Goal: Task Accomplishment & Management: Use online tool/utility

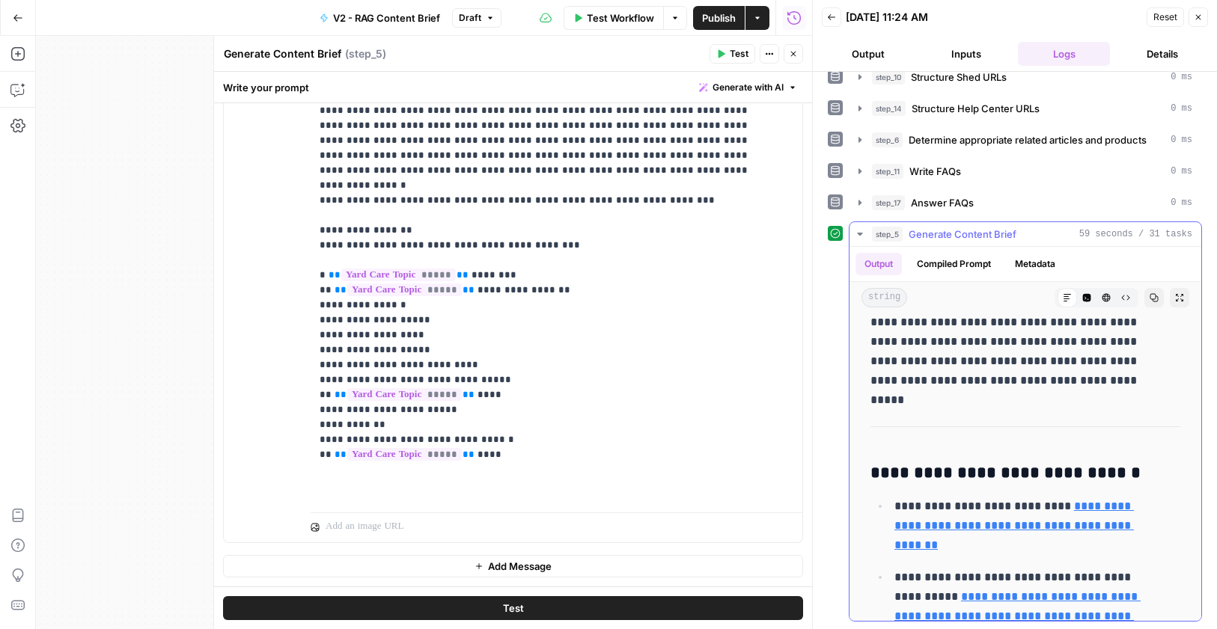
scroll to position [4104, 0]
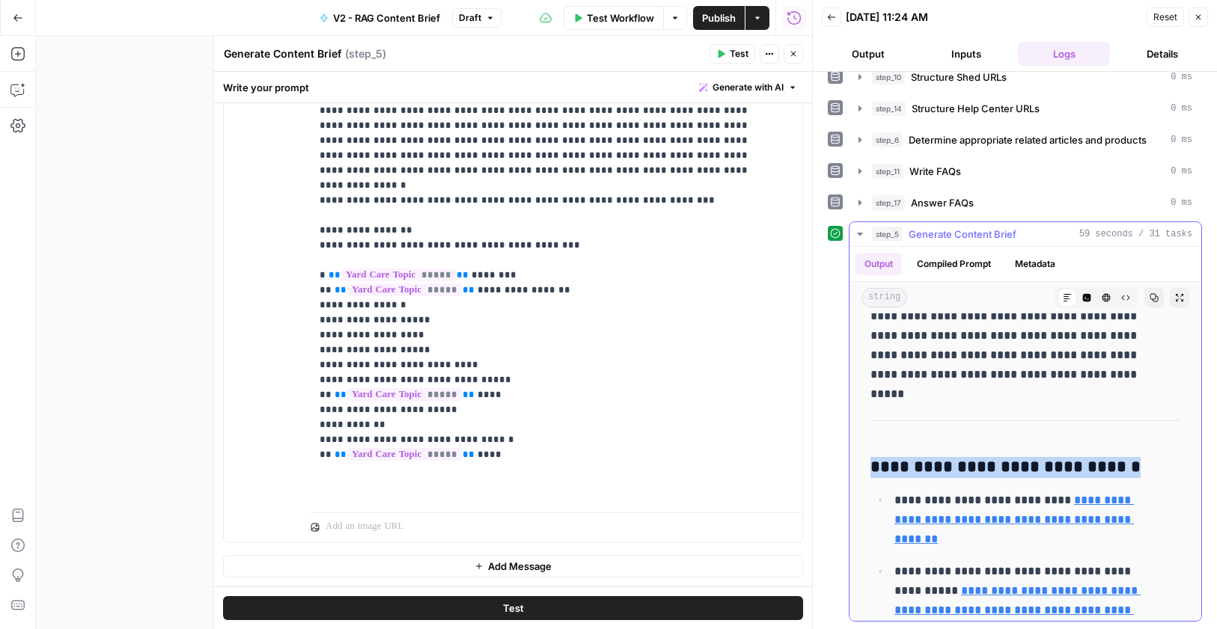
drag, startPoint x: 1114, startPoint y: 466, endPoint x: 849, endPoint y: 473, distance: 264.9
copy h3 "**********"
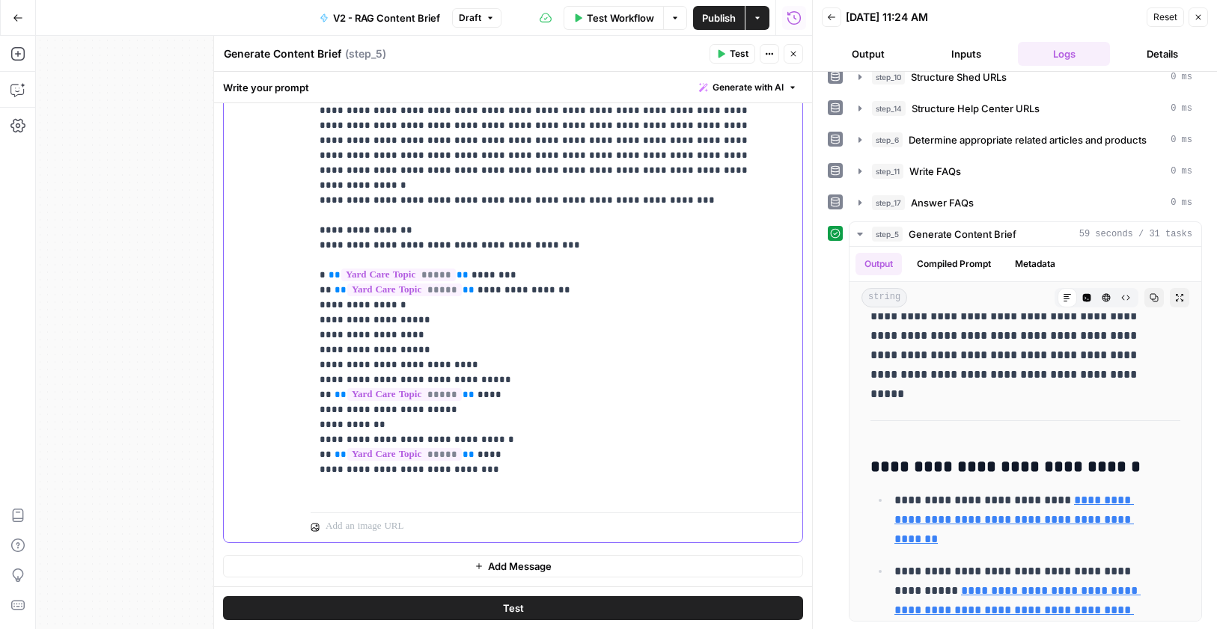
drag, startPoint x: 469, startPoint y: 273, endPoint x: 332, endPoint y: 277, distance: 137.0
copy p "** ***** ** *"
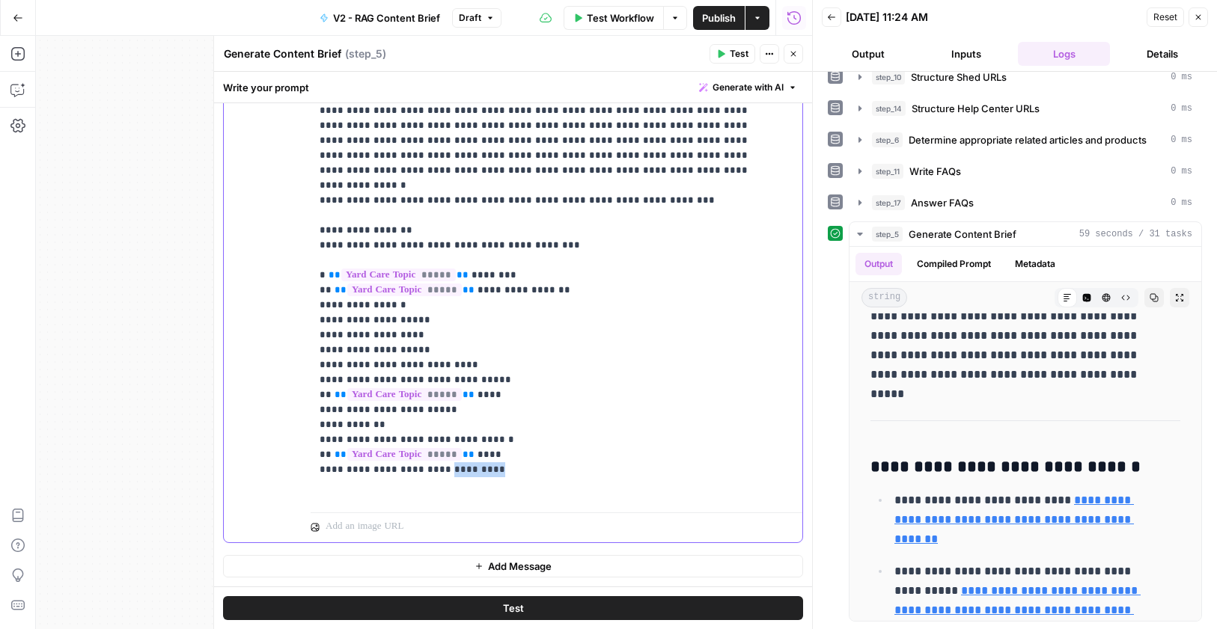
drag, startPoint x: 482, startPoint y: 291, endPoint x: 431, endPoint y: 294, distance: 51.0
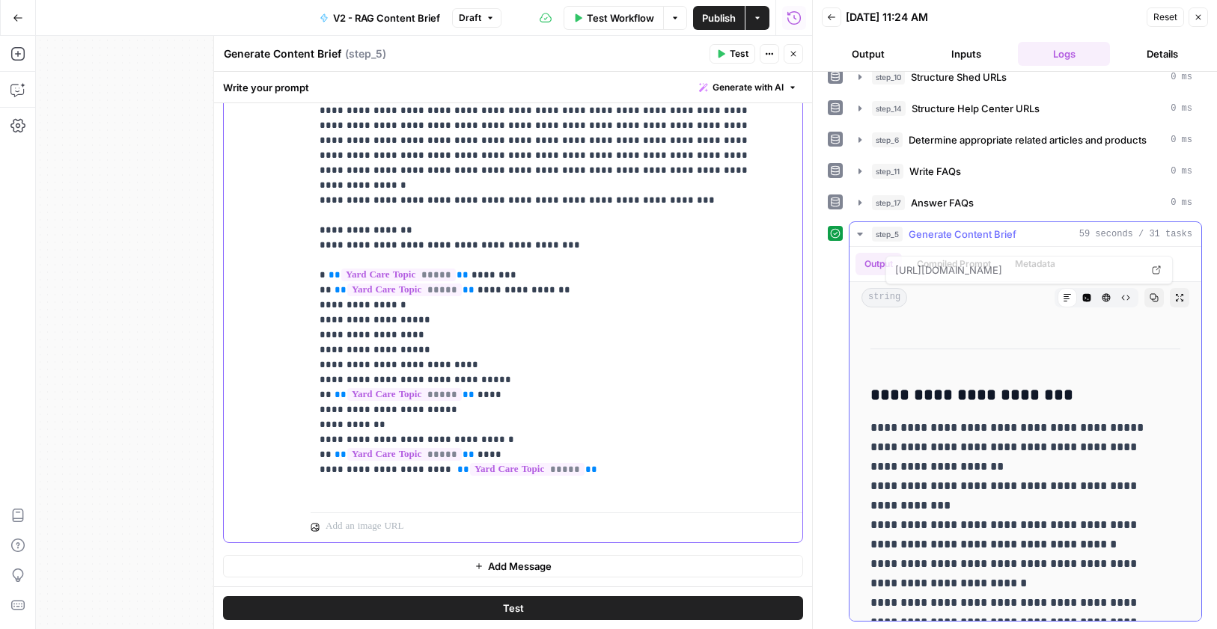
scroll to position [4747, 0]
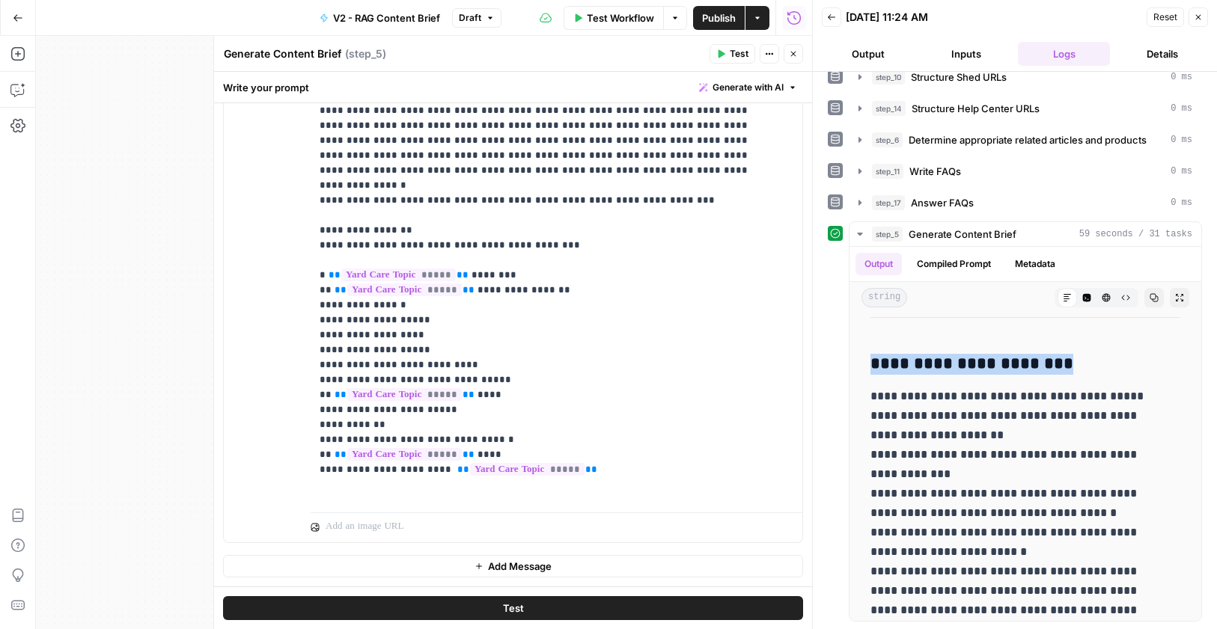
drag, startPoint x: 1059, startPoint y: 366, endPoint x: 821, endPoint y: 373, distance: 238.0
click at [821, 373] on div "**********" at bounding box center [1015, 350] width 404 height 557
copy h3 "**********"
drag, startPoint x: 387, startPoint y: 305, endPoint x: 333, endPoint y: 307, distance: 54.0
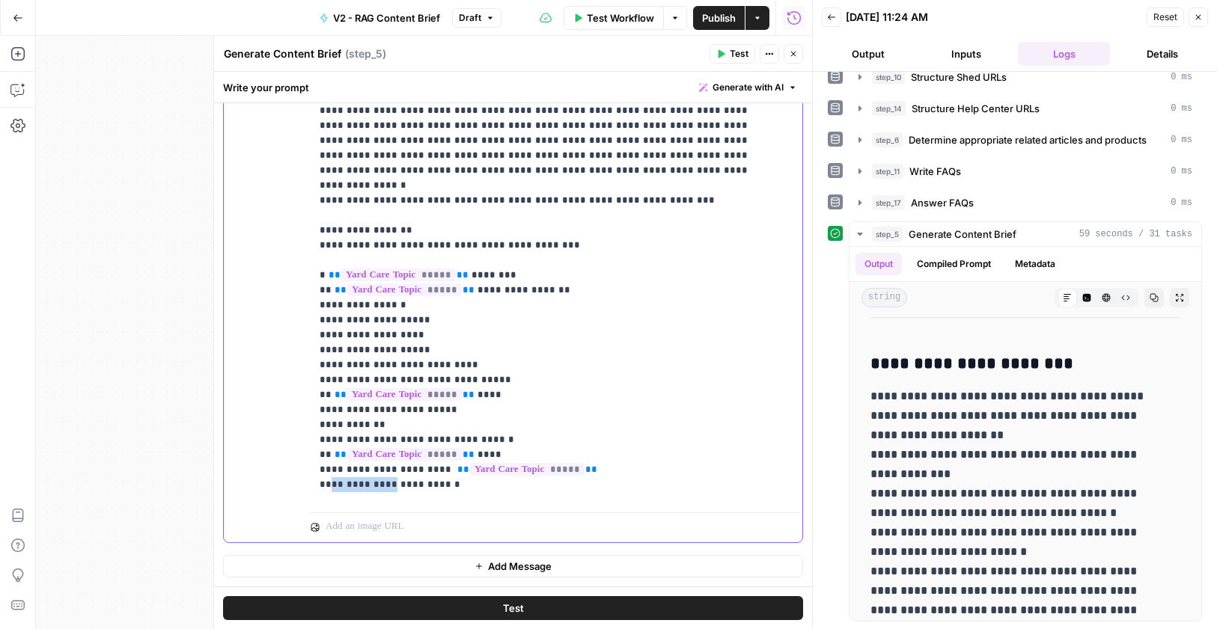
copy p "** ***** **"
drag, startPoint x: 572, startPoint y: 287, endPoint x: 432, endPoint y: 294, distance: 140.1
click at [457, 465] on span "**" at bounding box center [463, 470] width 12 height 10
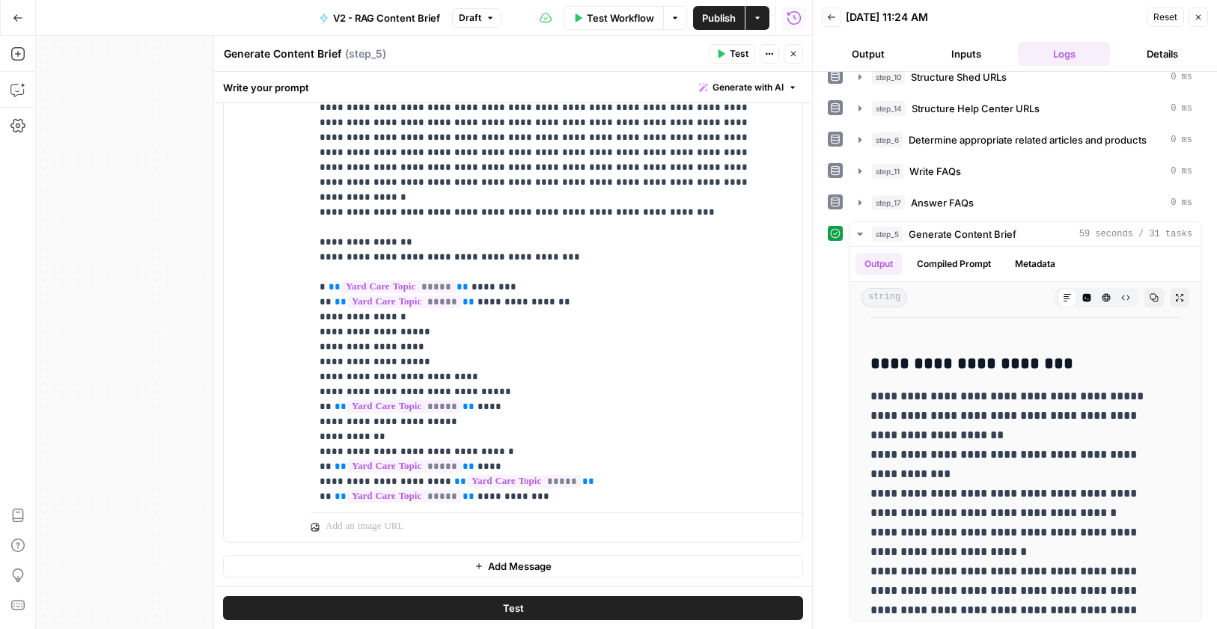
click at [733, 56] on span "Test" at bounding box center [738, 53] width 19 height 13
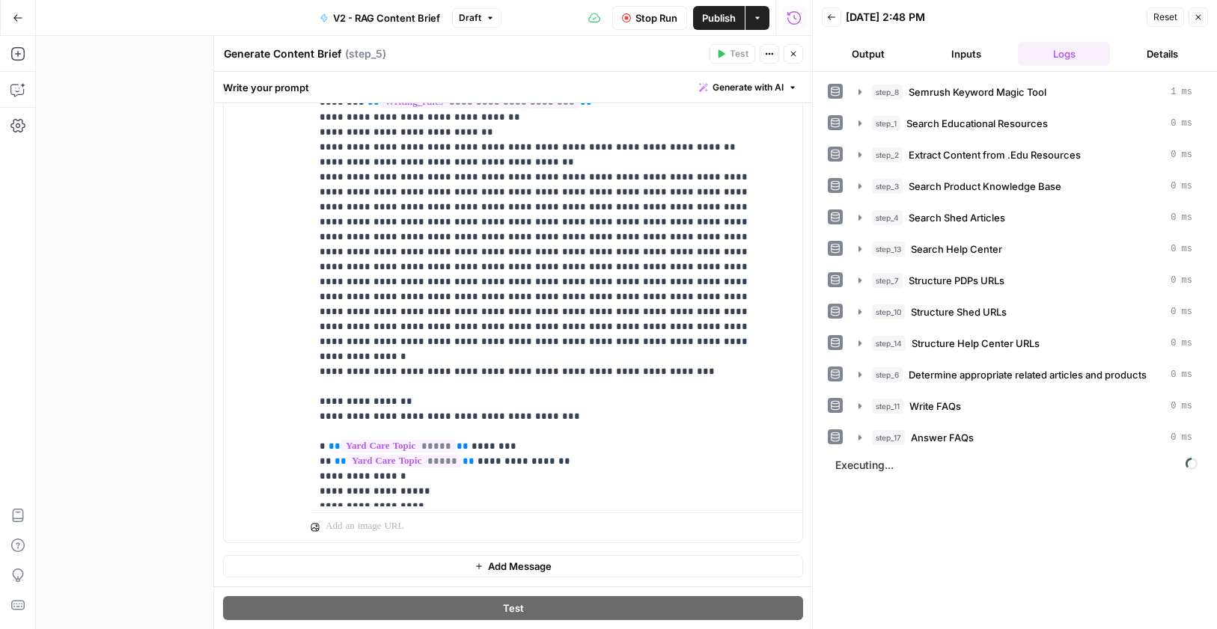
scroll to position [1809, 0]
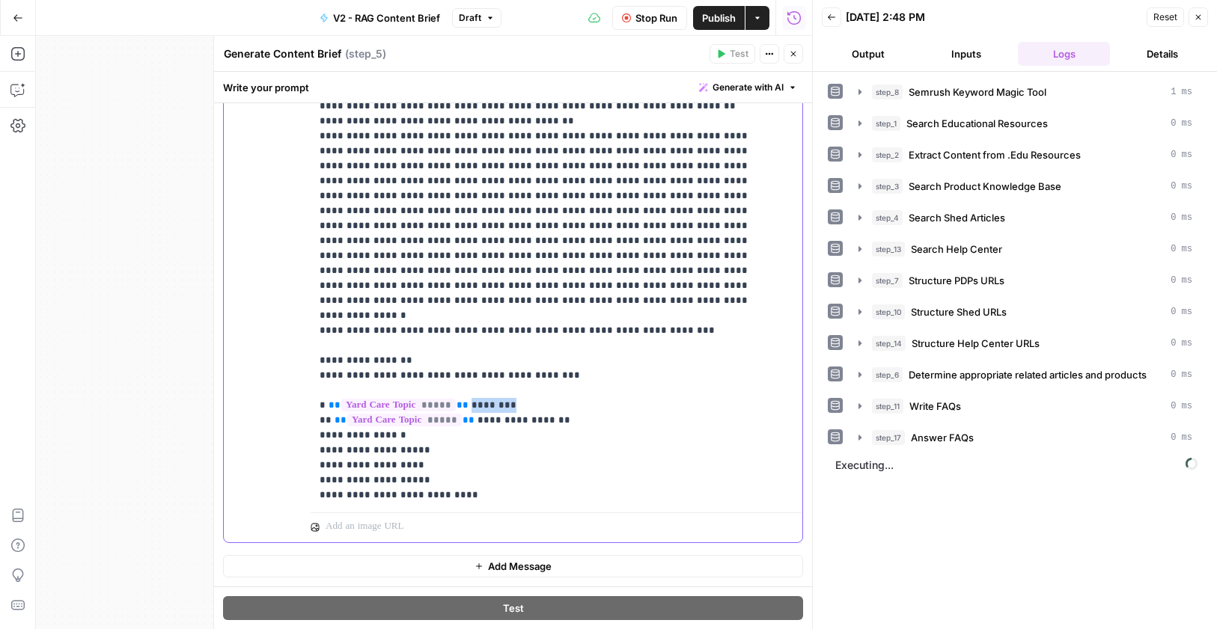
drag, startPoint x: 504, startPoint y: 227, endPoint x: 462, endPoint y: 227, distance: 41.9
drag, startPoint x: 461, startPoint y: 227, endPoint x: 329, endPoint y: 229, distance: 131.7
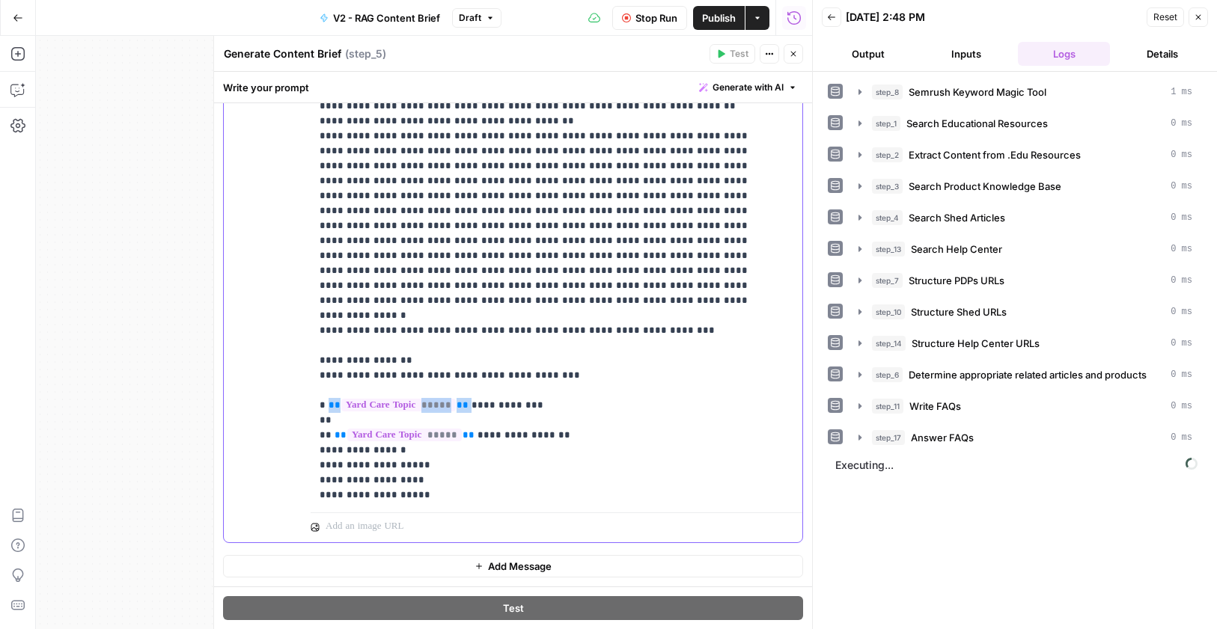
copy p "** ***** ** *"
click at [628, 22] on button "Stop Run" at bounding box center [649, 18] width 75 height 24
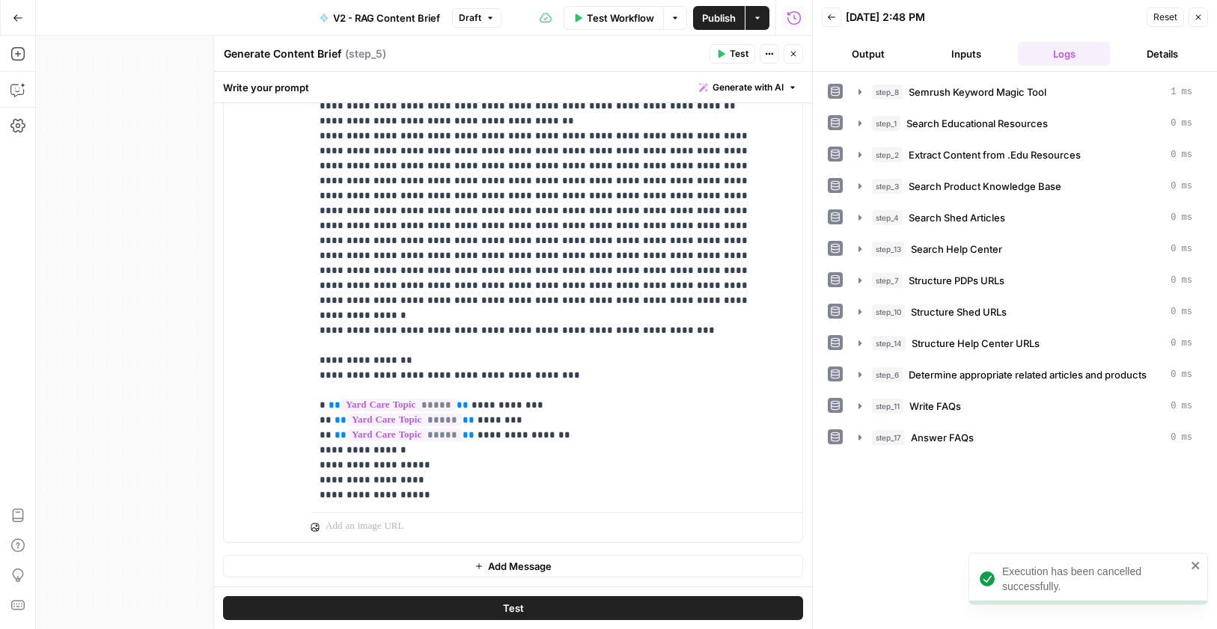
click at [733, 52] on span "Test" at bounding box center [738, 53] width 19 height 13
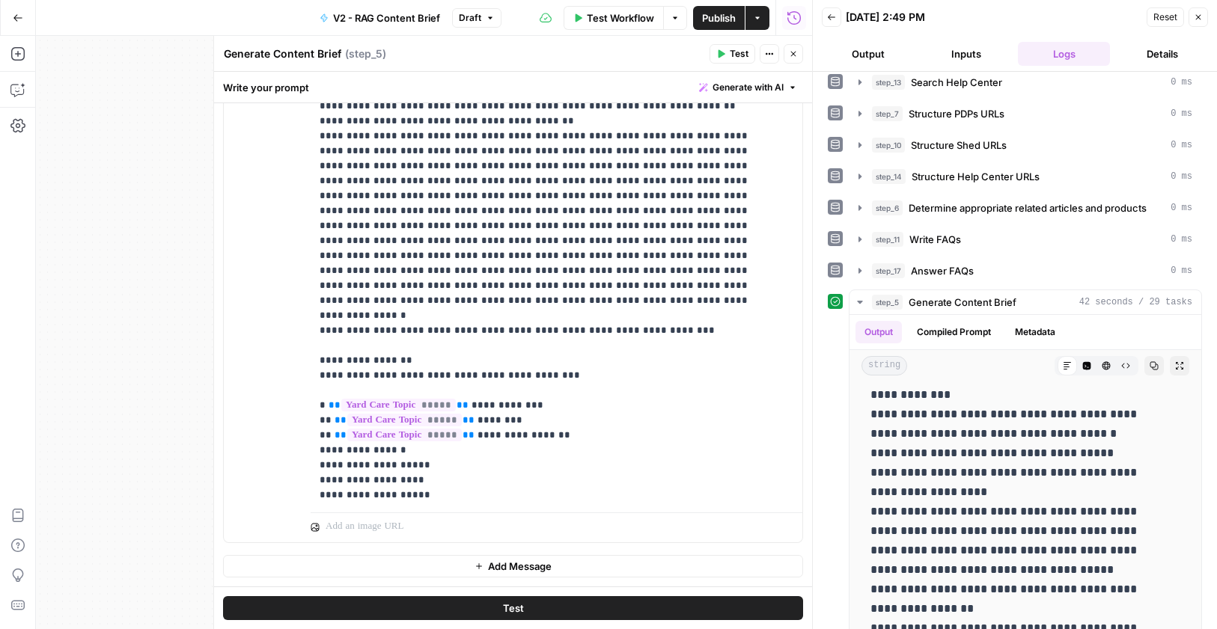
scroll to position [235, 0]
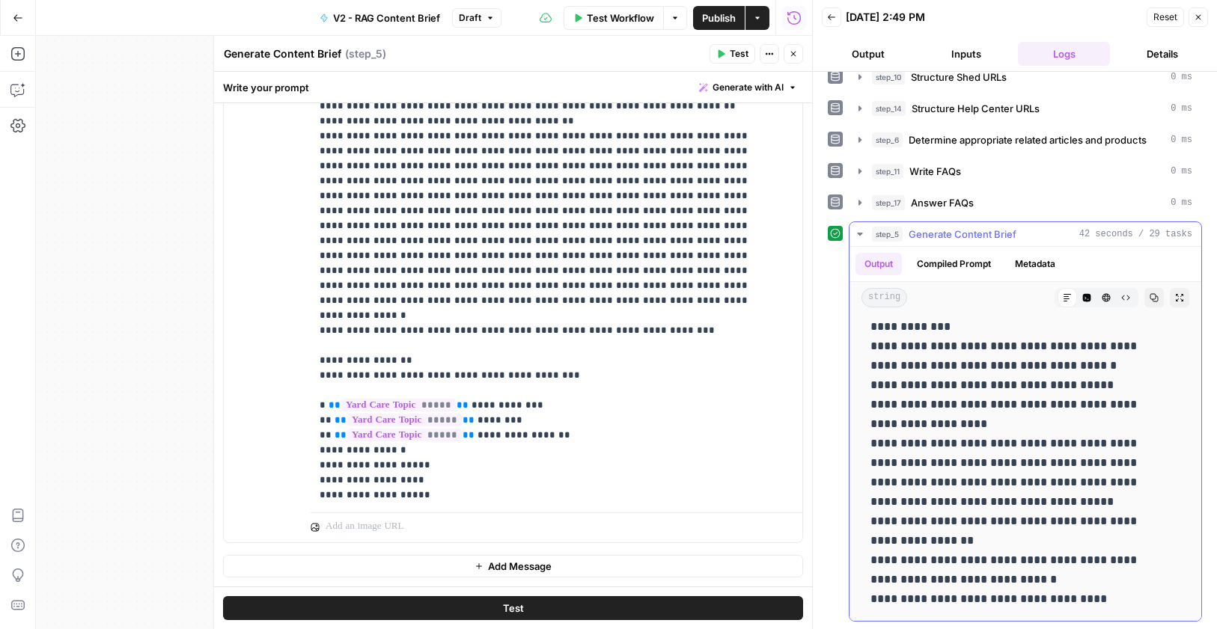
click at [1149, 297] on icon "button" at bounding box center [1153, 297] width 9 height 9
click at [707, 17] on span "Publish" at bounding box center [719, 17] width 34 height 15
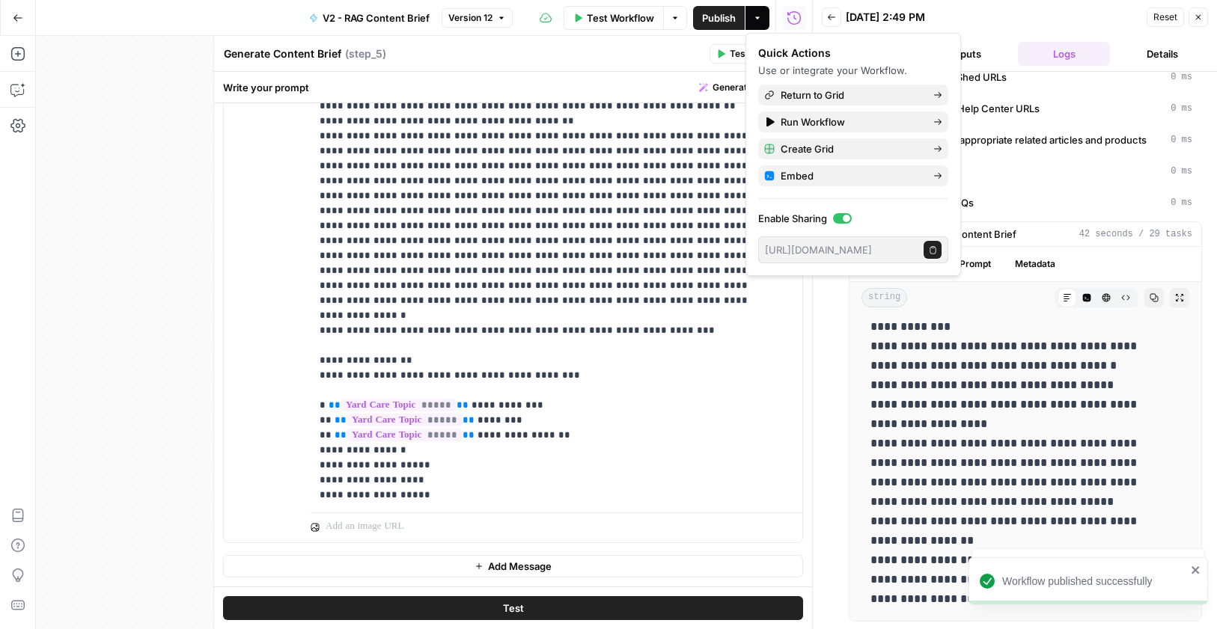
click at [1203, 17] on button "Close" at bounding box center [1197, 16] width 19 height 19
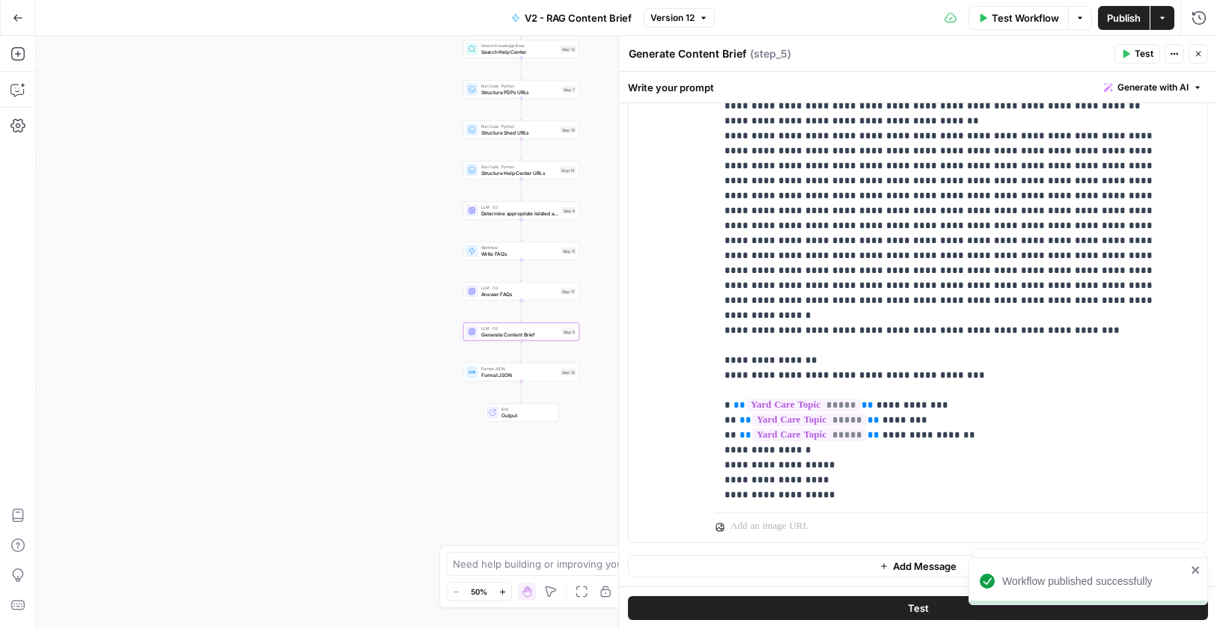
click at [1167, 19] on button "Actions" at bounding box center [1162, 18] width 24 height 24
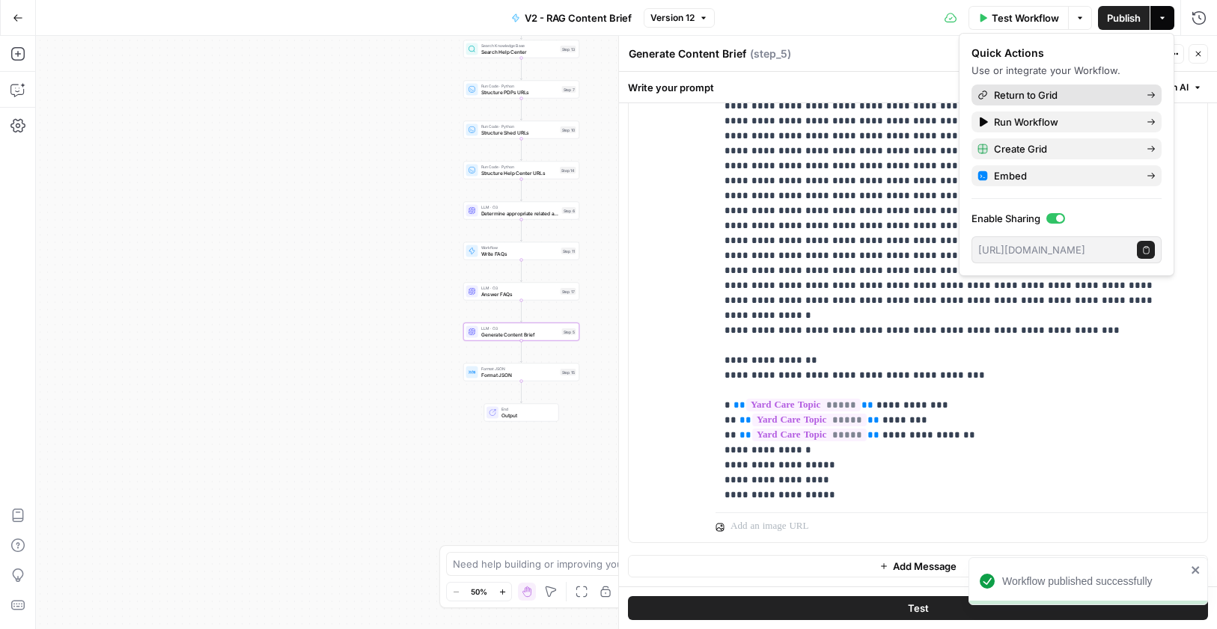
click at [1081, 100] on span "Return to Grid" at bounding box center [1064, 95] width 141 height 15
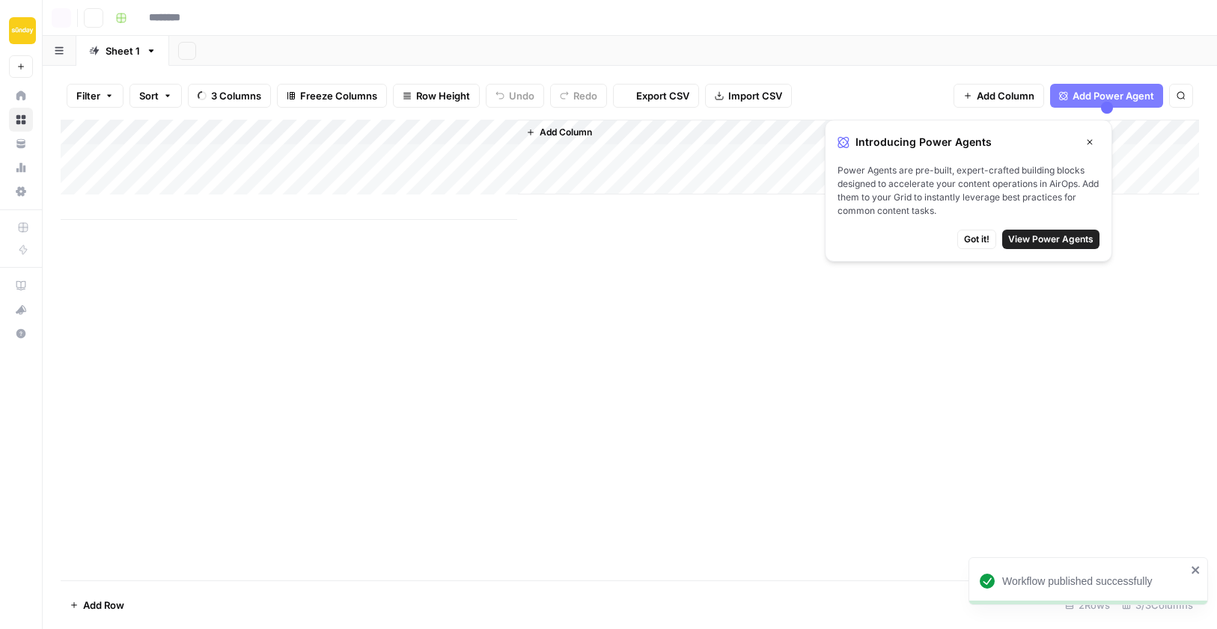
type input "**********"
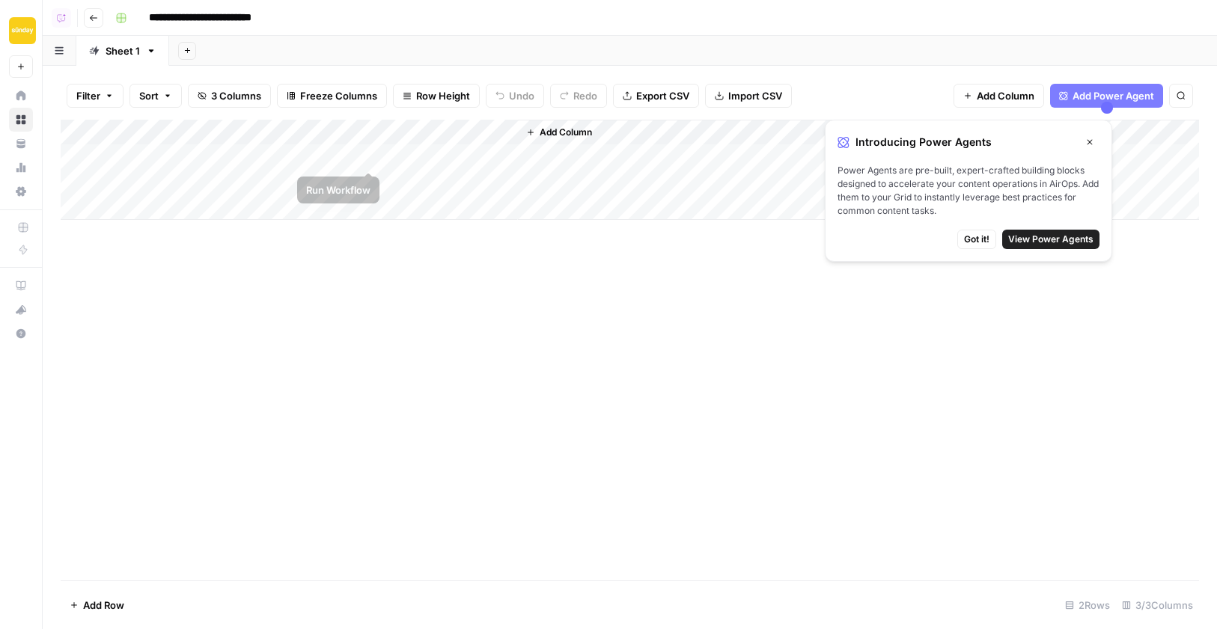
click at [370, 156] on div "Add Column" at bounding box center [630, 170] width 1138 height 100
click at [194, 178] on div "Add Column" at bounding box center [630, 170] width 1138 height 100
click at [189, 183] on div "Add Column" at bounding box center [630, 170] width 1138 height 100
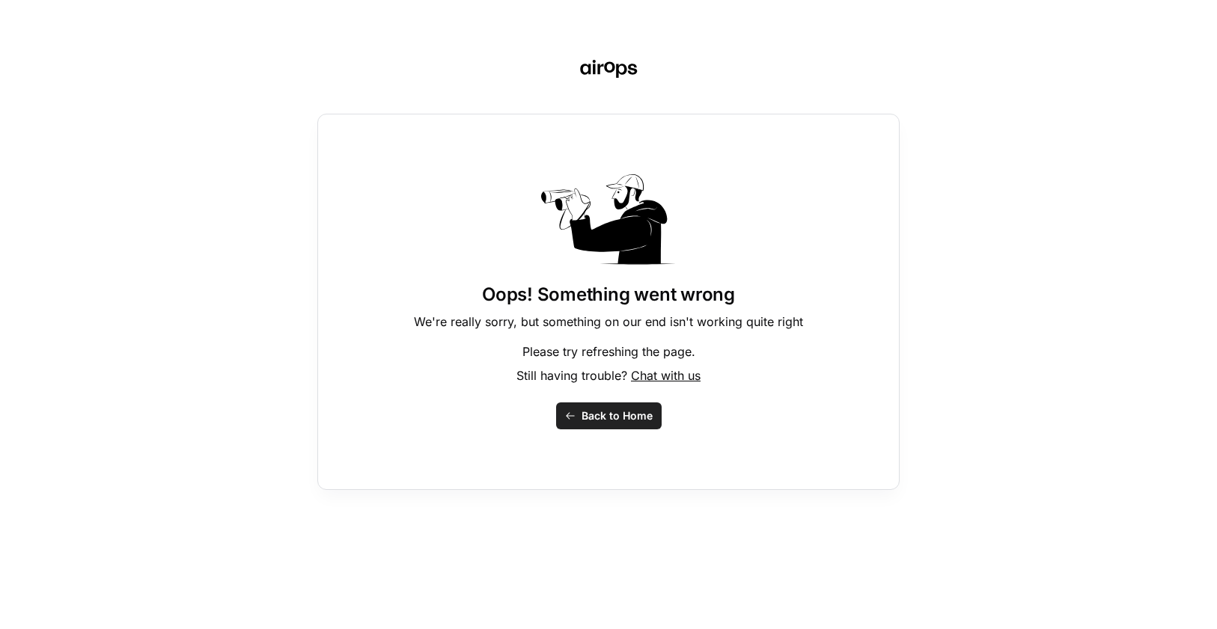
click at [602, 414] on span "Back to Home" at bounding box center [616, 415] width 71 height 15
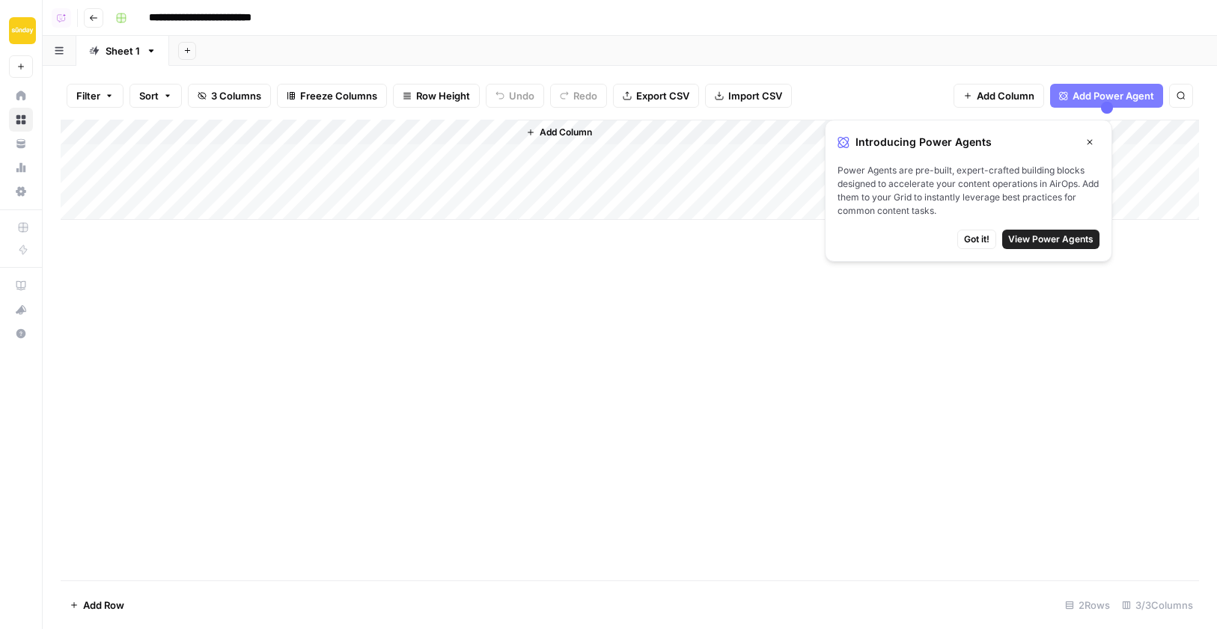
click at [177, 183] on div "Add Column" at bounding box center [630, 170] width 1138 height 100
type textarea "**********"
click at [275, 181] on div "Add Column" at bounding box center [630, 170] width 1138 height 100
click at [179, 204] on div "Add Column" at bounding box center [630, 170] width 1138 height 100
type textarea "********"
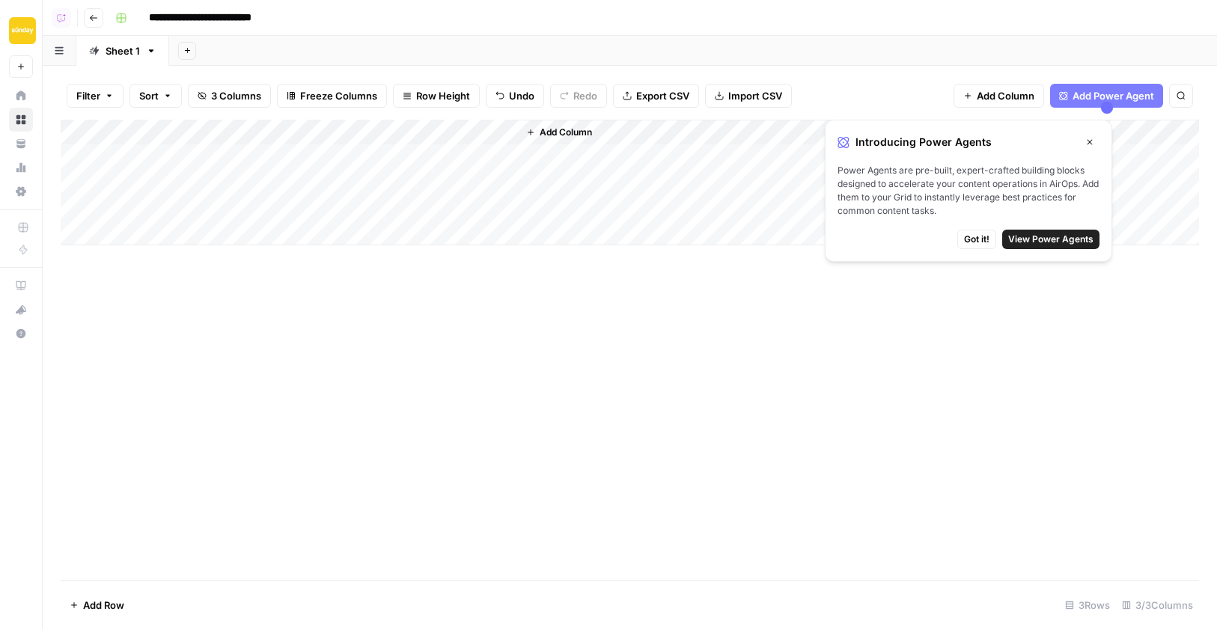
click at [259, 206] on div "Add Column" at bounding box center [630, 183] width 1138 height 126
click at [153, 224] on div "Add Column" at bounding box center [630, 183] width 1138 height 126
type textarea "**********"
click at [264, 233] on div "Add Column" at bounding box center [630, 195] width 1138 height 151
click at [170, 258] on div "Add Column" at bounding box center [630, 195] width 1138 height 151
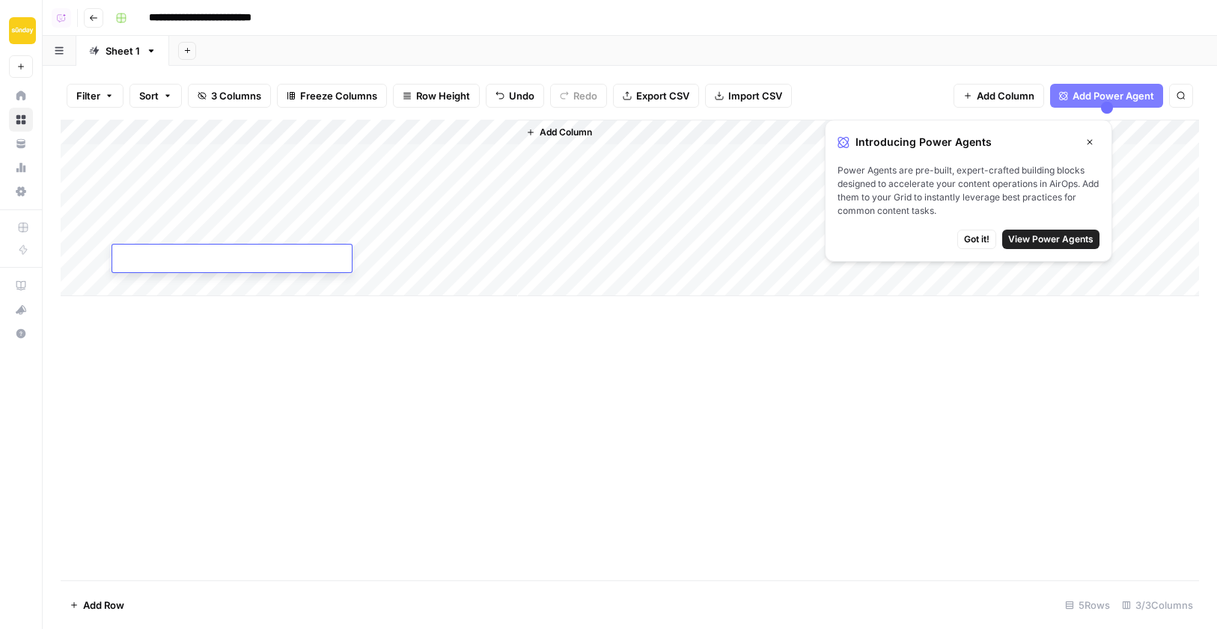
paste textarea "**********"
type textarea "**********"
click at [162, 284] on div "Add Column" at bounding box center [630, 208] width 1138 height 177
type textarea "**********"
click at [236, 405] on div "Add Column" at bounding box center [630, 350] width 1138 height 461
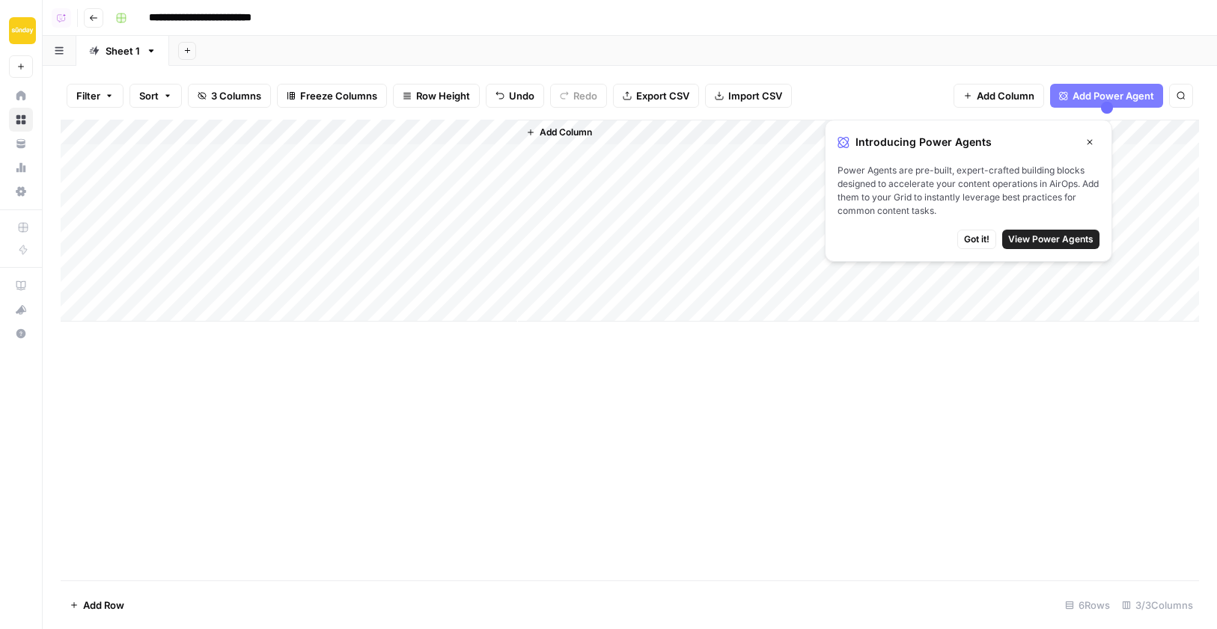
click at [159, 309] on div "Add Column" at bounding box center [630, 221] width 1138 height 202
click at [190, 309] on textarea "**********" at bounding box center [231, 310] width 239 height 21
type textarea "**********"
click at [319, 290] on div "Add Column" at bounding box center [630, 233] width 1138 height 227
click at [311, 307] on div "Add Column" at bounding box center [630, 233] width 1138 height 227
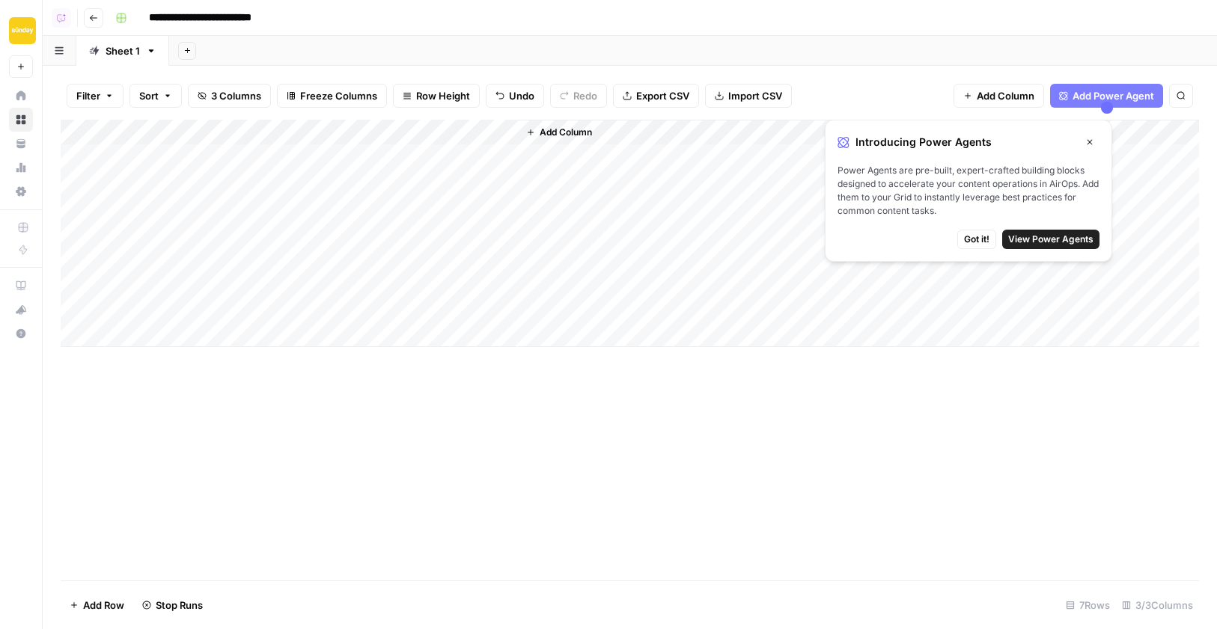
click at [312, 253] on div "Add Column" at bounding box center [630, 233] width 1138 height 227
click at [143, 333] on div "Add Column" at bounding box center [630, 233] width 1138 height 227
type textarea "**********"
click at [157, 358] on div "Add Column" at bounding box center [630, 246] width 1138 height 253
type textarea "**********"
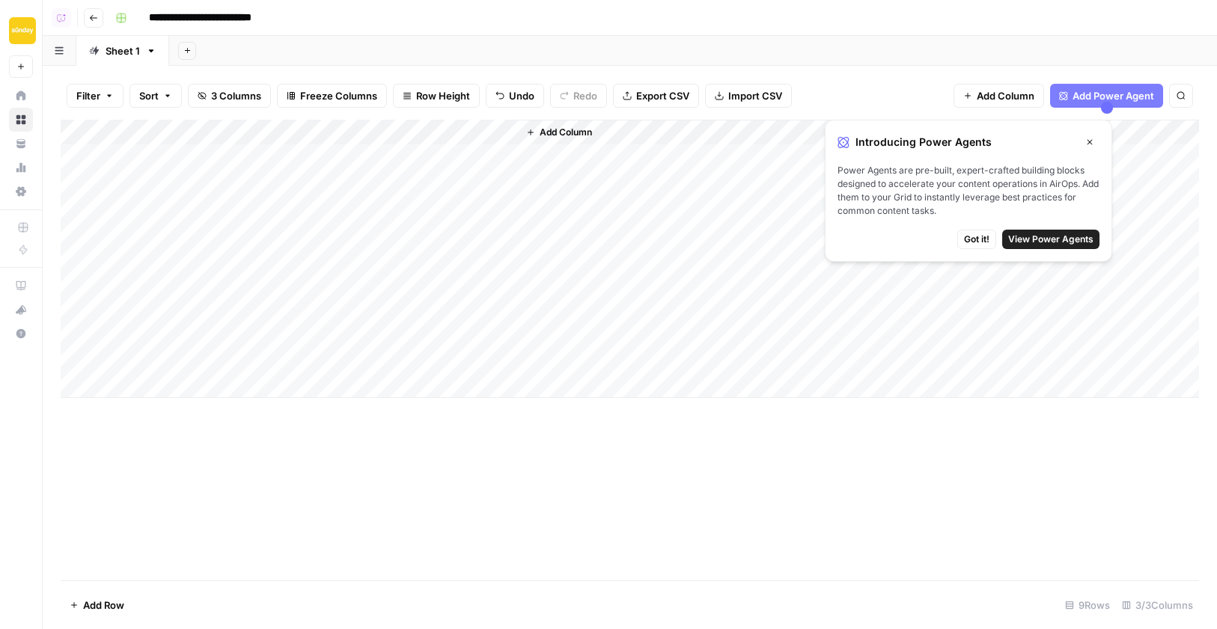
click at [311, 331] on div "Add Column" at bounding box center [630, 259] width 1138 height 278
click at [316, 359] on div "Add Column" at bounding box center [630, 259] width 1138 height 278
click at [1092, 140] on icon "button" at bounding box center [1089, 142] width 9 height 9
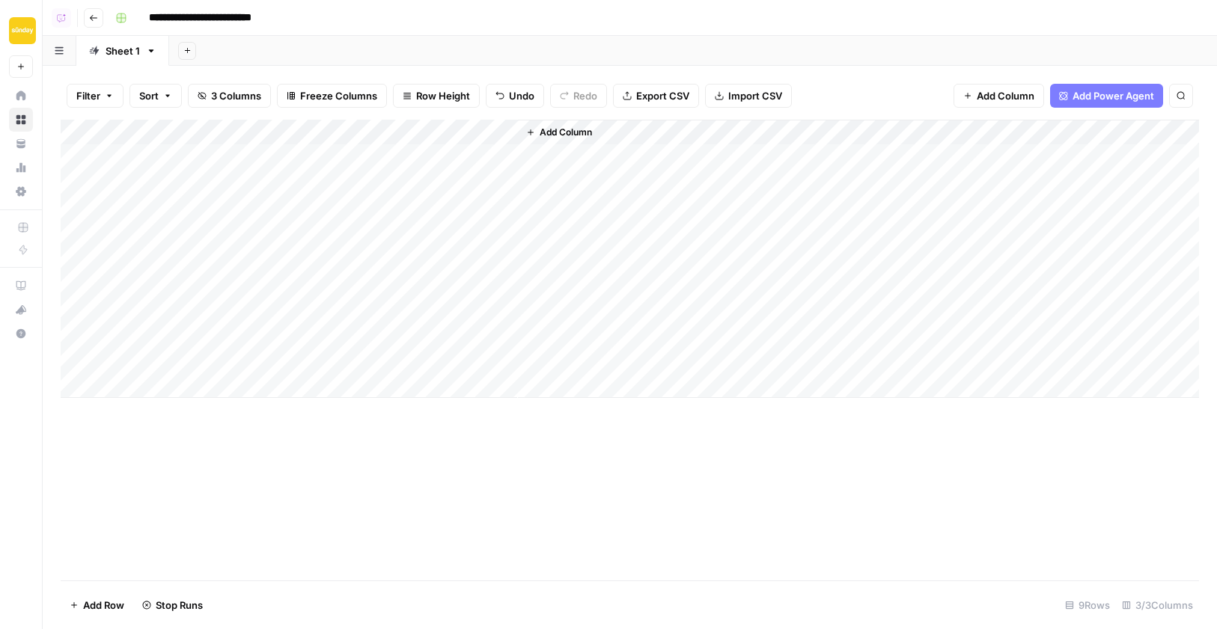
click at [162, 385] on div "Add Column" at bounding box center [630, 259] width 1138 height 278
type textarea "**********"
click at [349, 307] on div "Add Column" at bounding box center [630, 272] width 1138 height 304
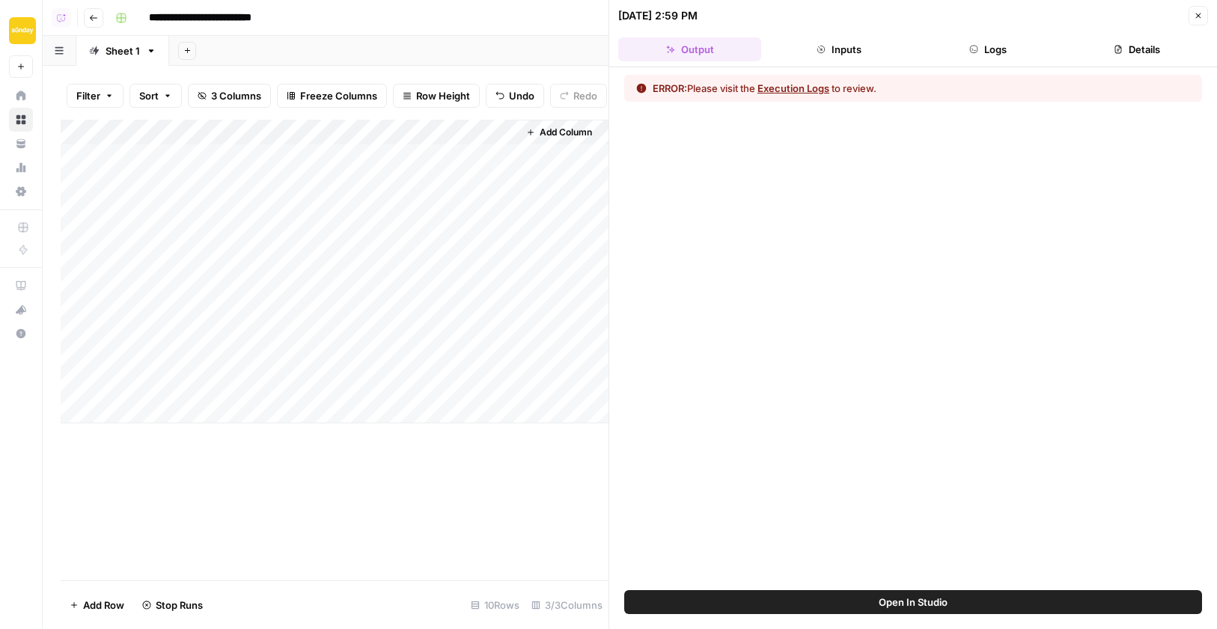
click at [821, 86] on button "Execution Logs" at bounding box center [793, 88] width 72 height 15
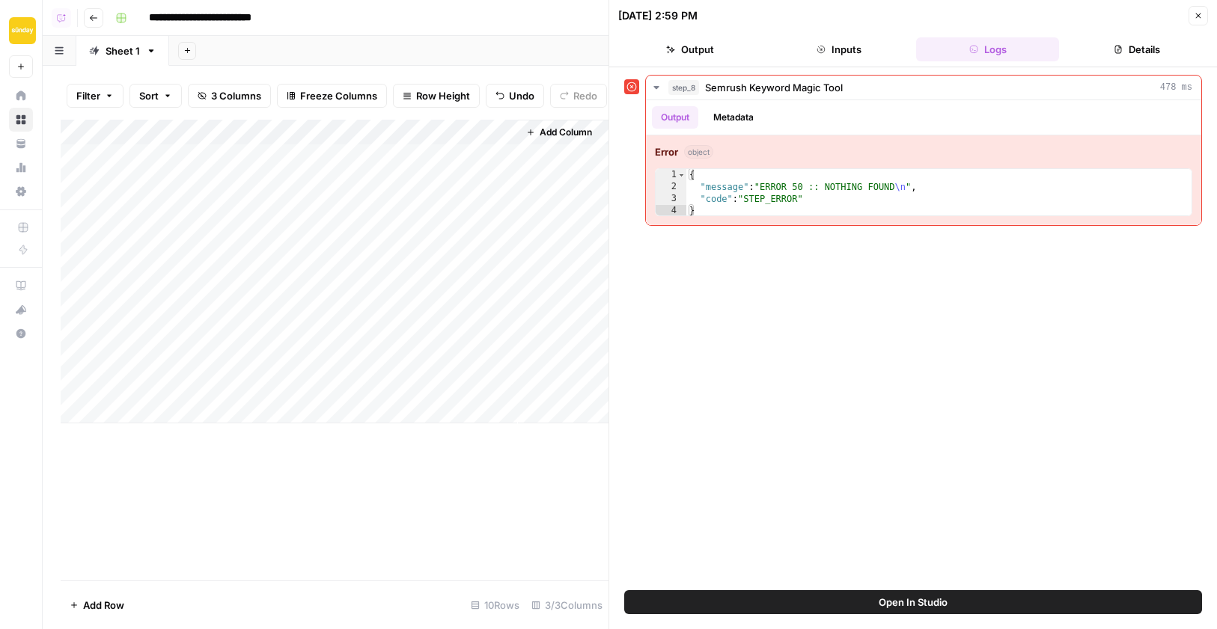
click at [1196, 15] on icon "button" at bounding box center [1197, 15] width 9 height 9
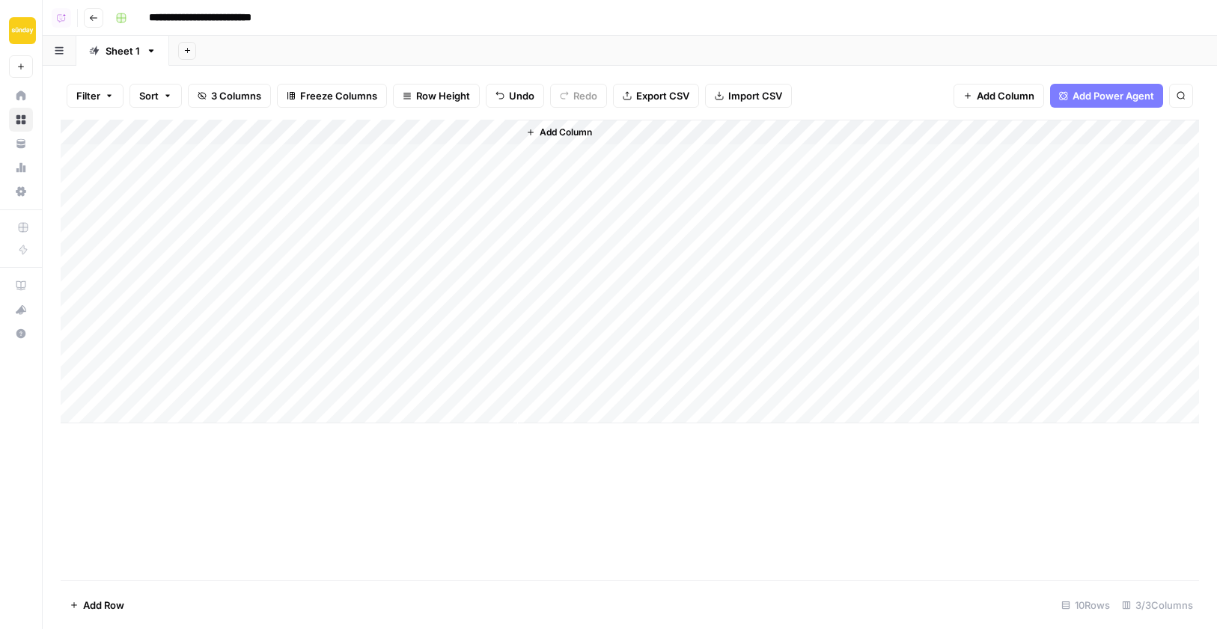
click at [417, 158] on div "Add Column" at bounding box center [630, 272] width 1138 height 304
click at [359, 158] on div "Add Column" at bounding box center [630, 272] width 1138 height 304
click at [349, 158] on div "Add Column" at bounding box center [630, 272] width 1138 height 304
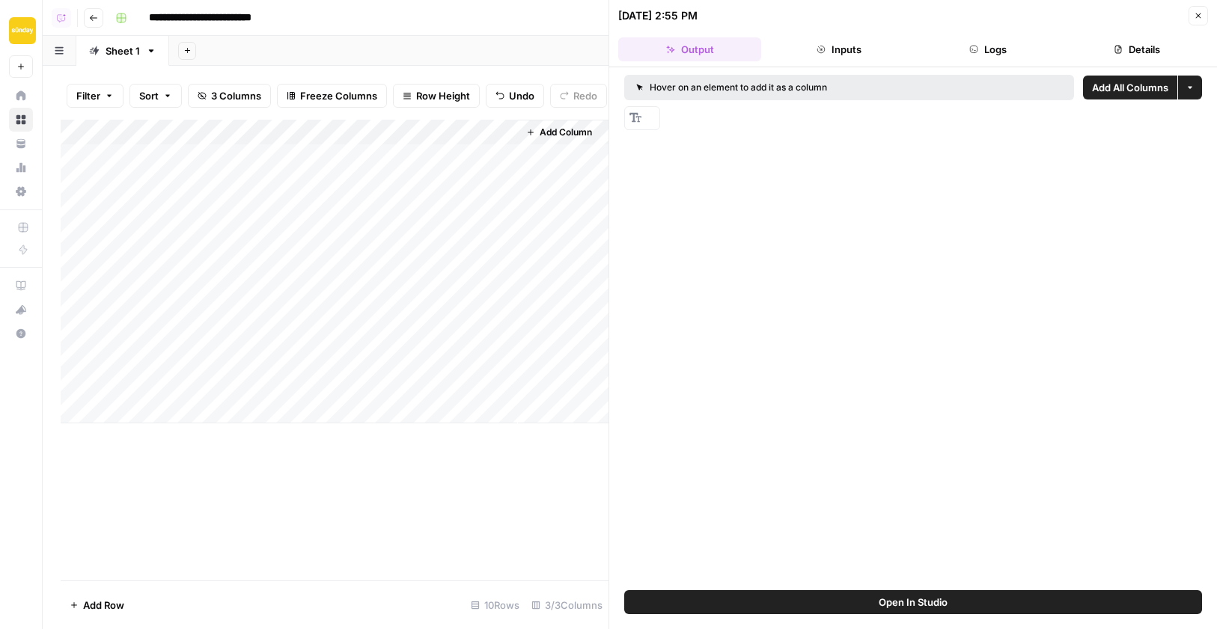
click at [985, 52] on button "Logs" at bounding box center [987, 49] width 143 height 24
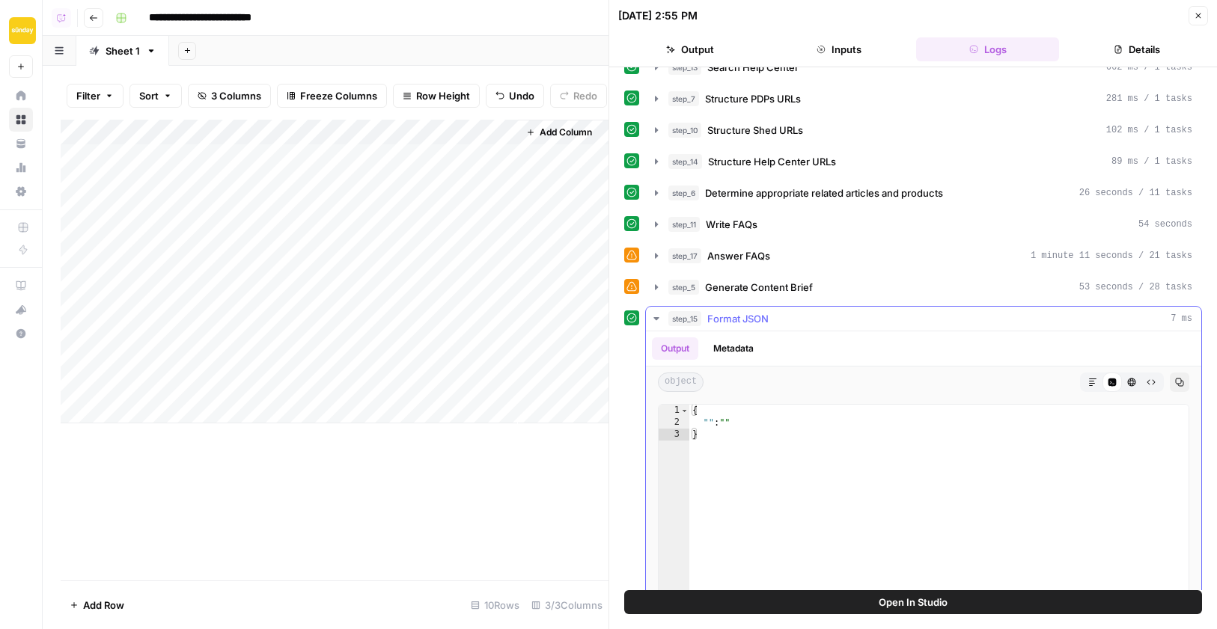
scroll to position [184, 0]
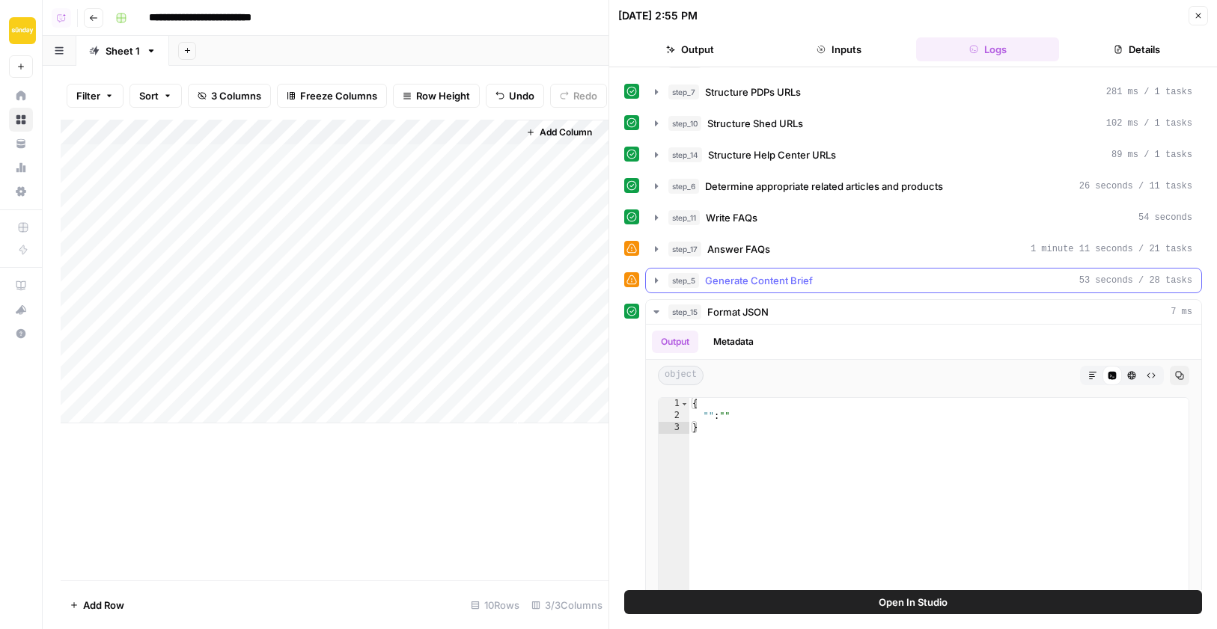
click at [656, 278] on icon "button" at bounding box center [656, 280] width 3 height 5
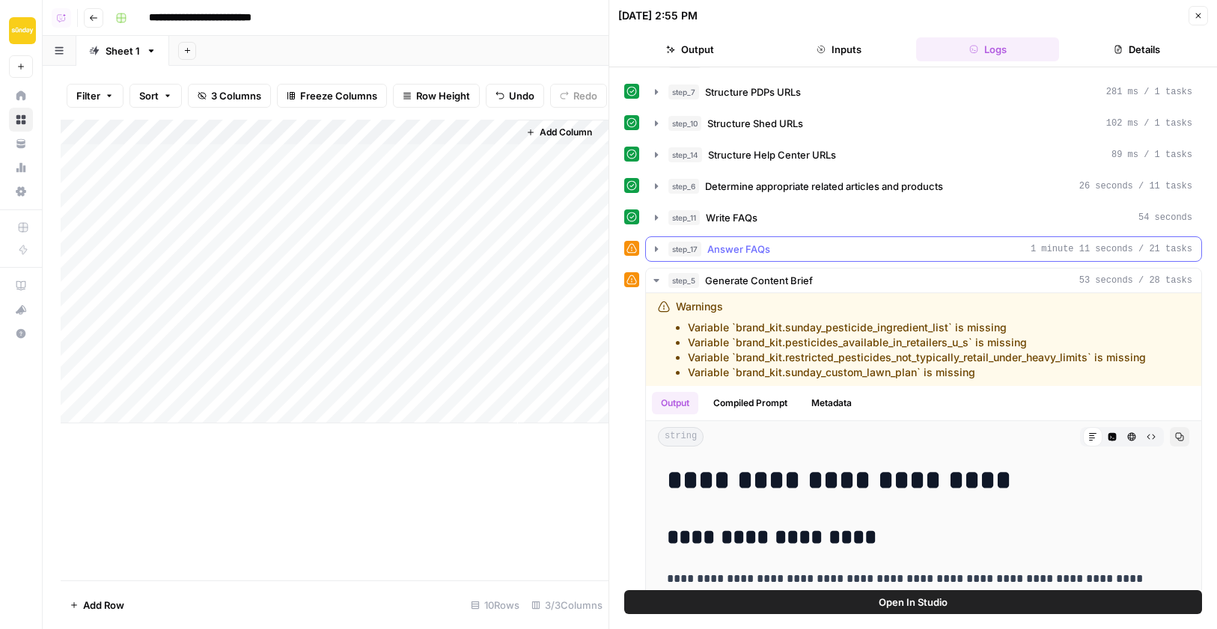
click at [657, 248] on icon "button" at bounding box center [656, 249] width 12 height 12
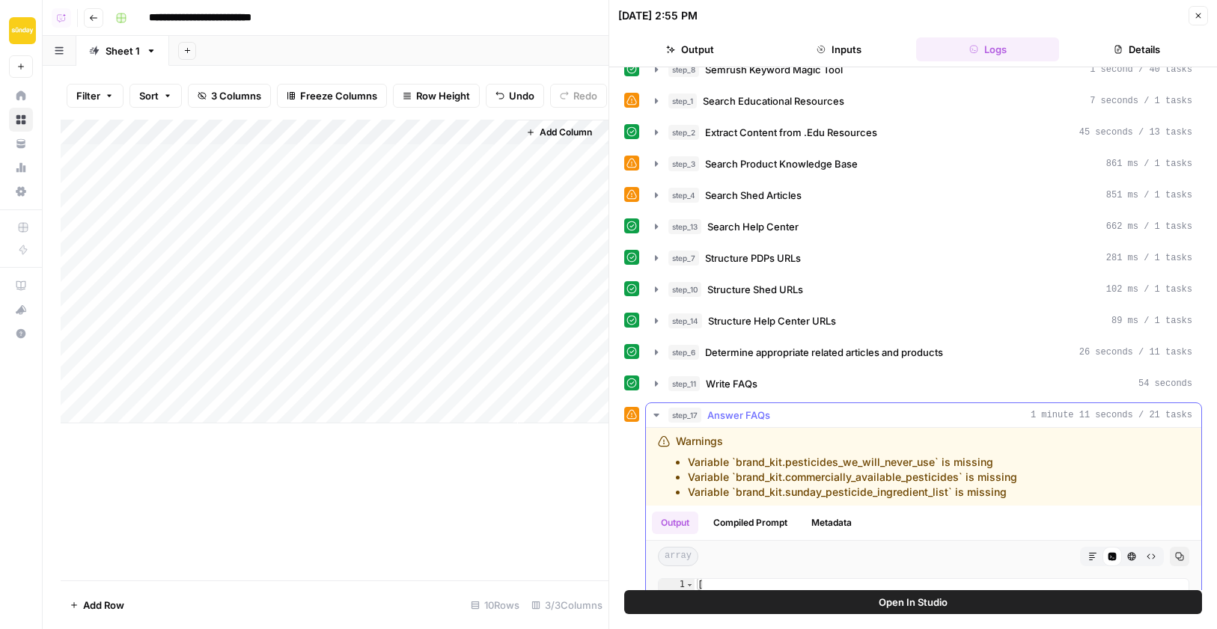
scroll to position [0, 0]
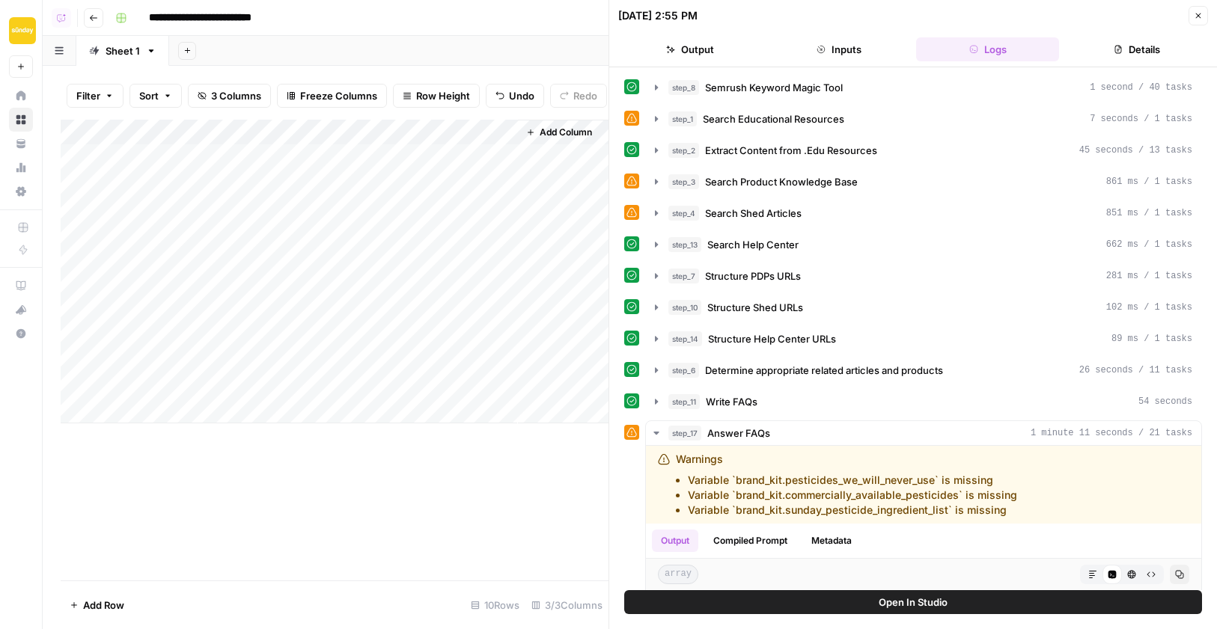
click at [1198, 18] on icon "button" at bounding box center [1197, 15] width 9 height 9
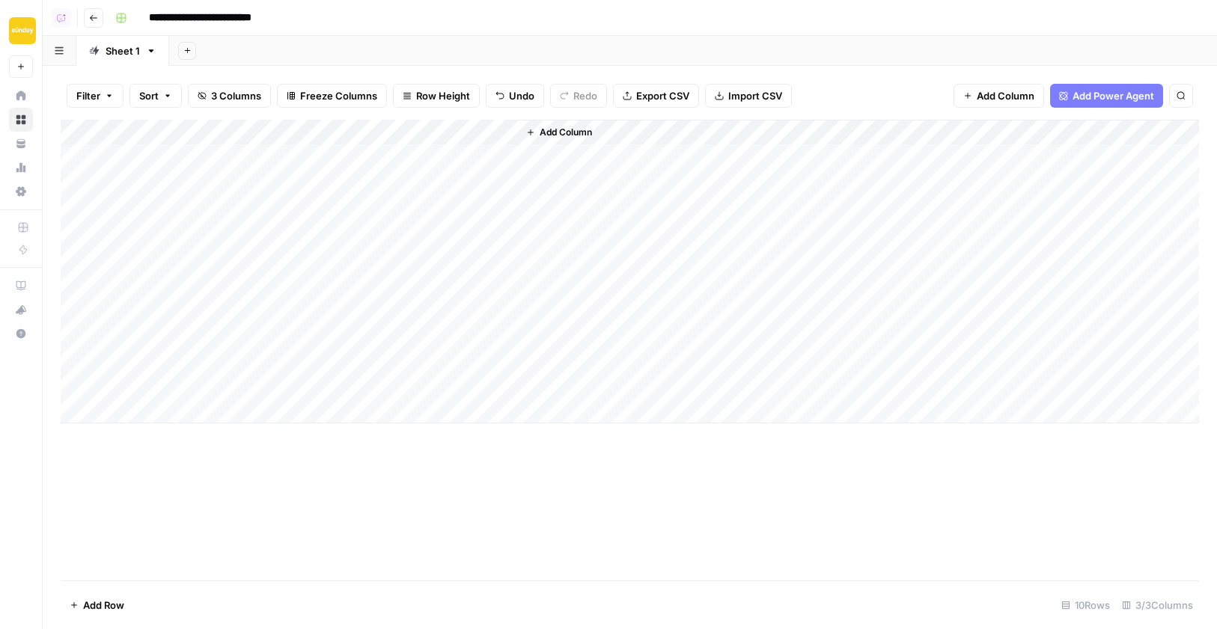
click at [352, 132] on div "Add Column" at bounding box center [630, 272] width 1138 height 304
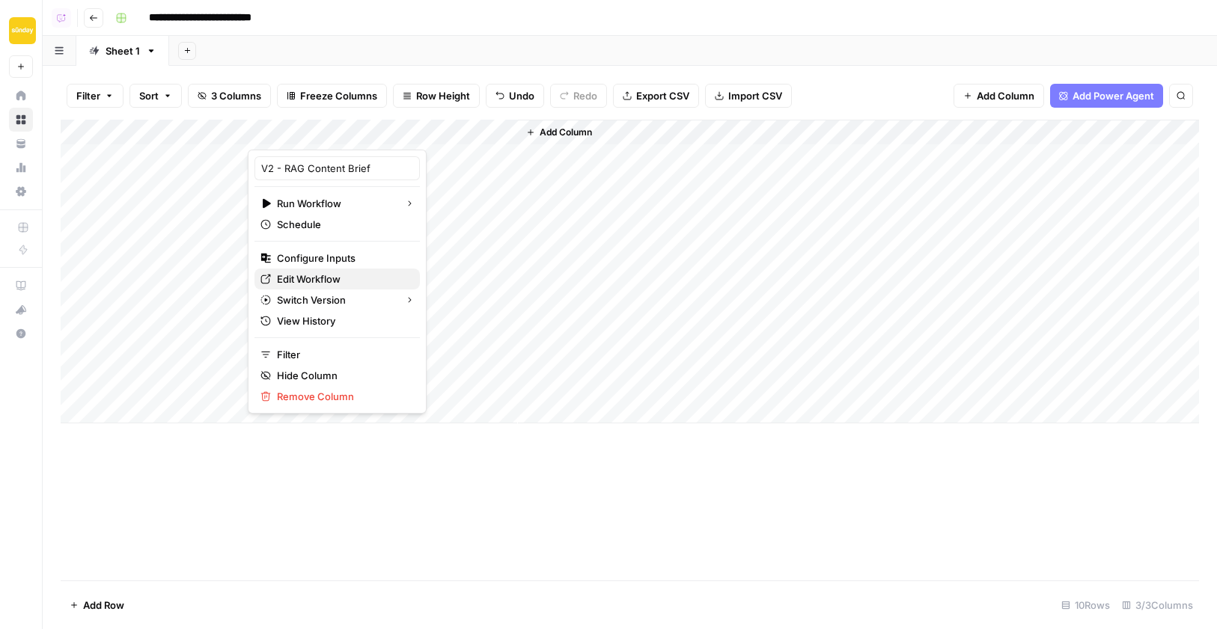
click at [319, 278] on span "Edit Workflow" at bounding box center [342, 279] width 131 height 15
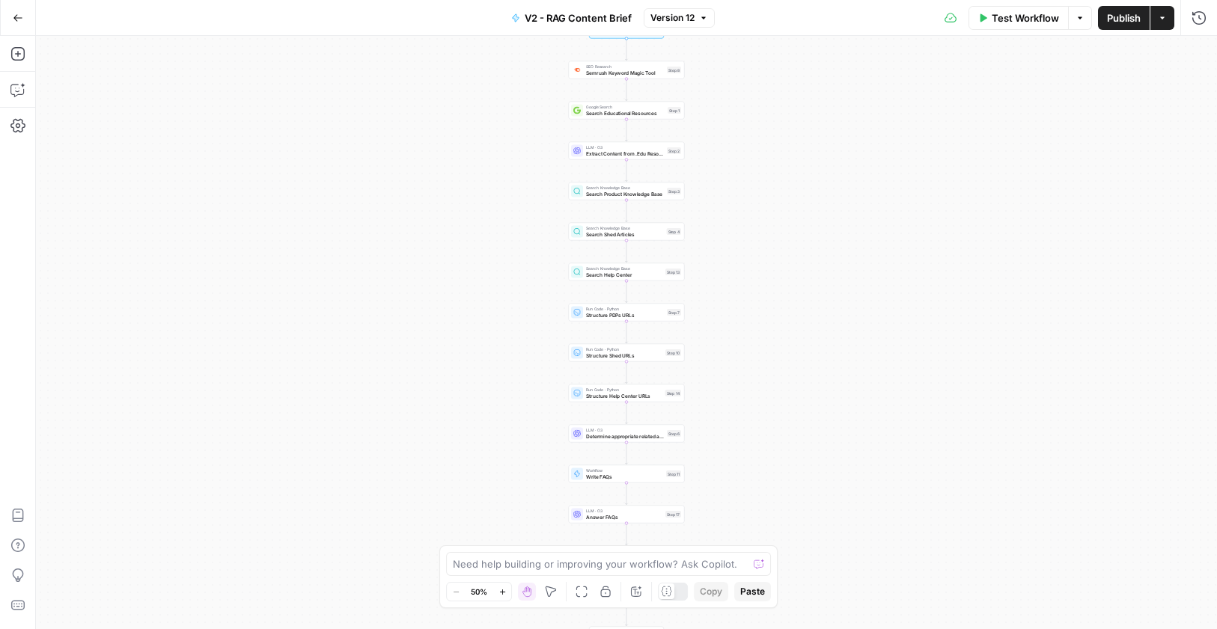
click at [1015, 22] on span "Test Workflow" at bounding box center [1024, 17] width 67 height 15
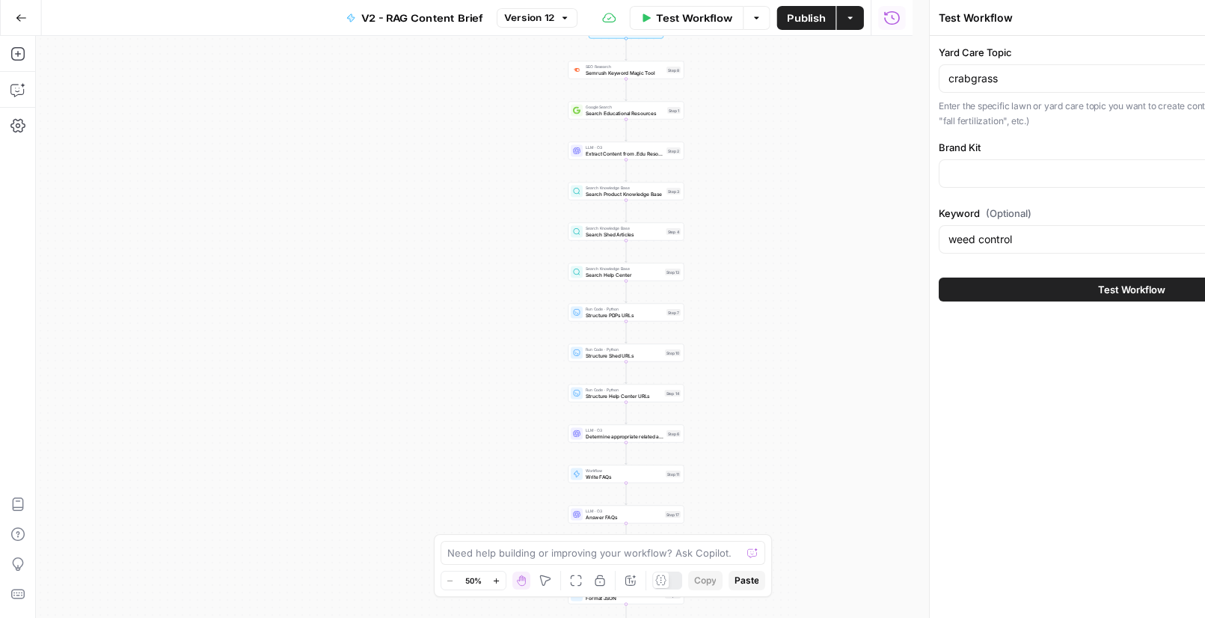
type input "Sunny"
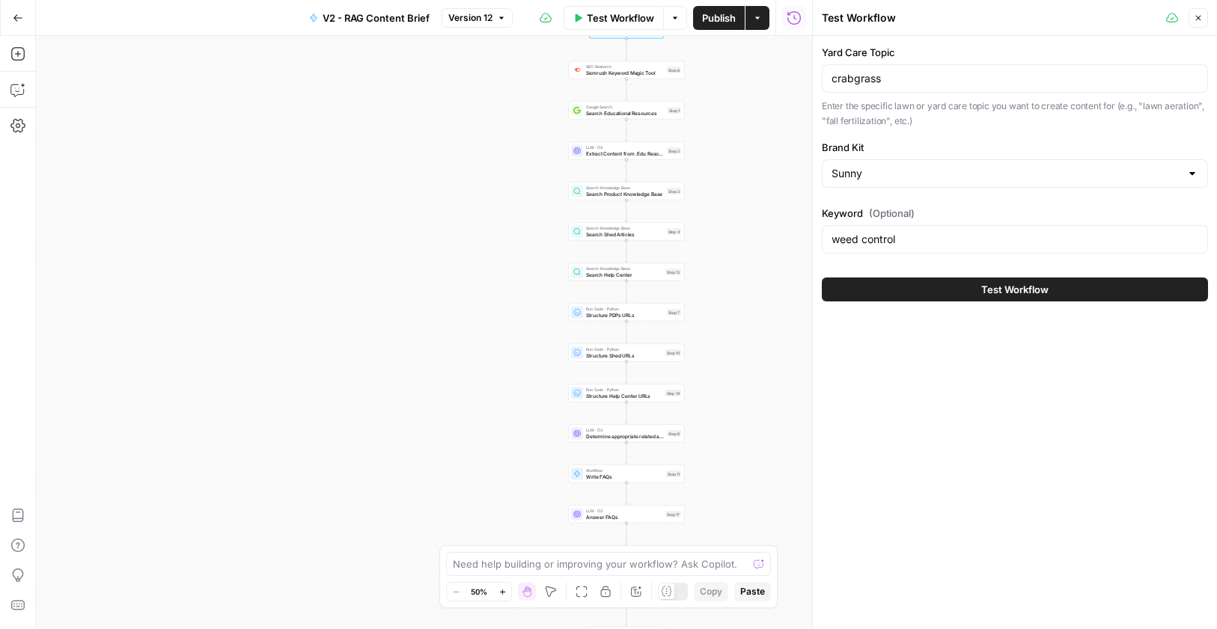
click at [1031, 286] on span "Test Workflow" at bounding box center [1014, 289] width 67 height 15
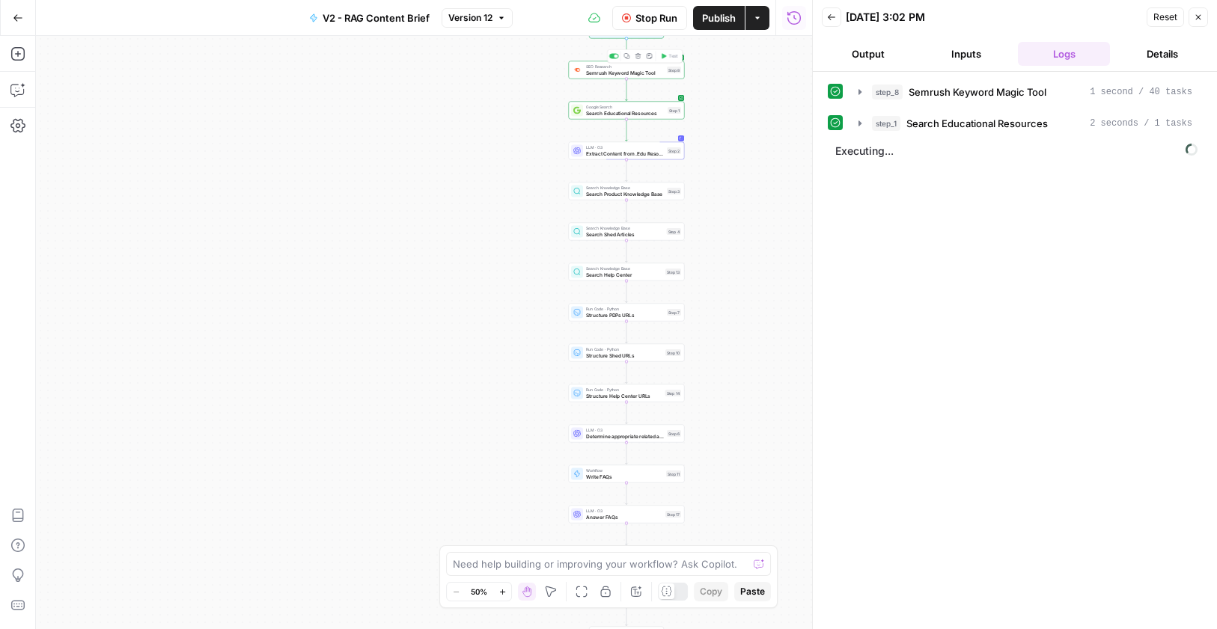
click at [645, 73] on span "Semrush Keyword Magic Tool" at bounding box center [625, 72] width 78 height 7
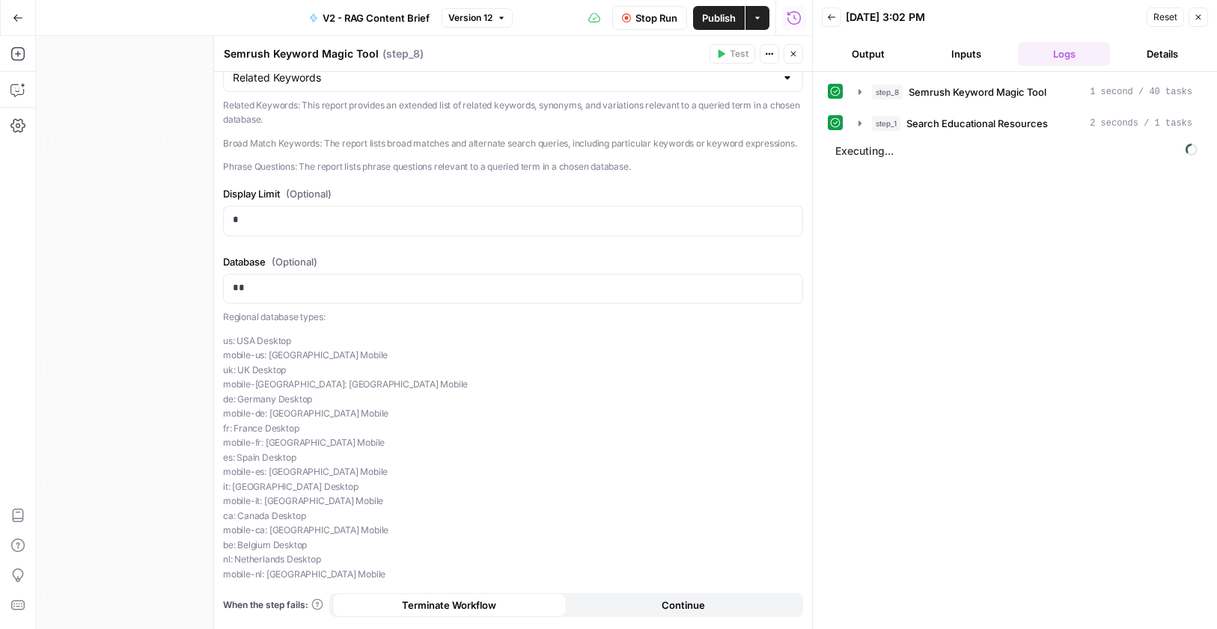
scroll to position [142, 0]
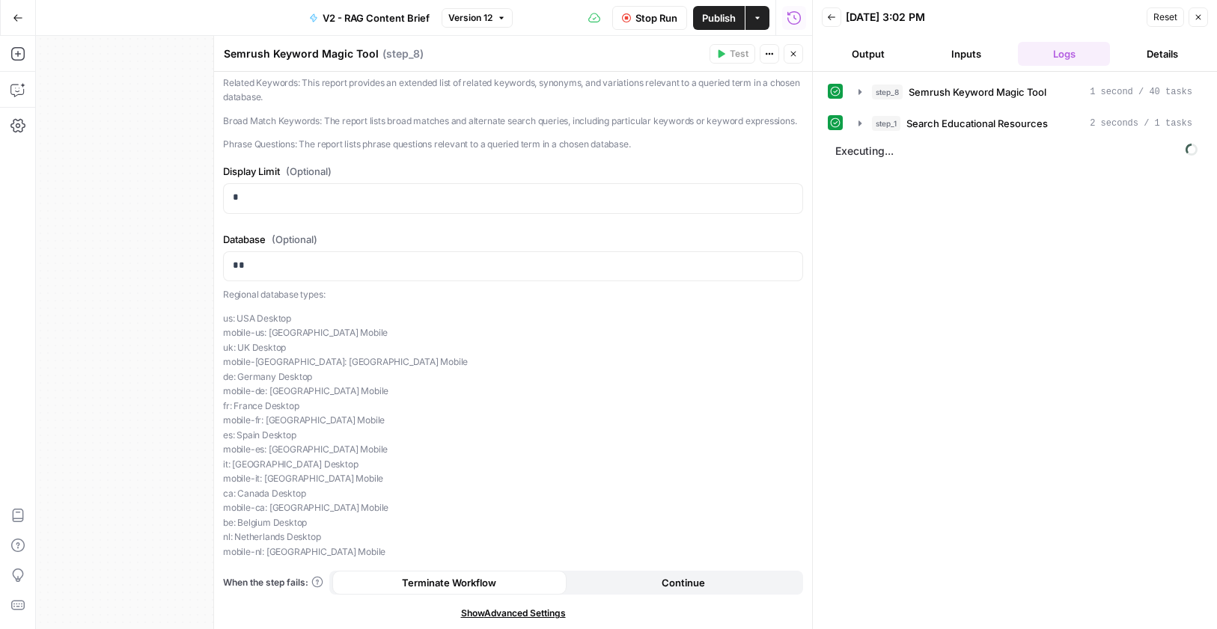
click at [666, 577] on span "Continue" at bounding box center [682, 582] width 43 height 15
click at [795, 50] on icon "button" at bounding box center [793, 53] width 9 height 9
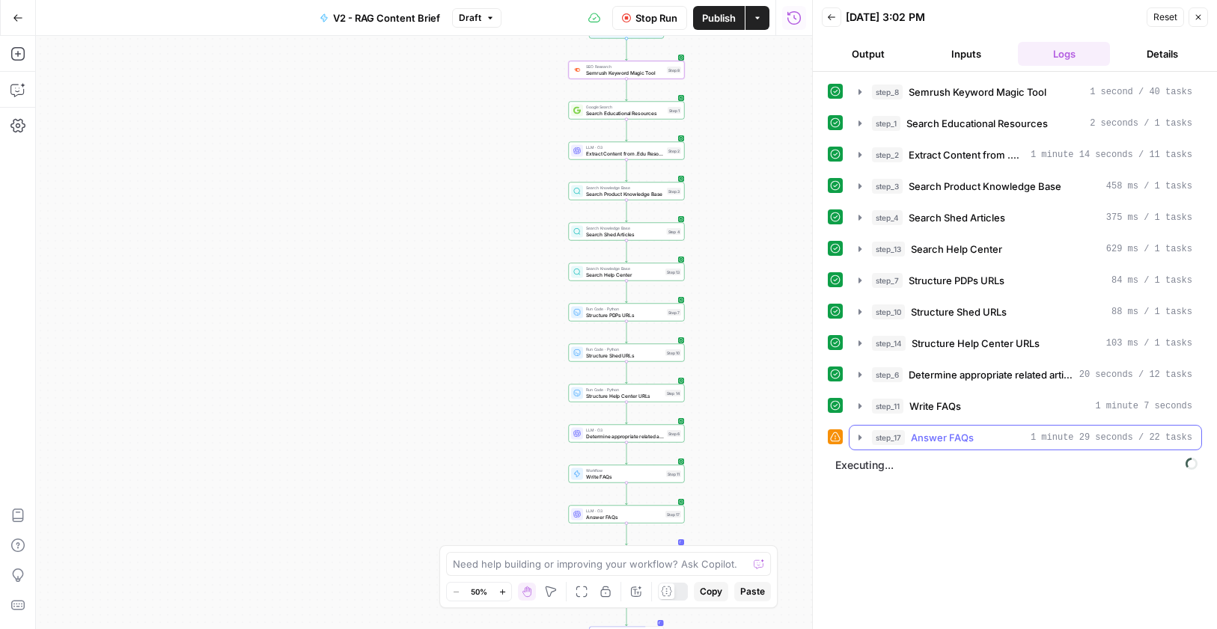
click at [865, 436] on icon "button" at bounding box center [860, 438] width 12 height 12
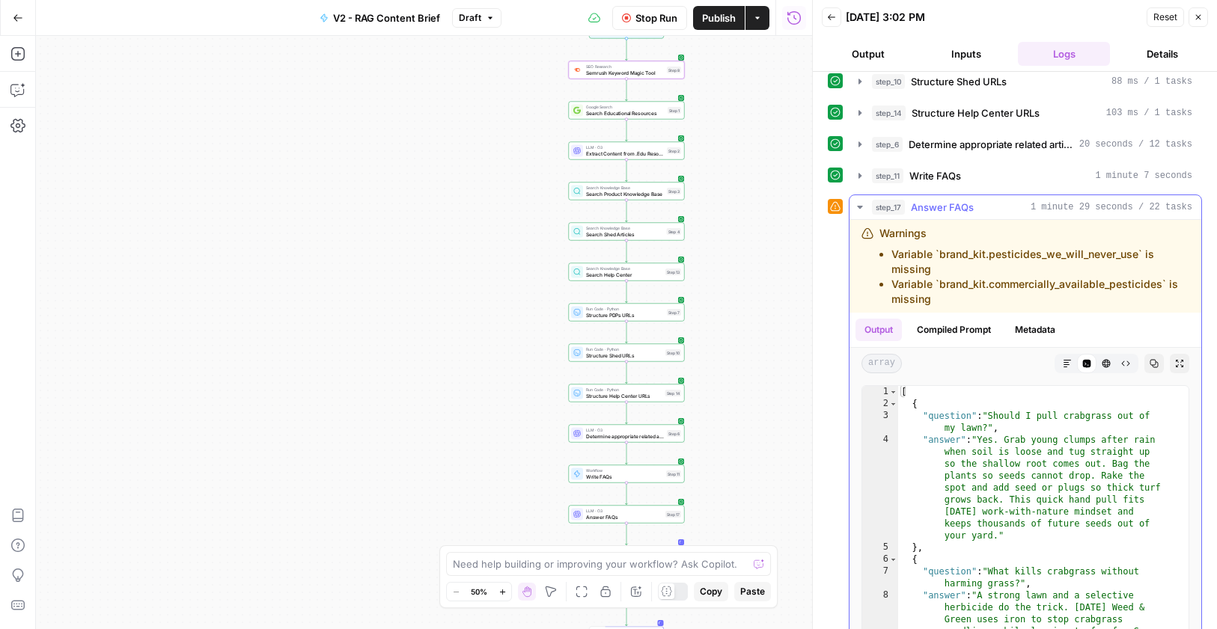
scroll to position [227, 0]
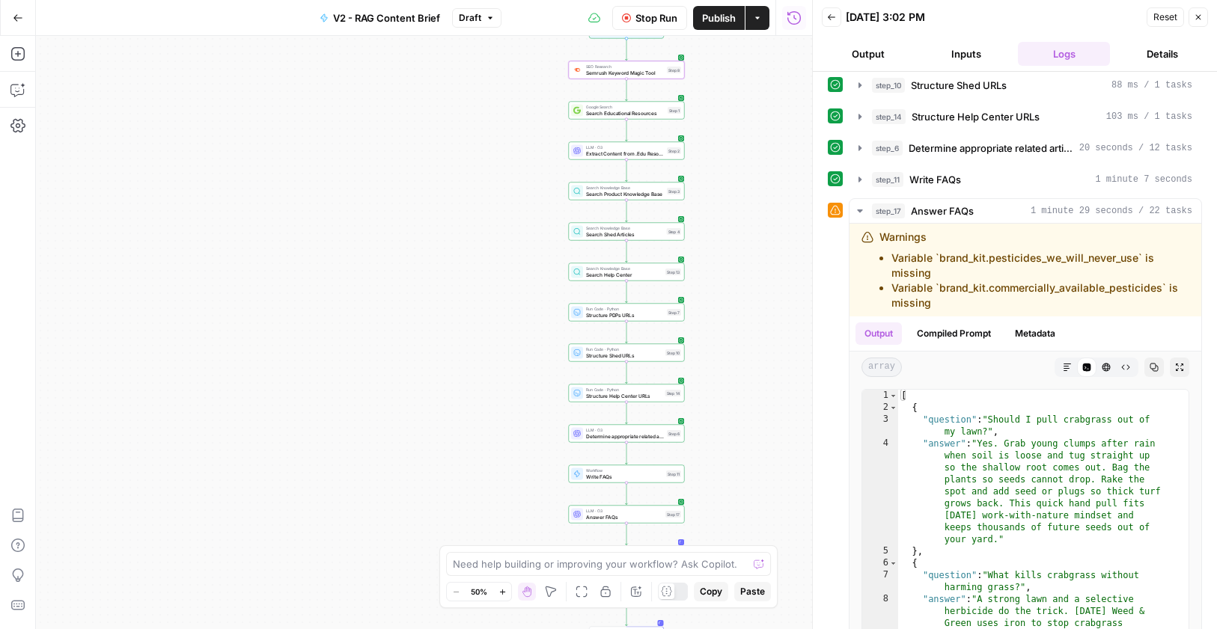
click at [603, 515] on span "Answer FAQs" at bounding box center [624, 516] width 76 height 7
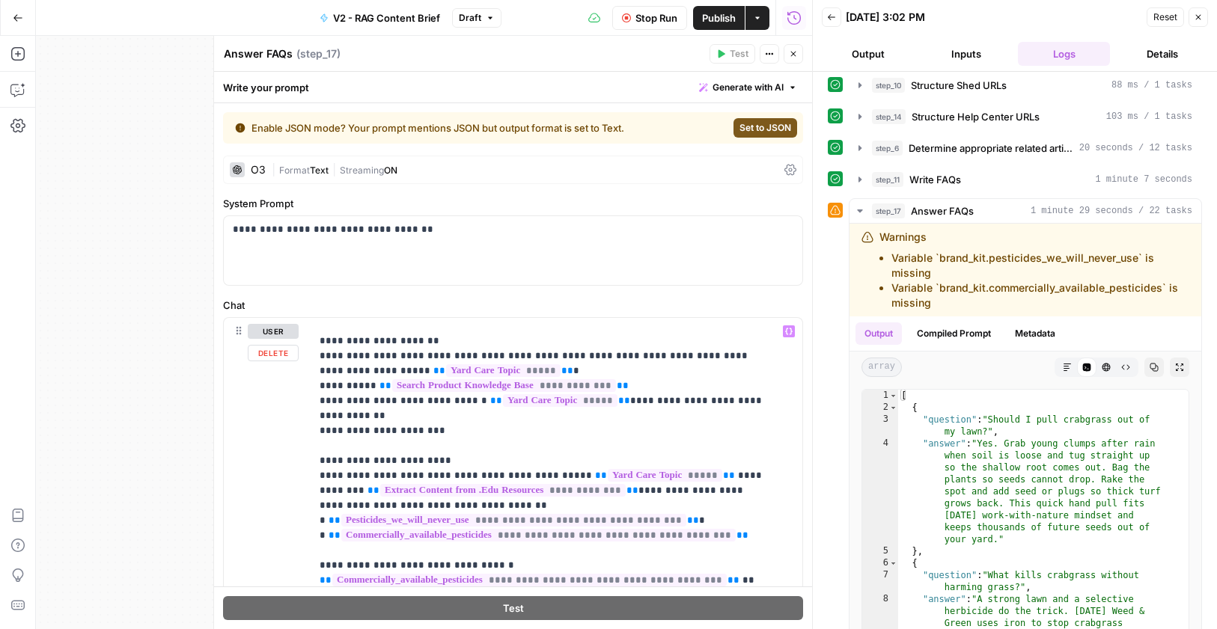
scroll to position [510, 0]
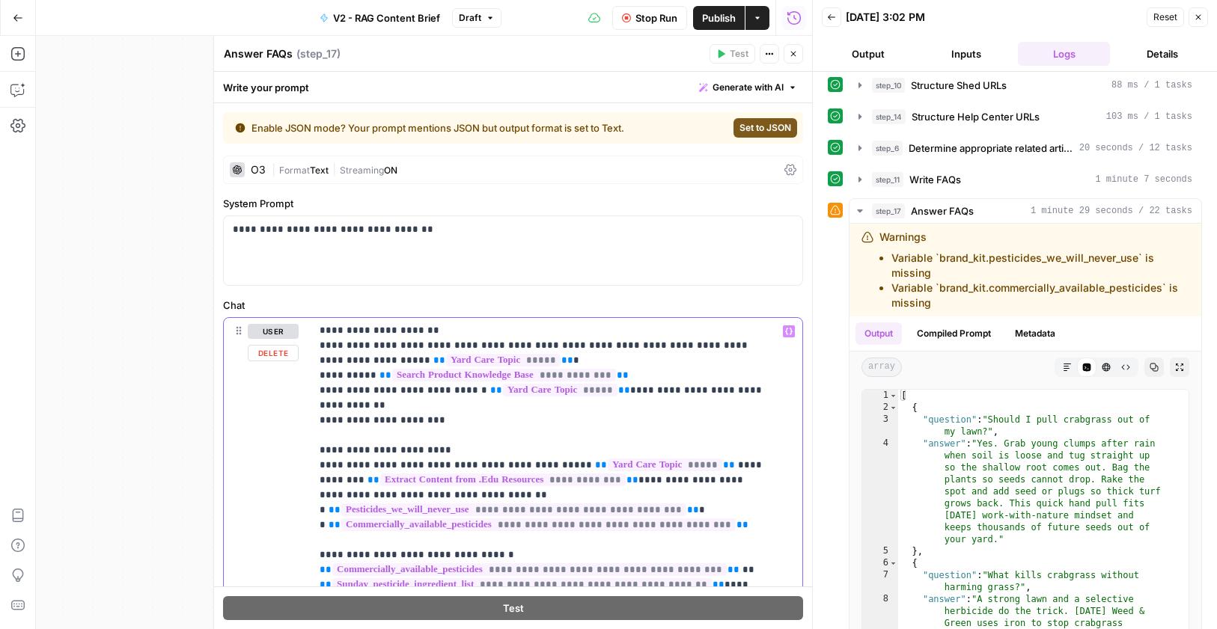
click at [527, 504] on span "**********" at bounding box center [513, 510] width 345 height 13
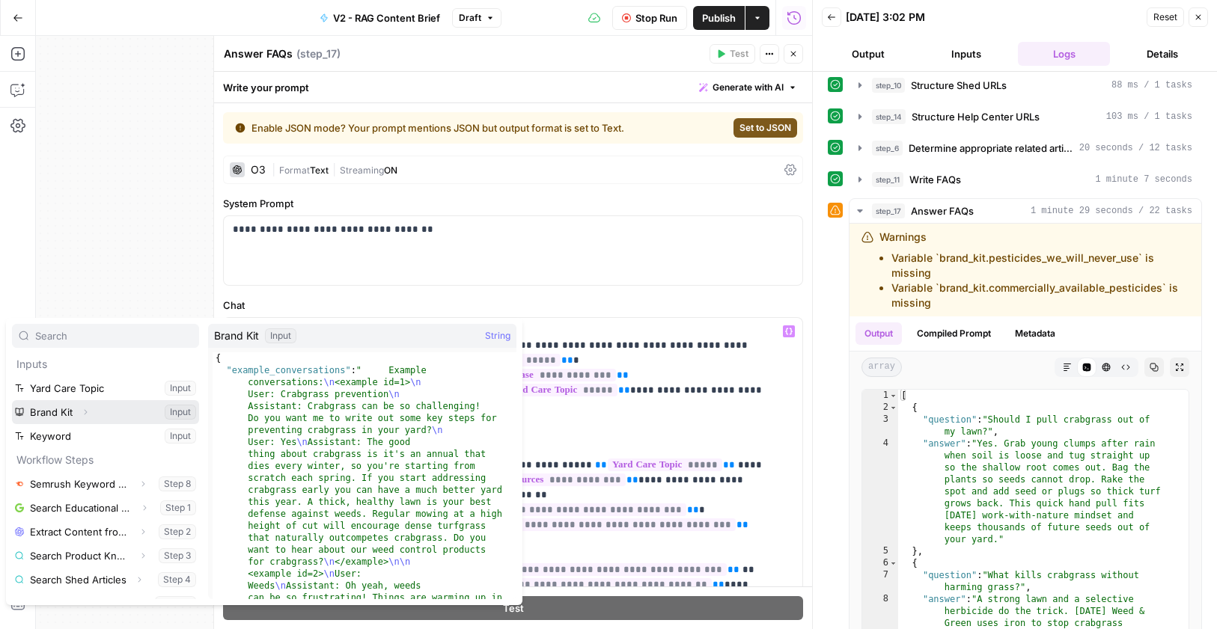
click at [82, 404] on button "Expand" at bounding box center [85, 412] width 19 height 19
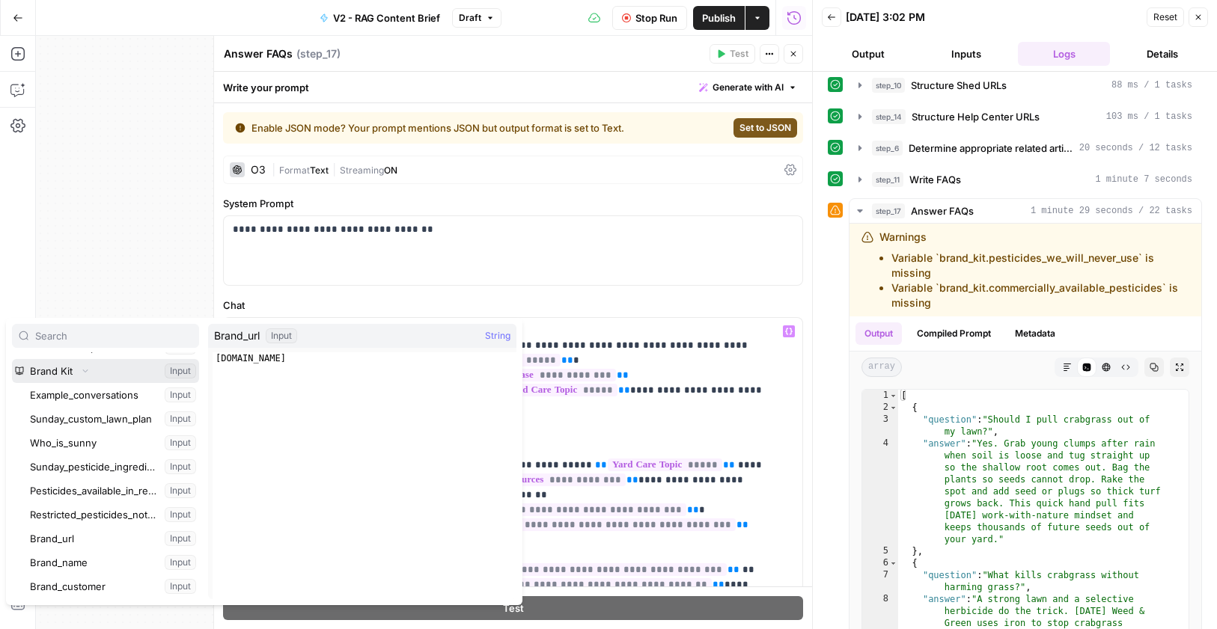
scroll to position [46, 0]
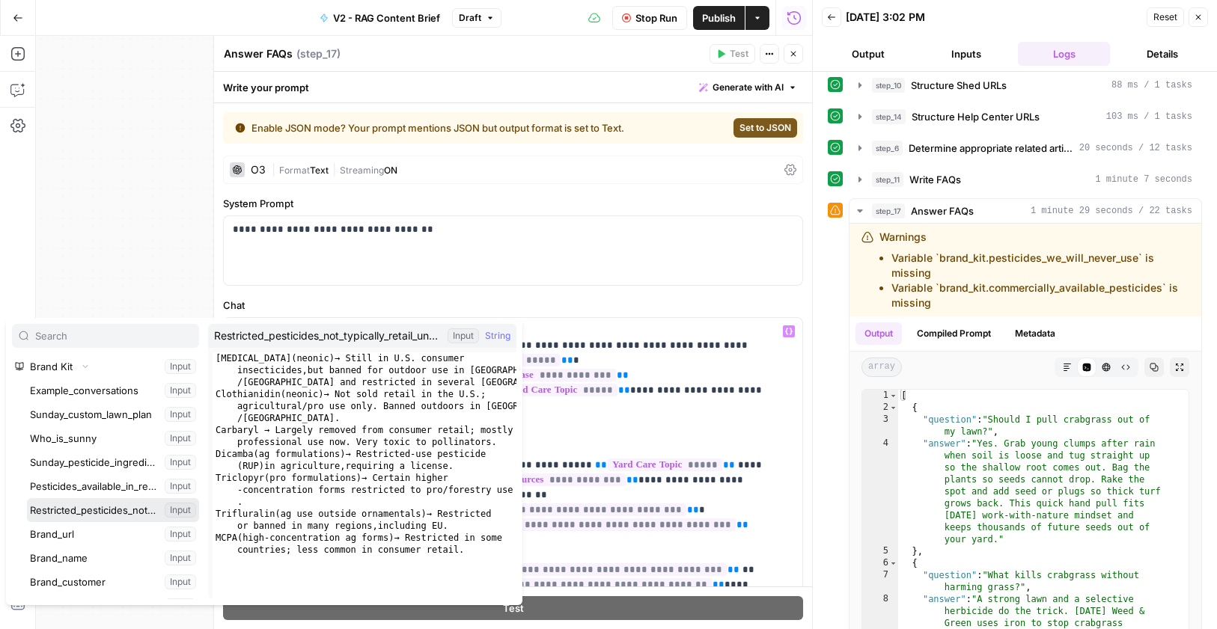
click at [88, 512] on button "Select variable Restricted_pesticides_not_typically_retail_under_heavy_limits" at bounding box center [113, 510] width 172 height 24
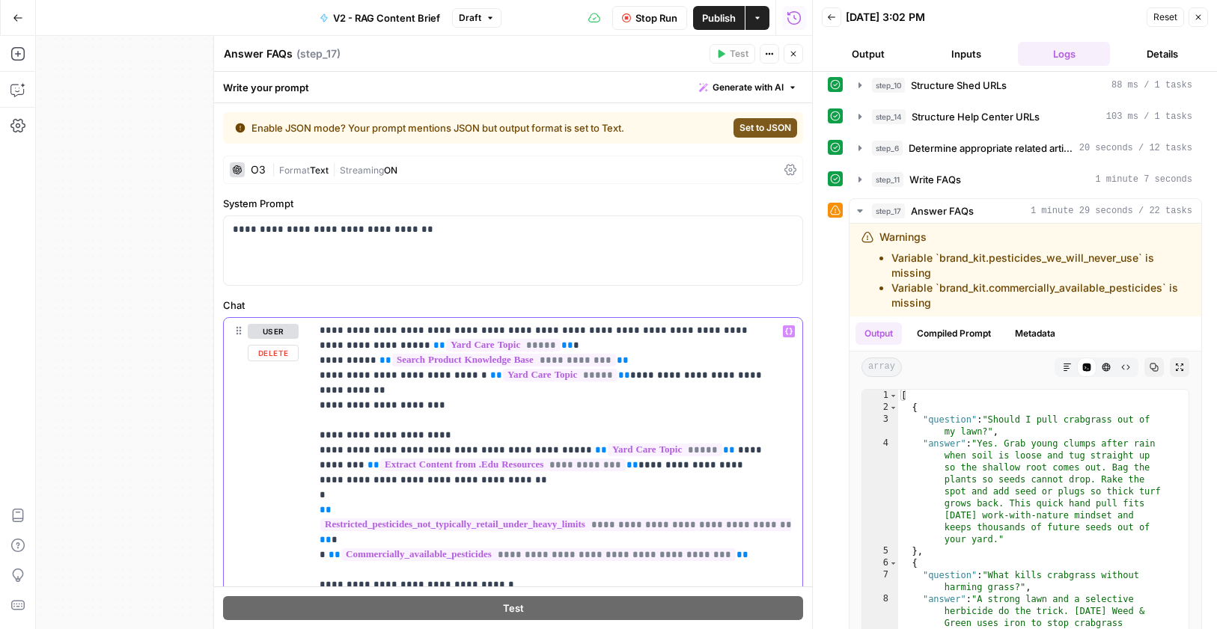
scroll to position [541, 0]
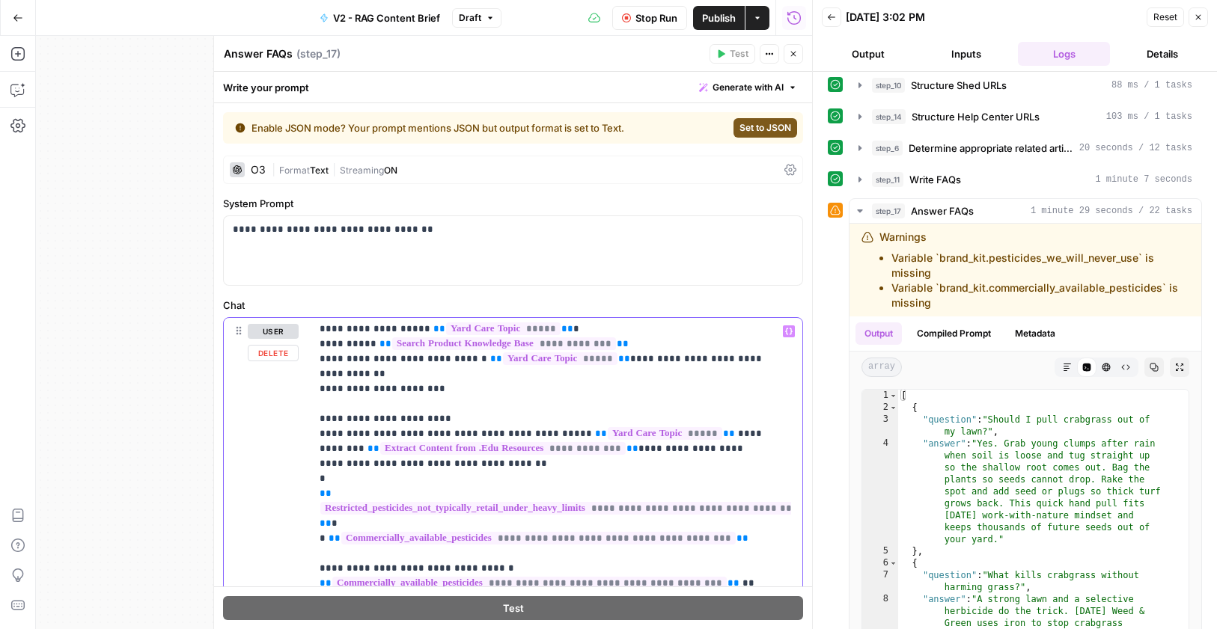
click at [408, 532] on span "**********" at bounding box center [538, 538] width 394 height 13
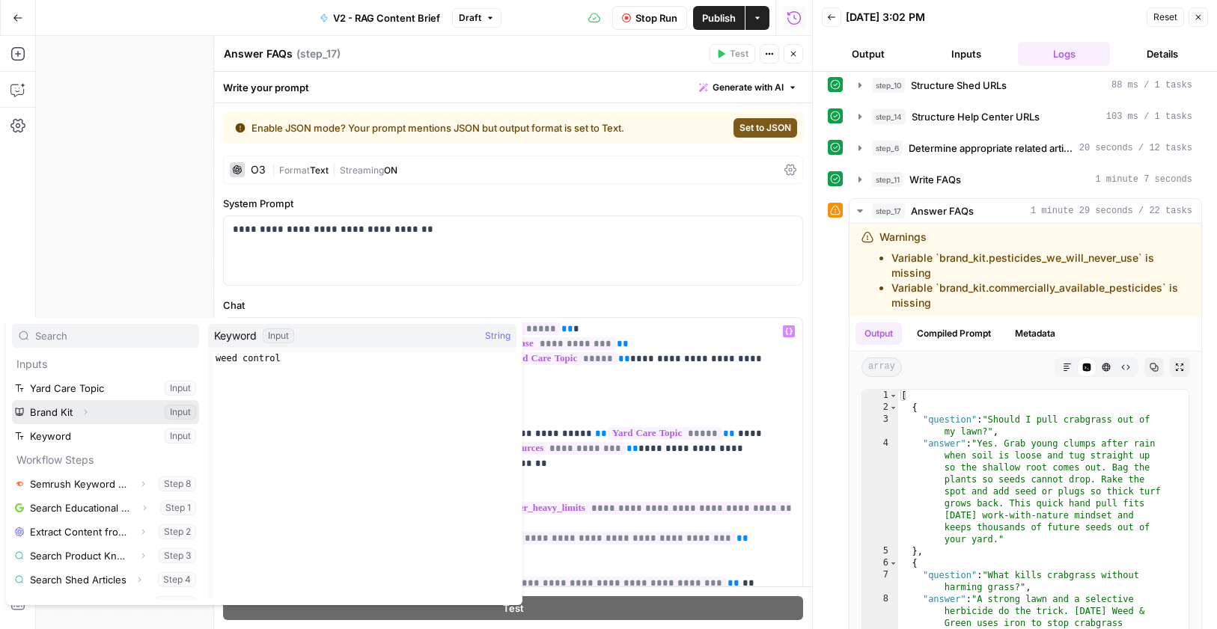
click at [81, 411] on icon "button" at bounding box center [85, 412] width 9 height 9
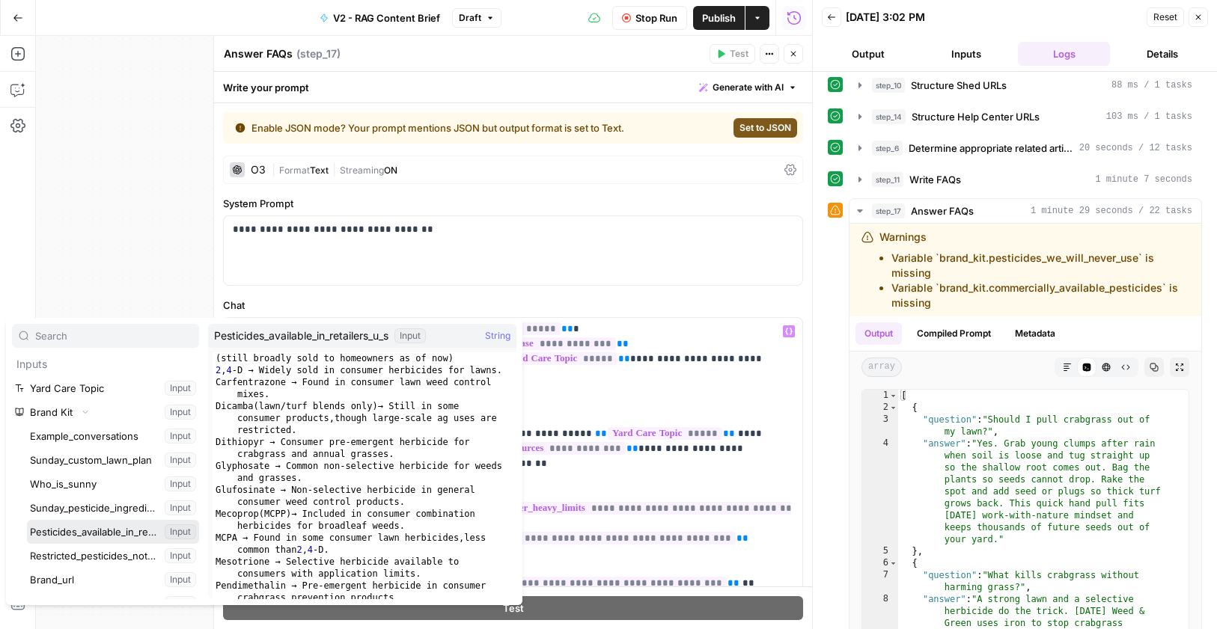
click at [91, 533] on button "Select variable Pesticides_available_in_retailers_u_s" at bounding box center [113, 532] width 172 height 24
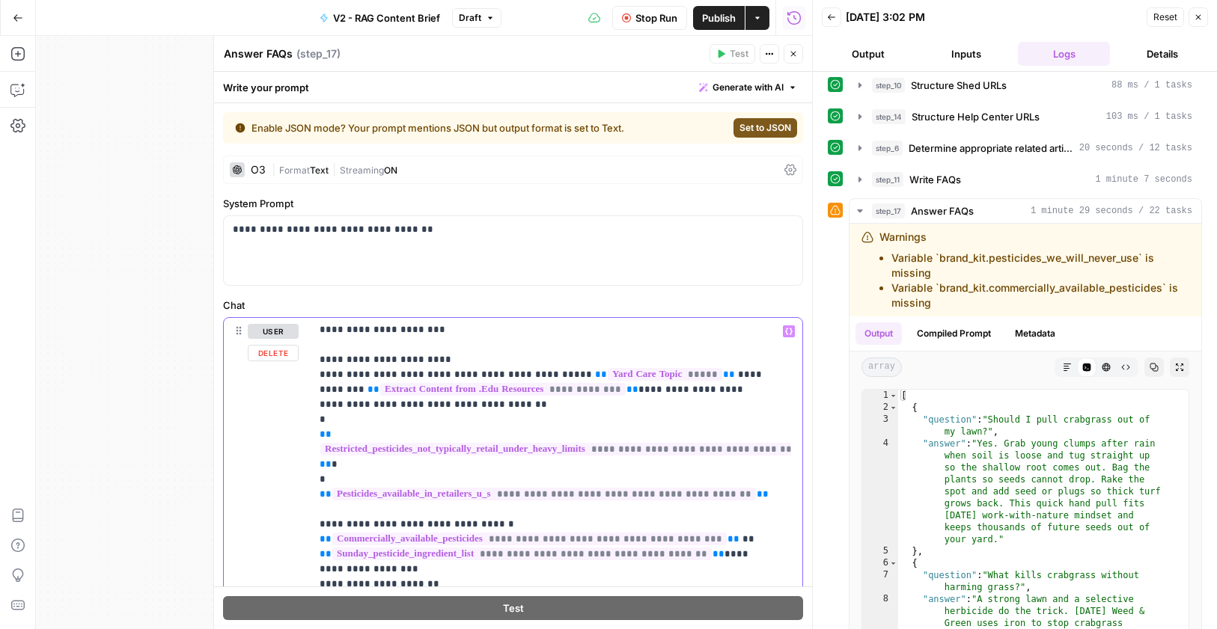
scroll to position [605, 0]
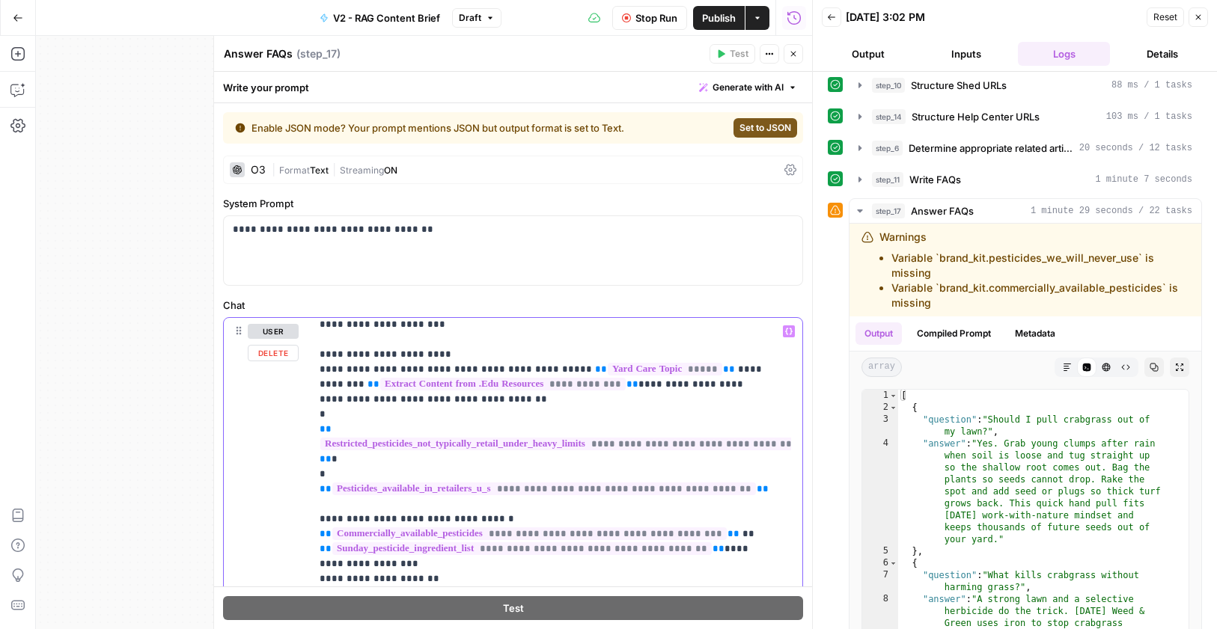
click at [486, 527] on span "**********" at bounding box center [529, 533] width 394 height 13
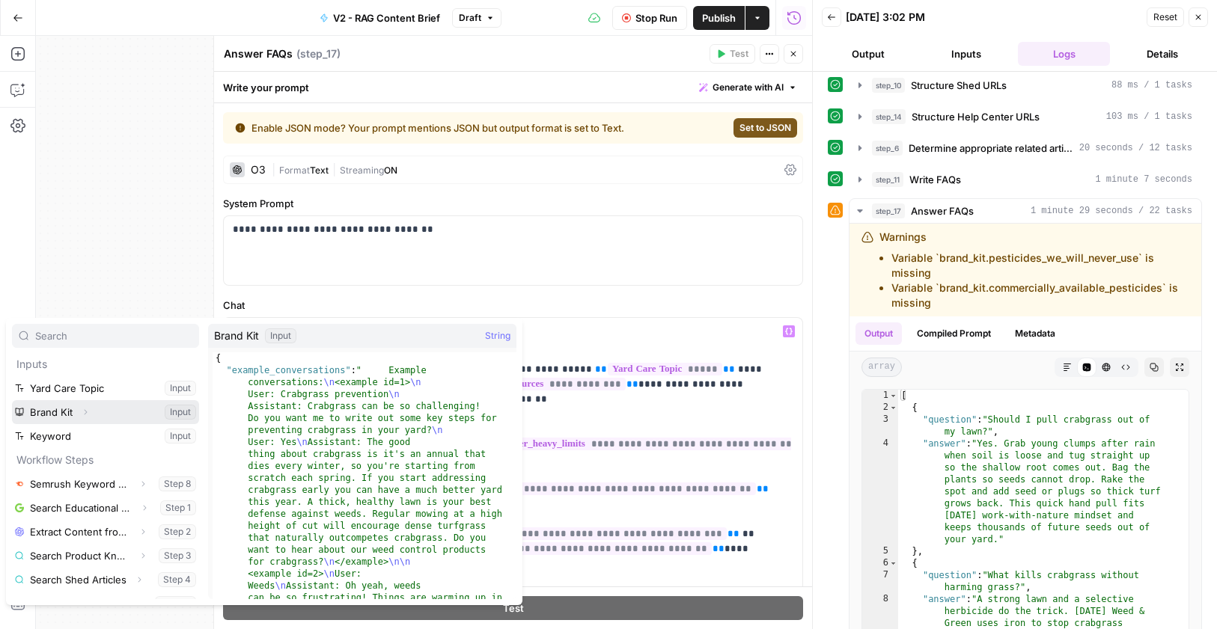
click at [81, 411] on icon "button" at bounding box center [85, 412] width 9 height 9
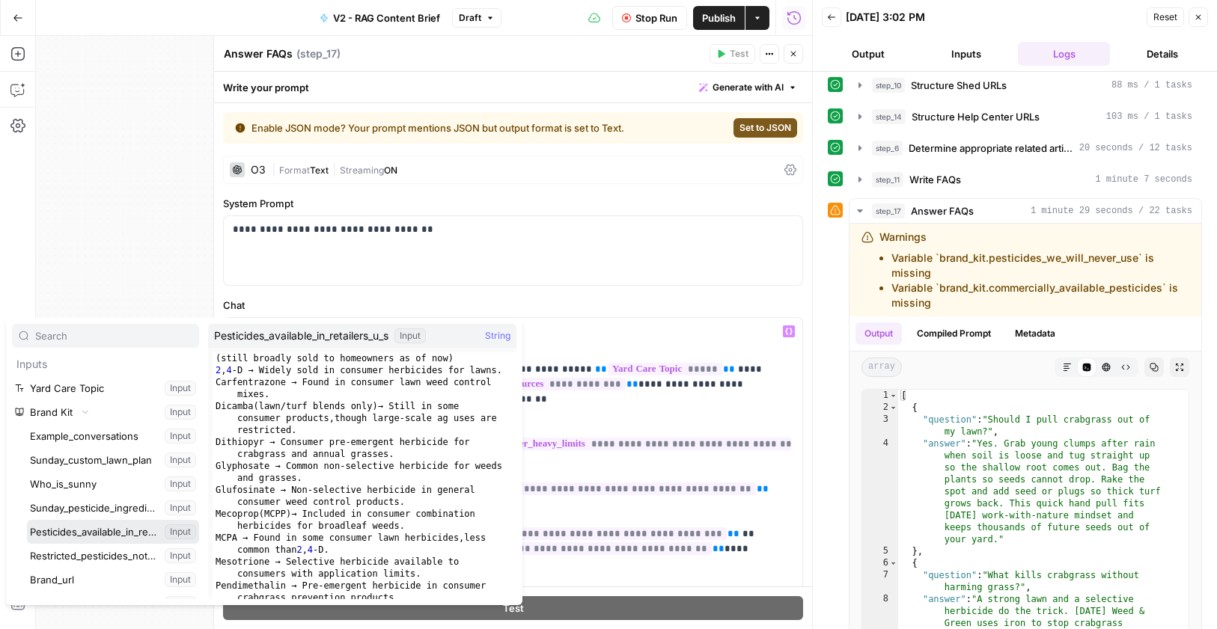
click at [91, 533] on button "Select variable Pesticides_available_in_retailers_u_s" at bounding box center [113, 532] width 172 height 24
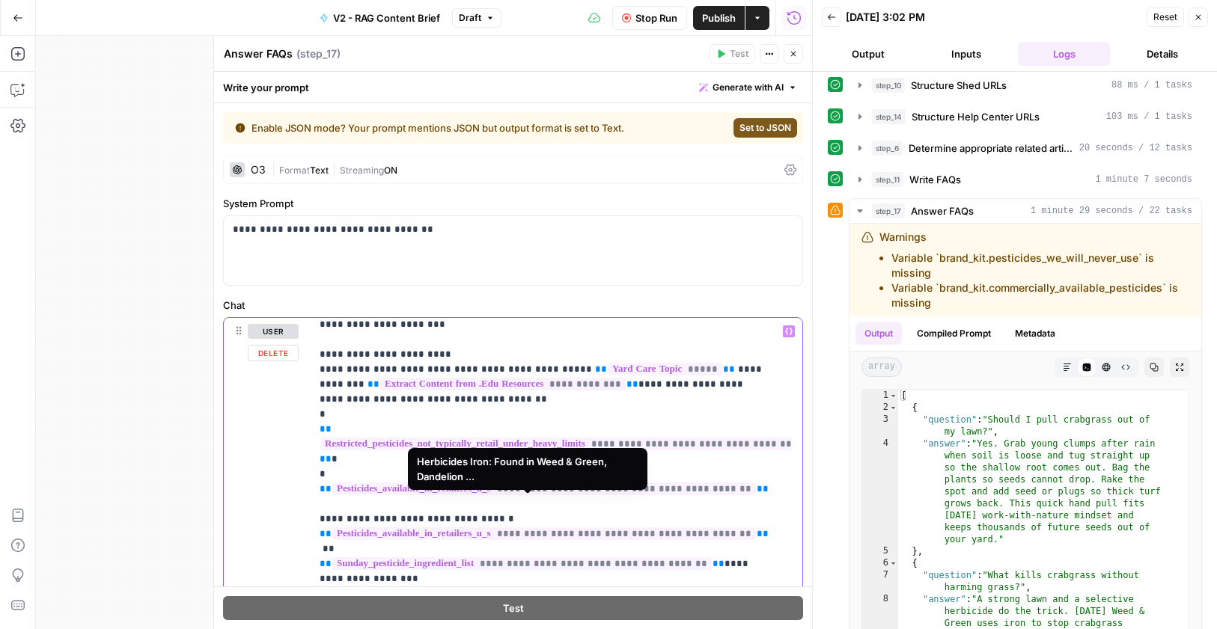
click at [431, 557] on span "**********" at bounding box center [521, 563] width 379 height 13
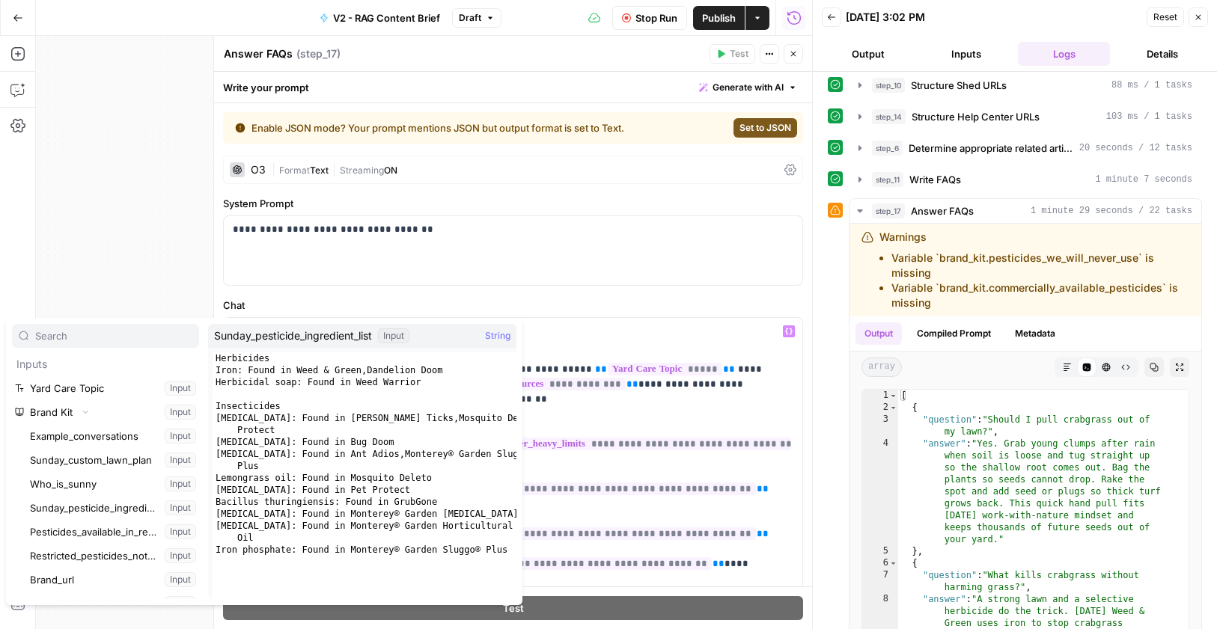
click at [97, 509] on button "Select variable Sunday_pesticide_ingredient_list" at bounding box center [113, 508] width 172 height 24
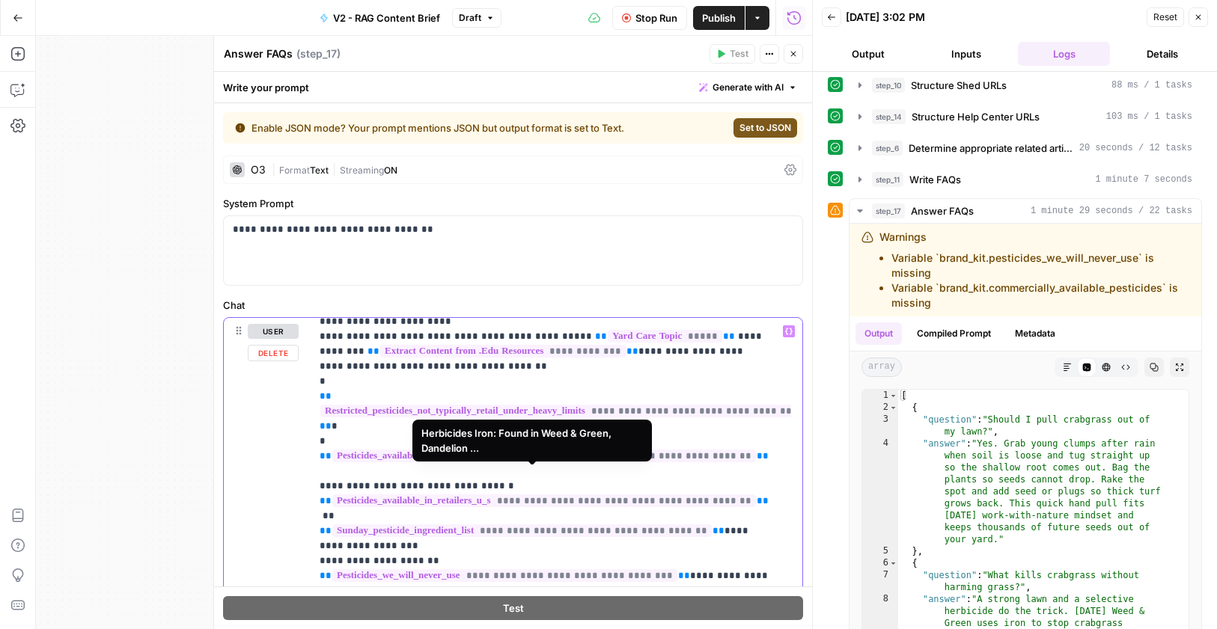
scroll to position [652, 0]
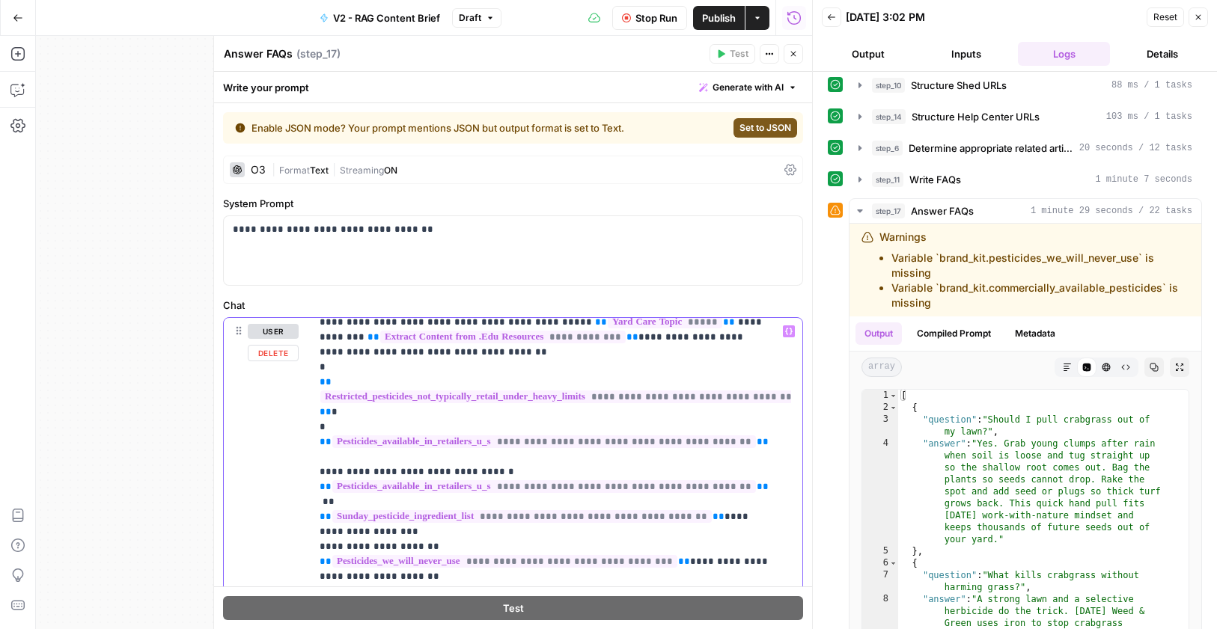
click at [448, 555] on span "**********" at bounding box center [504, 561] width 345 height 13
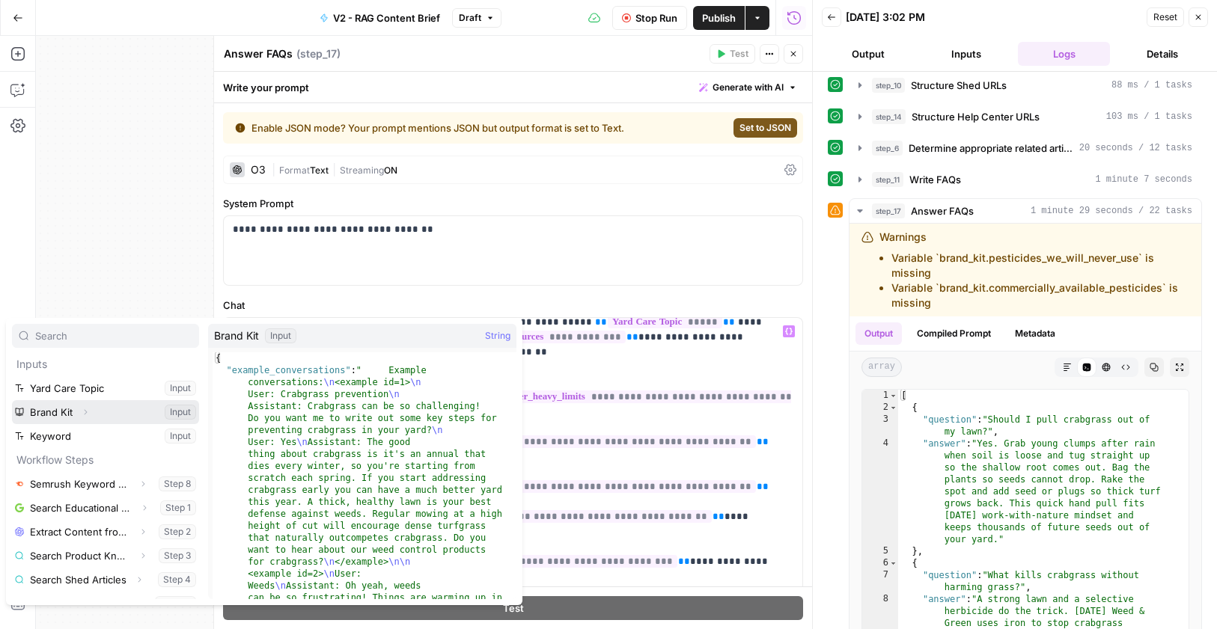
click at [82, 408] on icon "button" at bounding box center [85, 412] width 9 height 9
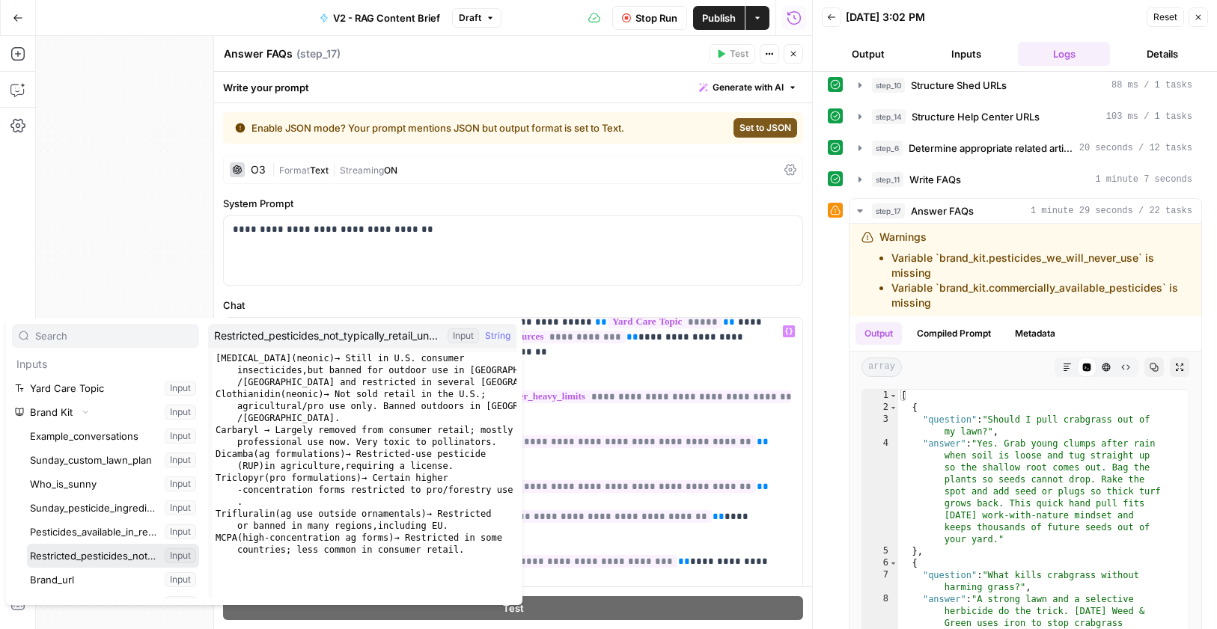
click at [94, 566] on button "Select variable Restricted_pesticides_not_typically_retail_under_heavy_limits" at bounding box center [113, 556] width 172 height 24
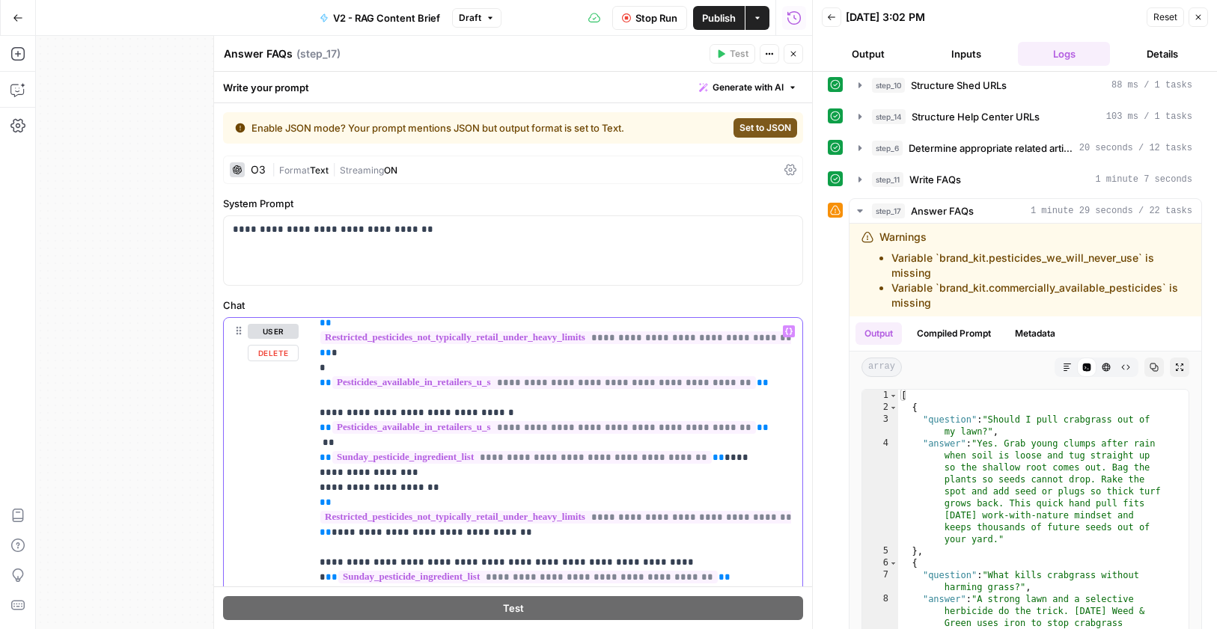
scroll to position [594, 0]
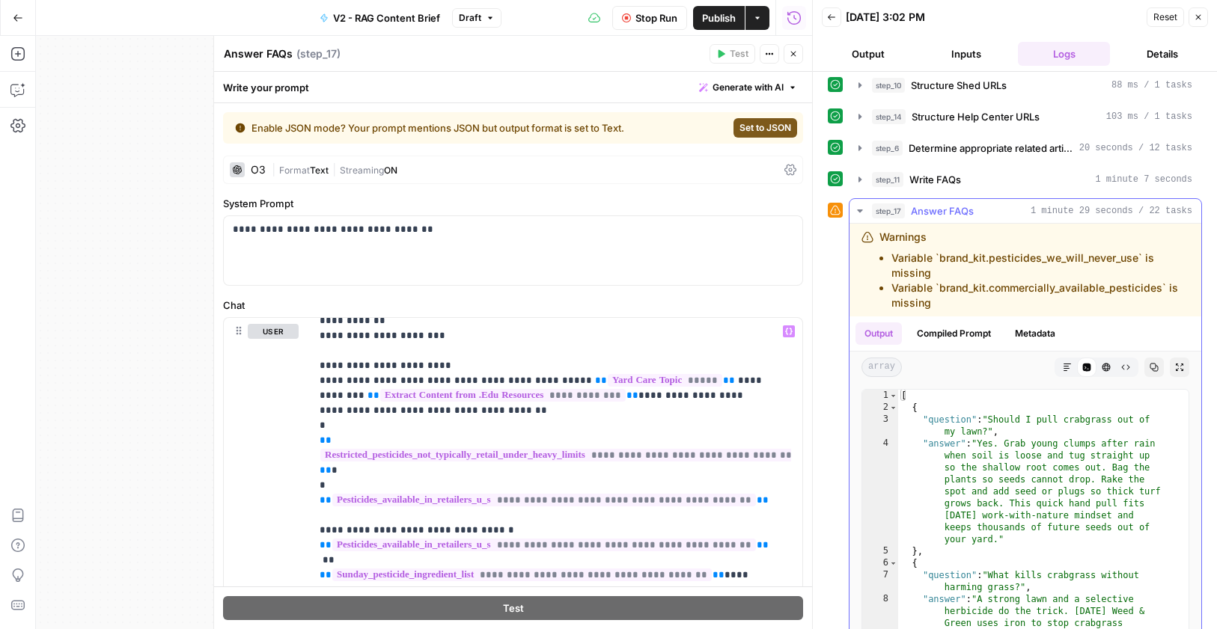
click at [862, 210] on icon "button" at bounding box center [860, 211] width 12 height 12
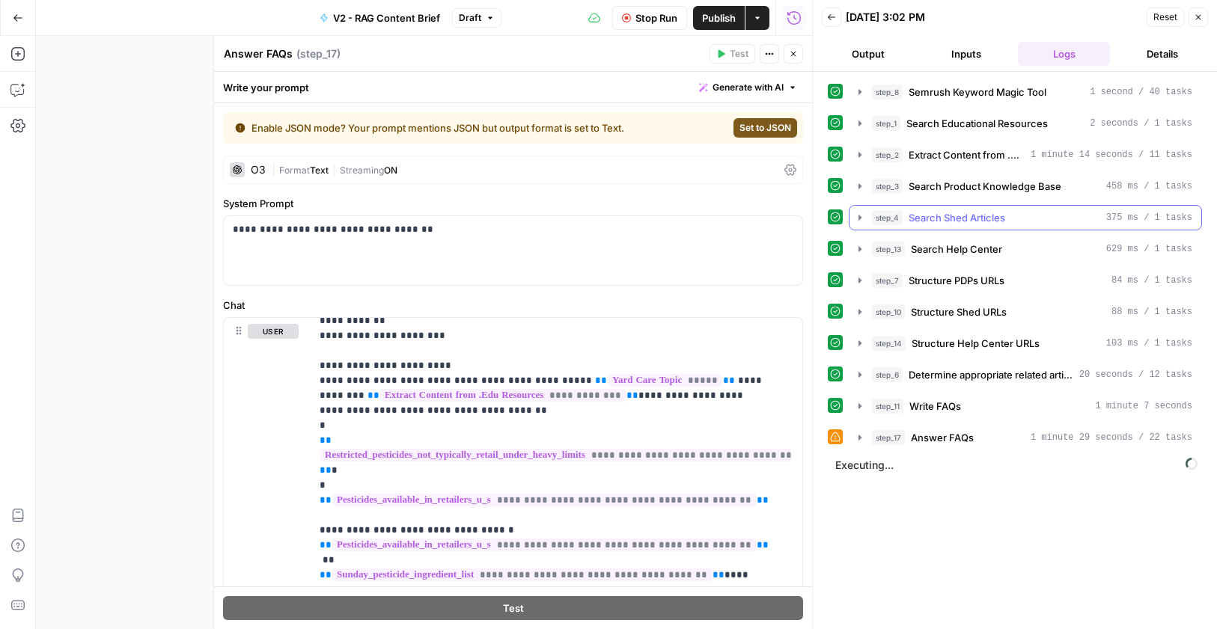
scroll to position [0, 0]
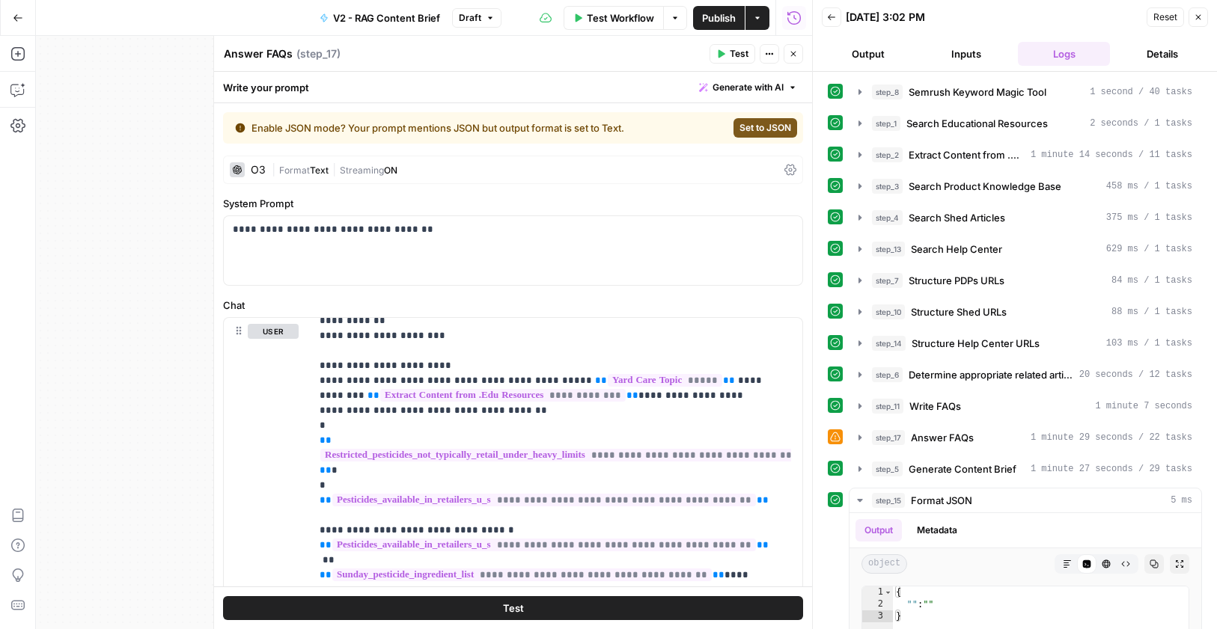
click at [732, 23] on span "Publish" at bounding box center [719, 17] width 34 height 15
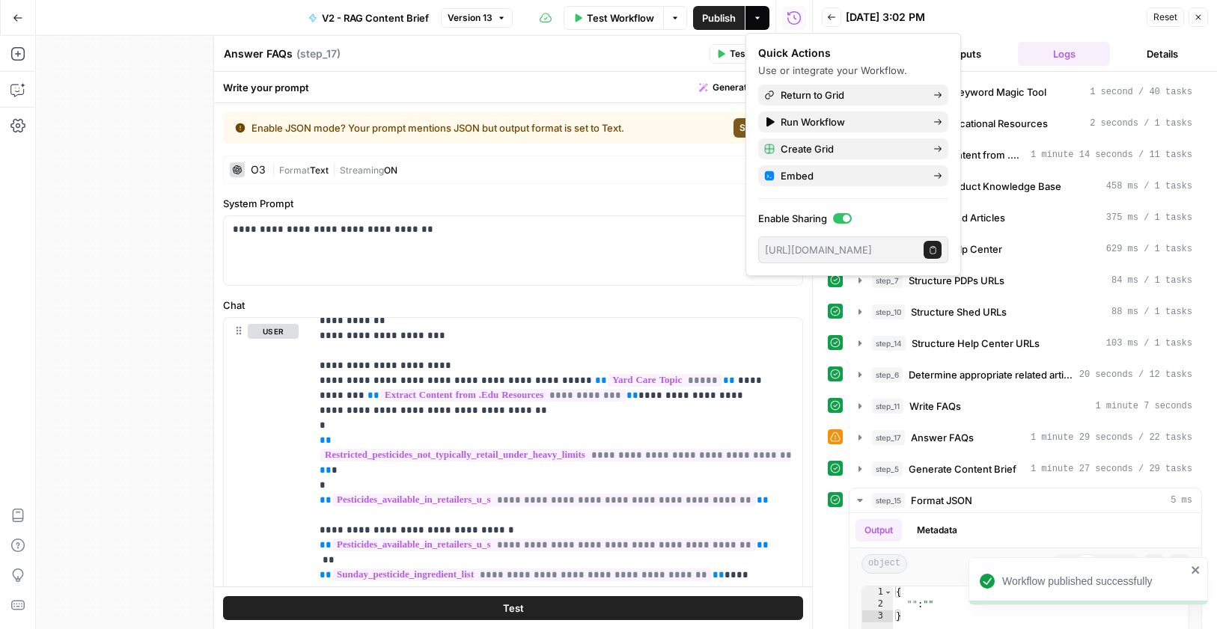
click at [667, 186] on div "**********" at bounding box center [513, 555] width 598 height 905
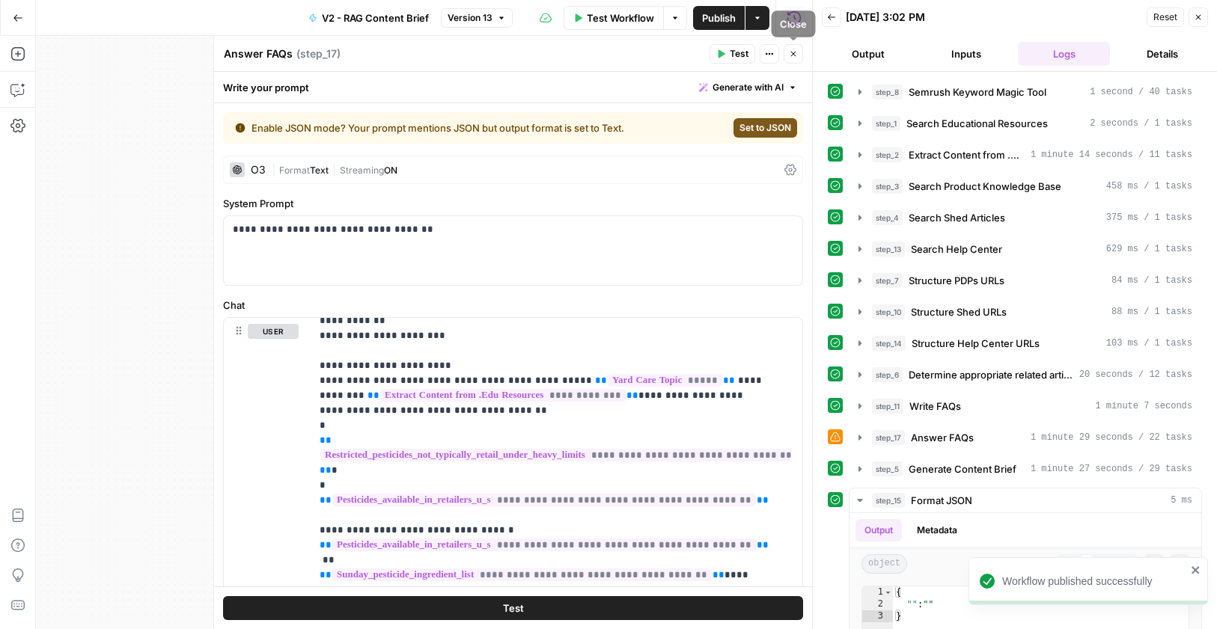
click at [792, 55] on icon "button" at bounding box center [793, 53] width 9 height 9
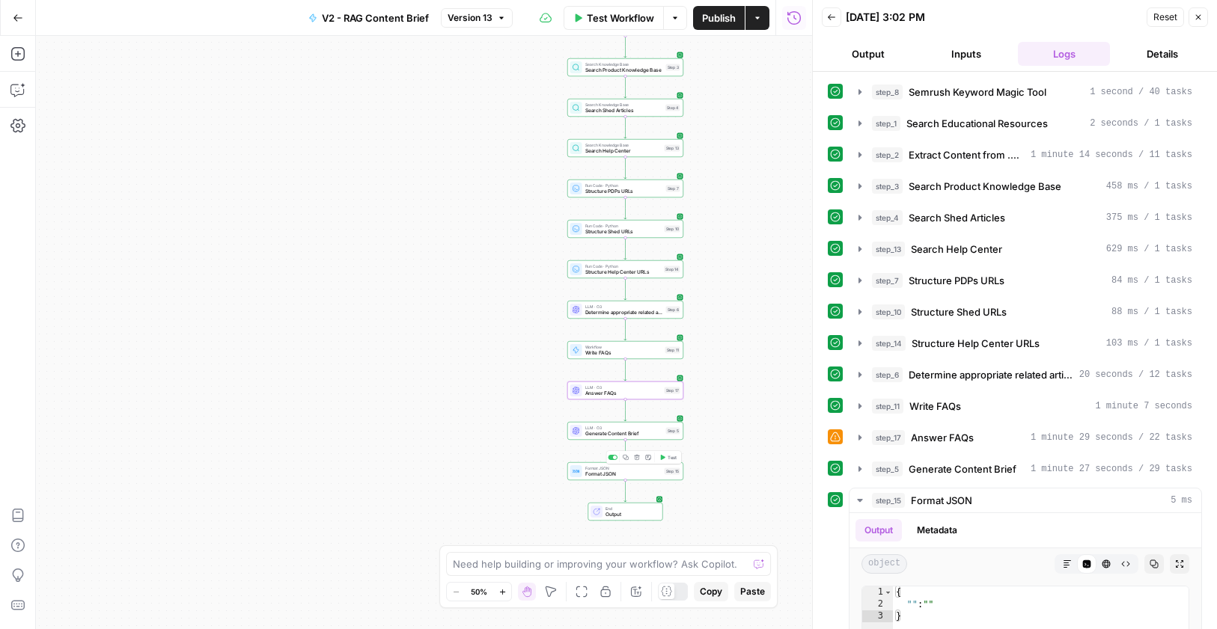
click at [643, 472] on span "Format JSON" at bounding box center [623, 474] width 76 height 7
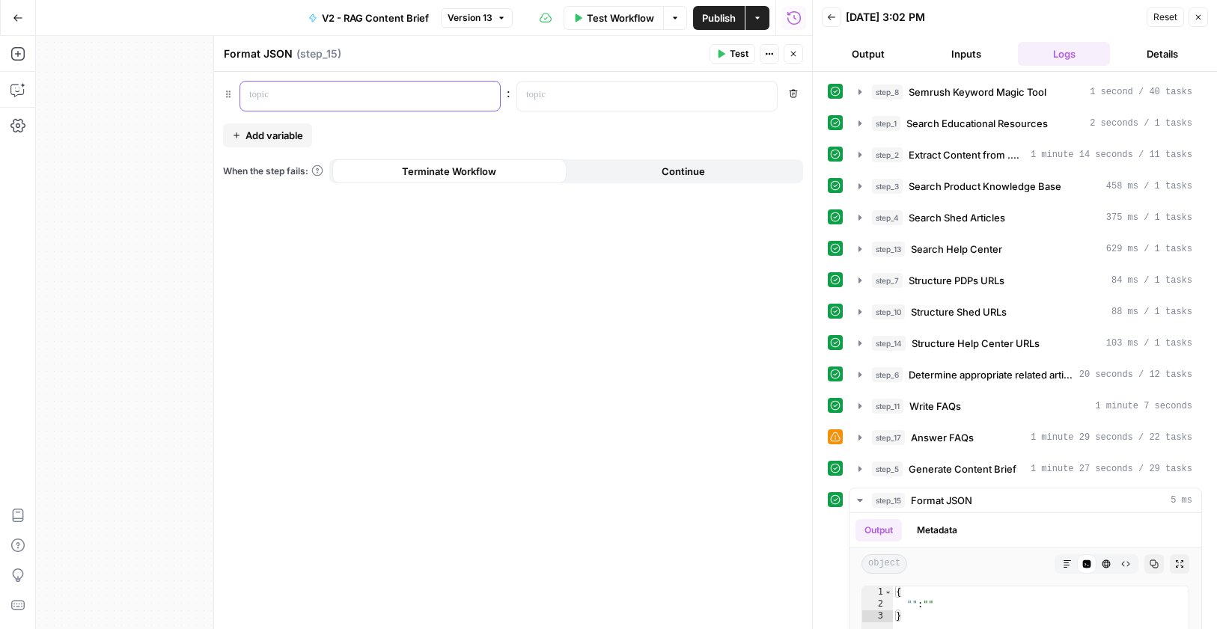
click at [323, 90] on p at bounding box center [358, 95] width 218 height 15
click at [791, 59] on button "Close" at bounding box center [792, 53] width 19 height 19
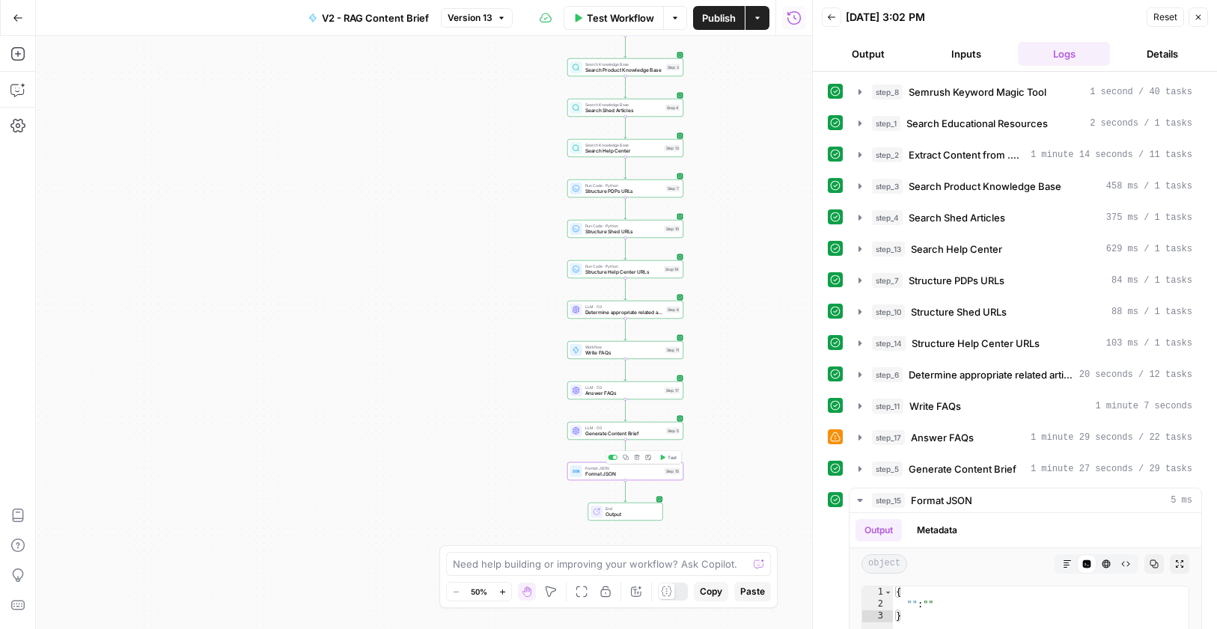
click at [619, 473] on span "Format JSON" at bounding box center [623, 474] width 76 height 7
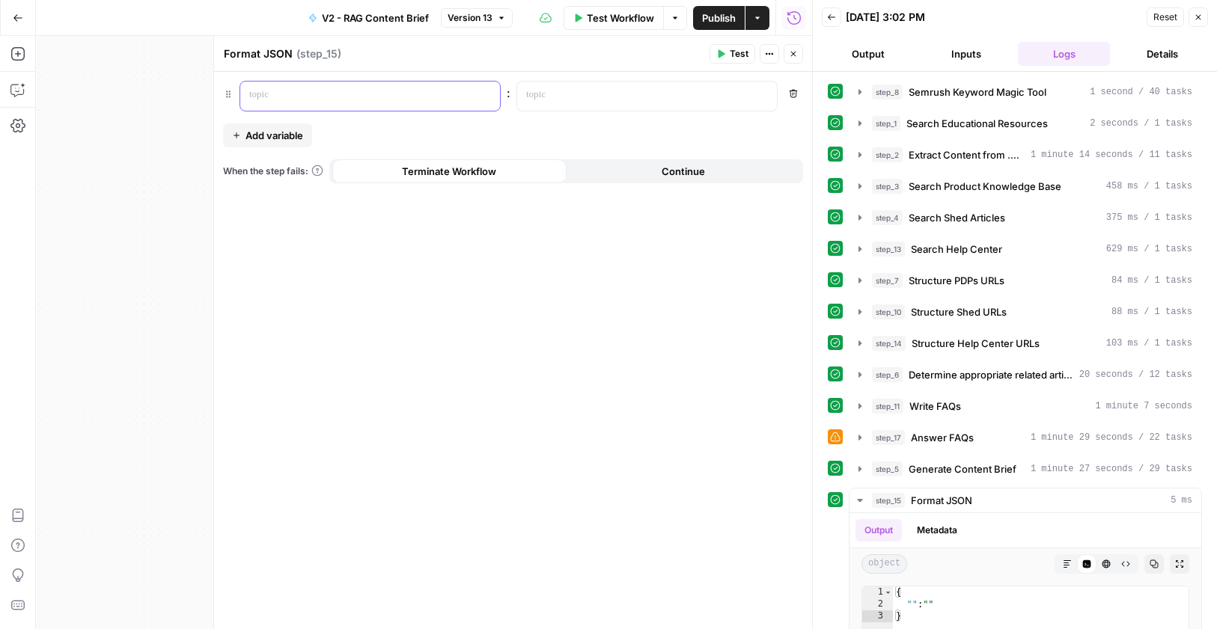
click at [269, 97] on p at bounding box center [358, 95] width 218 height 15
click at [485, 94] on icon "button" at bounding box center [486, 94] width 7 height 7
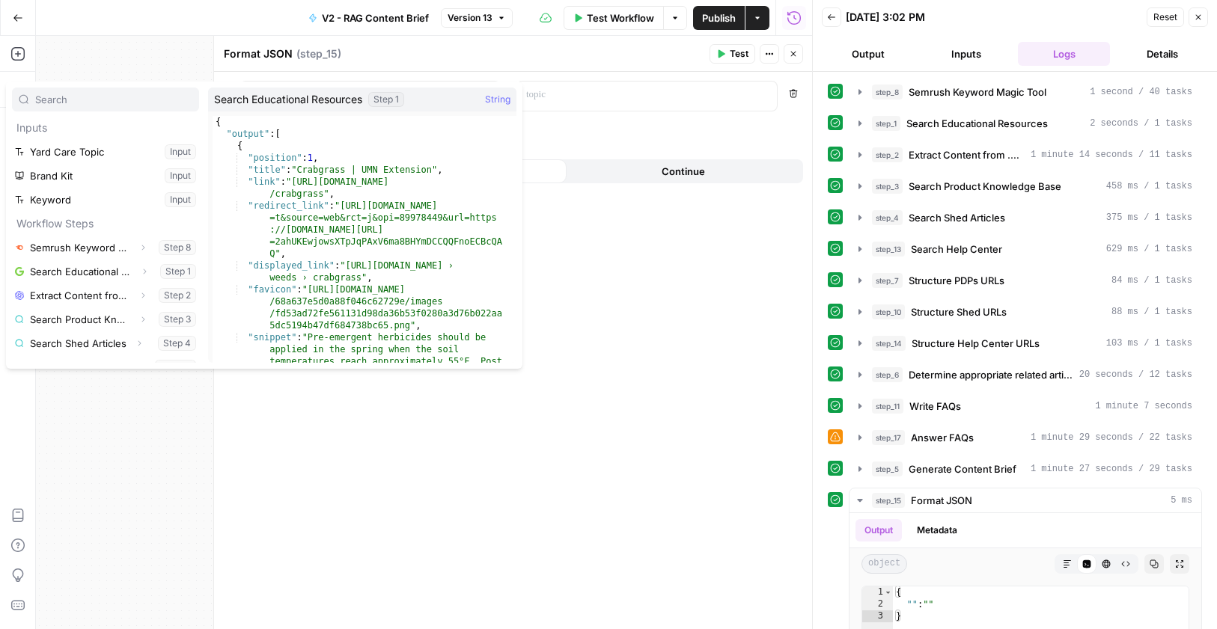
scroll to position [184, 0]
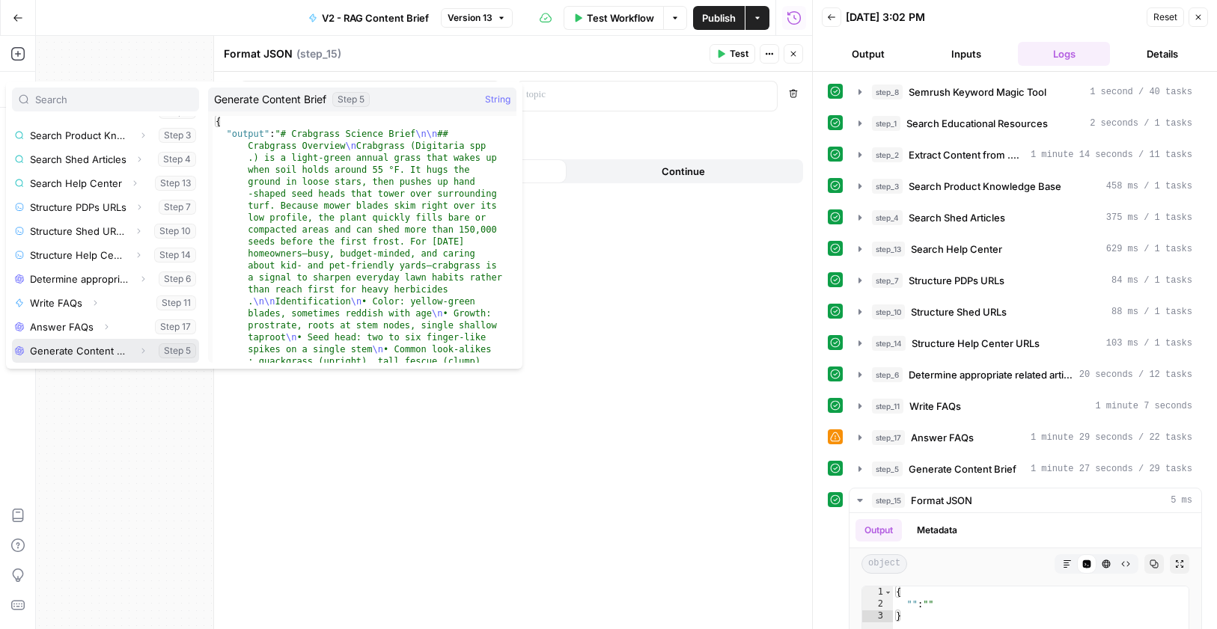
click at [138, 349] on icon "button" at bounding box center [142, 350] width 9 height 9
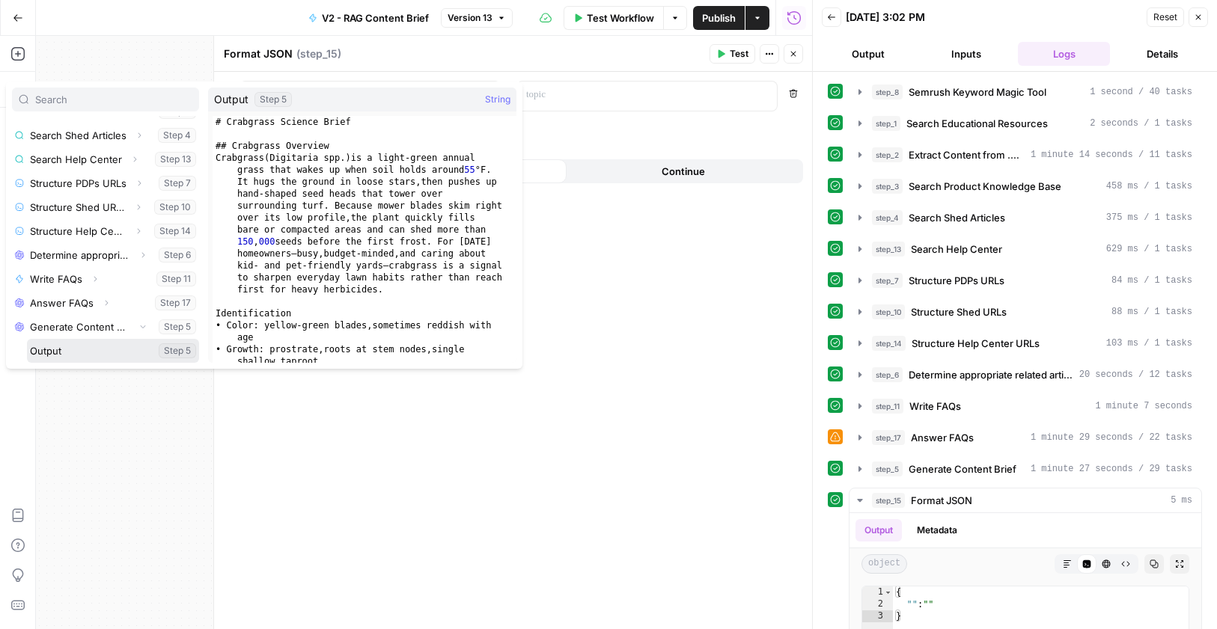
click at [51, 351] on button "Select variable Output" at bounding box center [113, 351] width 172 height 24
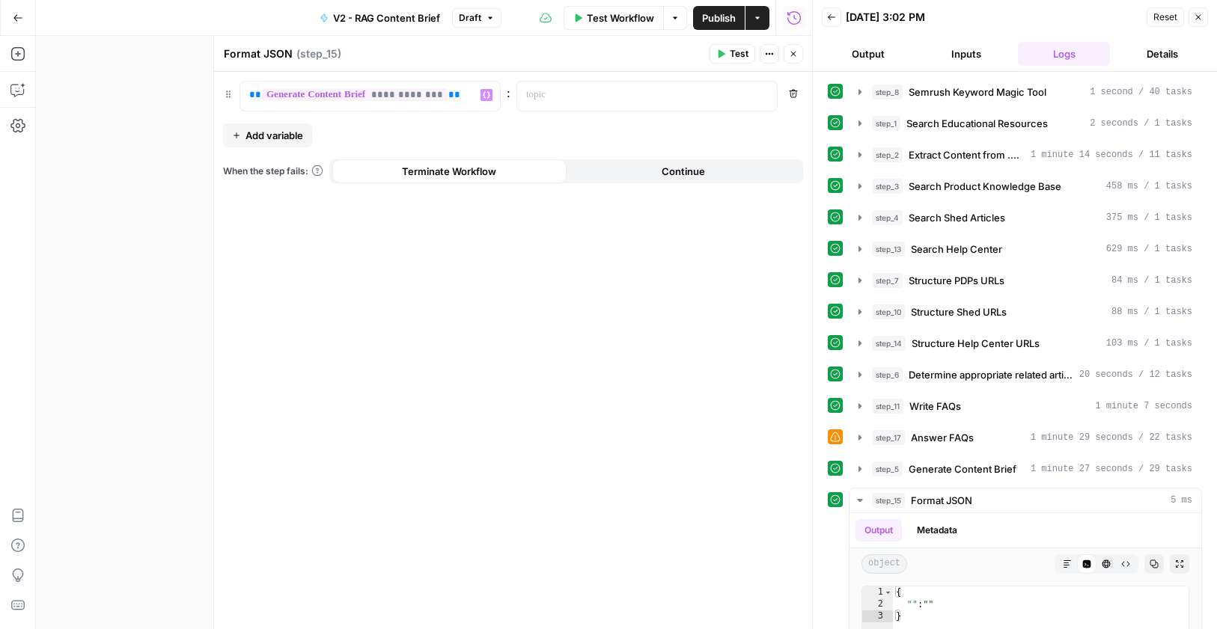
click at [792, 52] on icon "button" at bounding box center [793, 53] width 9 height 9
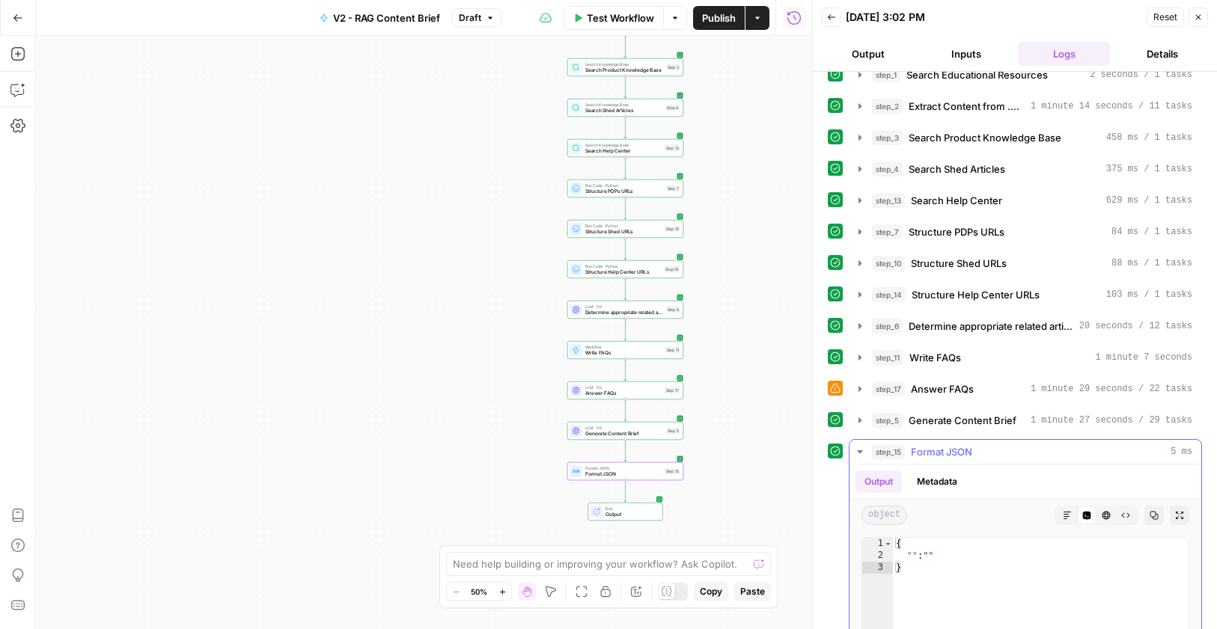
scroll to position [64, 0]
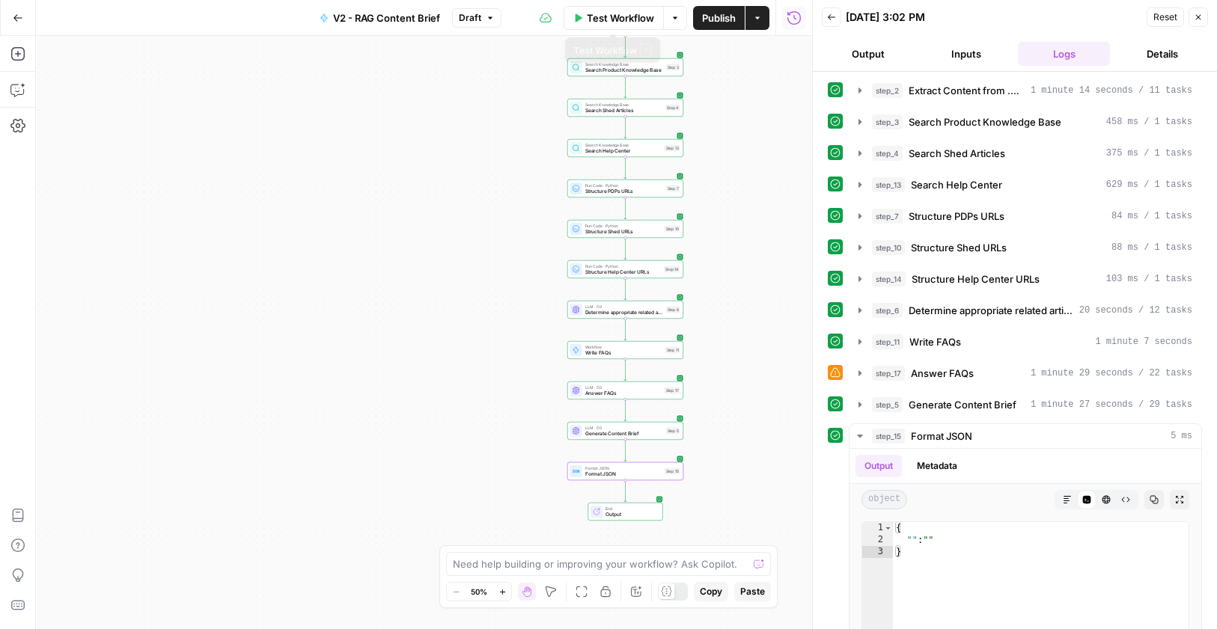
click at [630, 18] on span "Test Workflow" at bounding box center [620, 17] width 67 height 15
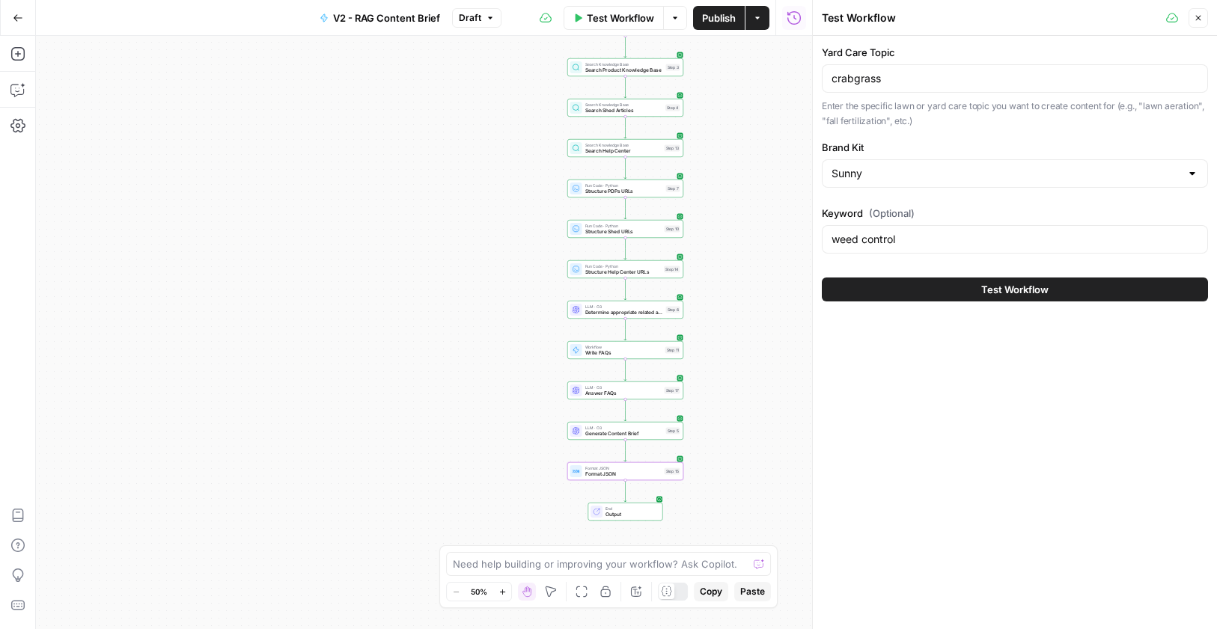
click at [1005, 282] on span "Test Workflow" at bounding box center [1014, 289] width 67 height 15
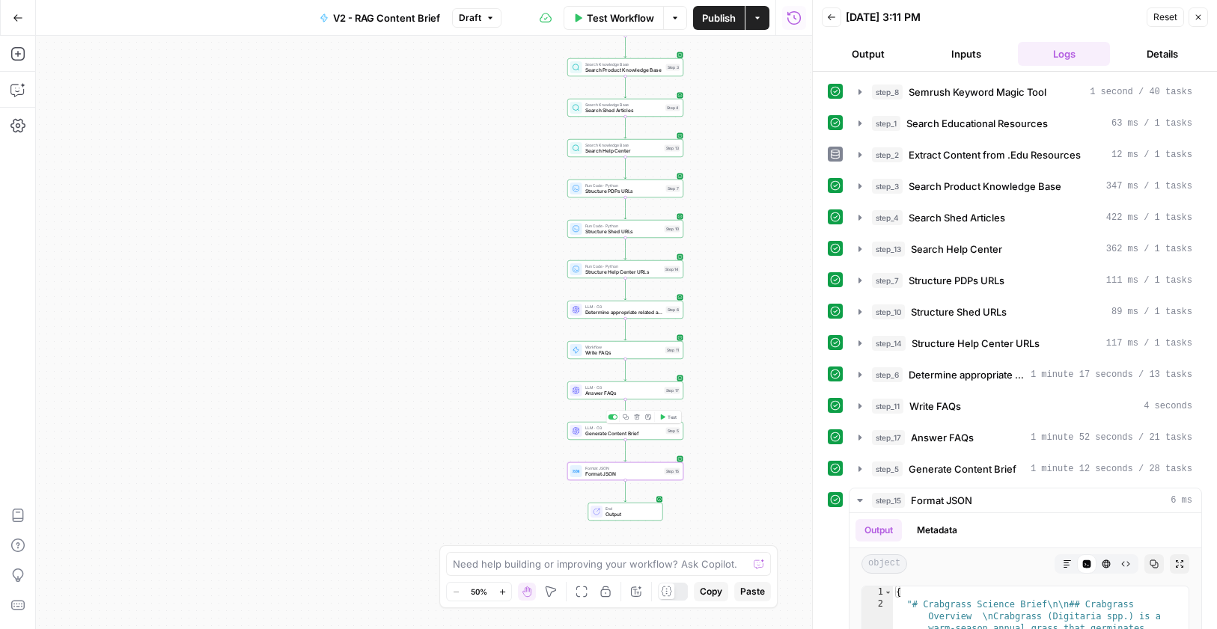
click at [631, 431] on span "Generate Content Brief" at bounding box center [624, 433] width 78 height 7
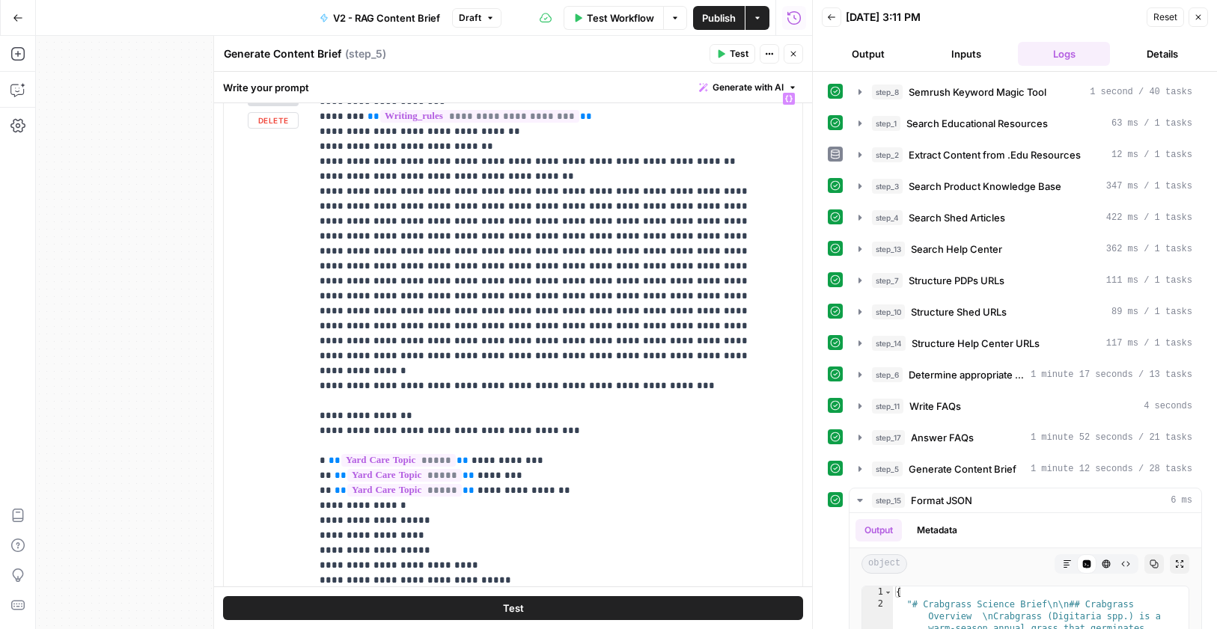
scroll to position [243, 0]
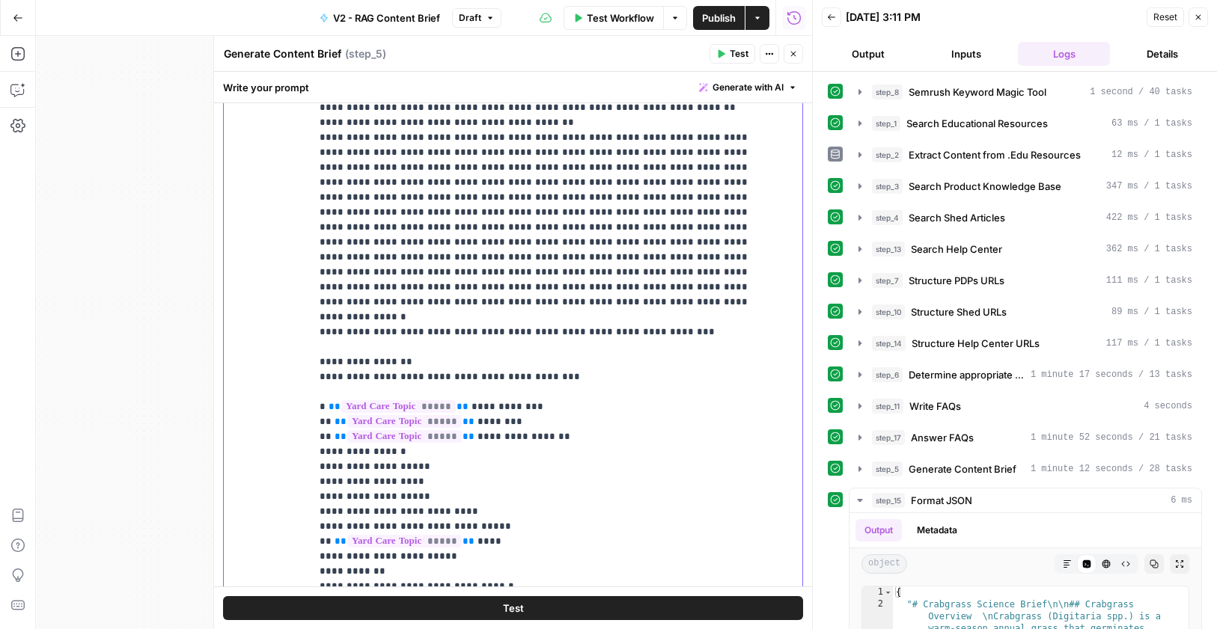
drag, startPoint x: 549, startPoint y: 453, endPoint x: 311, endPoint y: 221, distance: 332.3
click at [311, 221] on div "**********" at bounding box center [550, 336] width 480 height 610
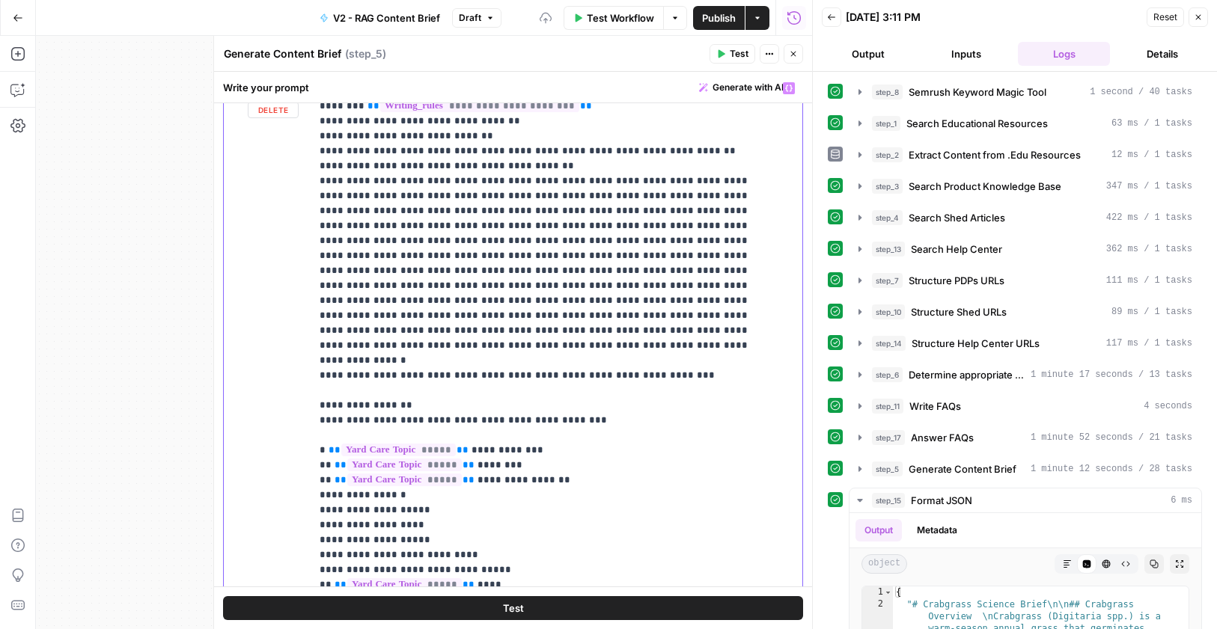
scroll to position [287, 0]
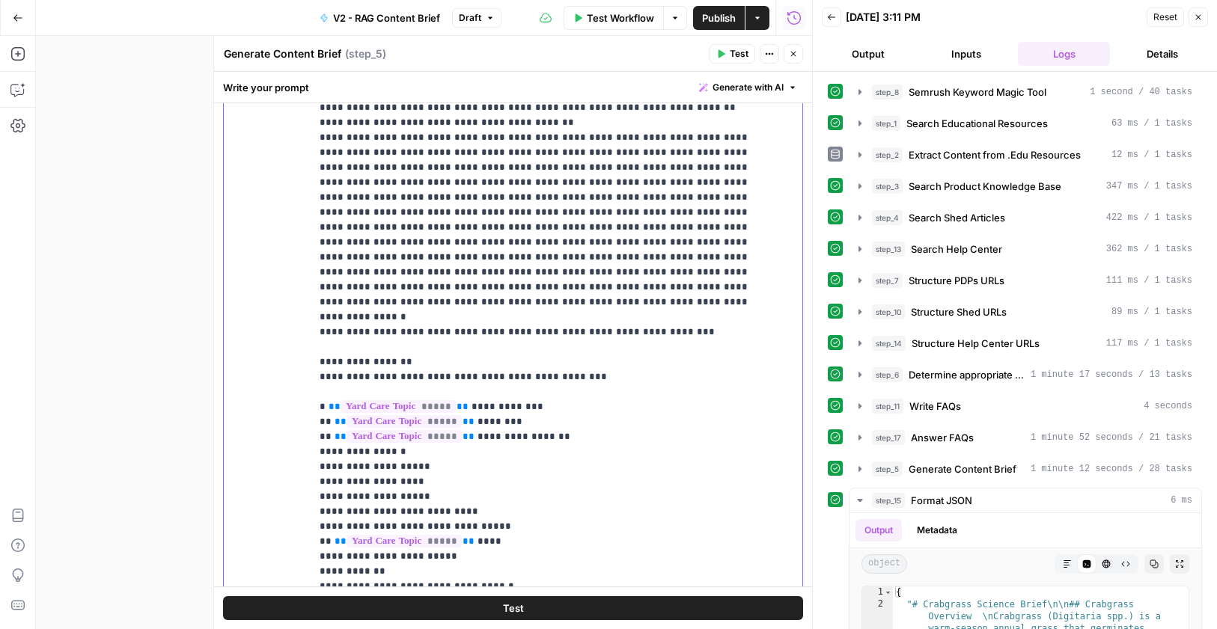
drag, startPoint x: 447, startPoint y: 195, endPoint x: 414, endPoint y: 198, distance: 33.0
drag, startPoint x: 309, startPoint y: 232, endPoint x: 528, endPoint y: 327, distance: 238.9
click at [528, 327] on div "**********" at bounding box center [513, 353] width 578 height 645
drag, startPoint x: 542, startPoint y: 452, endPoint x: 312, endPoint y: 218, distance: 328.0
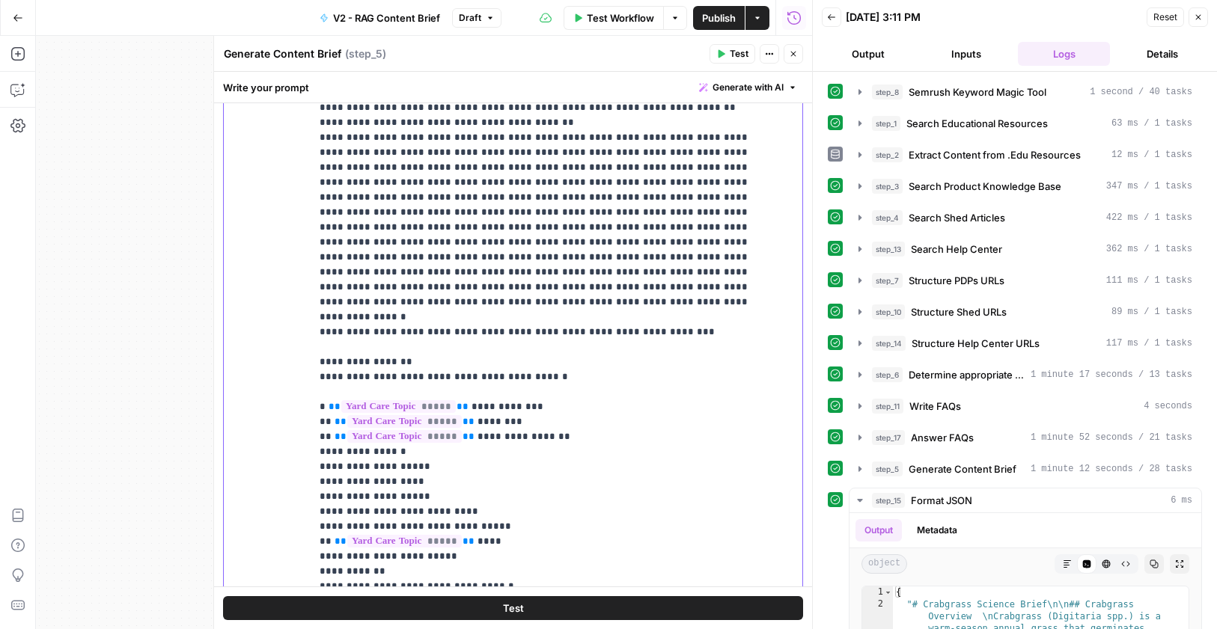
click at [312, 218] on div "**********" at bounding box center [550, 336] width 480 height 610
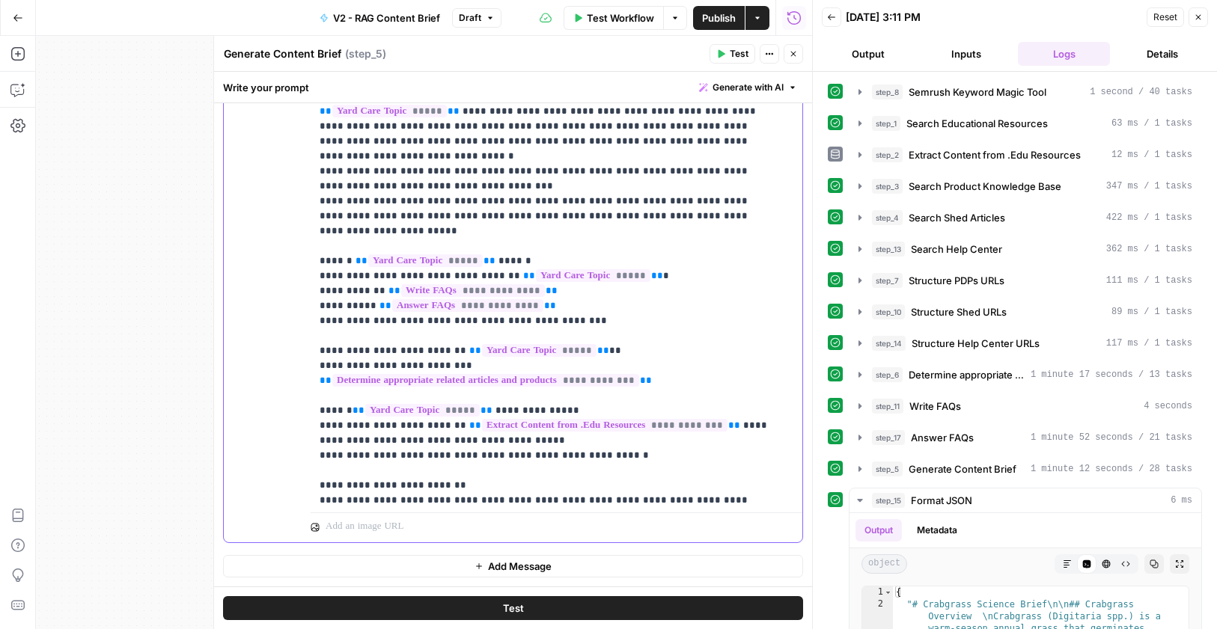
scroll to position [1410, 0]
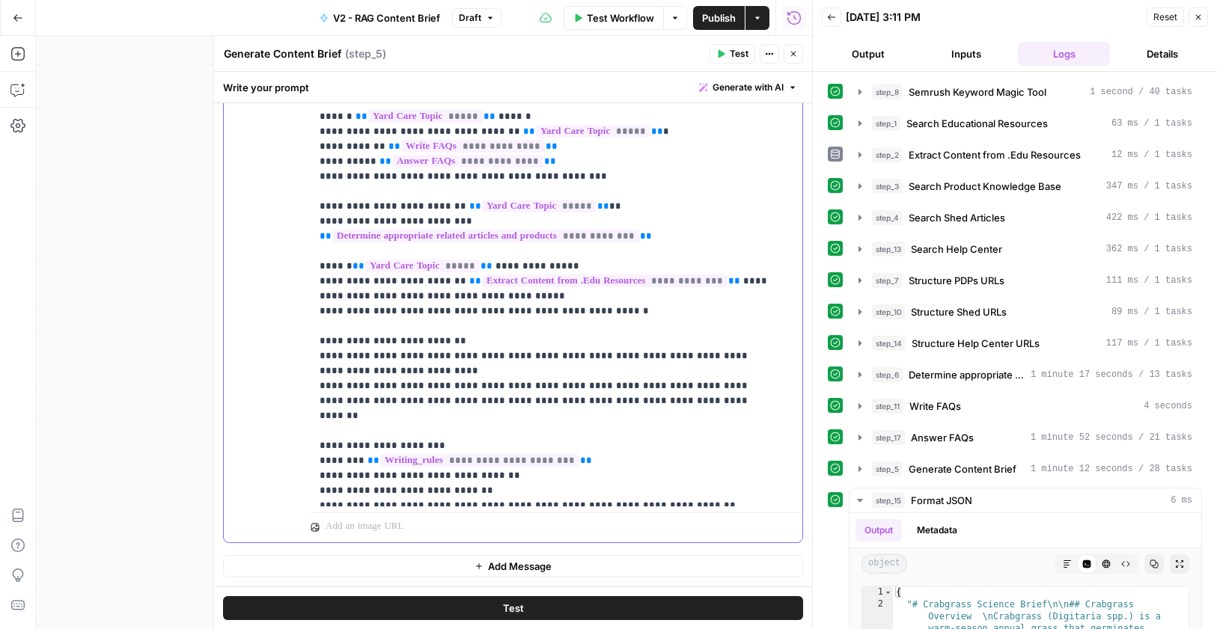
drag, startPoint x: 494, startPoint y: 340, endPoint x: 317, endPoint y: 327, distance: 177.1
click at [317, 327] on div "**********" at bounding box center [550, 202] width 480 height 610
drag, startPoint x: 661, startPoint y: 266, endPoint x: 302, endPoint y: 251, distance: 358.7
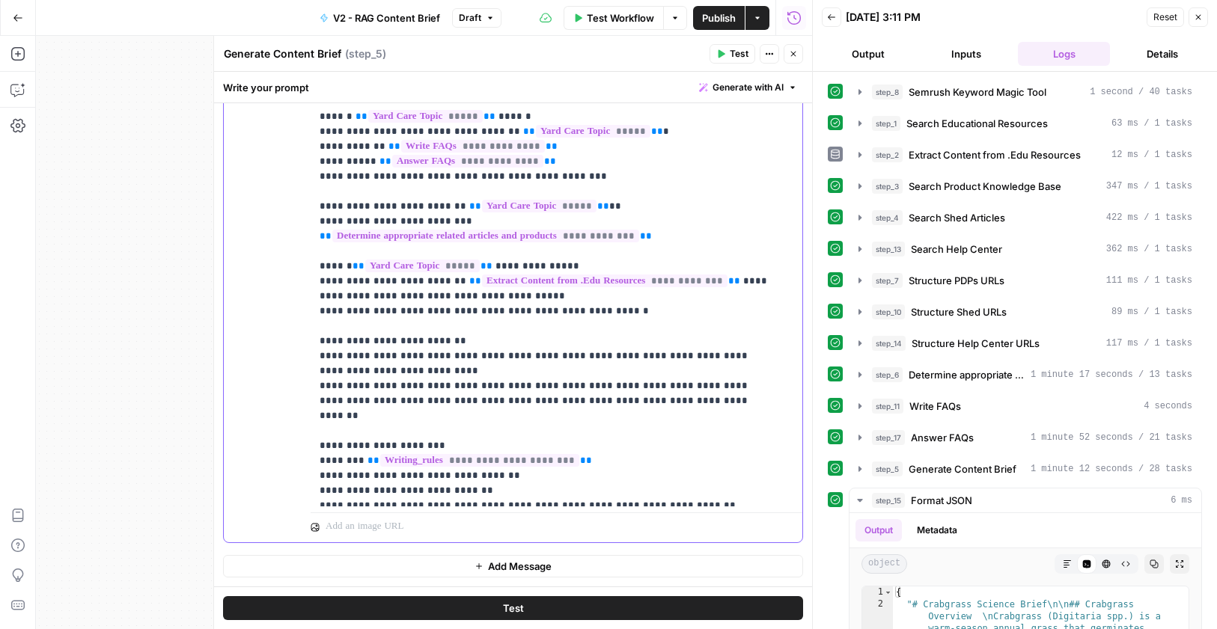
click at [302, 251] on div "**********" at bounding box center [513, 219] width 578 height 645
copy p "**********"
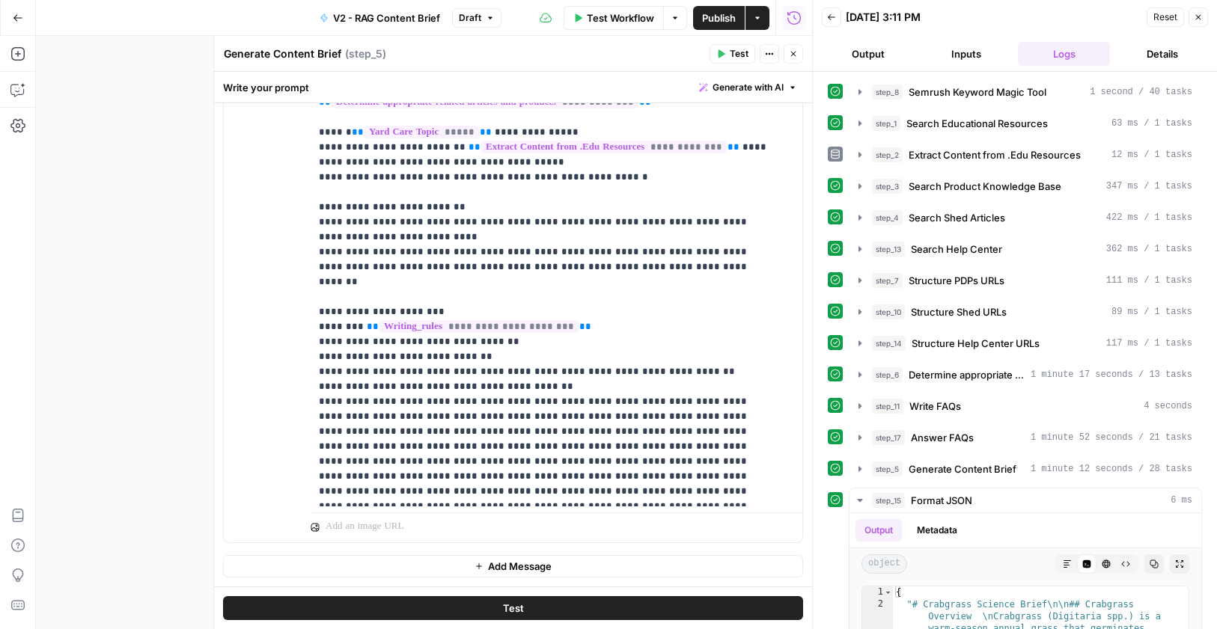
scroll to position [1538, 1]
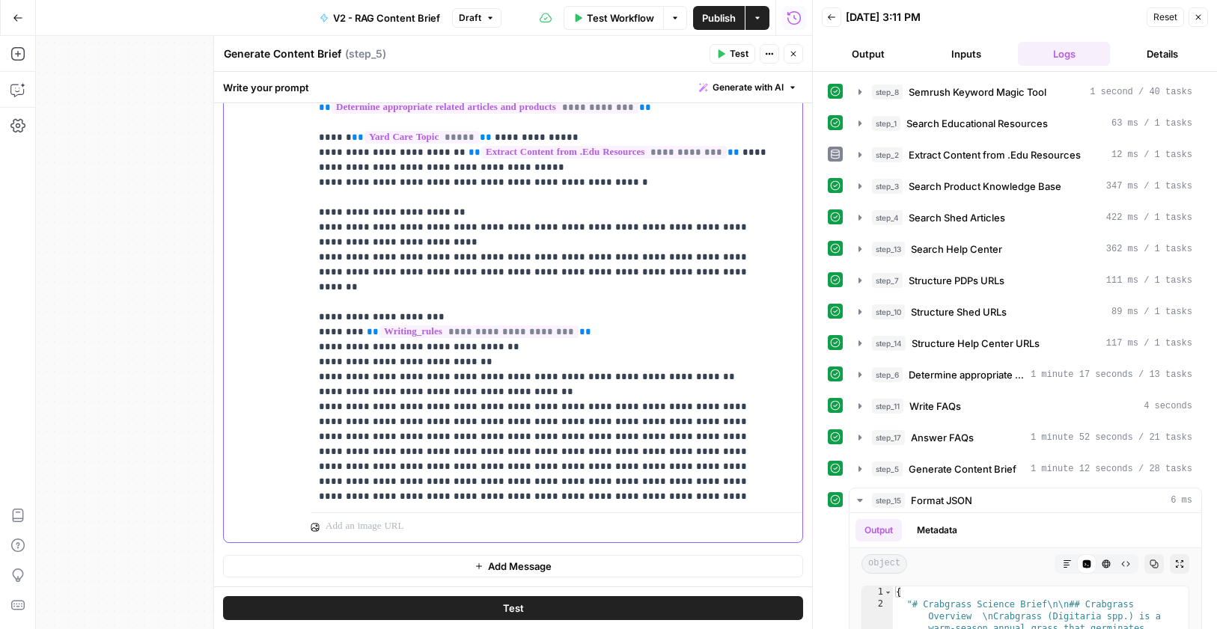
drag, startPoint x: 310, startPoint y: 241, endPoint x: 562, endPoint y: 407, distance: 301.3
click at [562, 407] on div "**********" at bounding box center [550, 202] width 480 height 610
copy p "**********"
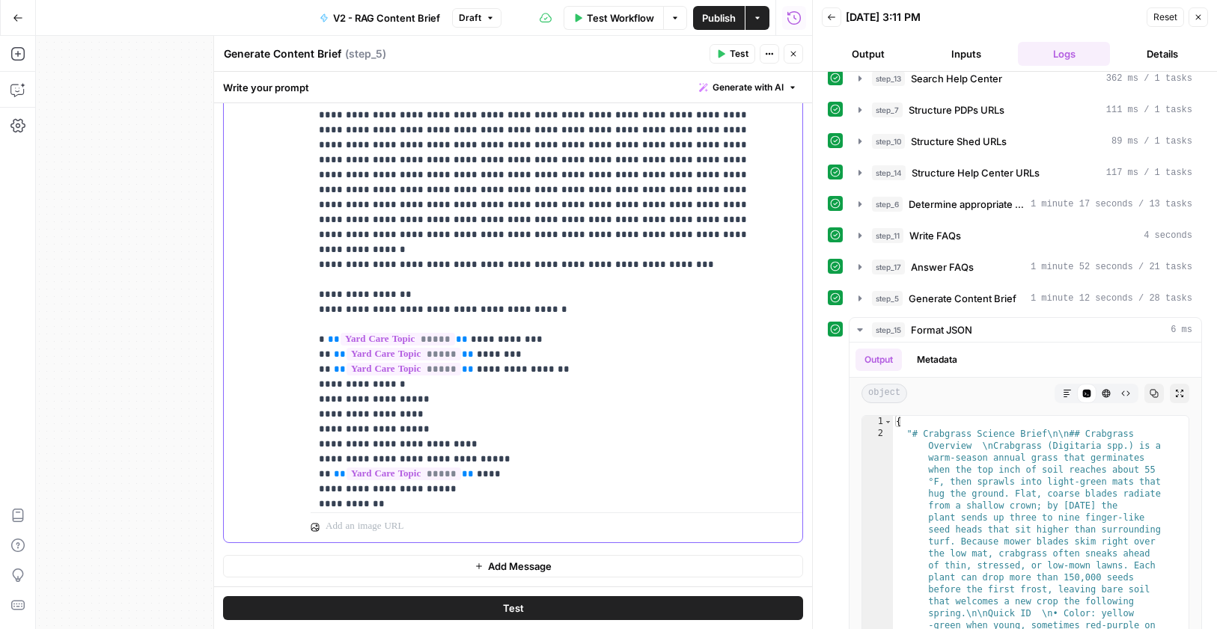
scroll to position [1875, 0]
drag, startPoint x: 536, startPoint y: 389, endPoint x: 313, endPoint y: 150, distance: 326.6
click at [313, 150] on div "**********" at bounding box center [550, 202] width 480 height 610
drag, startPoint x: 546, startPoint y: 382, endPoint x: 296, endPoint y: 166, distance: 330.5
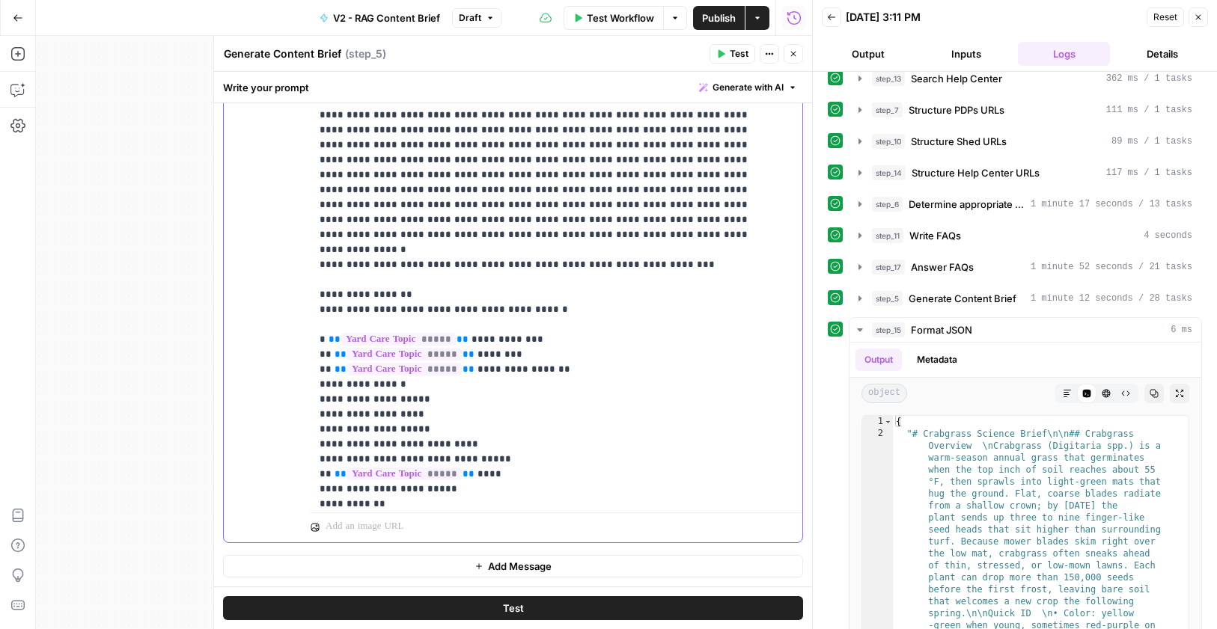
click at [296, 166] on div "**********" at bounding box center [513, 219] width 578 height 645
click at [1149, 389] on icon "button" at bounding box center [1153, 393] width 9 height 9
drag, startPoint x: 538, startPoint y: 266, endPoint x: 469, endPoint y: 266, distance: 68.8
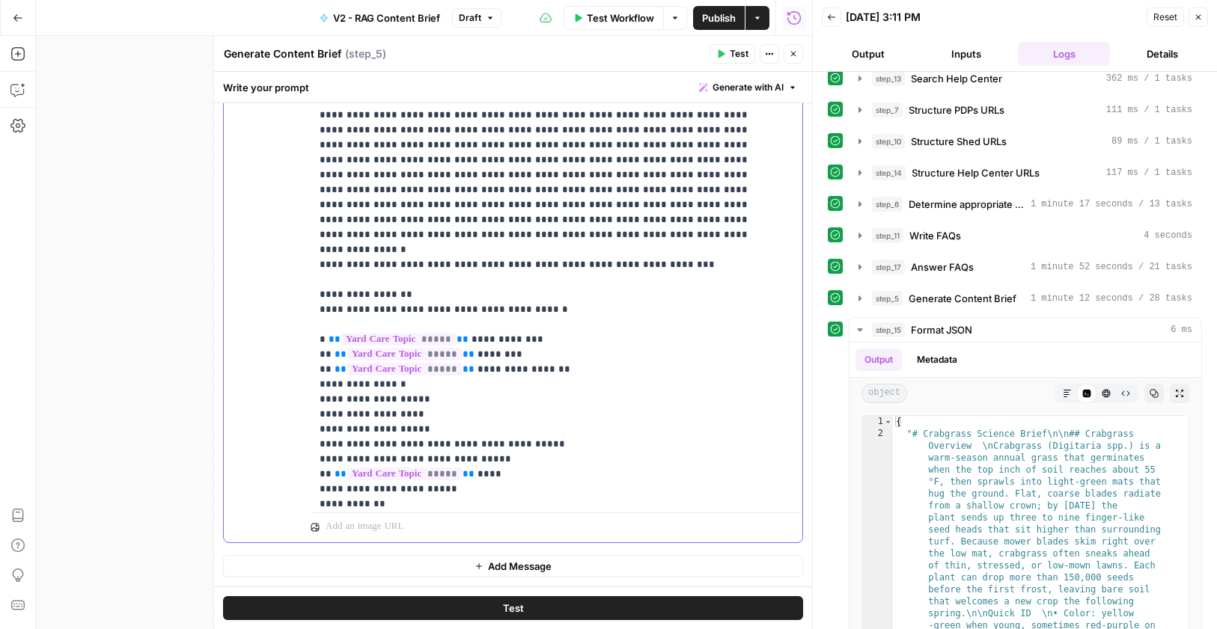
copy p "**********"
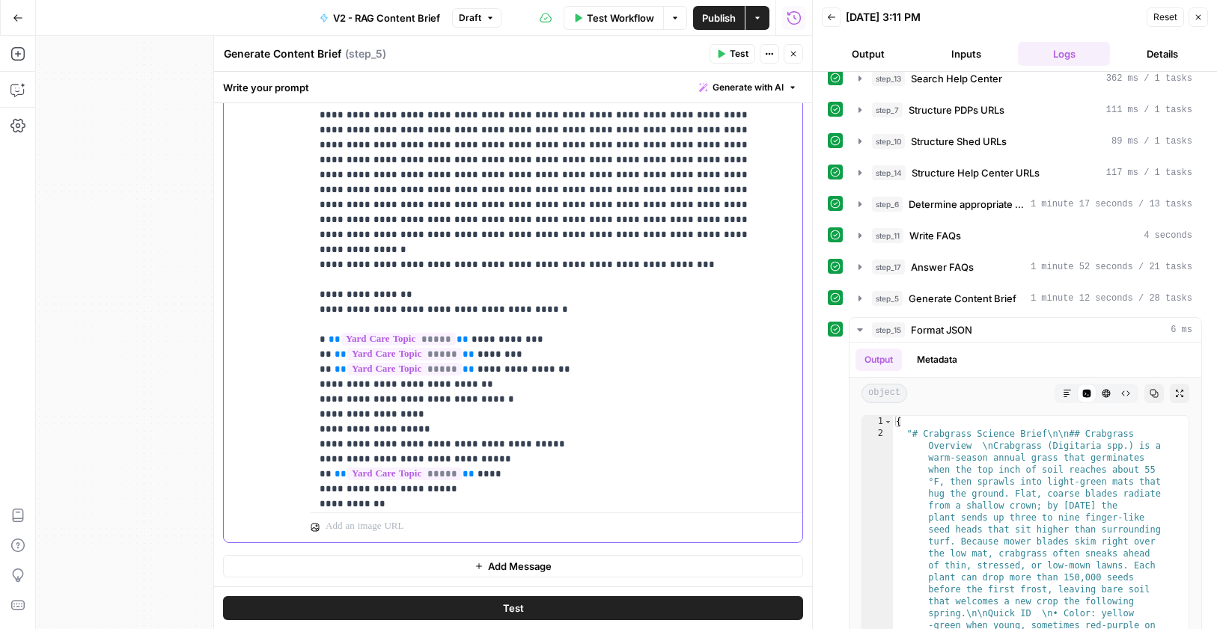
drag, startPoint x: 459, startPoint y: 235, endPoint x: 284, endPoint y: 236, distance: 175.1
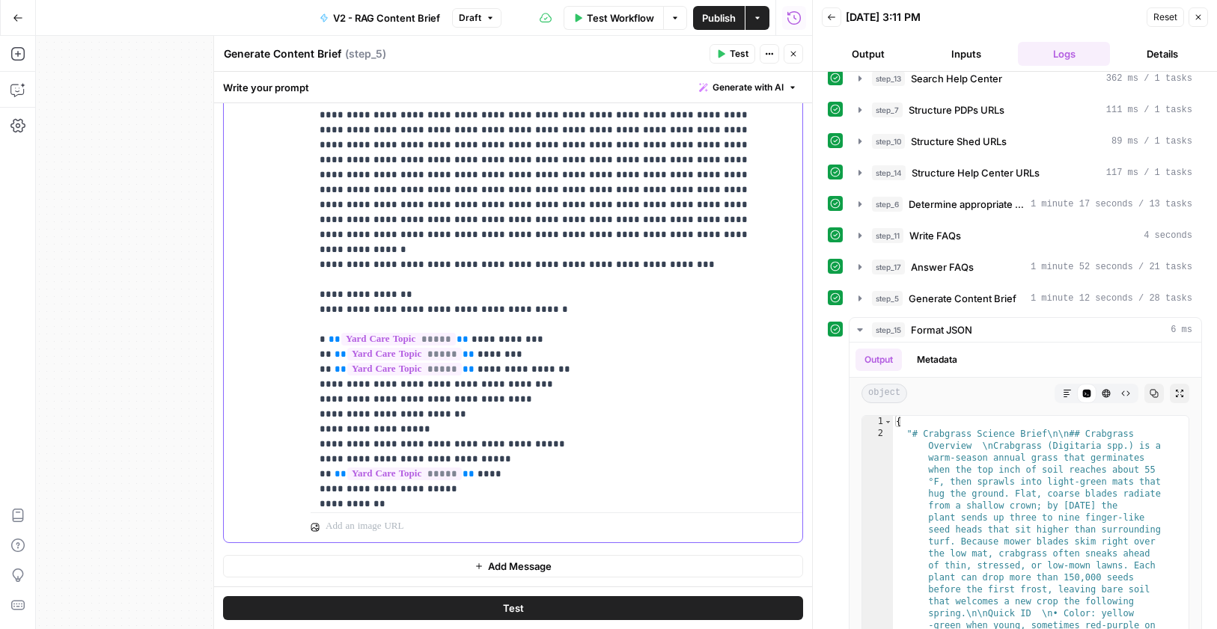
click at [284, 236] on div "**********" at bounding box center [513, 219] width 578 height 645
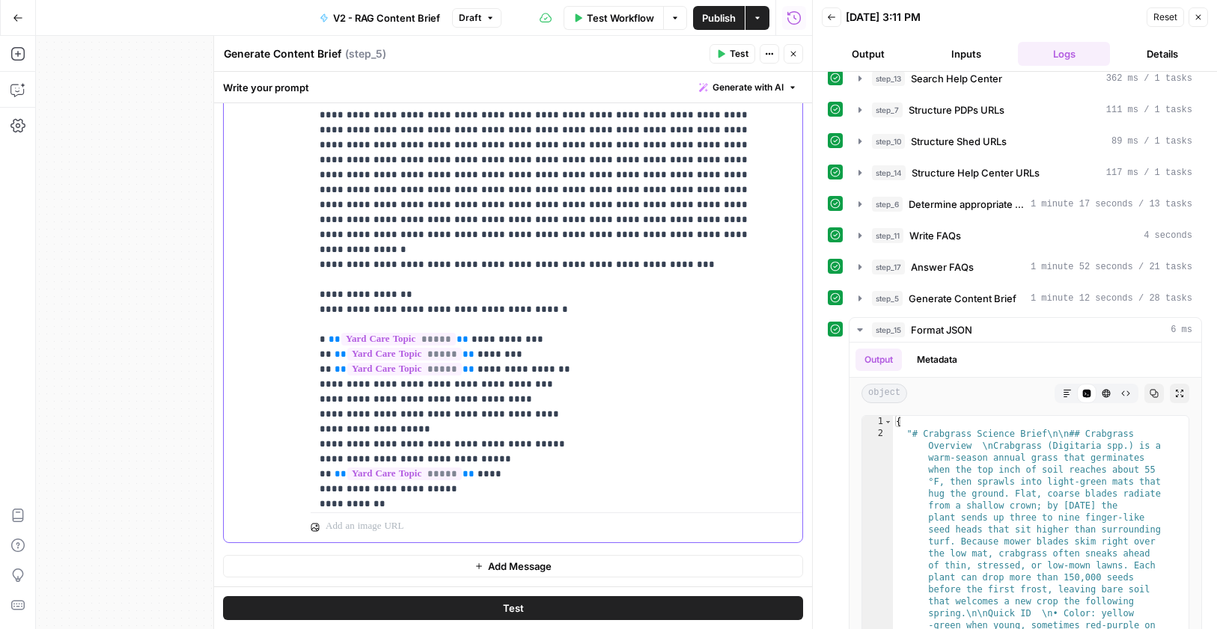
drag, startPoint x: 513, startPoint y: 220, endPoint x: 449, endPoint y: 221, distance: 64.3
copy p "**********"
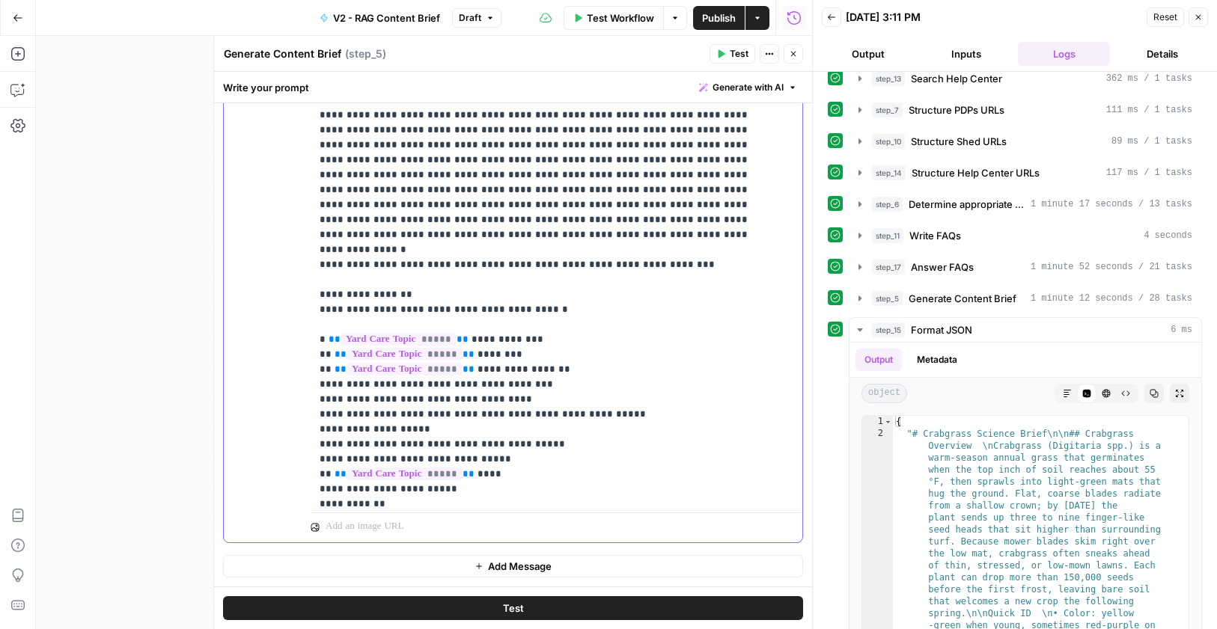
drag, startPoint x: 498, startPoint y: 280, endPoint x: 311, endPoint y: 281, distance: 186.3
click at [311, 281] on div "**********" at bounding box center [550, 202] width 480 height 610
copy p "**********"
drag, startPoint x: 504, startPoint y: 278, endPoint x: 300, endPoint y: 271, distance: 203.6
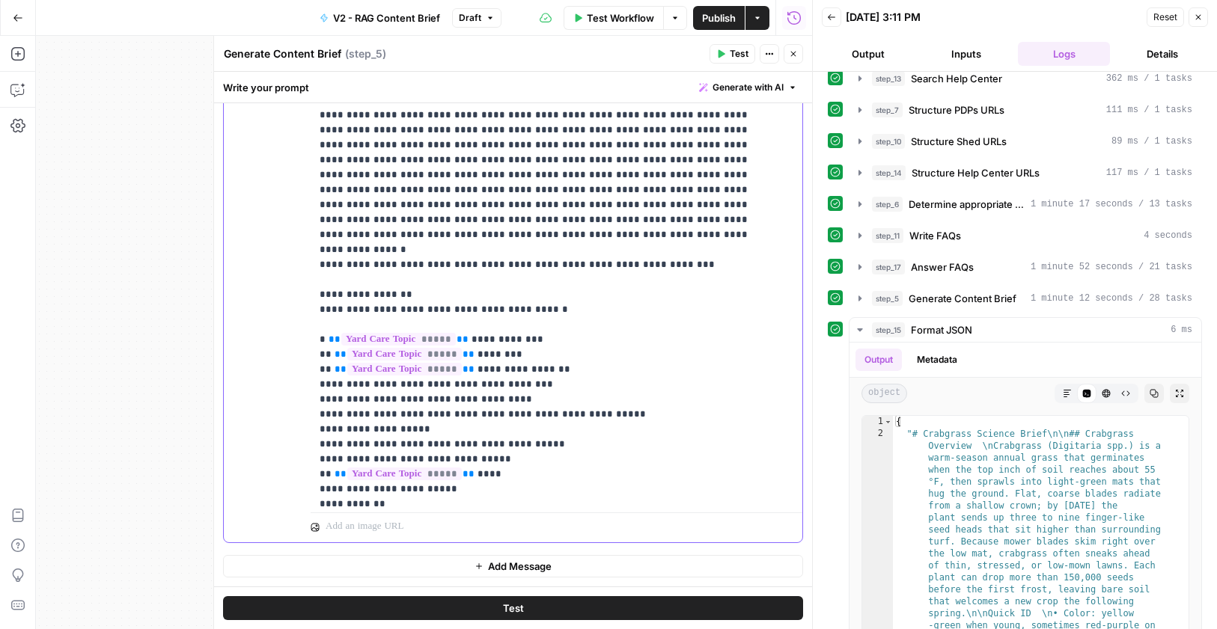
click at [300, 271] on div "**********" at bounding box center [513, 219] width 578 height 645
copy p "**********"
drag, startPoint x: 431, startPoint y: 251, endPoint x: 311, endPoint y: 251, distance: 119.7
click at [311, 251] on div "**********" at bounding box center [550, 202] width 480 height 610
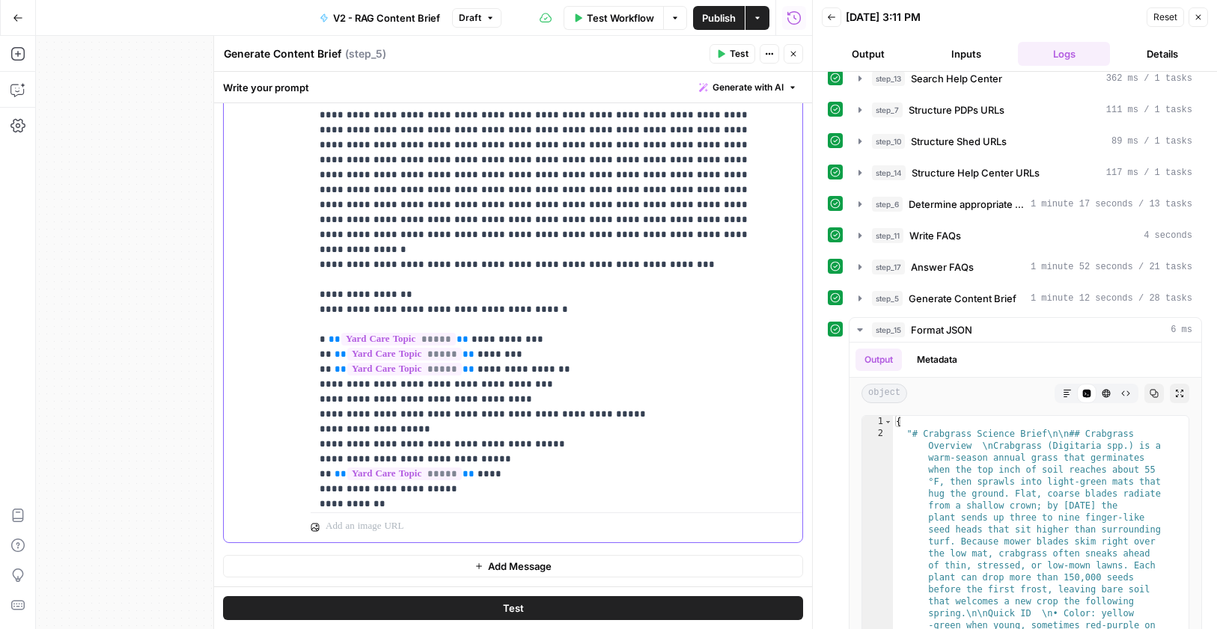
copy p "**********"
drag, startPoint x: 426, startPoint y: 249, endPoint x: 307, endPoint y: 245, distance: 119.0
click at [307, 245] on div "**********" at bounding box center [513, 219] width 578 height 645
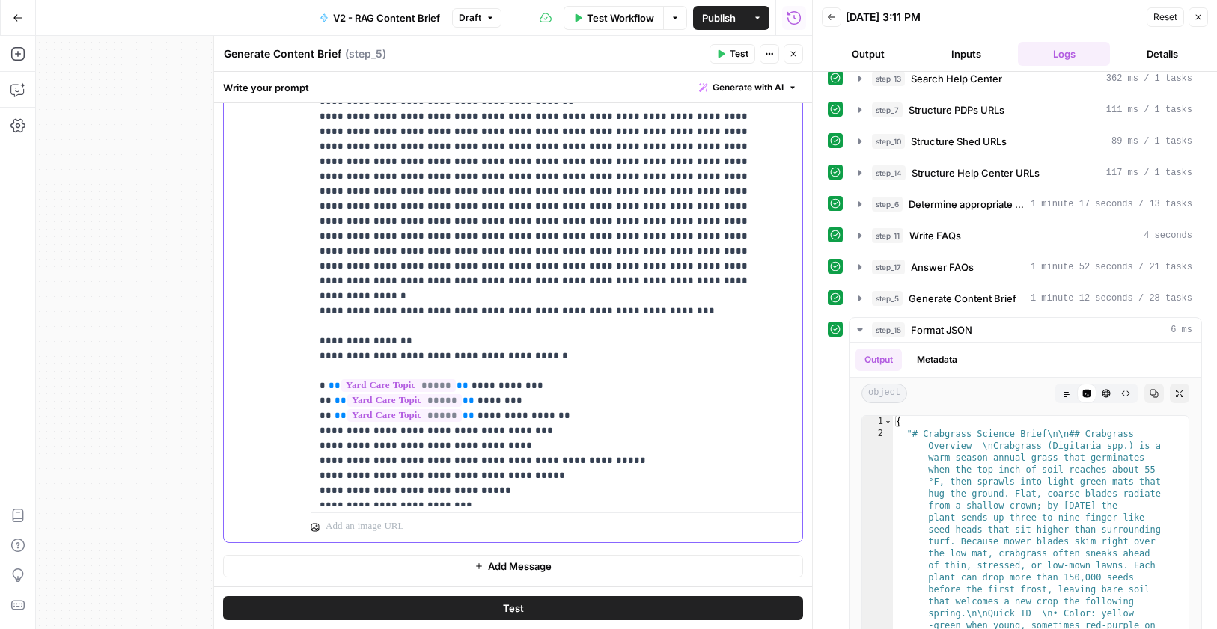
scroll to position [1848, 0]
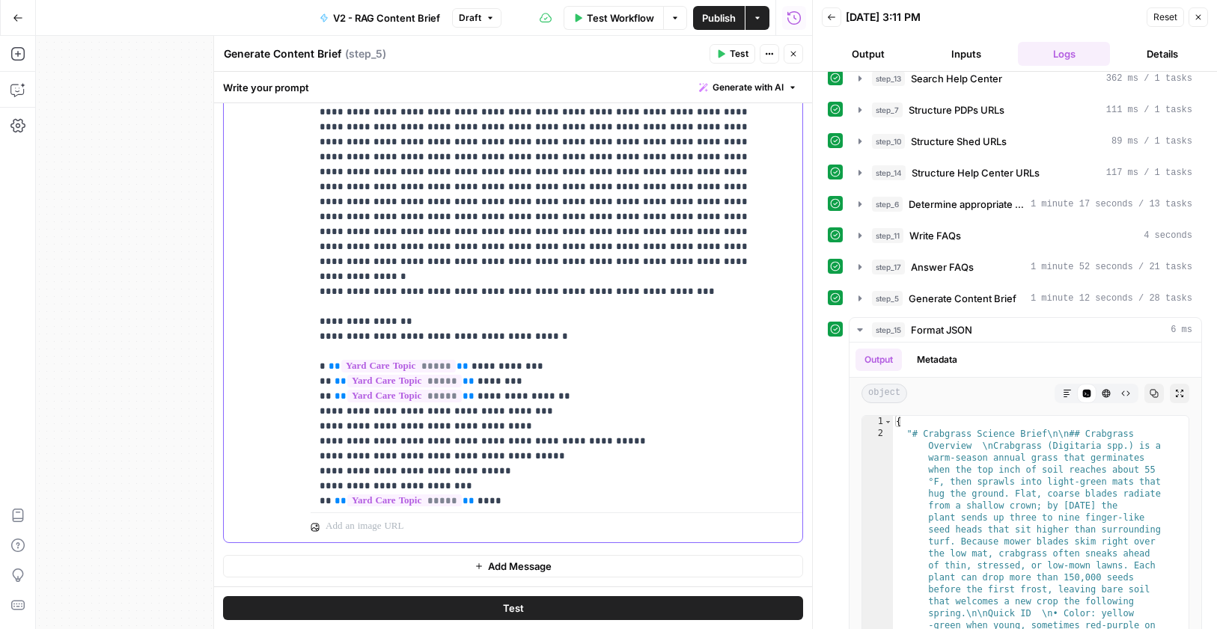
drag, startPoint x: 553, startPoint y: 412, endPoint x: 314, endPoint y: 183, distance: 331.2
click at [314, 183] on div "**********" at bounding box center [550, 202] width 480 height 610
click at [792, 54] on icon "button" at bounding box center [793, 53] width 9 height 9
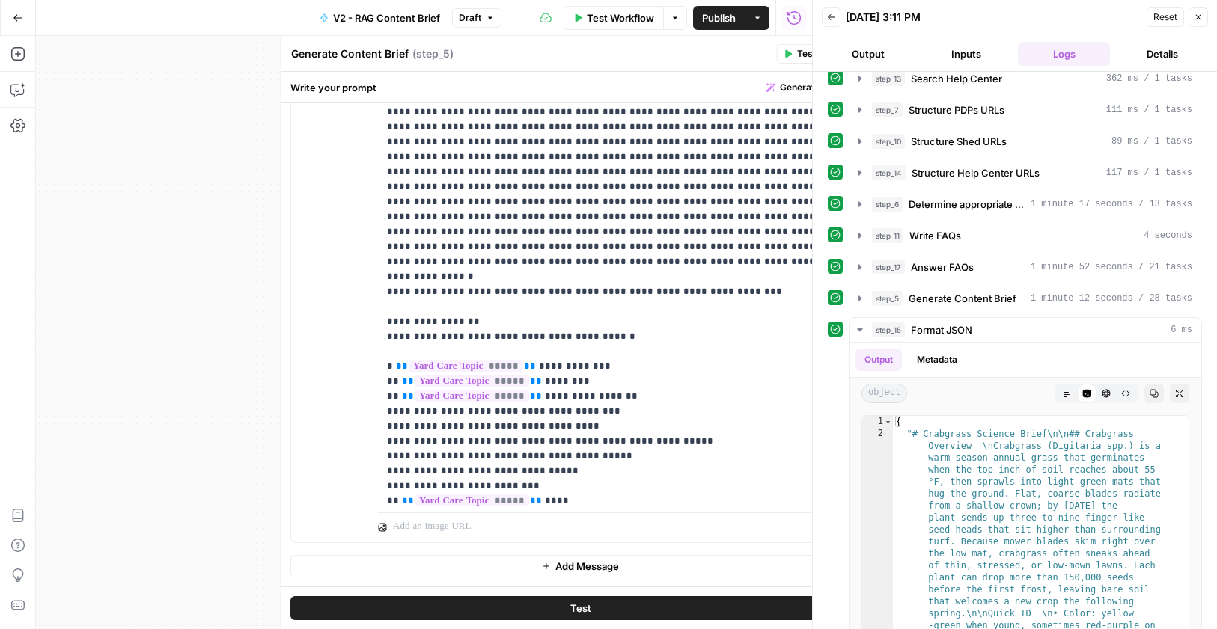
click at [834, 13] on icon "button" at bounding box center [831, 17] width 9 height 9
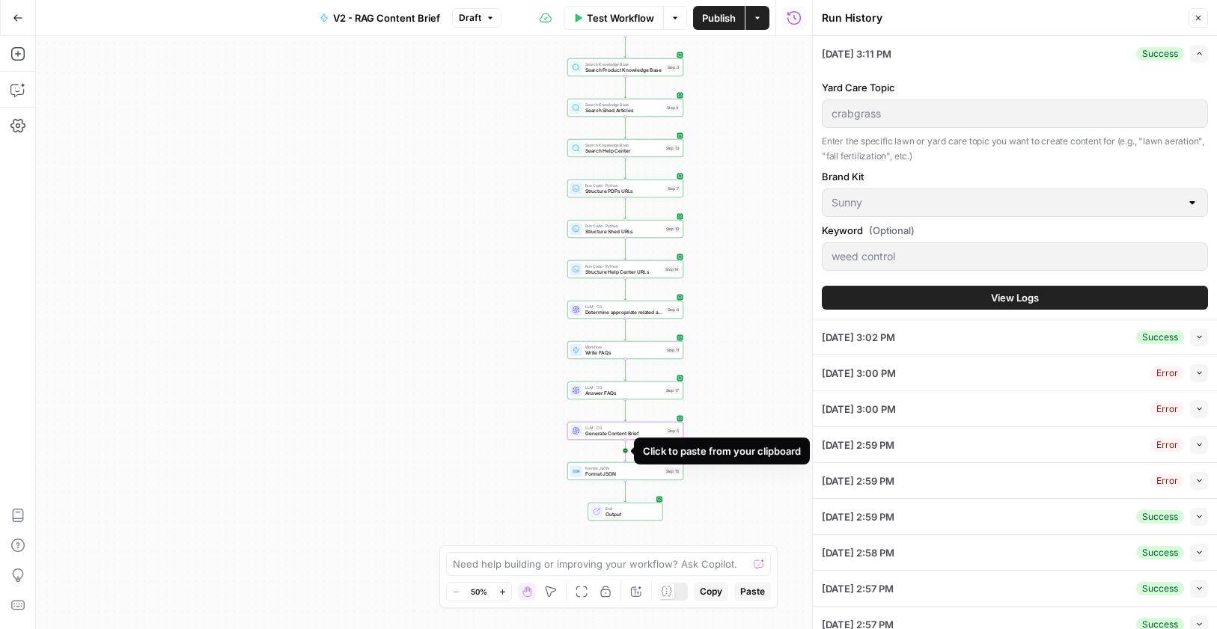
click at [625, 449] on icon "Edge from step_5 to step_15" at bounding box center [625, 451] width 2 height 22
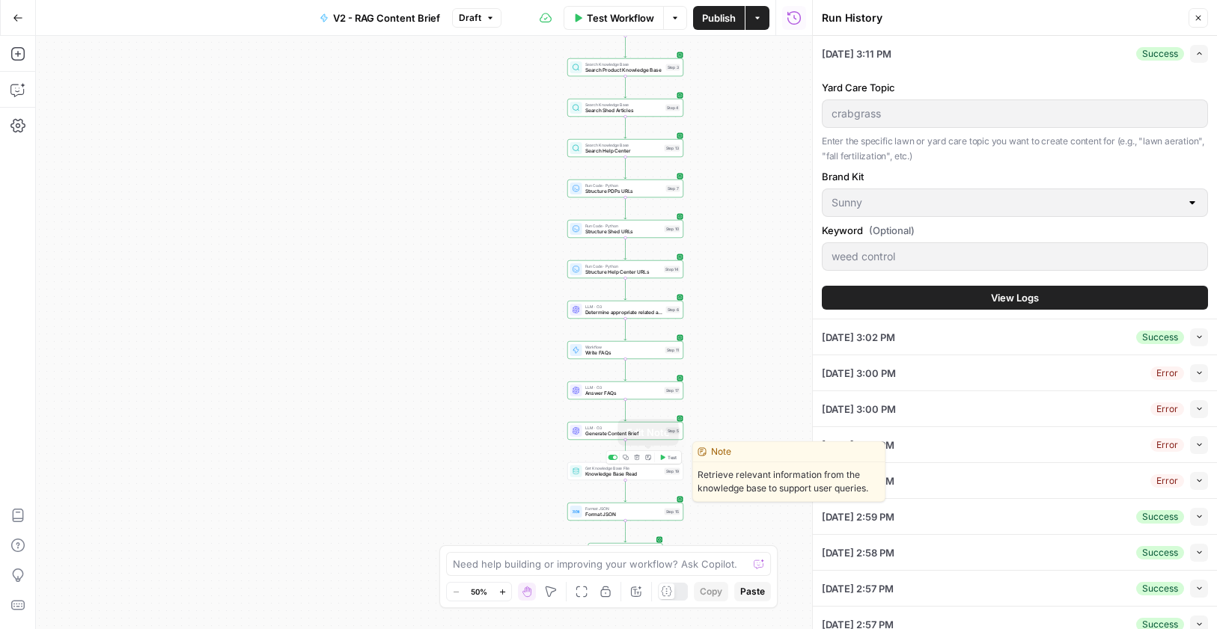
click at [637, 457] on icon "button" at bounding box center [637, 458] width 6 height 6
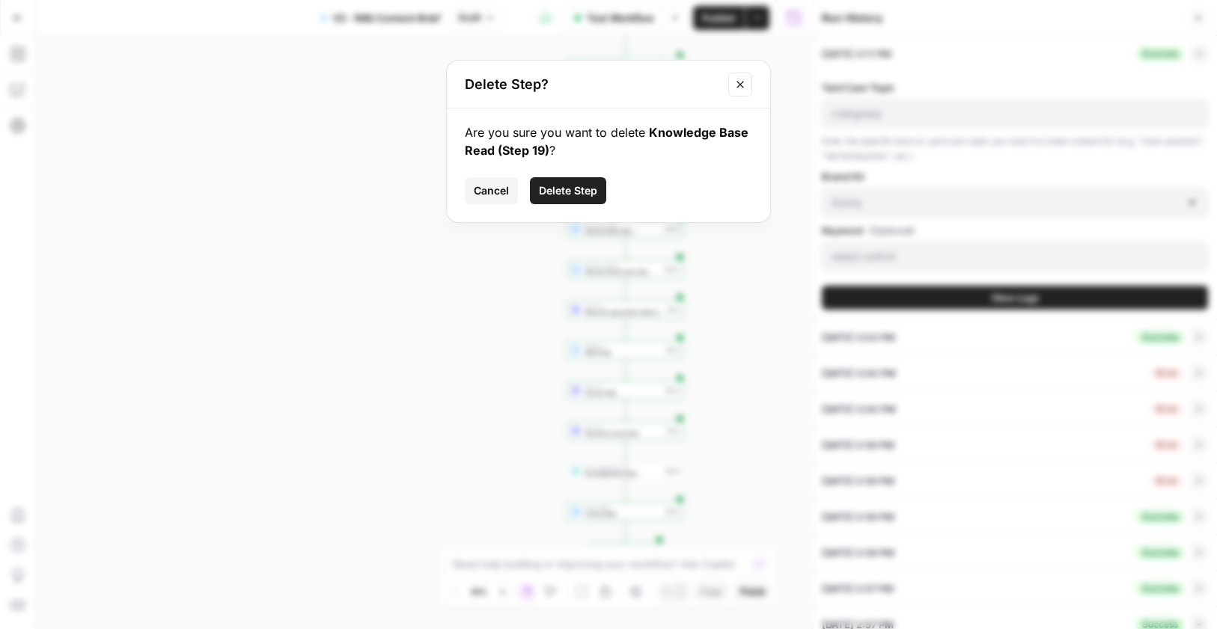
click at [581, 199] on button "Delete Step" at bounding box center [568, 190] width 76 height 27
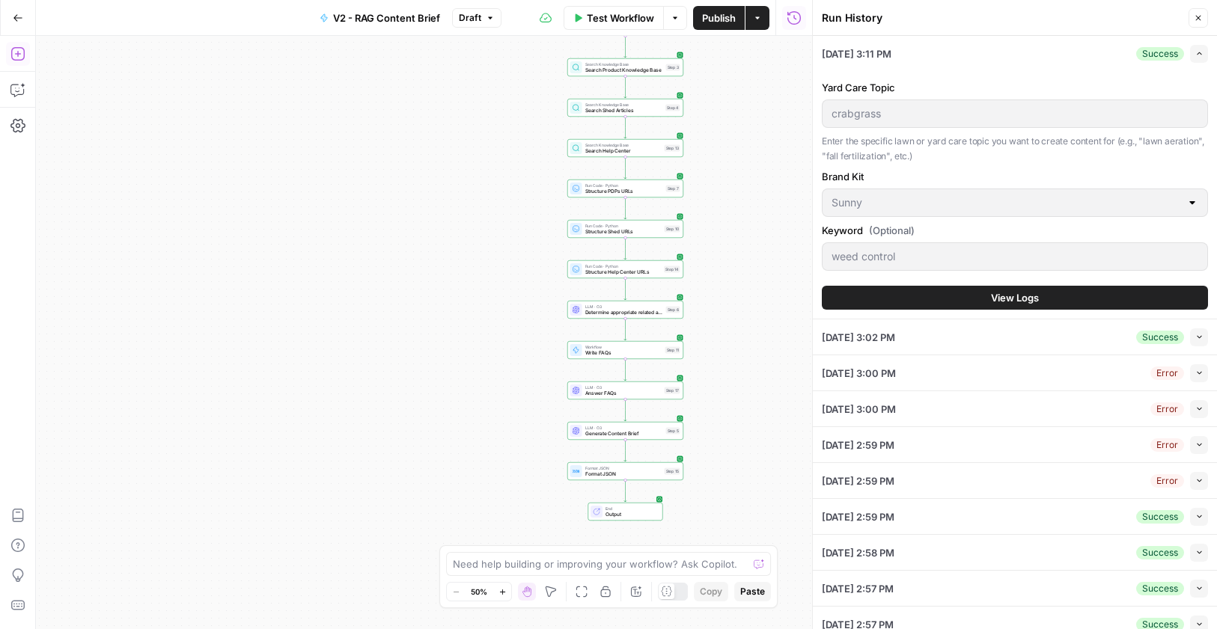
click at [18, 54] on icon "button" at bounding box center [16, 53] width 13 height 13
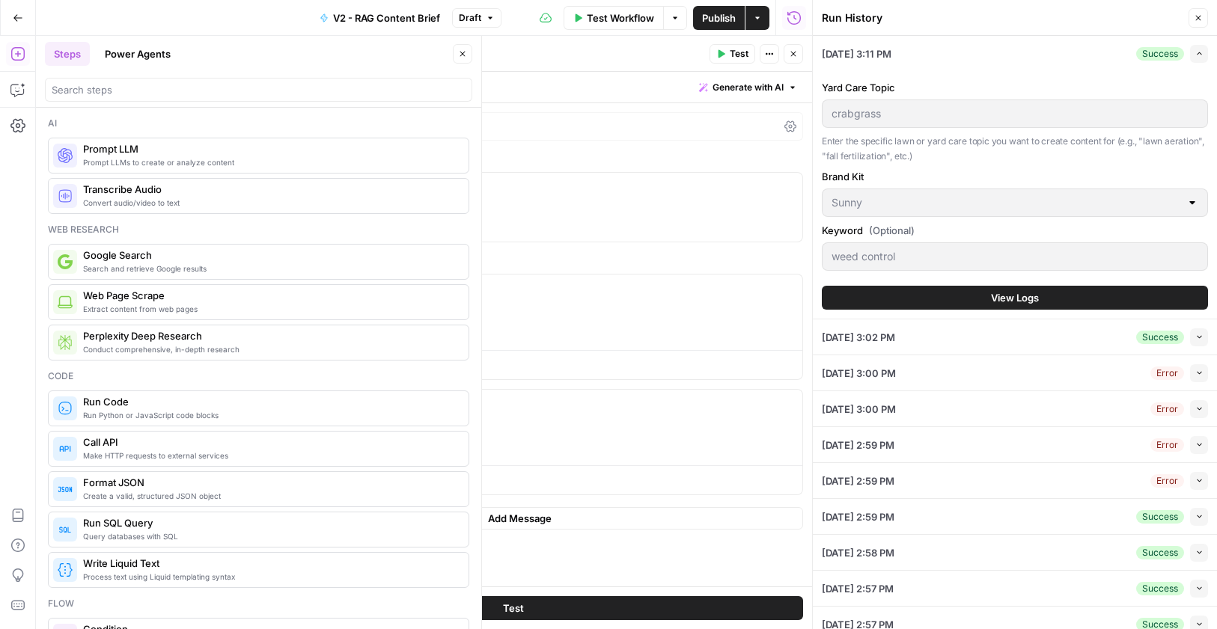
click at [278, 123] on div "GPT-4.1" at bounding box center [270, 126] width 38 height 10
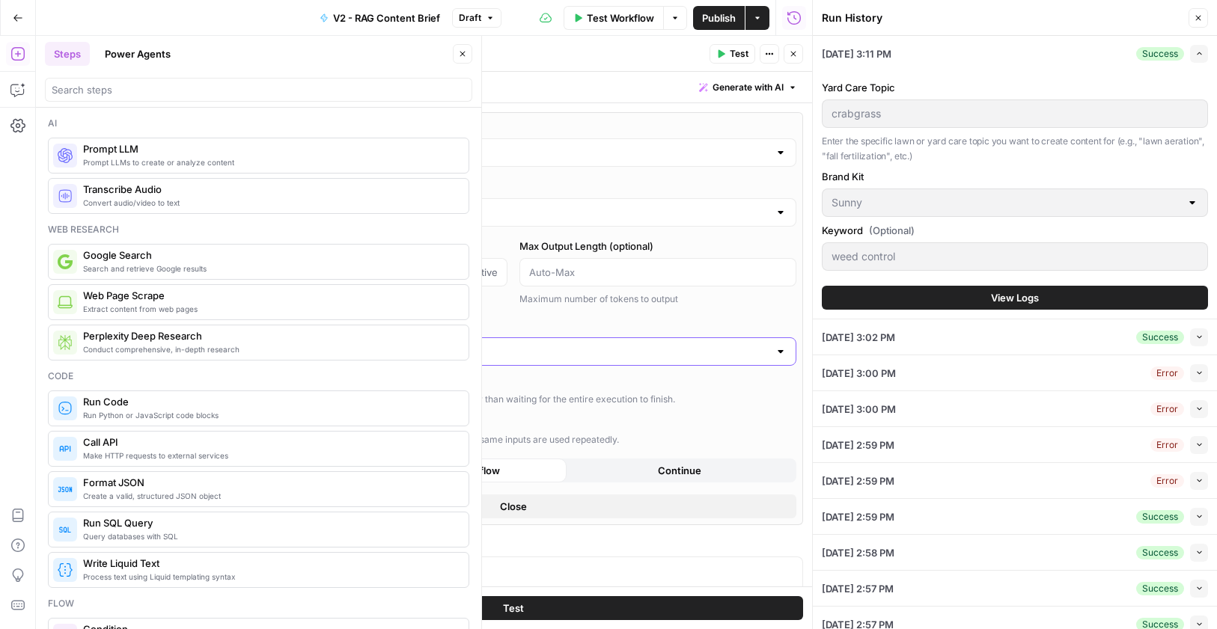
click at [356, 355] on input "Output Format" at bounding box center [503, 351] width 529 height 15
click at [325, 411] on span "JSON" at bounding box center [504, 410] width 524 height 15
type input "JSON"
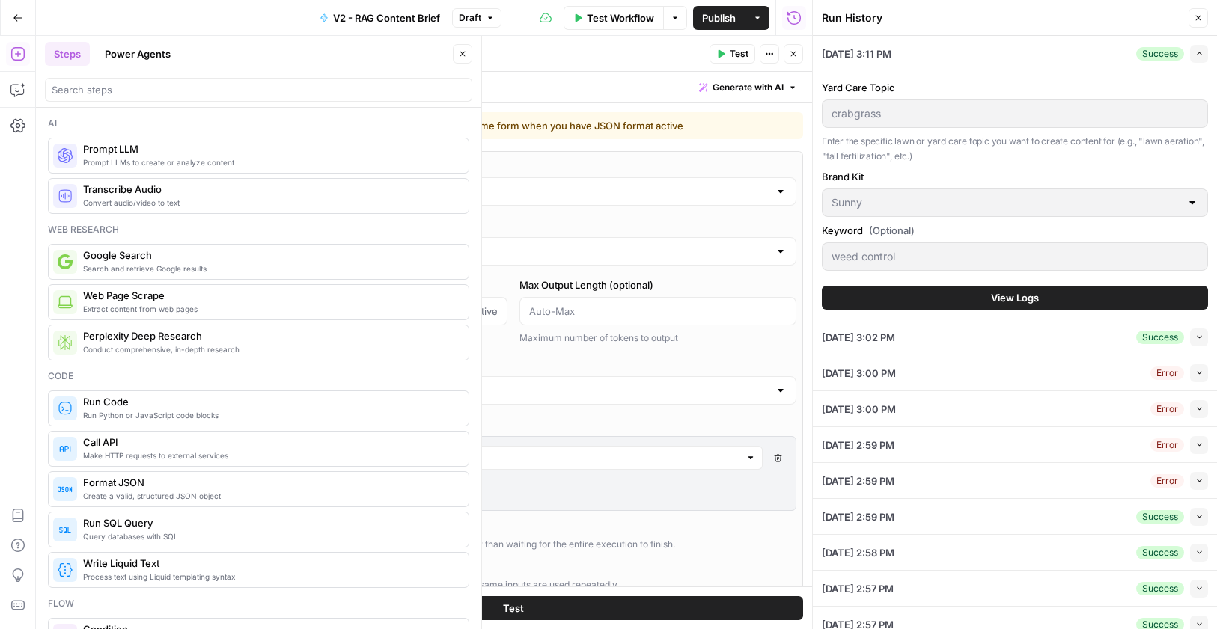
click at [626, 349] on div "AI Model GPT-4.1 AI Model Version Auto-update to default Temperature Predictabl…" at bounding box center [513, 410] width 580 height 519
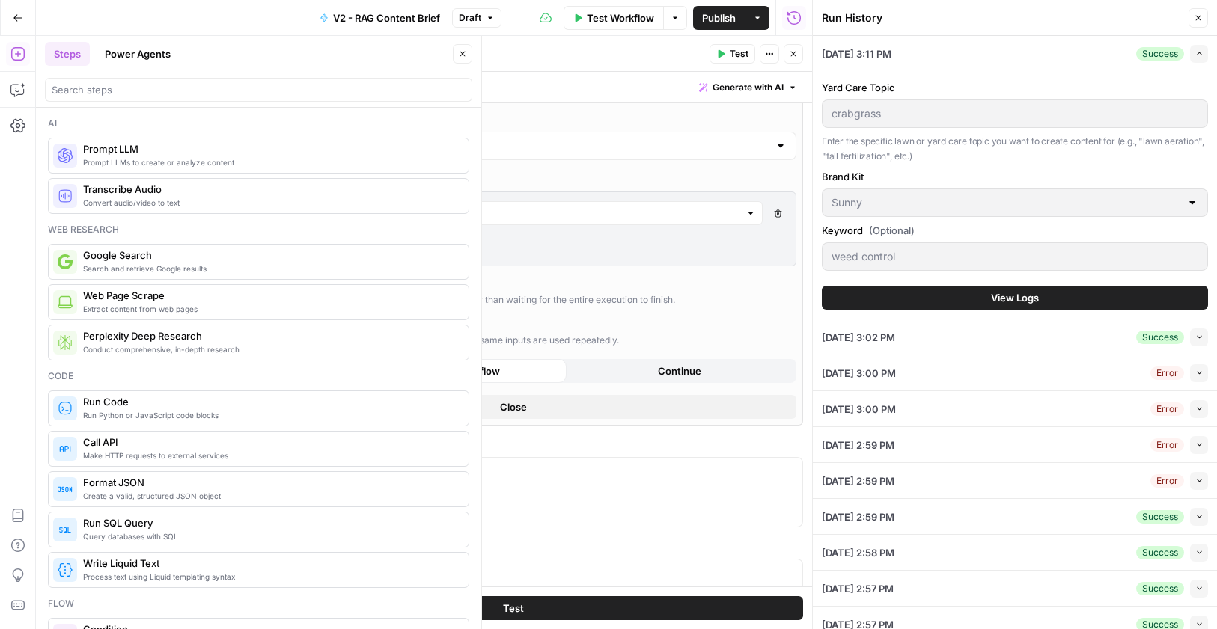
scroll to position [303, 0]
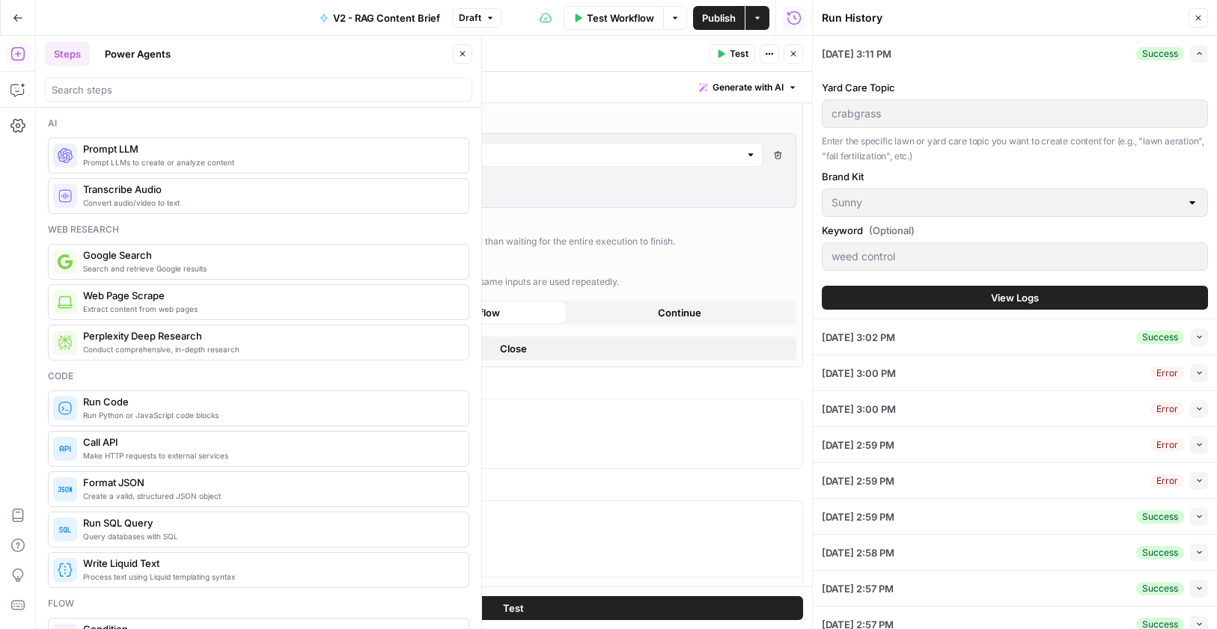
click at [774, 153] on icon "button" at bounding box center [778, 155] width 8 height 8
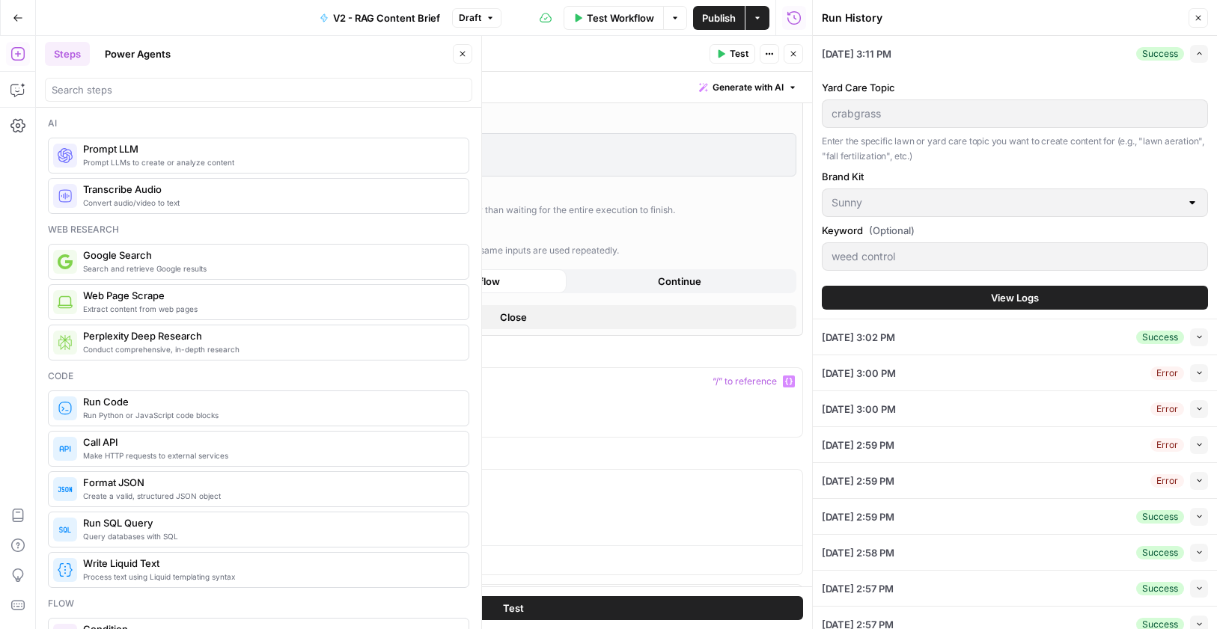
scroll to position [450, 0]
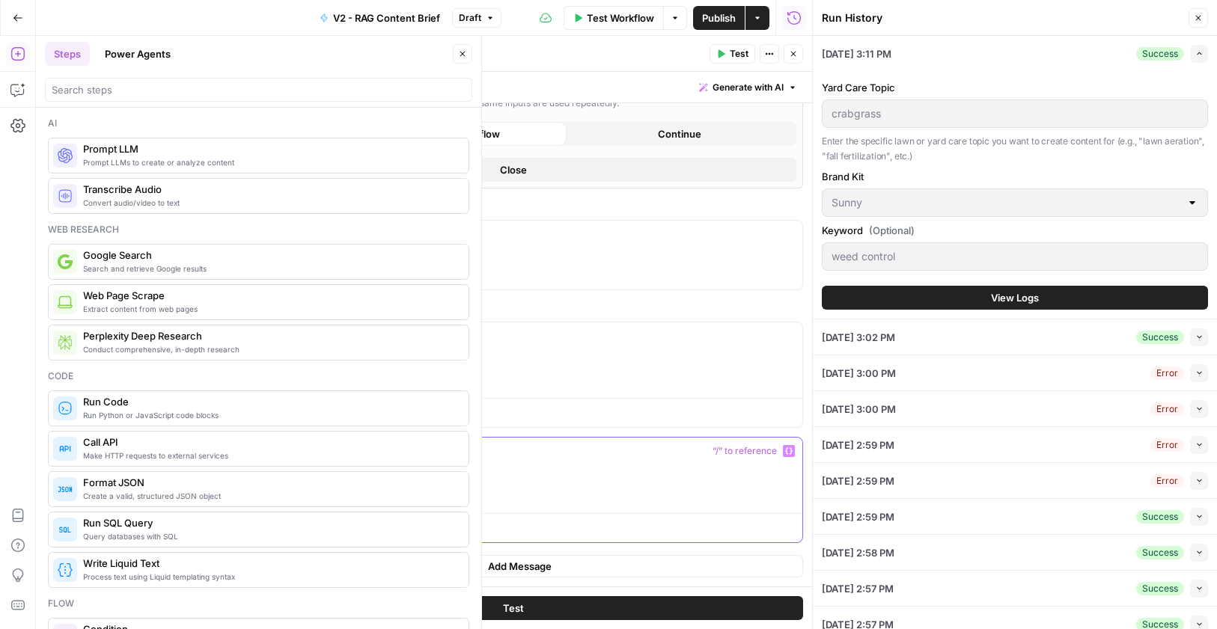
click at [287, 475] on button "Delete" at bounding box center [279, 473] width 63 height 16
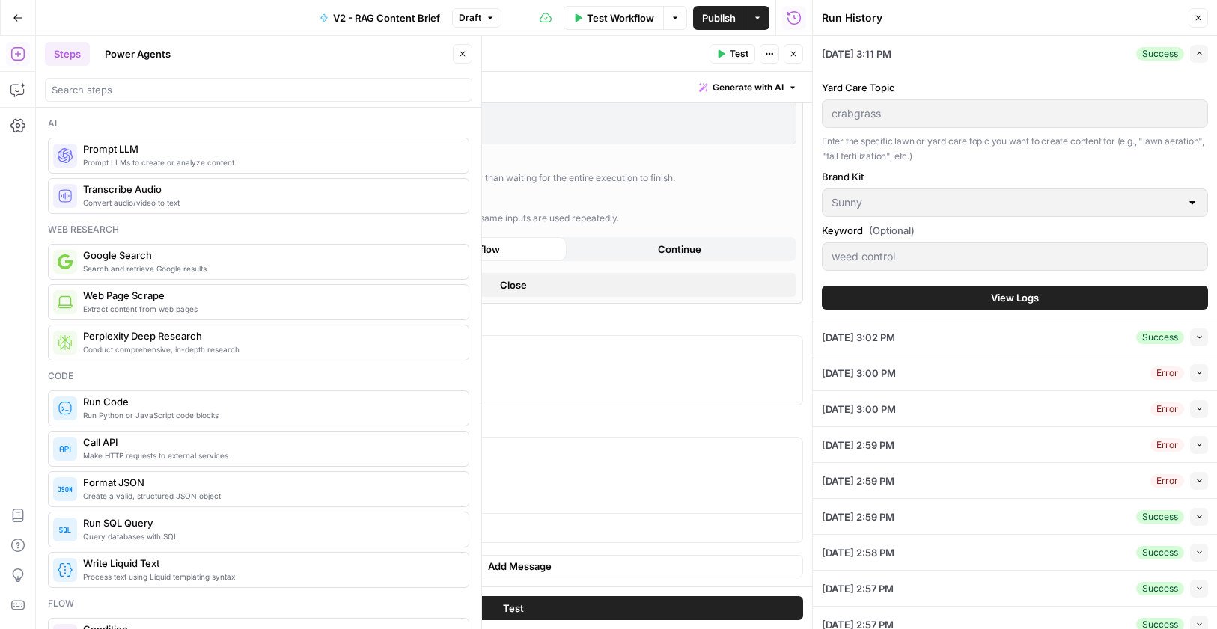
scroll to position [335, 0]
click at [326, 352] on p at bounding box center [513, 349] width 560 height 15
click at [387, 456] on p at bounding box center [556, 451] width 474 height 15
click at [785, 452] on icon "button" at bounding box center [788, 450] width 7 height 7
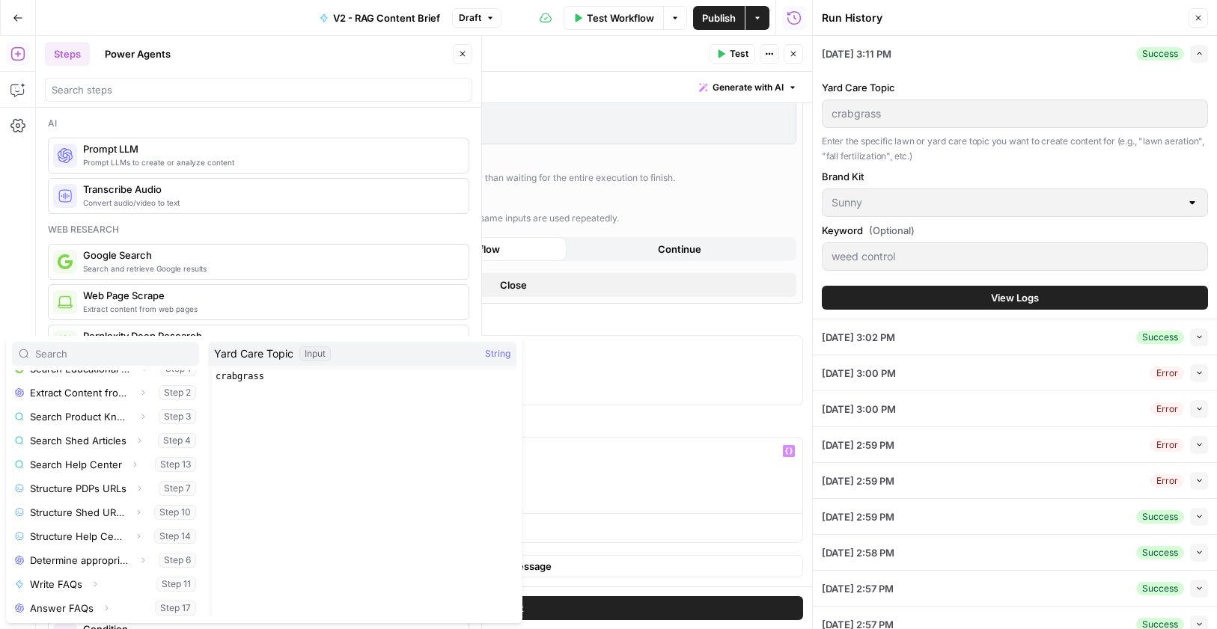
scroll to position [184, 0]
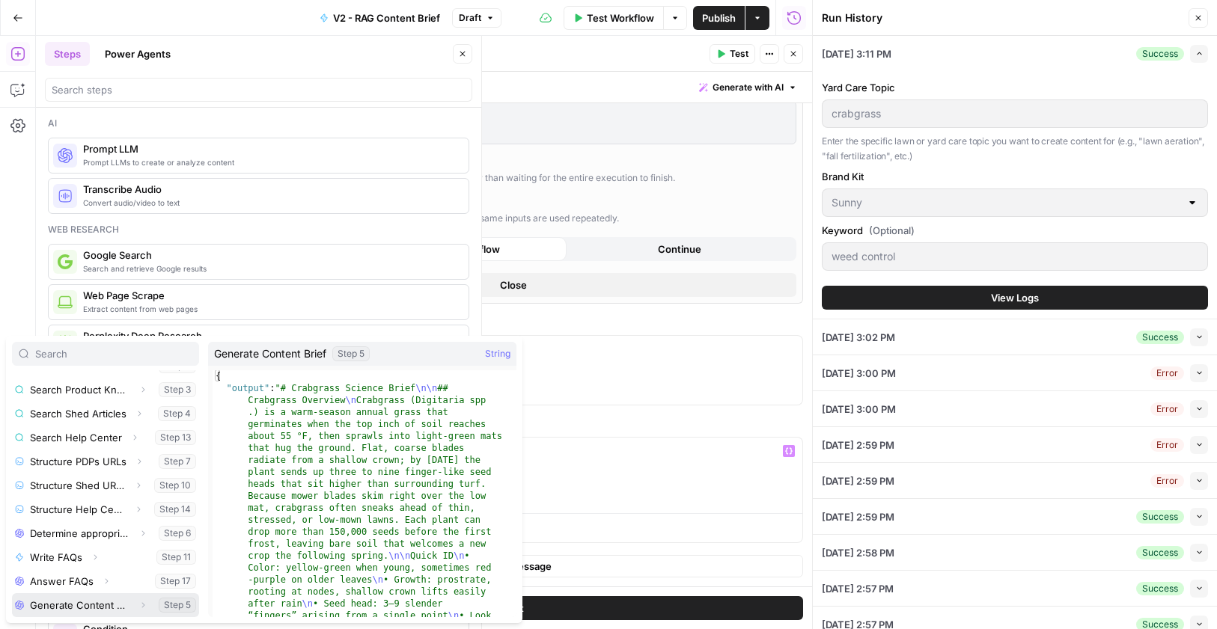
click at [133, 604] on button "Expand" at bounding box center [142, 605] width 19 height 19
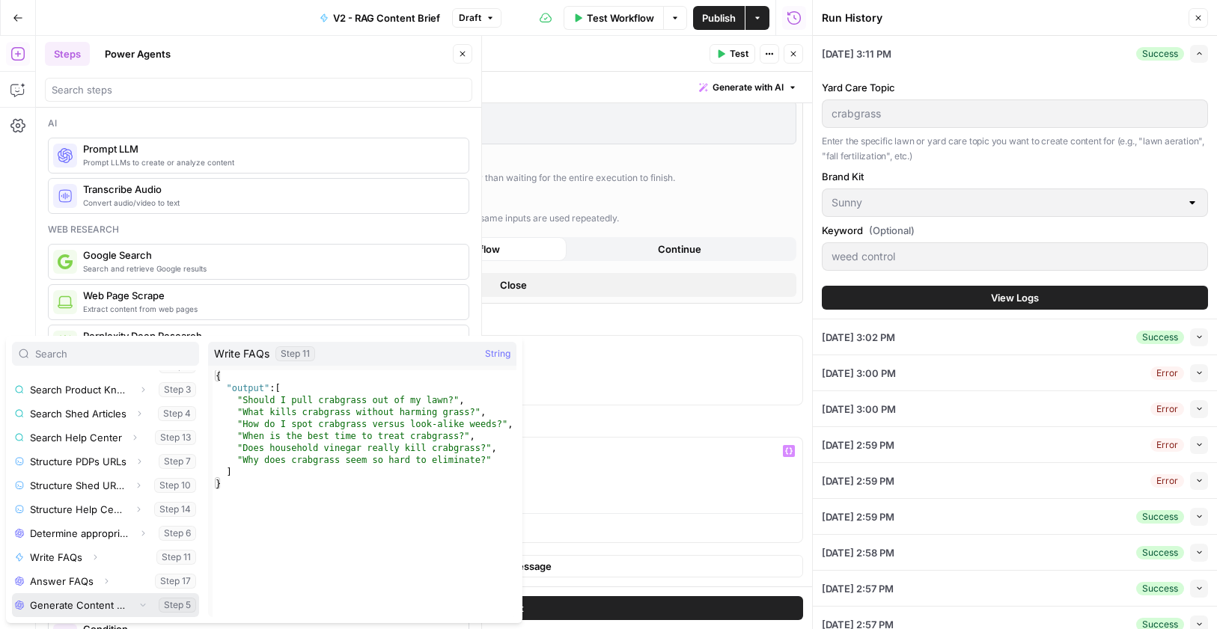
scroll to position [208, 0]
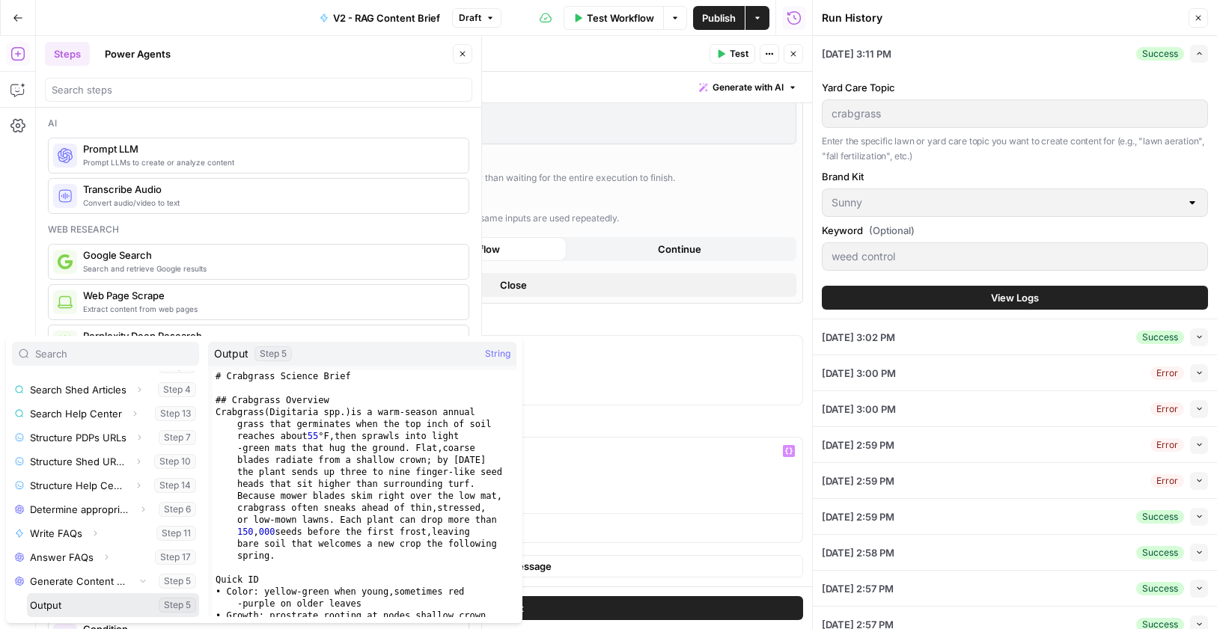
click at [57, 599] on button "Select variable Output" at bounding box center [113, 605] width 172 height 24
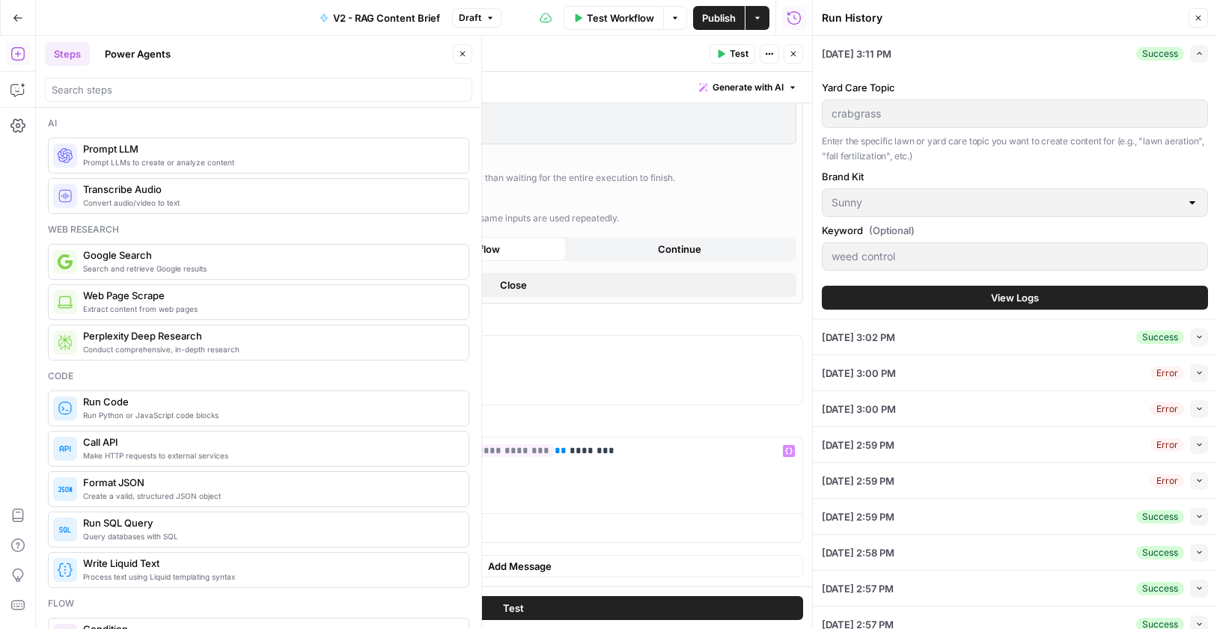
click at [522, 608] on button "Test" at bounding box center [513, 608] width 580 height 24
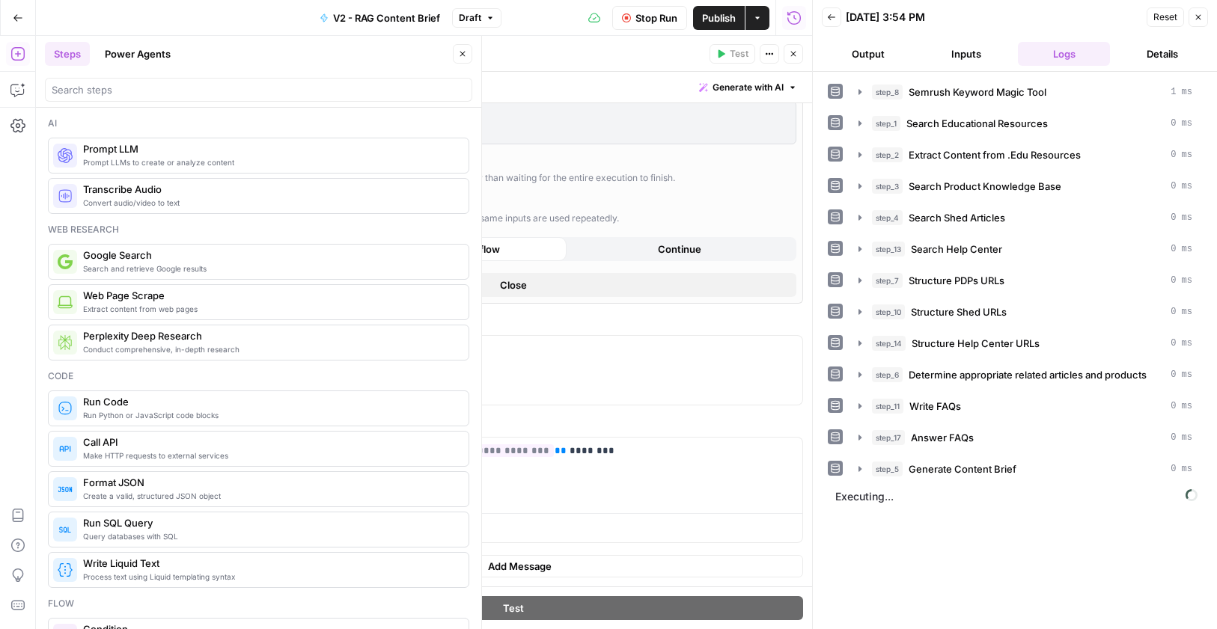
click at [462, 56] on icon "button" at bounding box center [462, 53] width 9 height 9
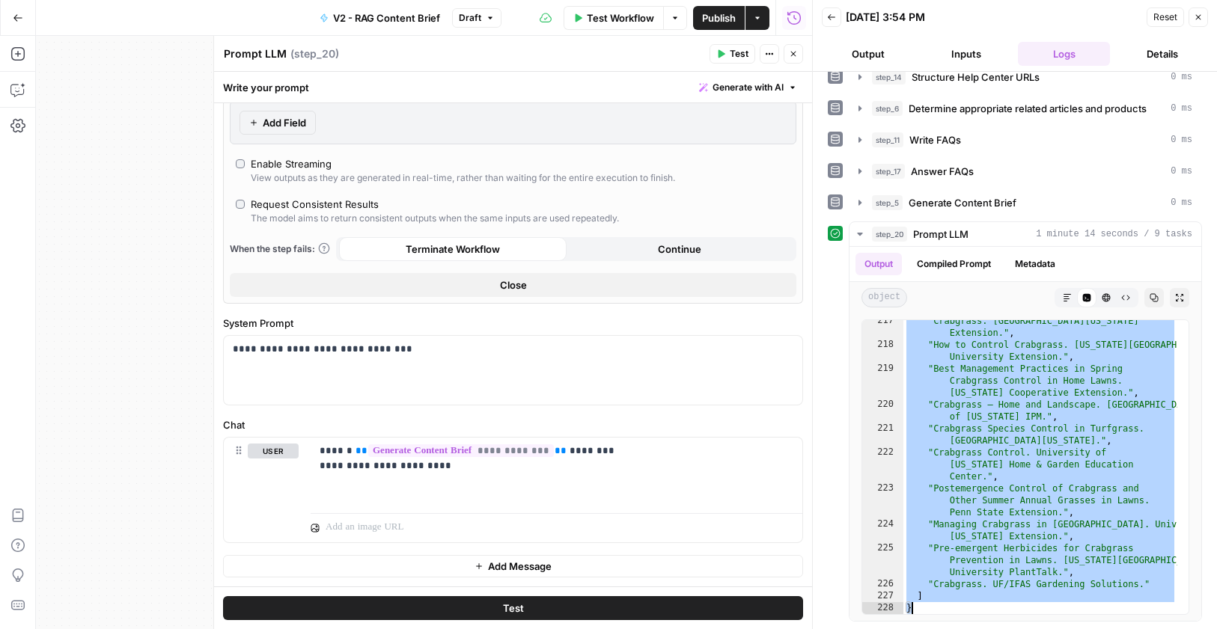
scroll to position [4554, 0]
drag, startPoint x: 907, startPoint y: 322, endPoint x: 1098, endPoint y: 650, distance: 379.2
click at [1098, 628] on html "Sunday Lawn Care New Home Browse Your Data Usage Settings Recent Grids V2 - RAG…" at bounding box center [608, 314] width 1217 height 629
type textarea "* *"
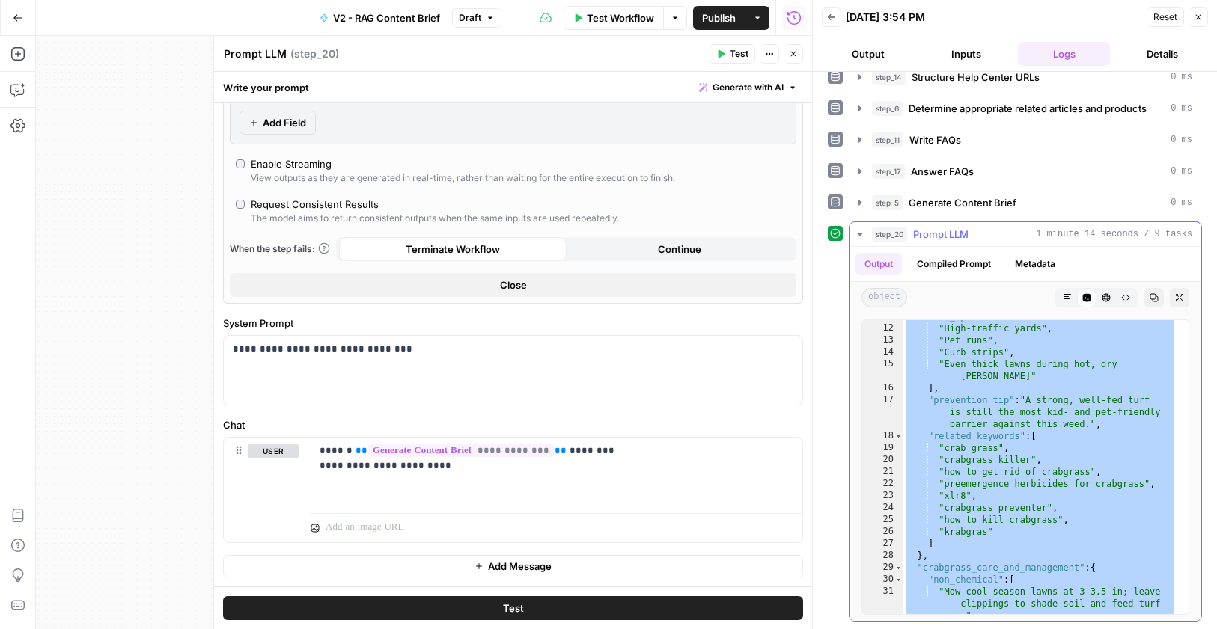
scroll to position [0, 0]
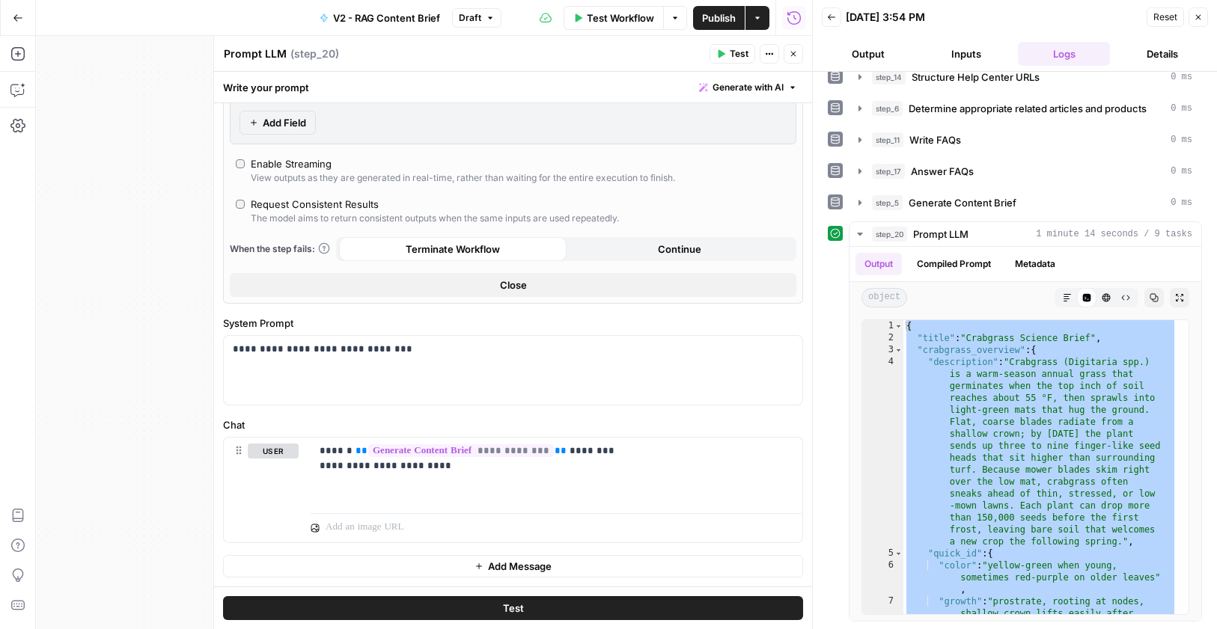
click at [791, 54] on icon "button" at bounding box center [793, 53] width 9 height 9
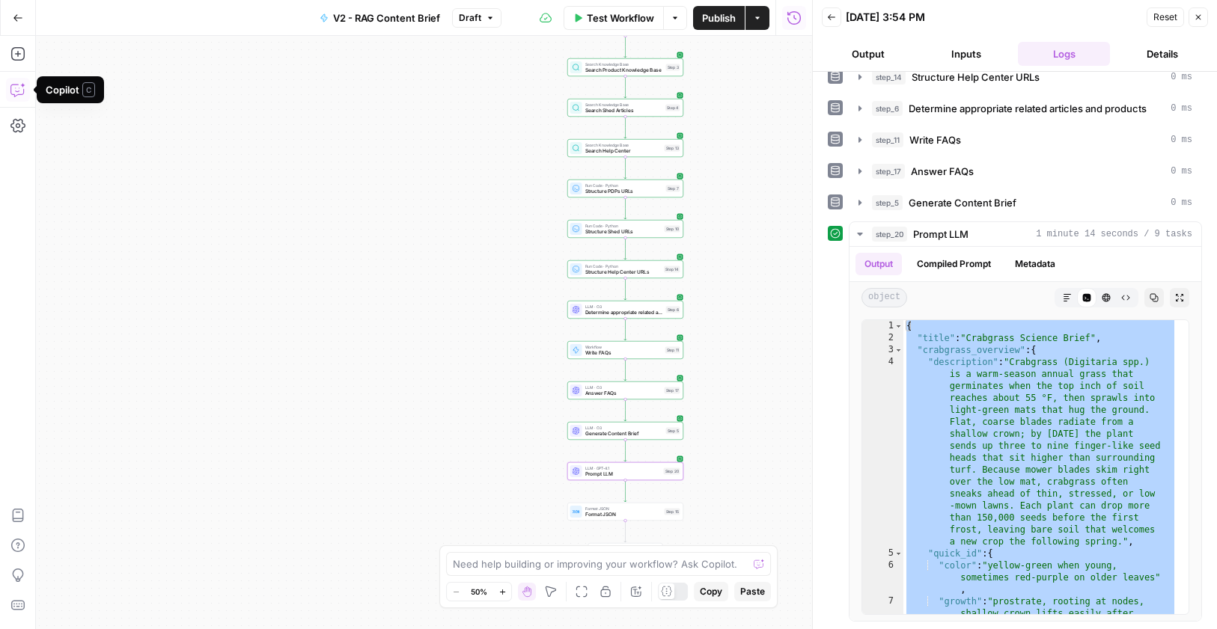
click at [16, 86] on icon "button" at bounding box center [17, 89] width 15 height 15
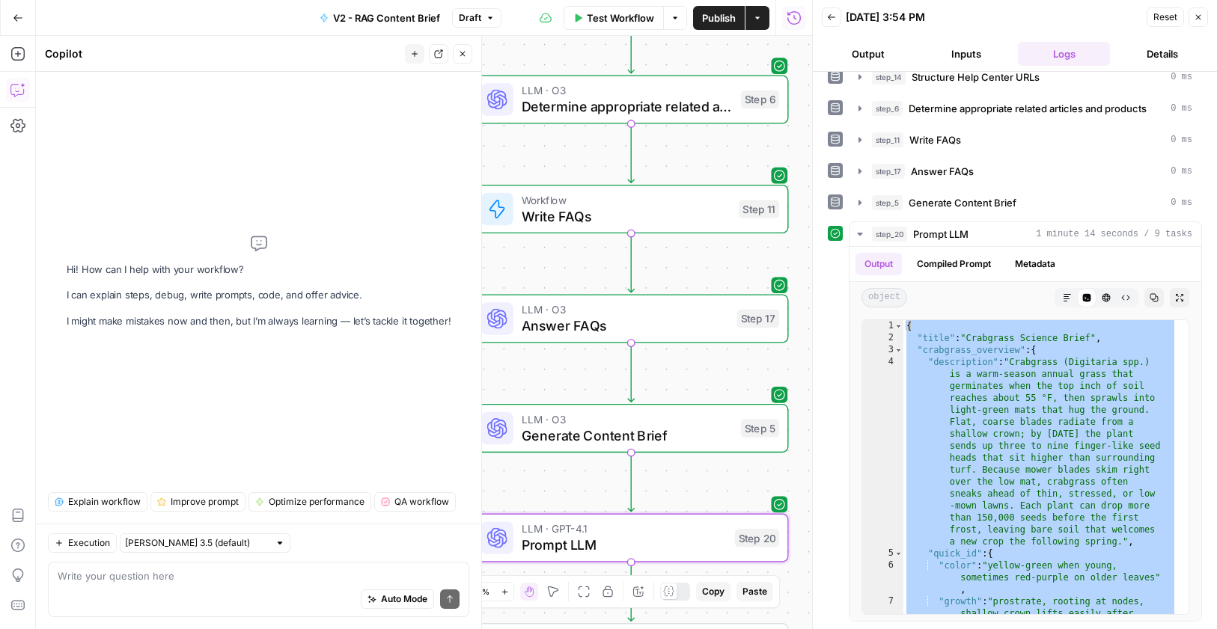
click at [111, 595] on div "Auto Mode Send" at bounding box center [259, 600] width 402 height 33
type textarea "Can you update step 5 to output in JSON instead of markdown?"
click at [366, 571] on div "Auto Mode will automatically modify and execute the workflow" at bounding box center [397, 562] width 220 height 30
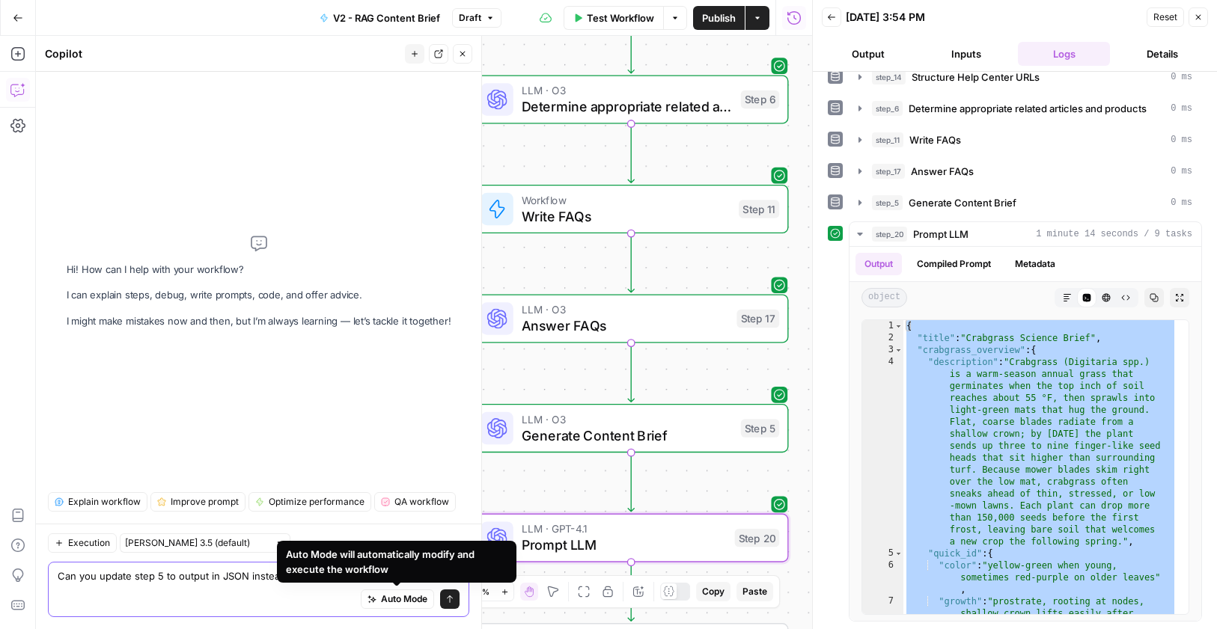
click at [240, 580] on textarea "Can you update step 5 to output in JSON instead of markdown?" at bounding box center [259, 576] width 402 height 15
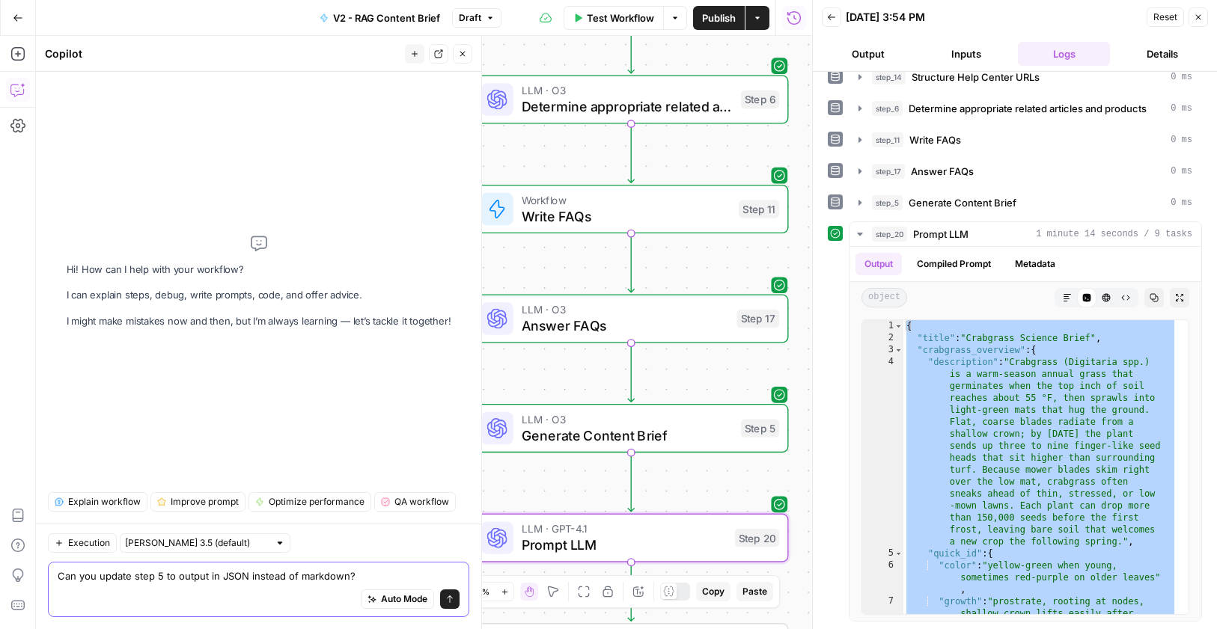
click at [450, 602] on icon "submit" at bounding box center [449, 599] width 9 height 9
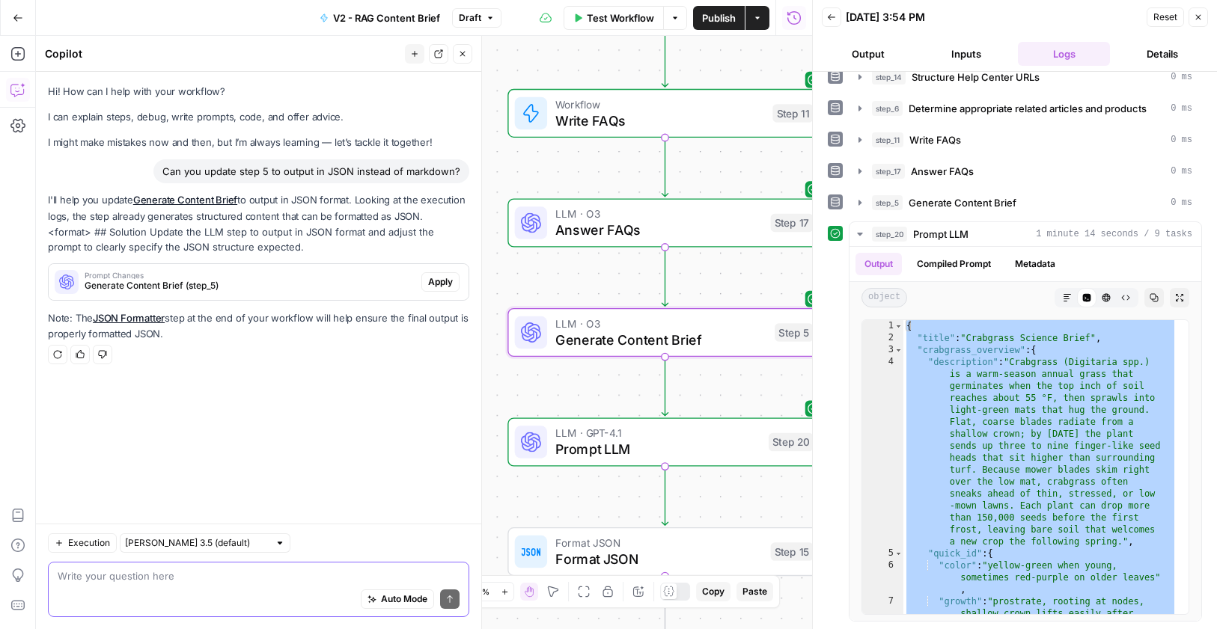
click at [204, 281] on span "Generate Content Brief (step_5)" at bounding box center [250, 285] width 331 height 13
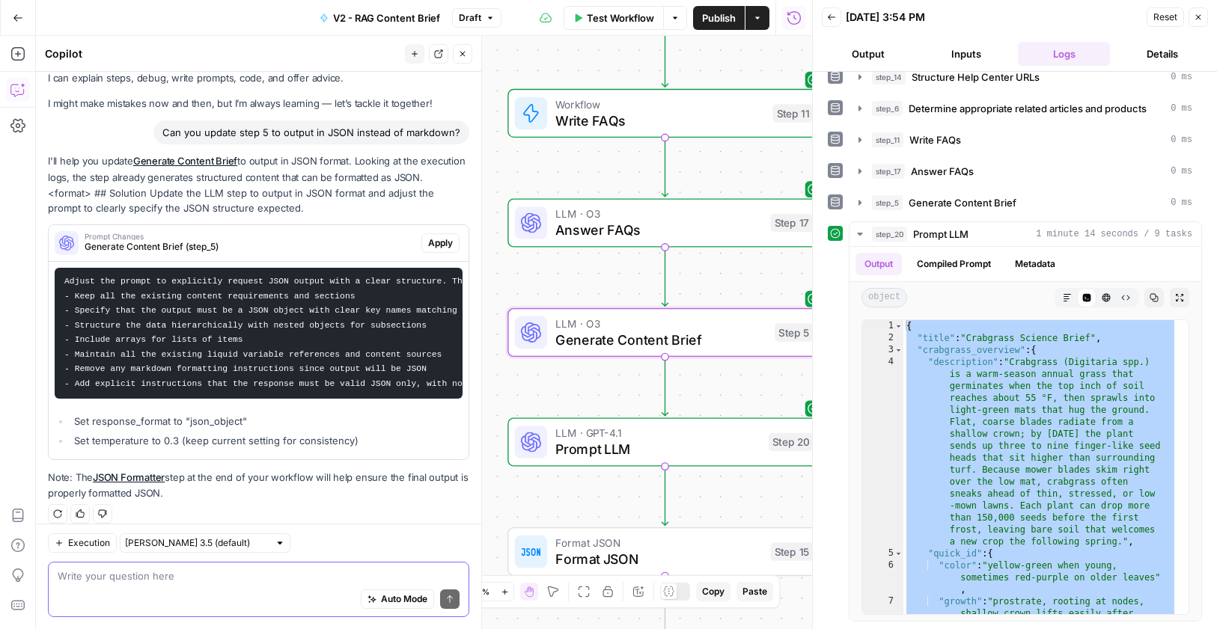
scroll to position [79, 0]
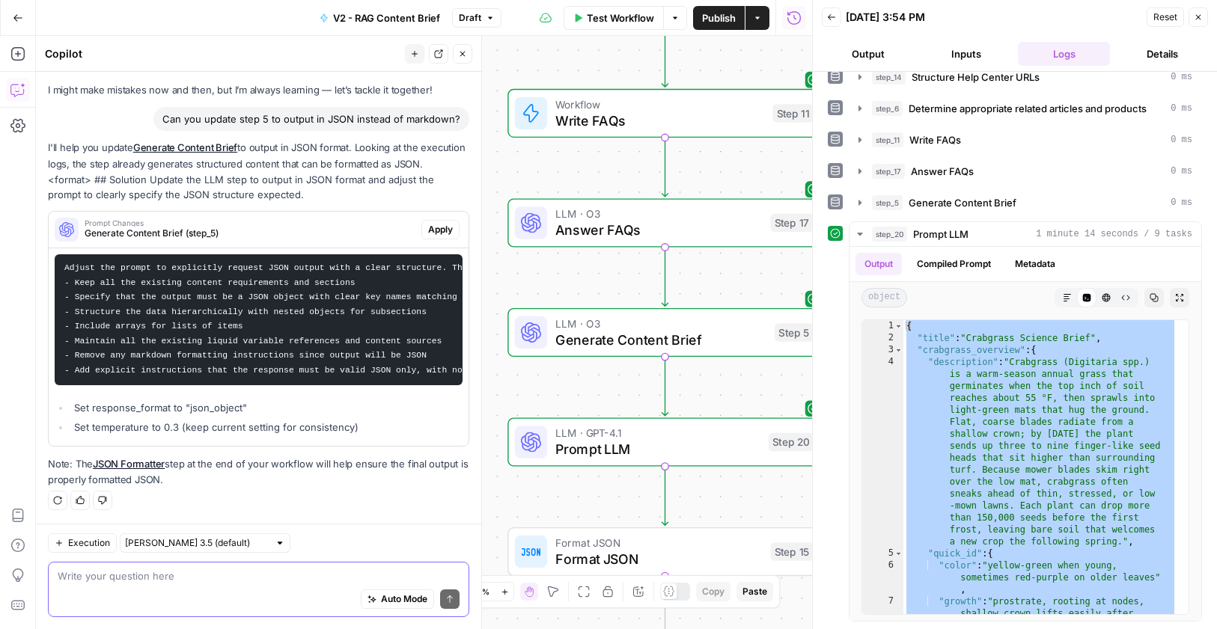
click at [634, 340] on span "Generate Content Brief" at bounding box center [660, 339] width 211 height 20
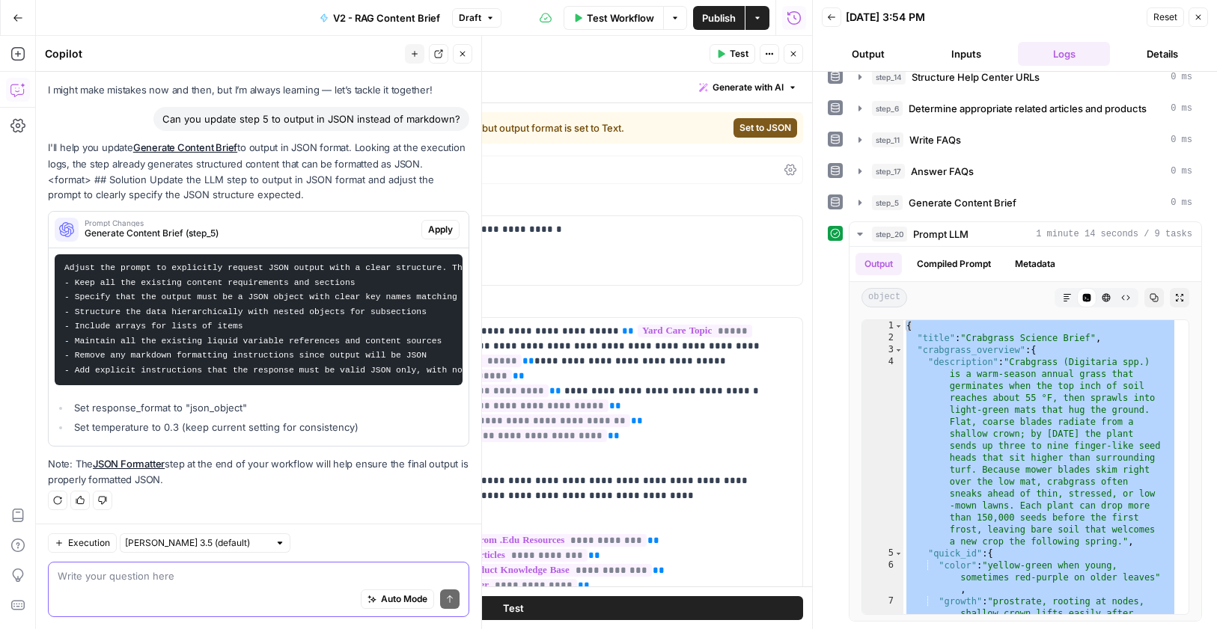
click at [313, 165] on span "Text" at bounding box center [319, 170] width 19 height 11
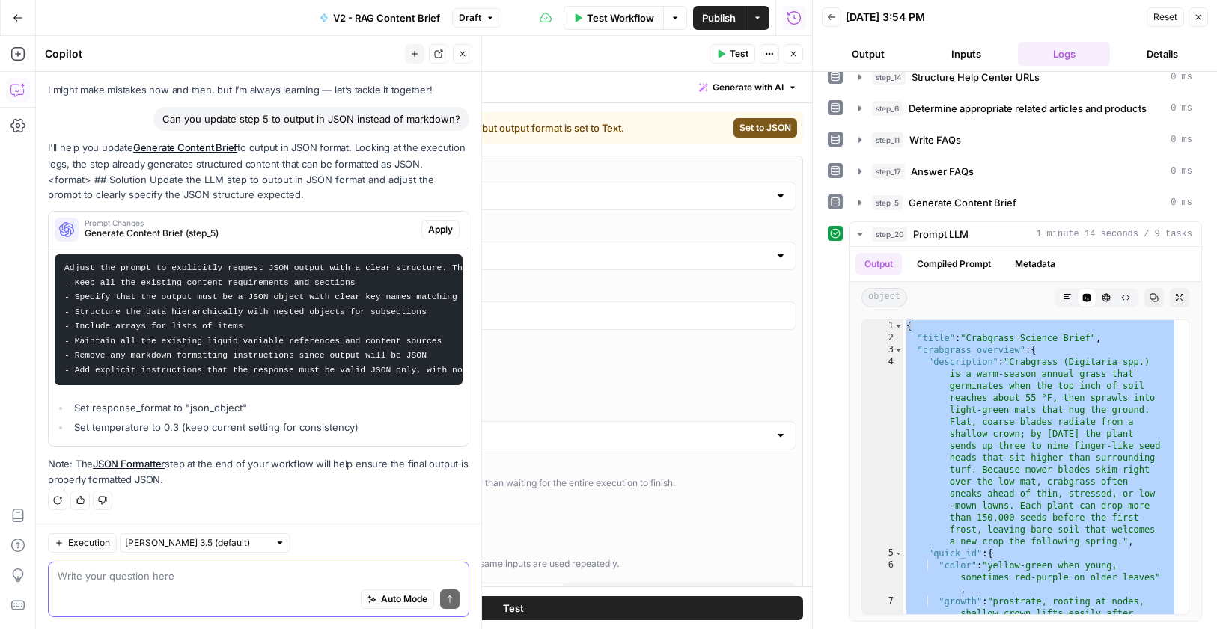
click at [337, 426] on div "Text" at bounding box center [513, 435] width 566 height 28
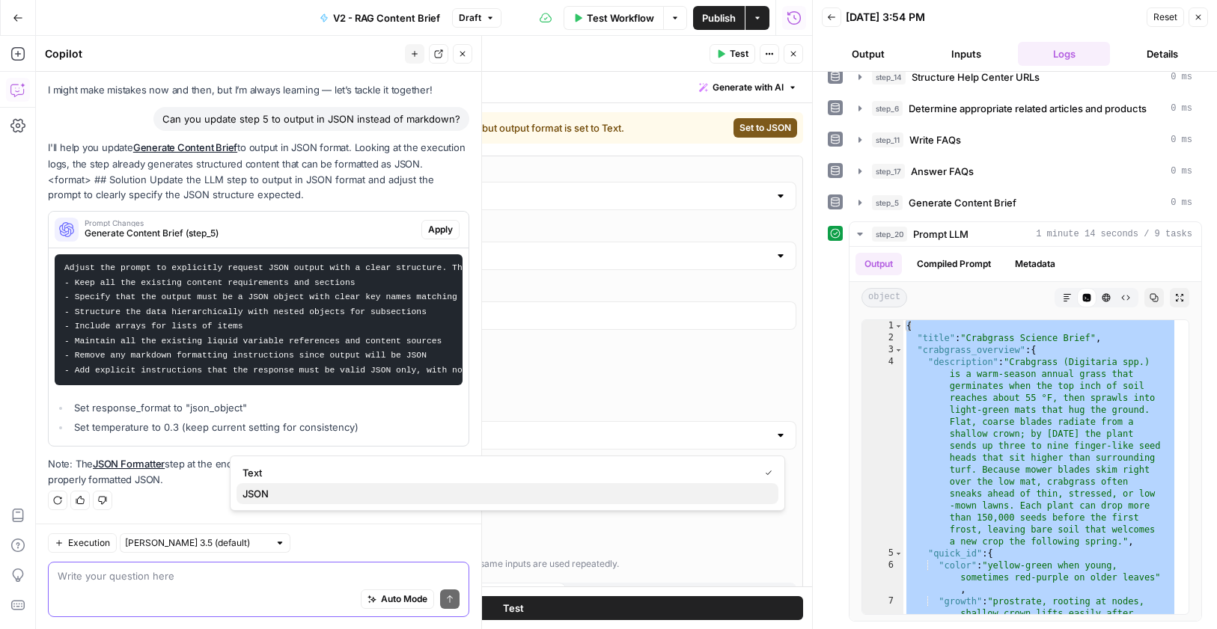
click at [310, 490] on span "JSON" at bounding box center [504, 493] width 524 height 15
type input "JSON"
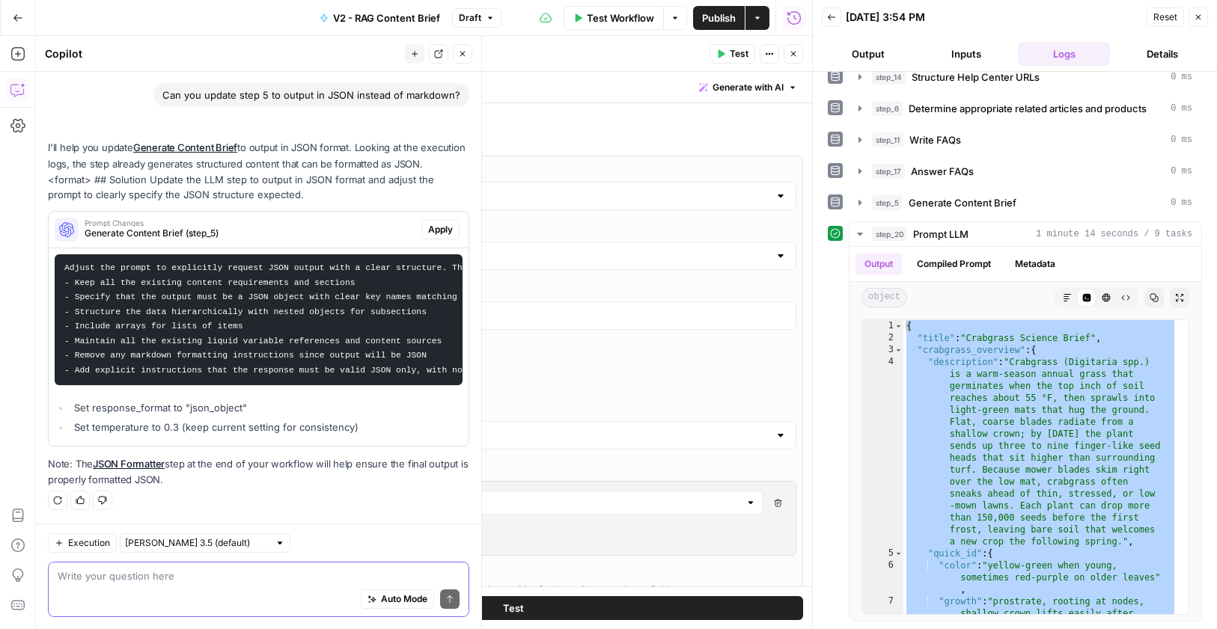
click at [536, 370] on div "AI Model O3 AI Model Version Auto-update to default Max Output Length (optional…" at bounding box center [513, 456] width 580 height 600
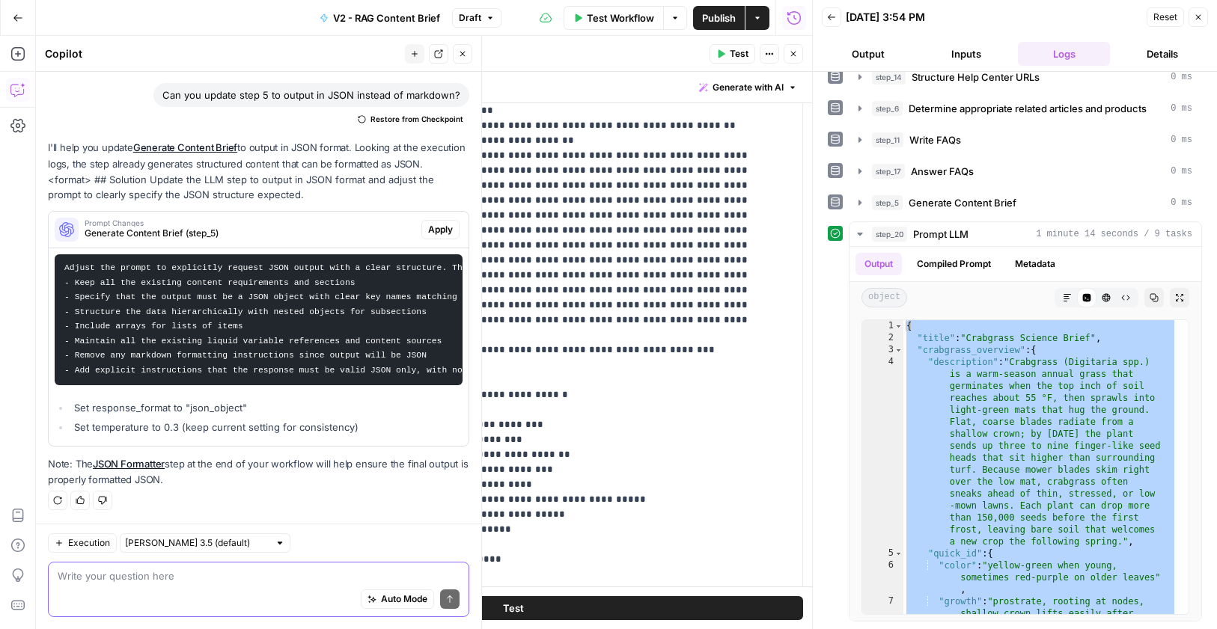
scroll to position [800, 0]
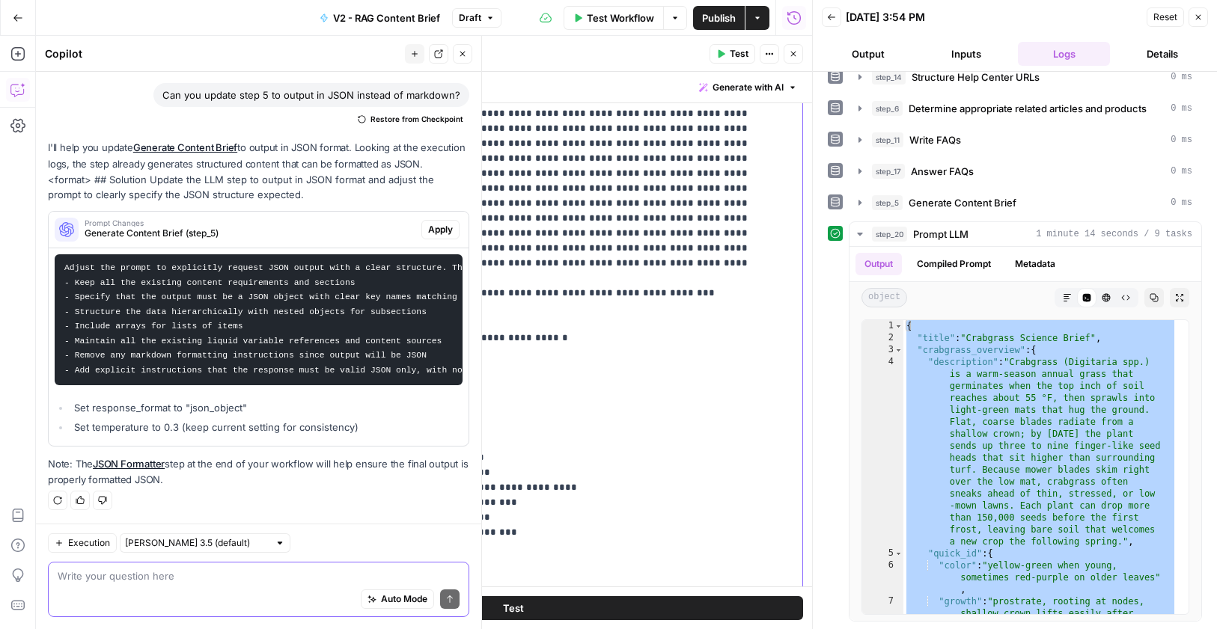
scroll to position [1997, 0]
drag, startPoint x: 385, startPoint y: 231, endPoint x: 477, endPoint y: 314, distance: 124.0
drag, startPoint x: 456, startPoint y: 337, endPoint x: 306, endPoint y: 254, distance: 172.2
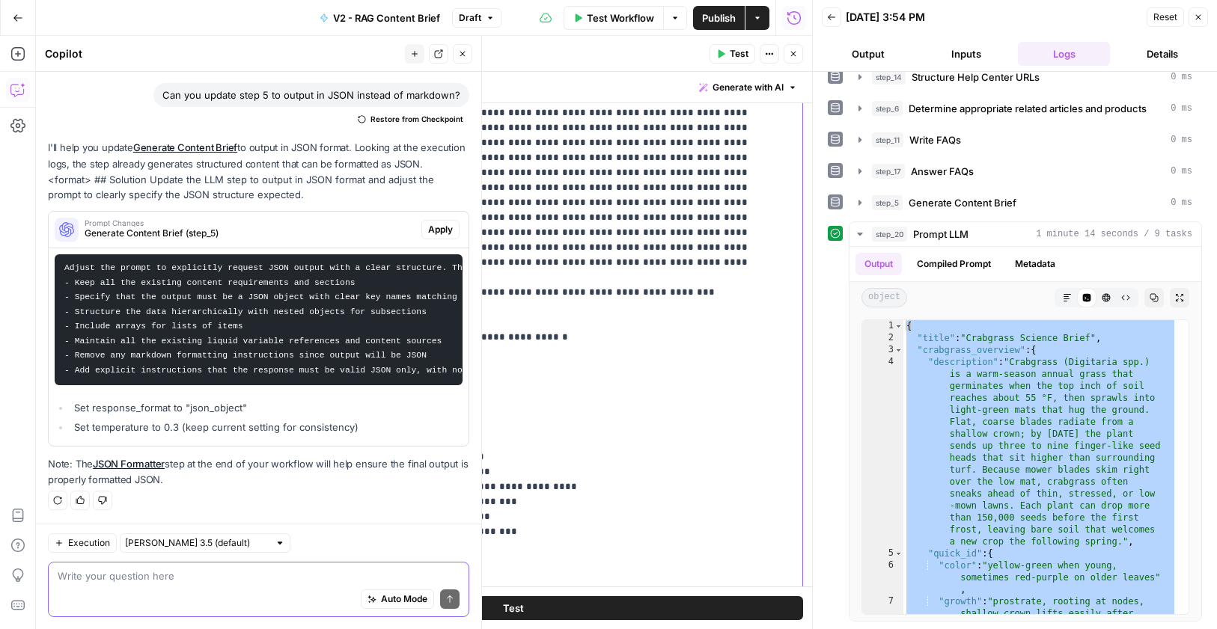
click at [306, 254] on div "**********" at bounding box center [513, 368] width 578 height 645
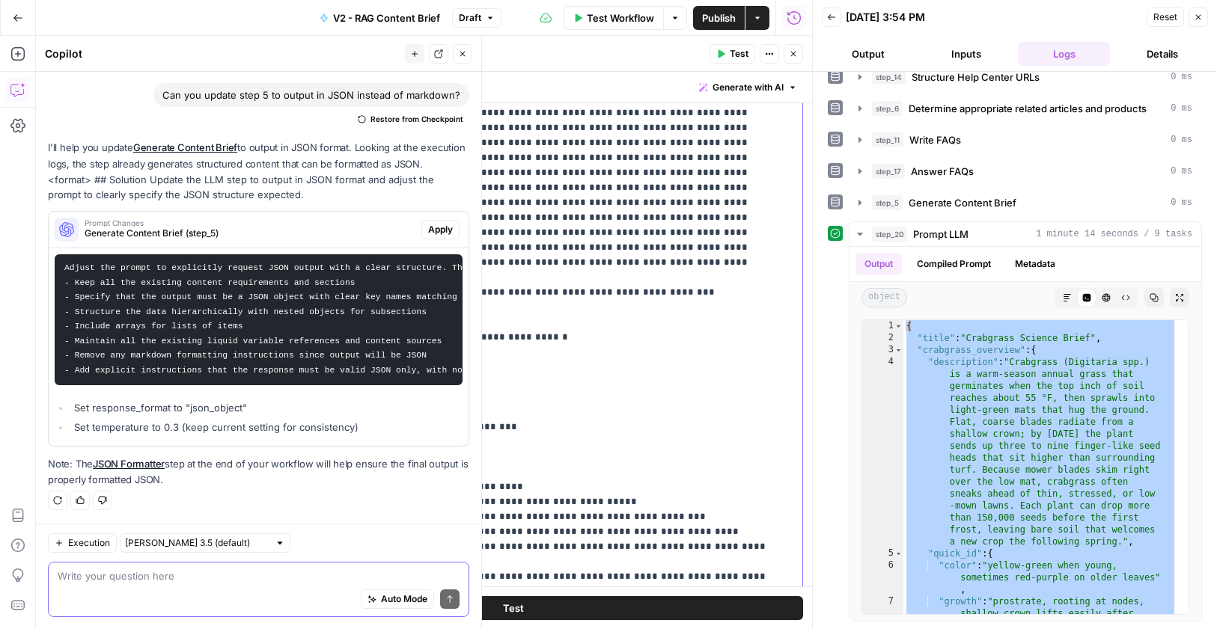
drag, startPoint x: 400, startPoint y: 217, endPoint x: 362, endPoint y: 217, distance: 37.4
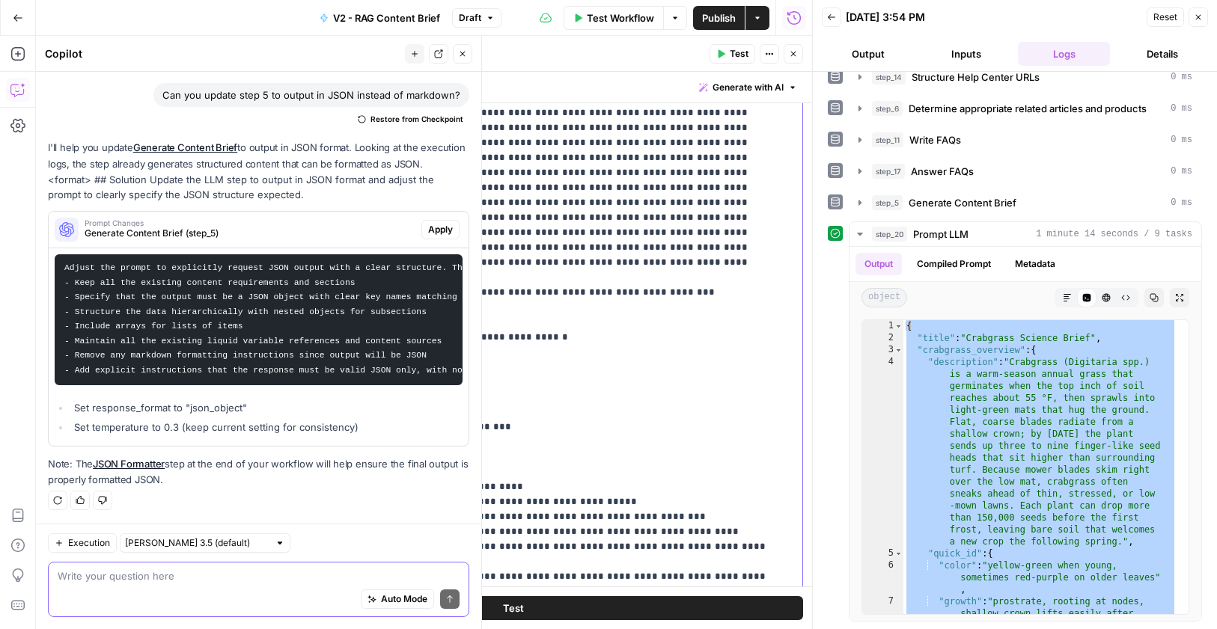
drag, startPoint x: 411, startPoint y: 296, endPoint x: 304, endPoint y: 297, distance: 107.7
click at [304, 297] on div "**********" at bounding box center [513, 368] width 578 height 645
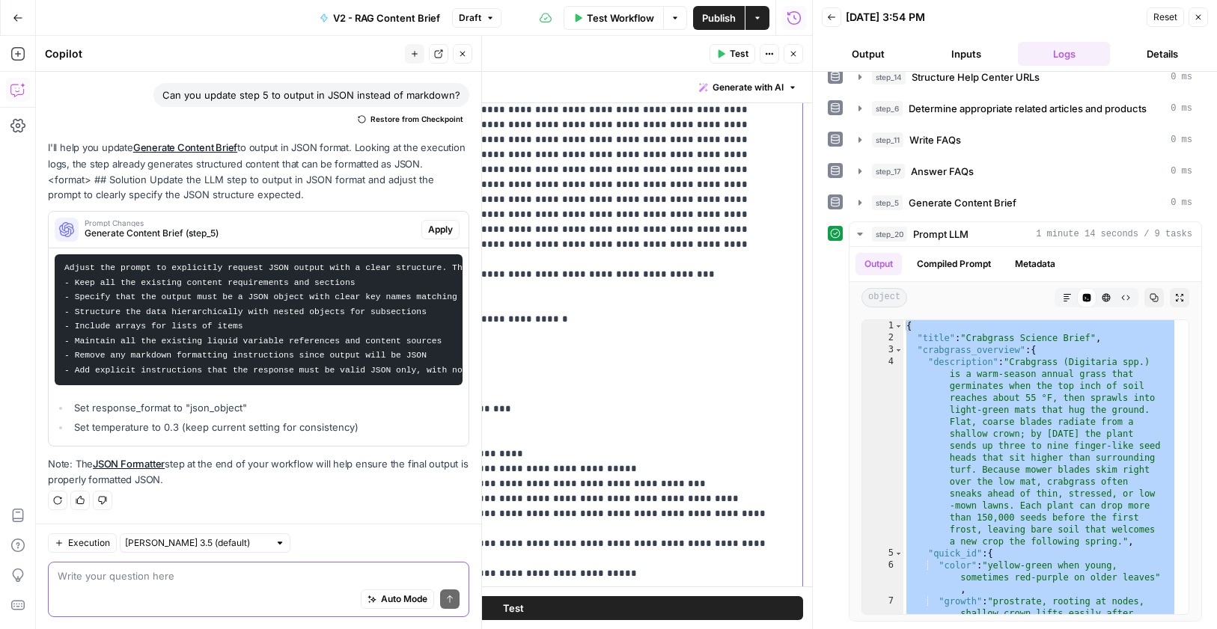
scroll to position [2016, 0]
drag, startPoint x: 420, startPoint y: 412, endPoint x: 336, endPoint y: 409, distance: 83.8
drag, startPoint x: 622, startPoint y: 364, endPoint x: 581, endPoint y: 364, distance: 41.9
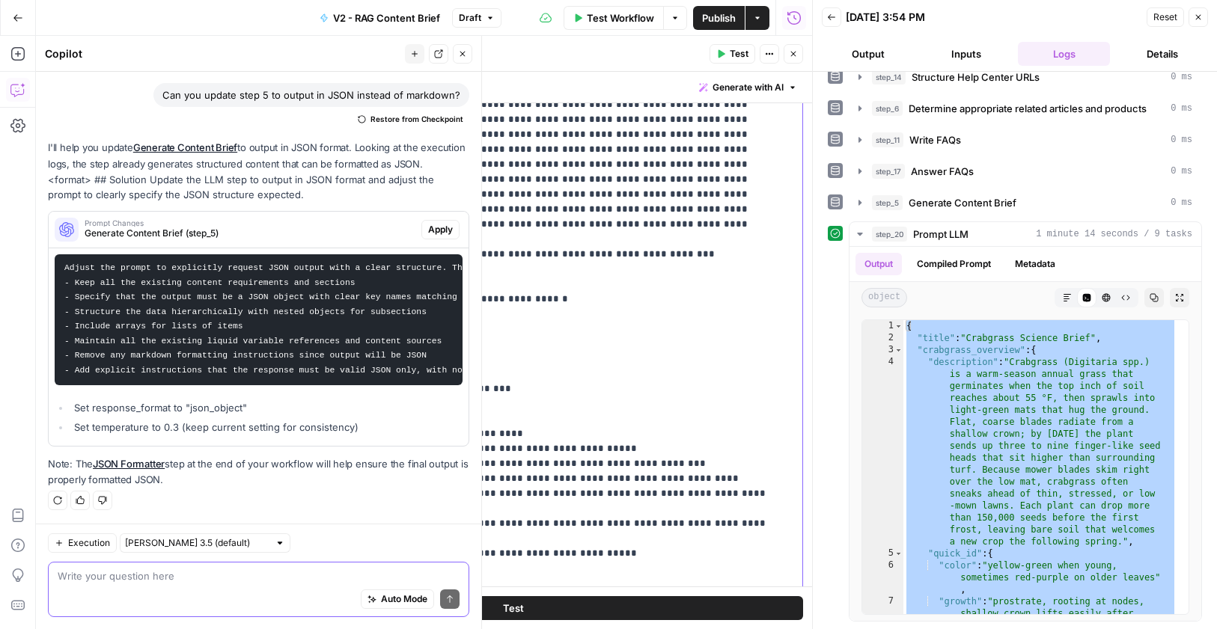
scroll to position [2039, 0]
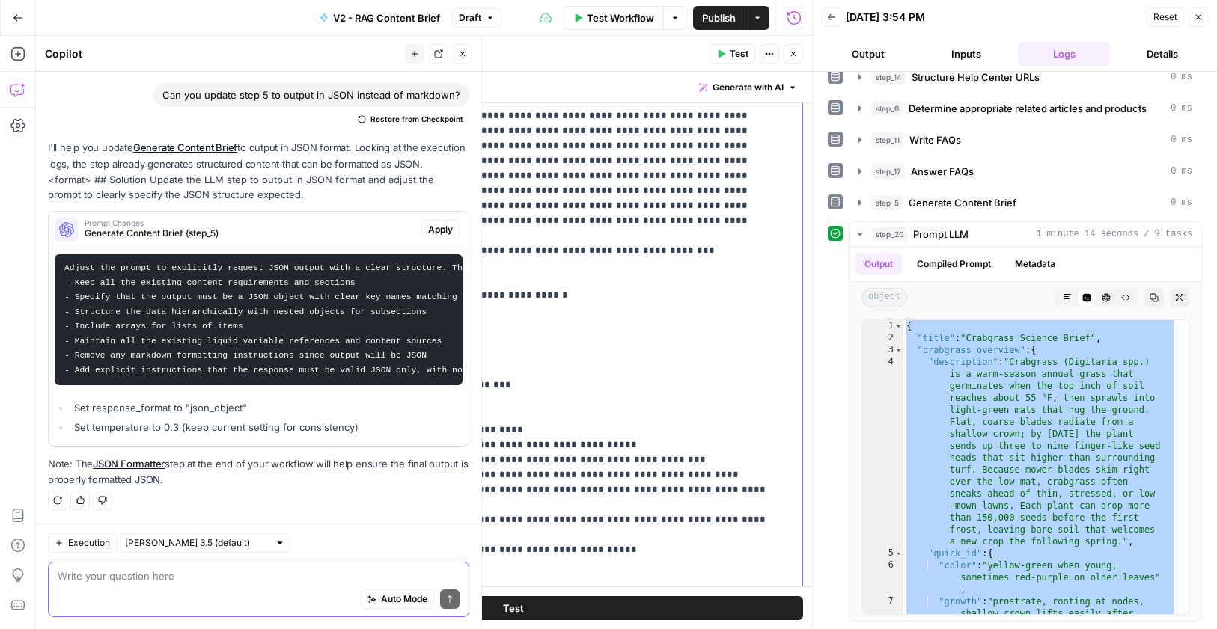
drag, startPoint x: 417, startPoint y: 444, endPoint x: 305, endPoint y: 444, distance: 112.2
click at [305, 444] on div "**********" at bounding box center [513, 368] width 578 height 645
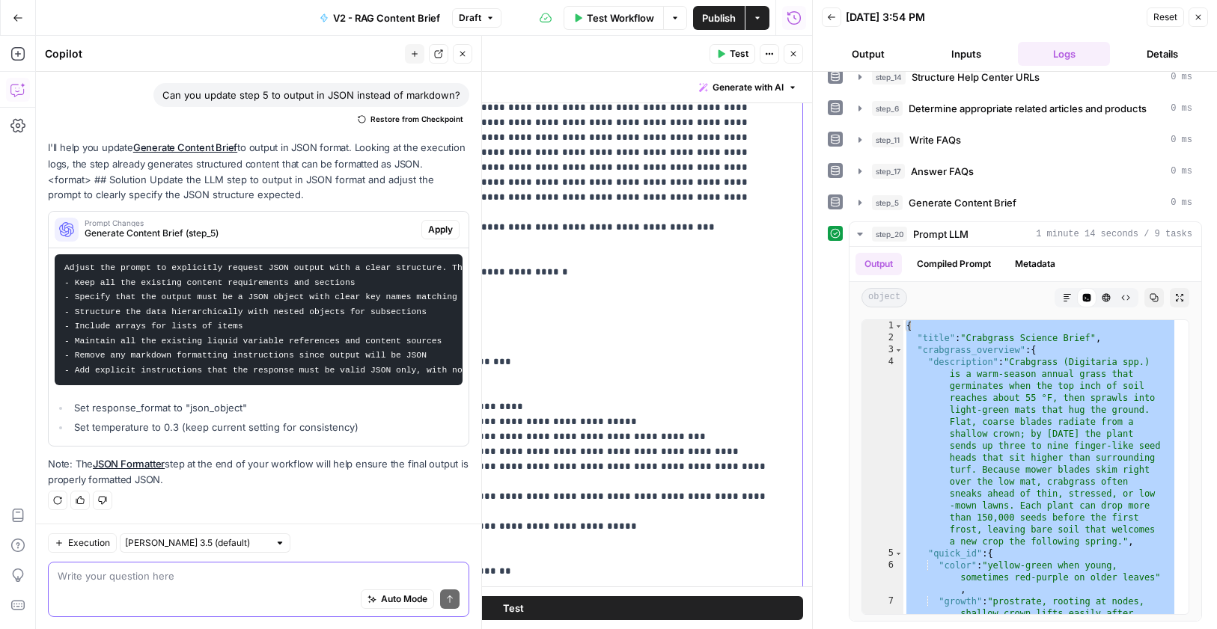
scroll to position [2064, 0]
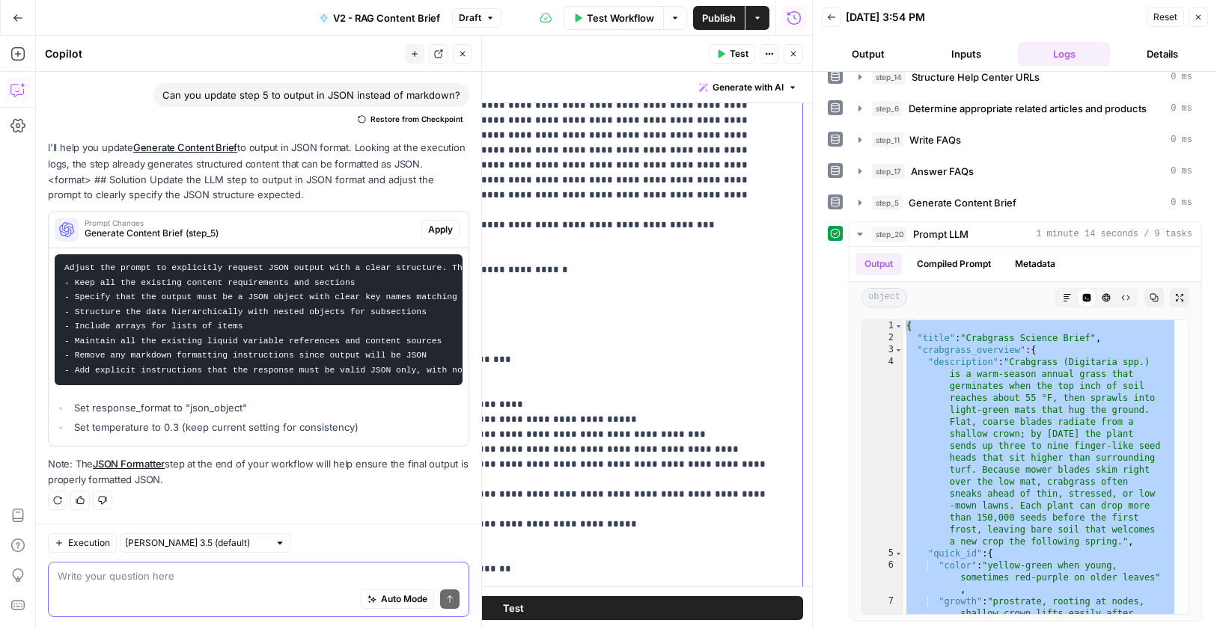
drag, startPoint x: 391, startPoint y: 465, endPoint x: 365, endPoint y: 464, distance: 26.2
click at [1201, 17] on icon "button" at bounding box center [1197, 17] width 9 height 9
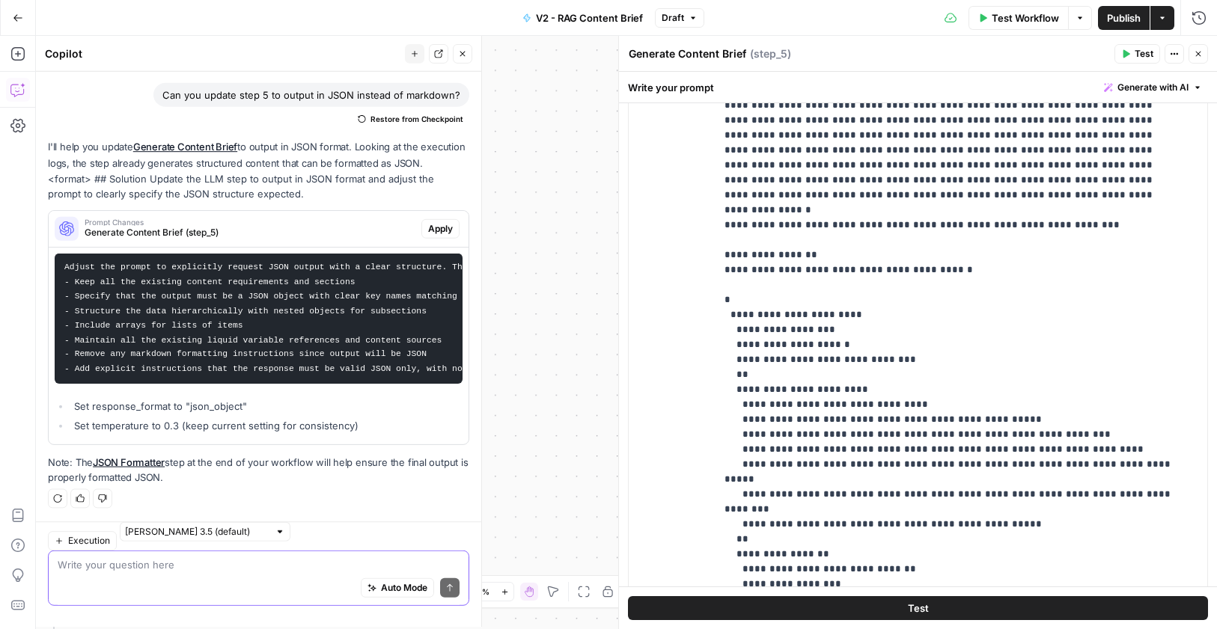
scroll to position [103, 0]
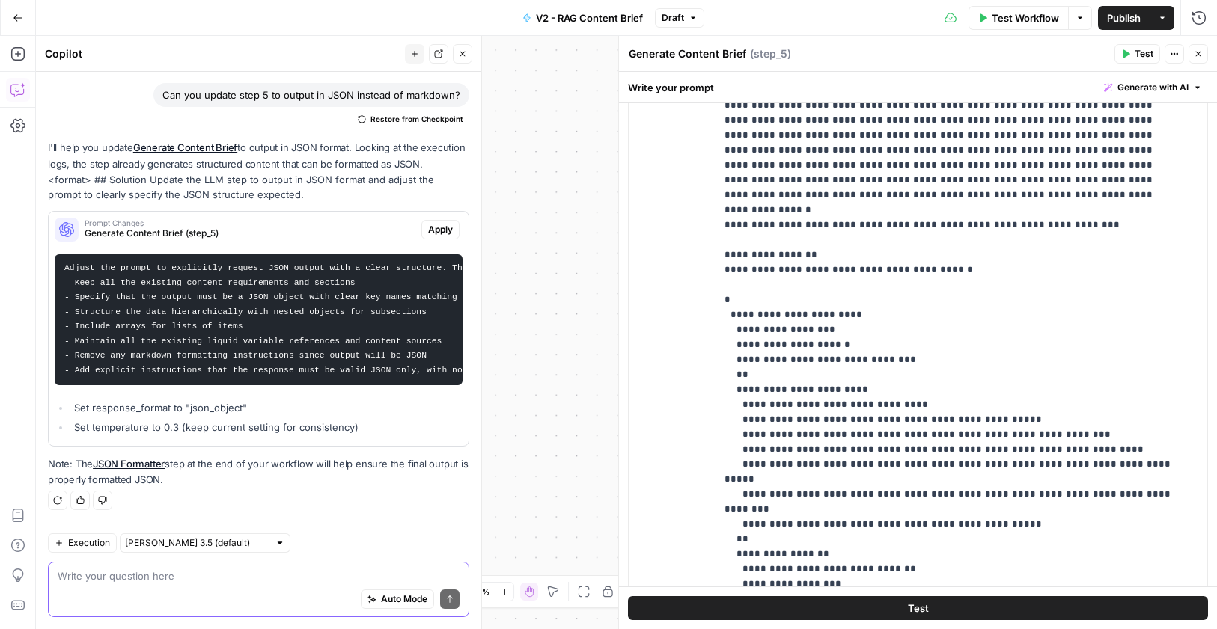
click at [1196, 55] on icon "button" at bounding box center [1198, 54] width 5 height 5
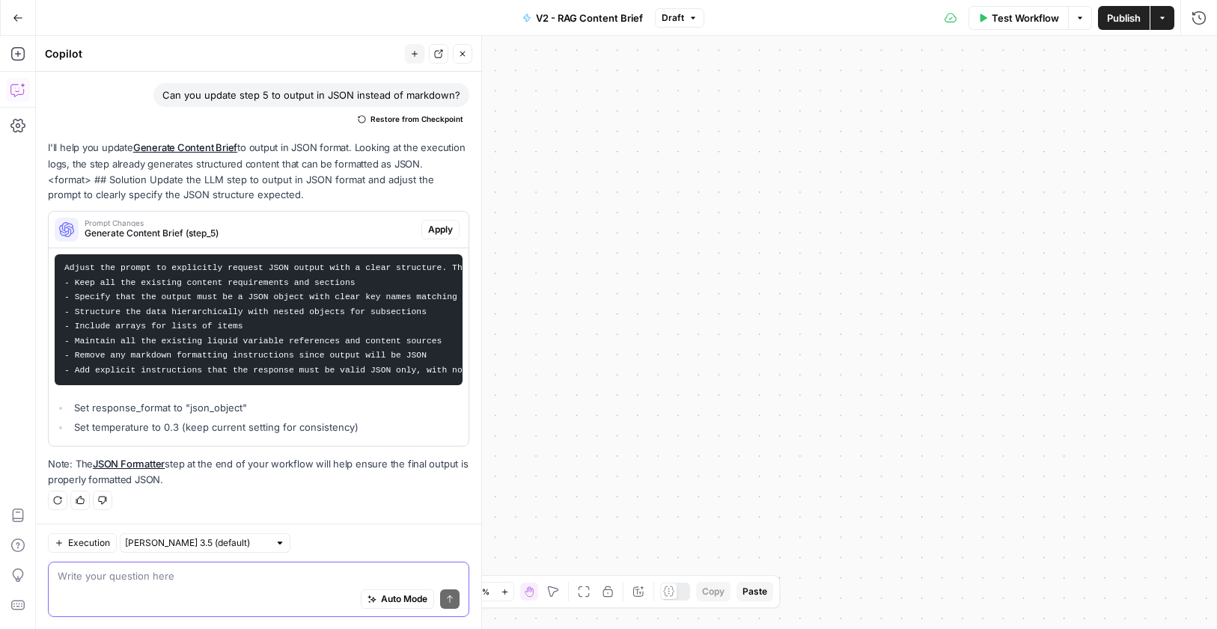
click at [822, 243] on div "Workflow Set Inputs Inputs SEO Research Semrush Keyword Magic Tool Step 8 Googl…" at bounding box center [626, 332] width 1181 height 593
click at [462, 53] on icon "button" at bounding box center [462, 54] width 5 height 5
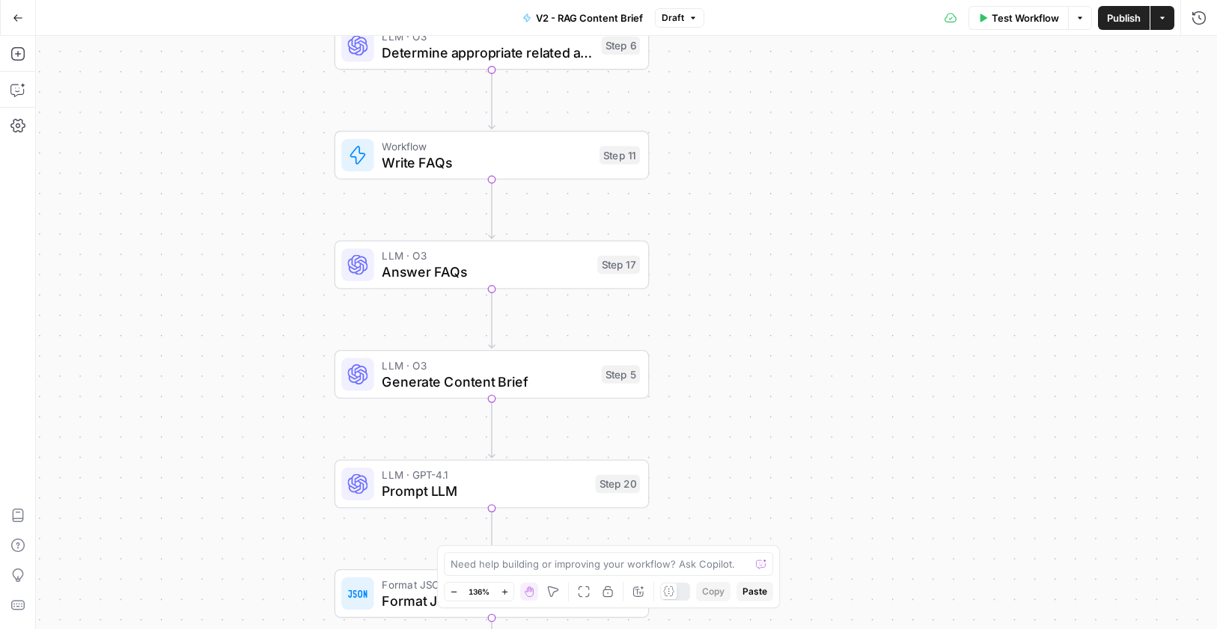
drag, startPoint x: 393, startPoint y: 326, endPoint x: 830, endPoint y: 368, distance: 439.7
click at [830, 368] on div "Workflow Set Inputs Inputs SEO Research Semrush Keyword Magic Tool Step 8 Googl…" at bounding box center [626, 332] width 1181 height 593
click at [493, 274] on span "Answer FAQs" at bounding box center [485, 272] width 207 height 20
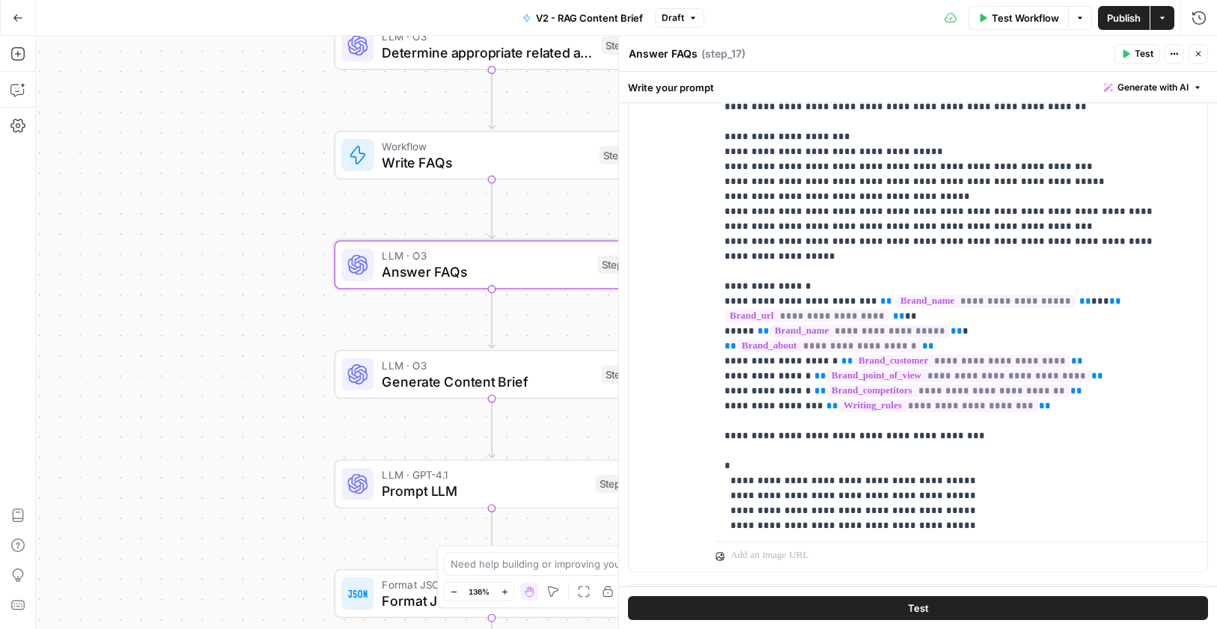
scroll to position [421, 0]
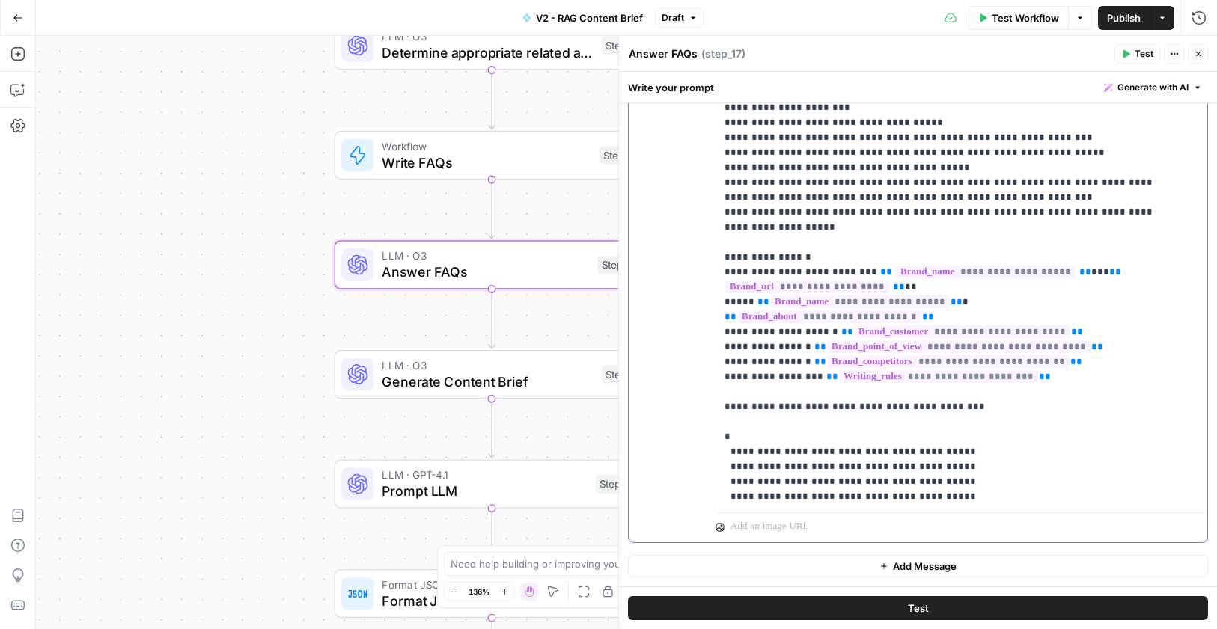
drag, startPoint x: 747, startPoint y: 456, endPoint x: 707, endPoint y: 349, distance: 114.8
click at [707, 349] on div "**********" at bounding box center [917, 219] width 578 height 645
copy p "**********"
click at [544, 407] on div "Workflow Set Inputs Inputs SEO Research Semrush Keyword Magic Tool Step 8 Googl…" at bounding box center [626, 332] width 1181 height 593
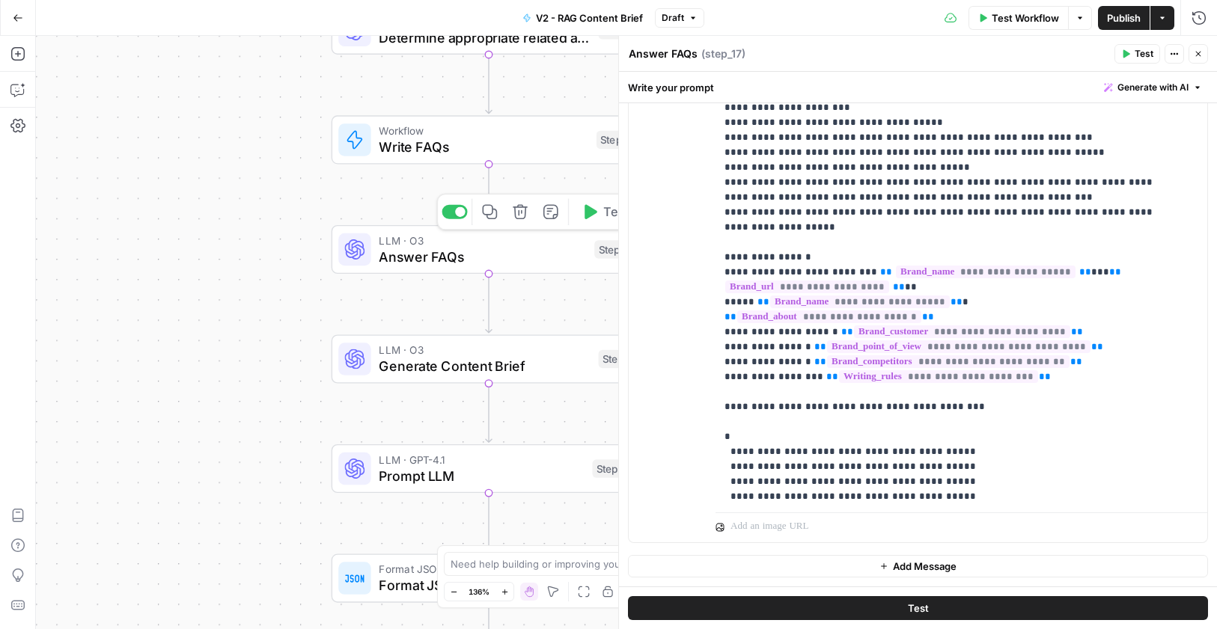
click at [505, 250] on span "Answer FAQs" at bounding box center [482, 256] width 207 height 20
click at [366, 583] on div at bounding box center [354, 578] width 32 height 32
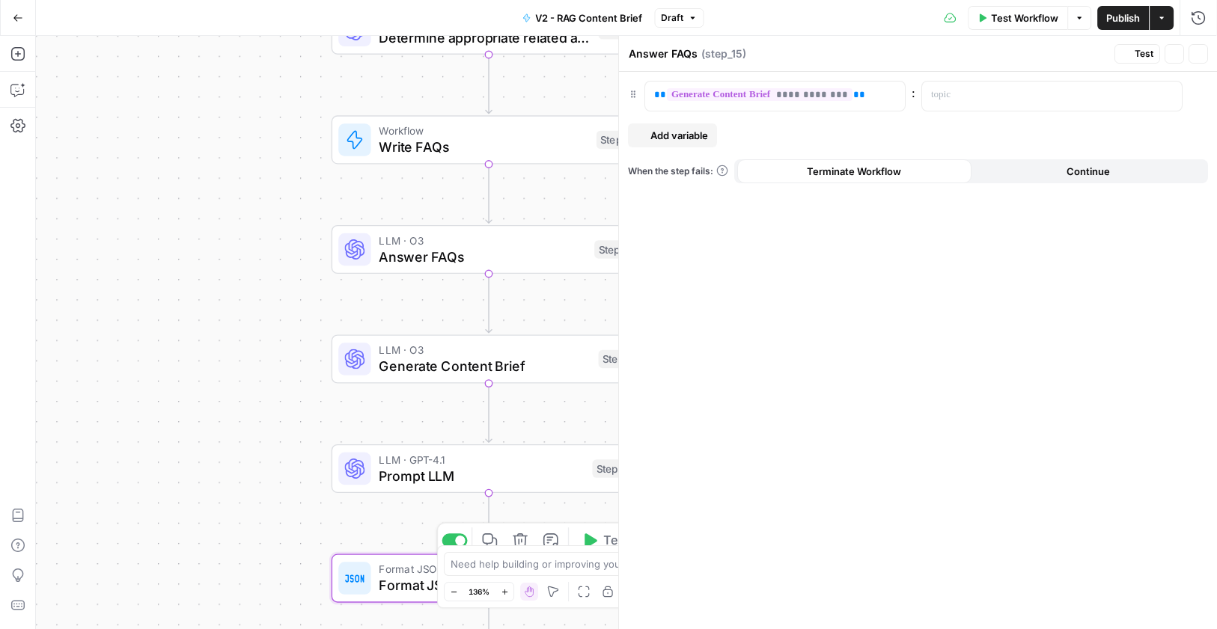
type textarea "Format JSON"
click at [414, 480] on span "Prompt LLM" at bounding box center [481, 475] width 205 height 20
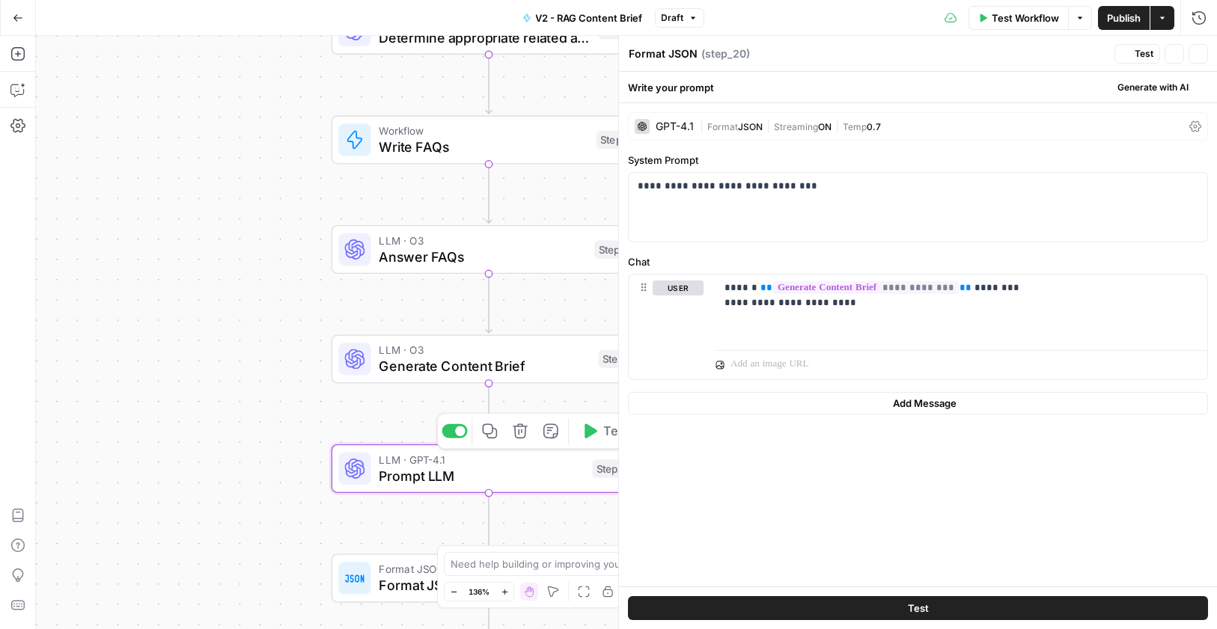
type textarea "Prompt LLM"
click at [459, 352] on span "LLM · O3" at bounding box center [484, 350] width 211 height 16
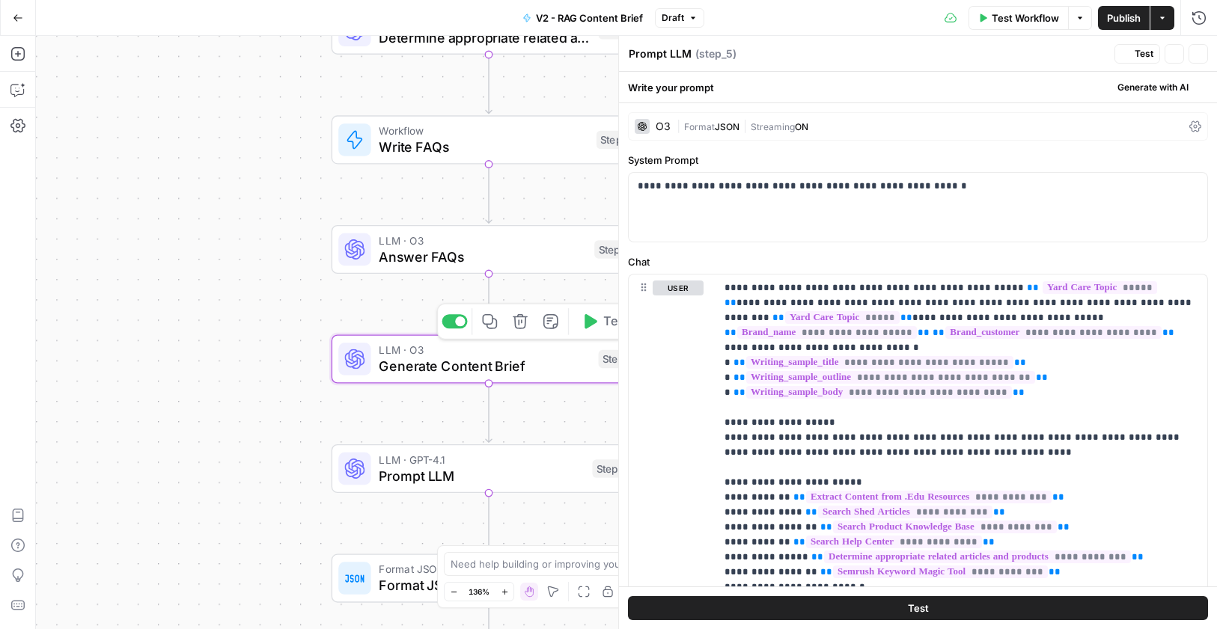
type textarea "Generate Content Brief"
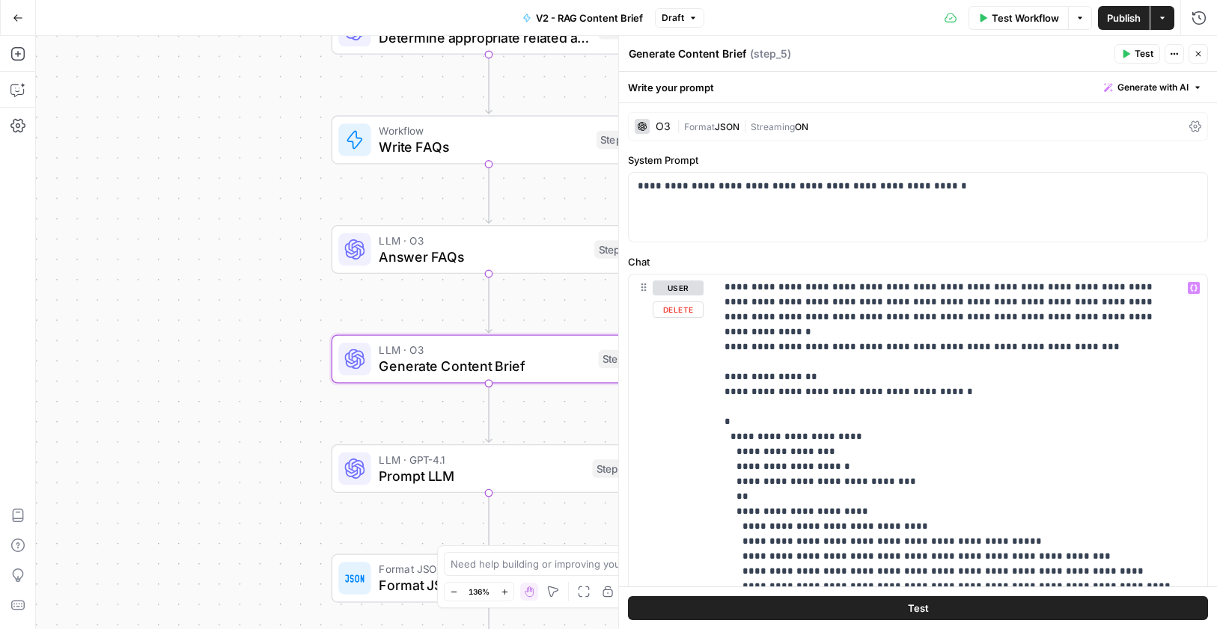
scroll to position [2340, 0]
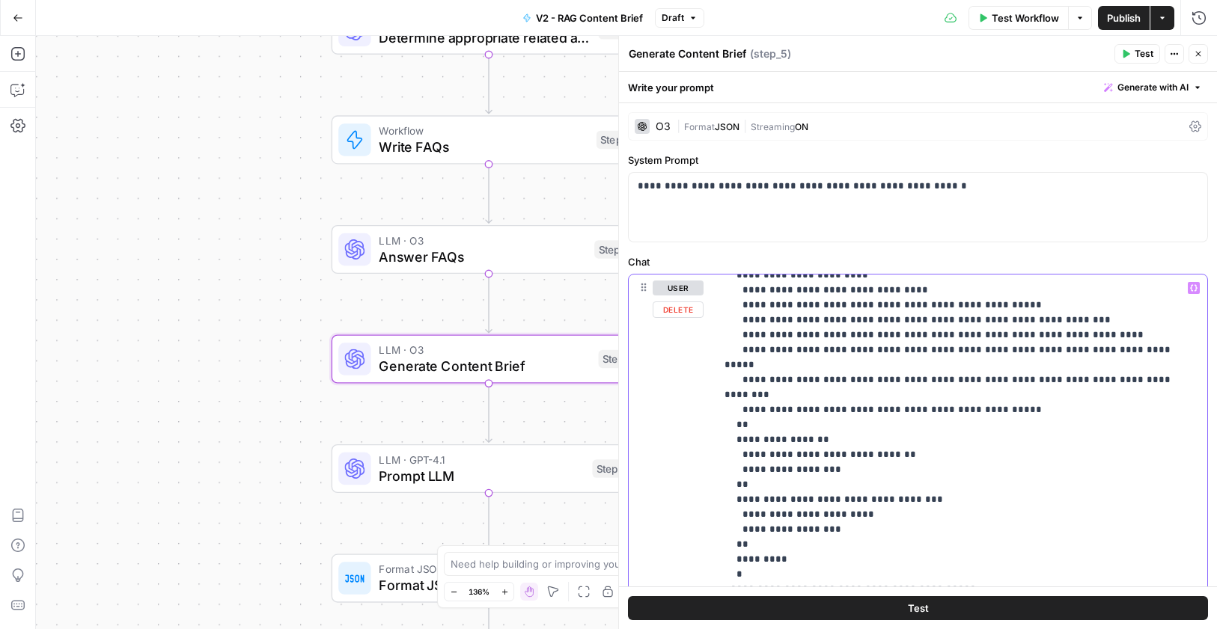
click at [723, 456] on div "**********" at bounding box center [955, 580] width 480 height 610
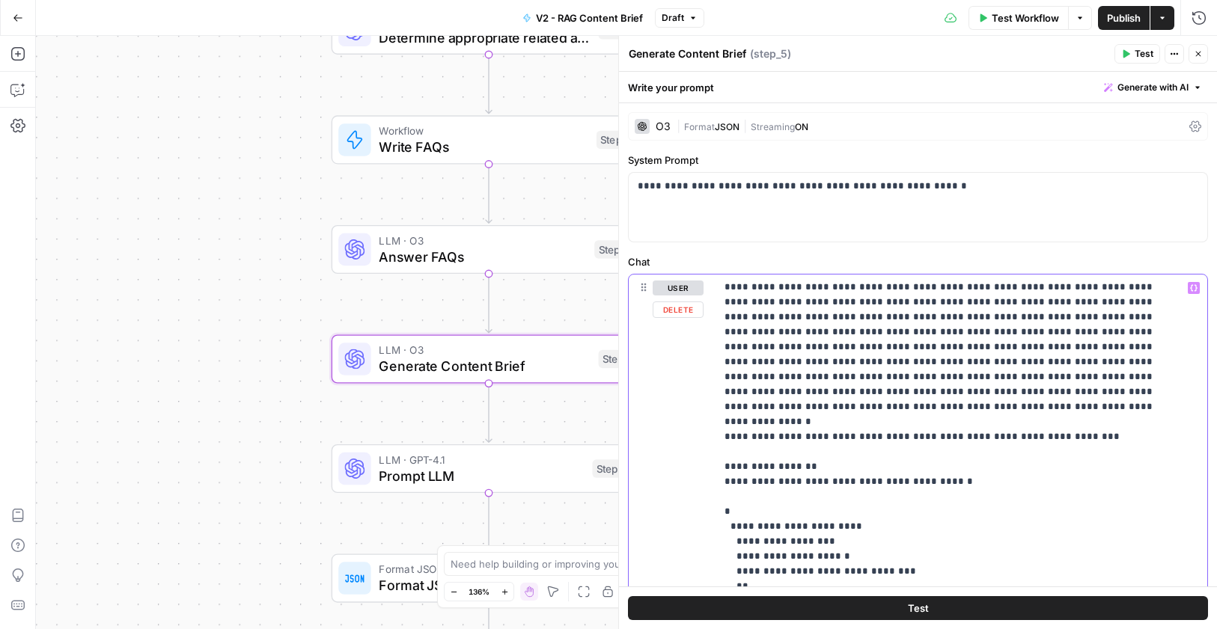
scroll to position [1978, 0]
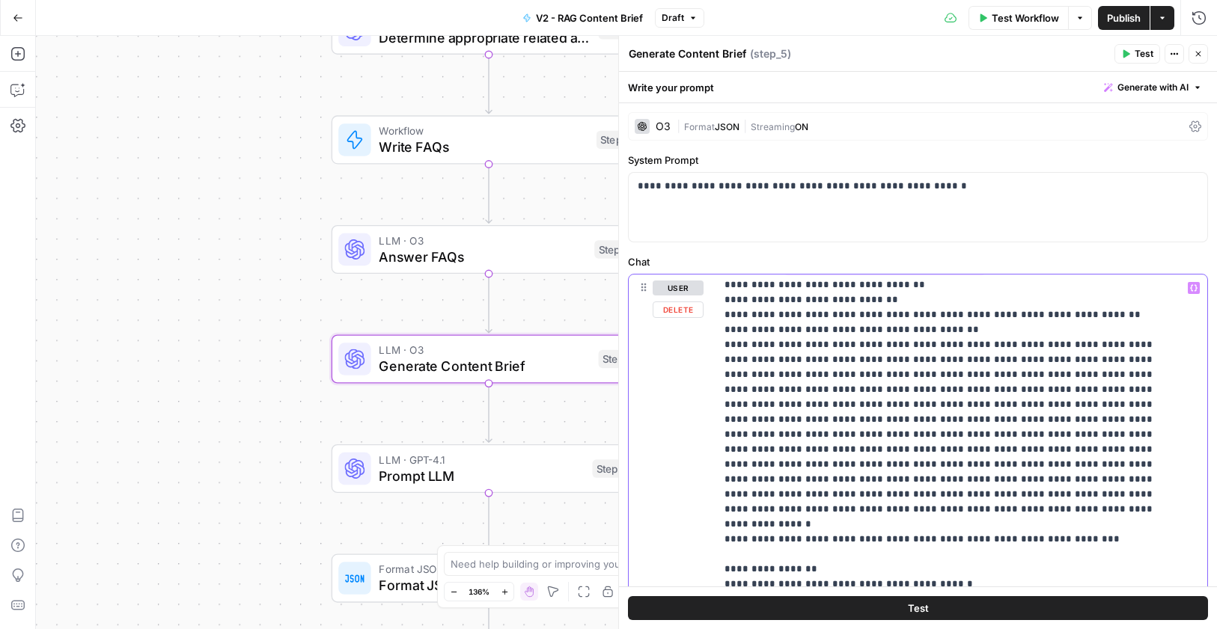
drag, startPoint x: 744, startPoint y: 501, endPoint x: 716, endPoint y: 437, distance: 69.4
click at [716, 437] on div "**********" at bounding box center [955, 580] width 480 height 610
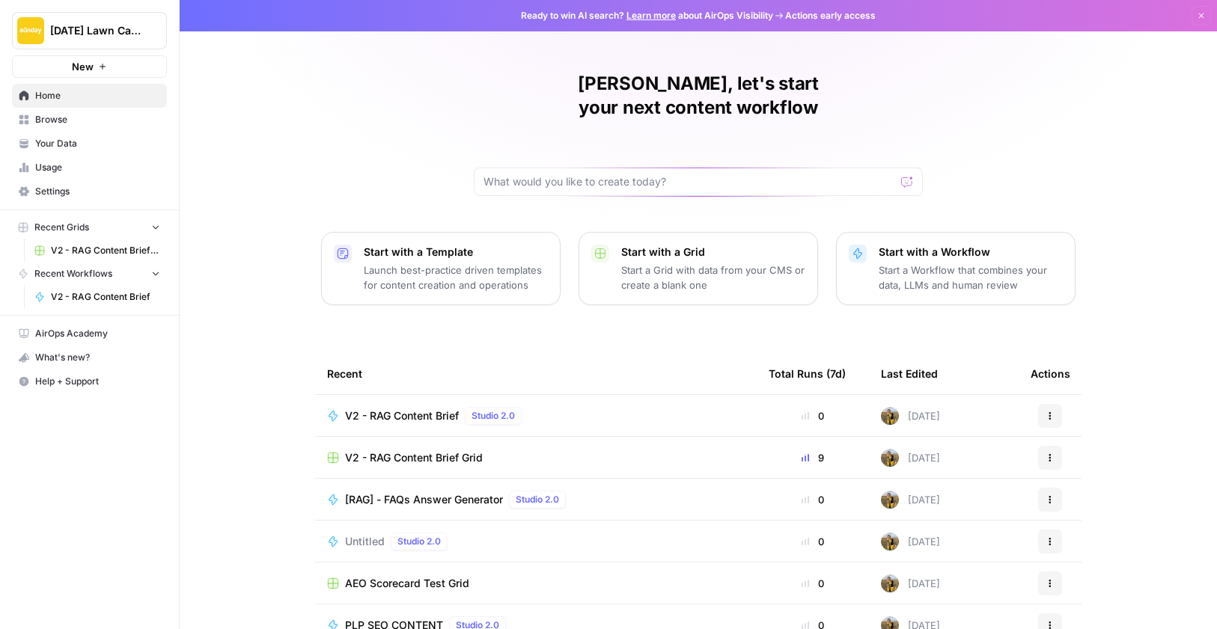
scroll to position [59, 0]
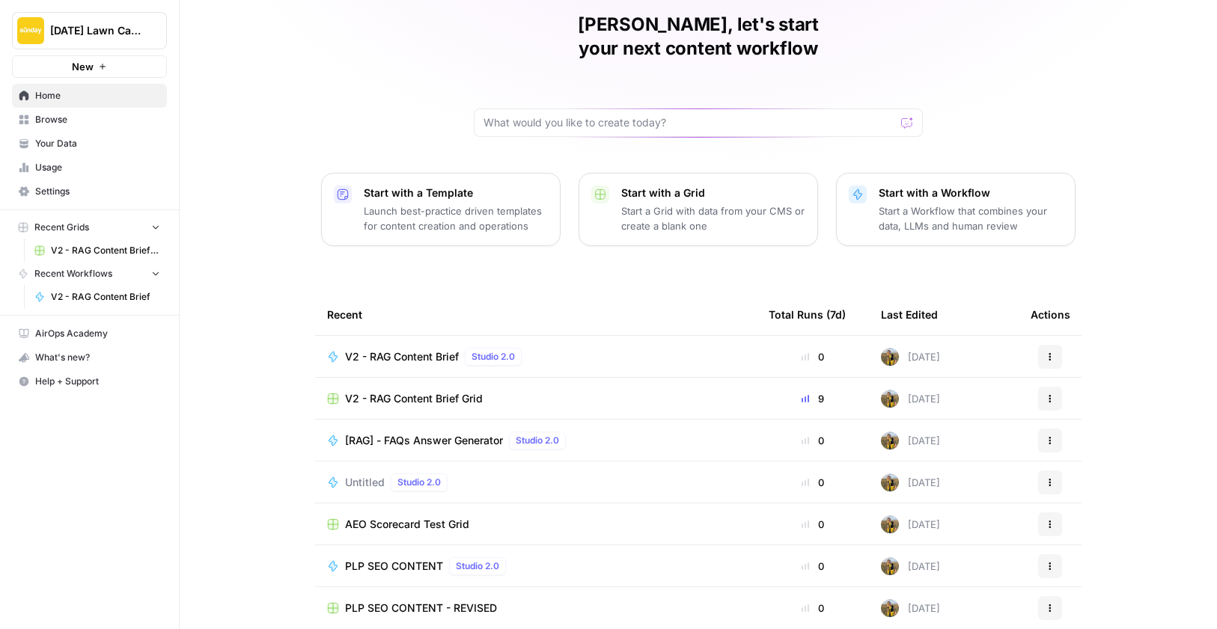
click at [46, 120] on span "Browse" at bounding box center [97, 119] width 125 height 13
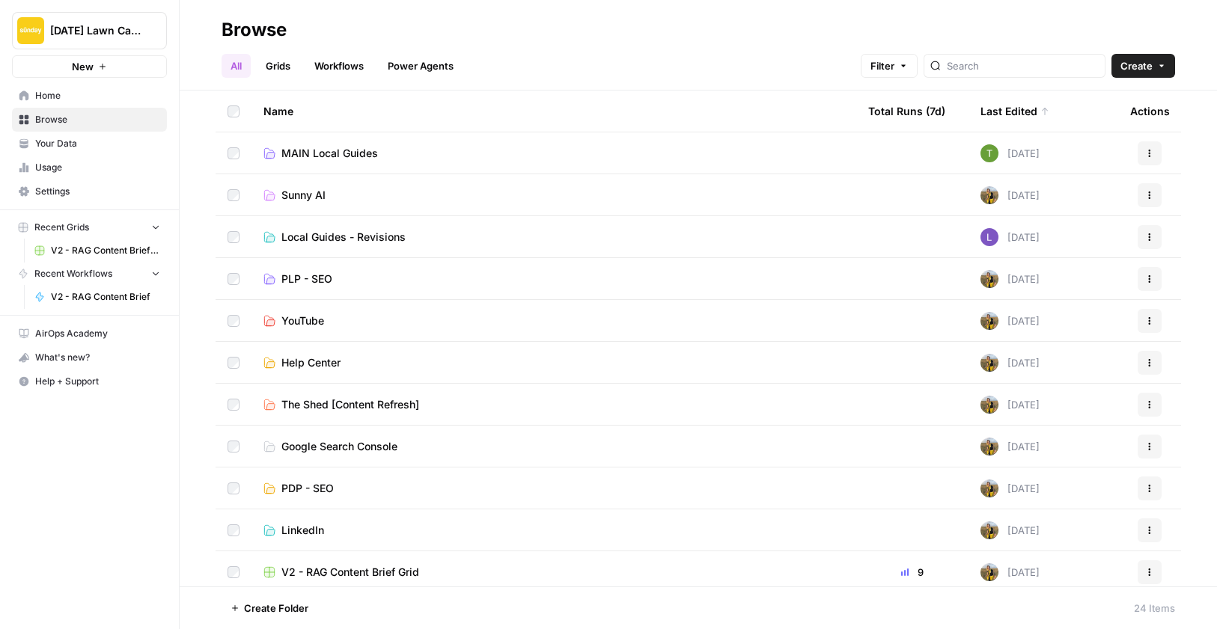
click at [319, 147] on span "MAIN Local Guides" at bounding box center [329, 153] width 97 height 15
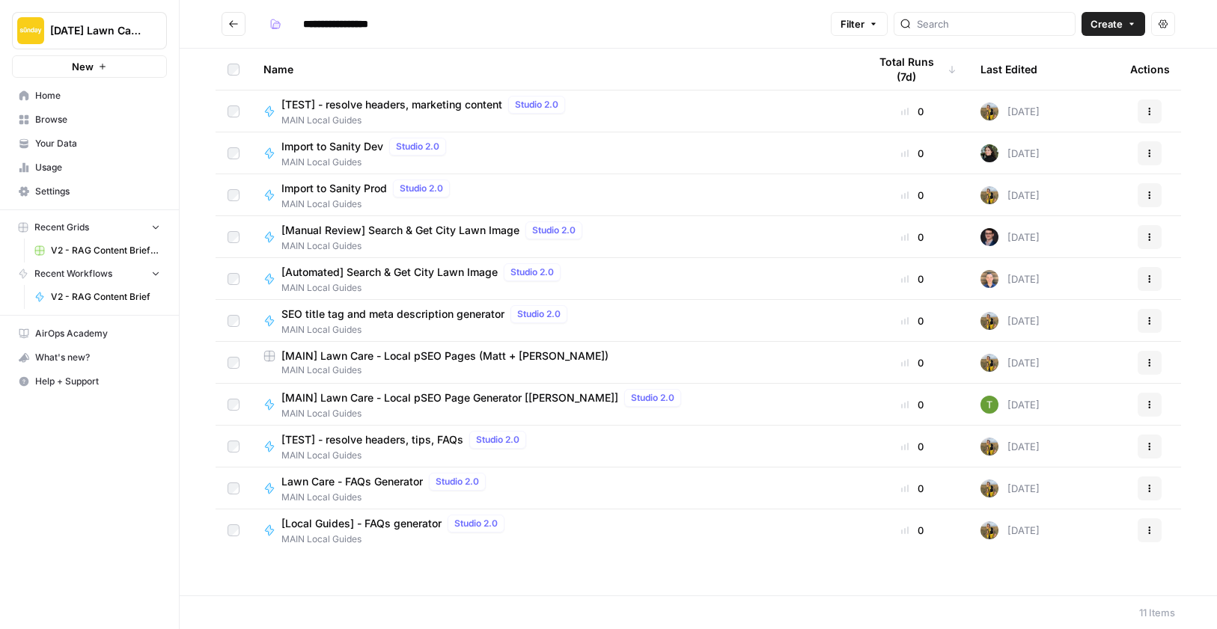
click at [350, 399] on span "[MAIN] Lawn Care - Local pSEO Page Generator [[PERSON_NAME]]" at bounding box center [449, 398] width 337 height 15
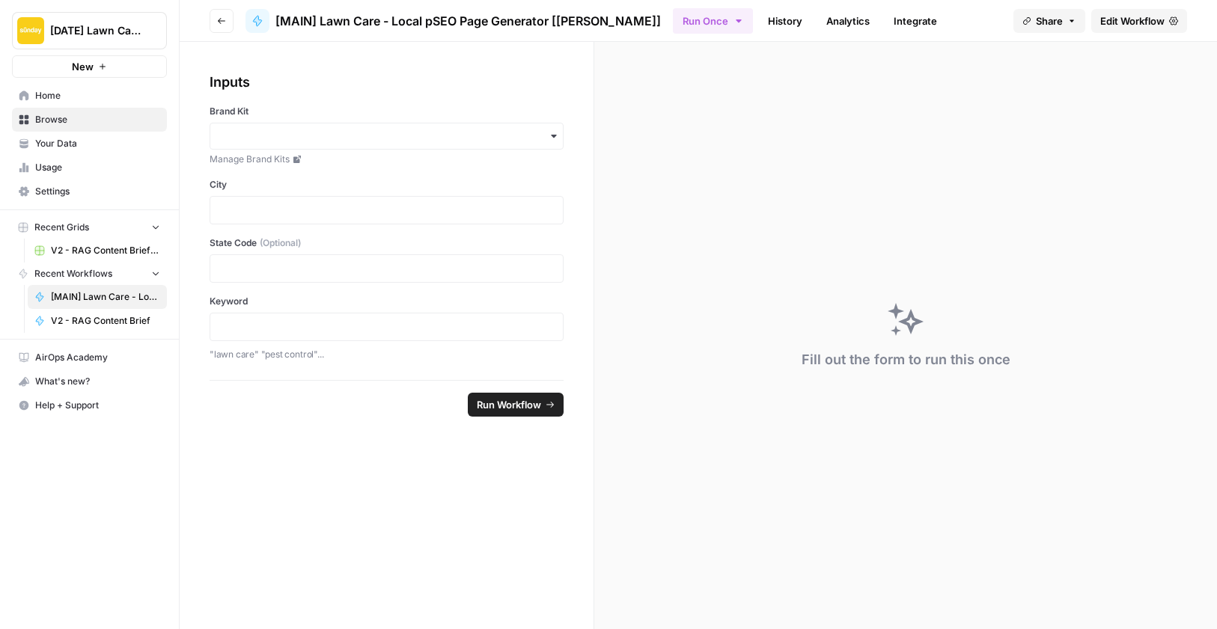
click at [1144, 19] on span "Edit Workflow" at bounding box center [1132, 20] width 64 height 15
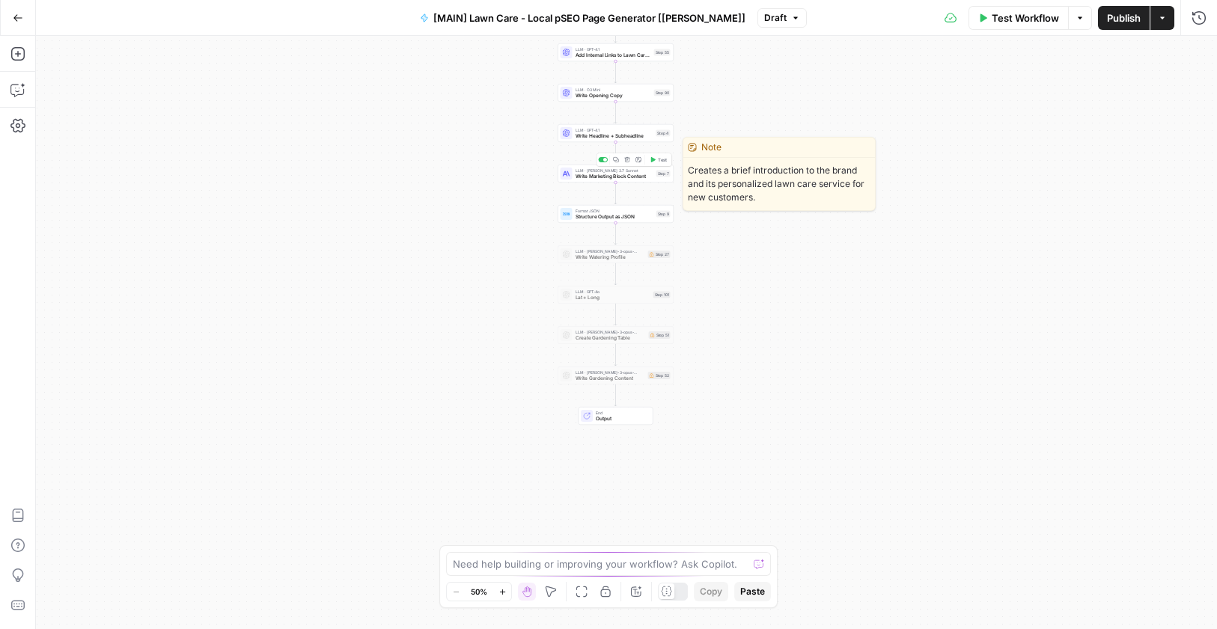
click at [615, 173] on span "Write Marketing Block Content" at bounding box center [614, 176] width 78 height 7
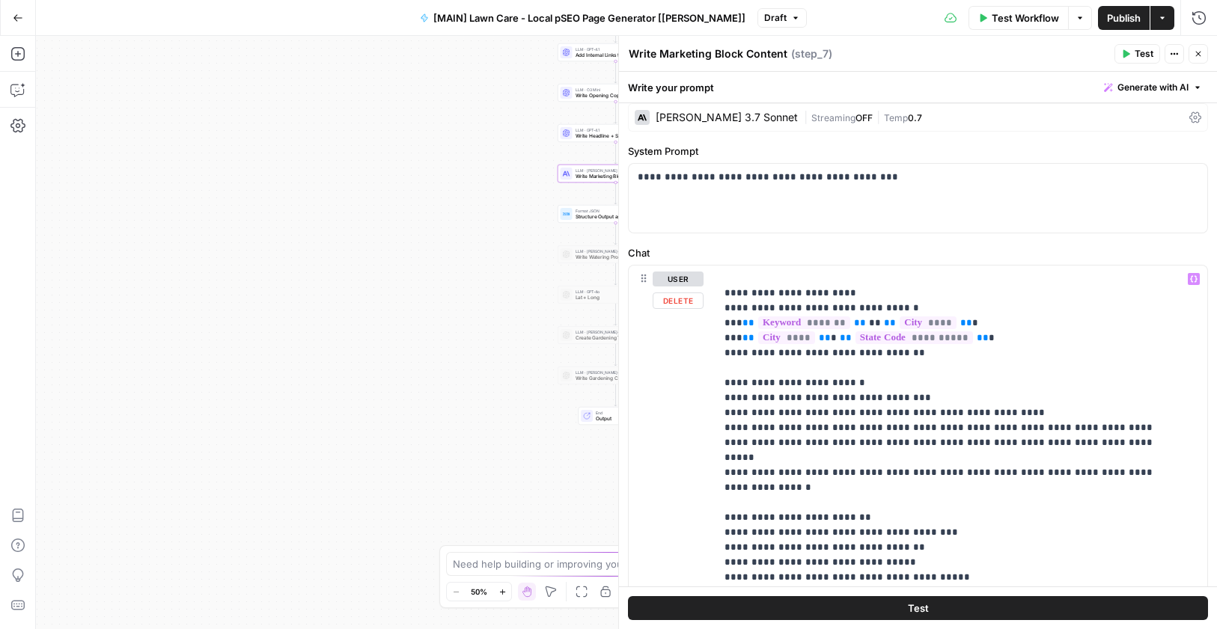
scroll to position [378, 0]
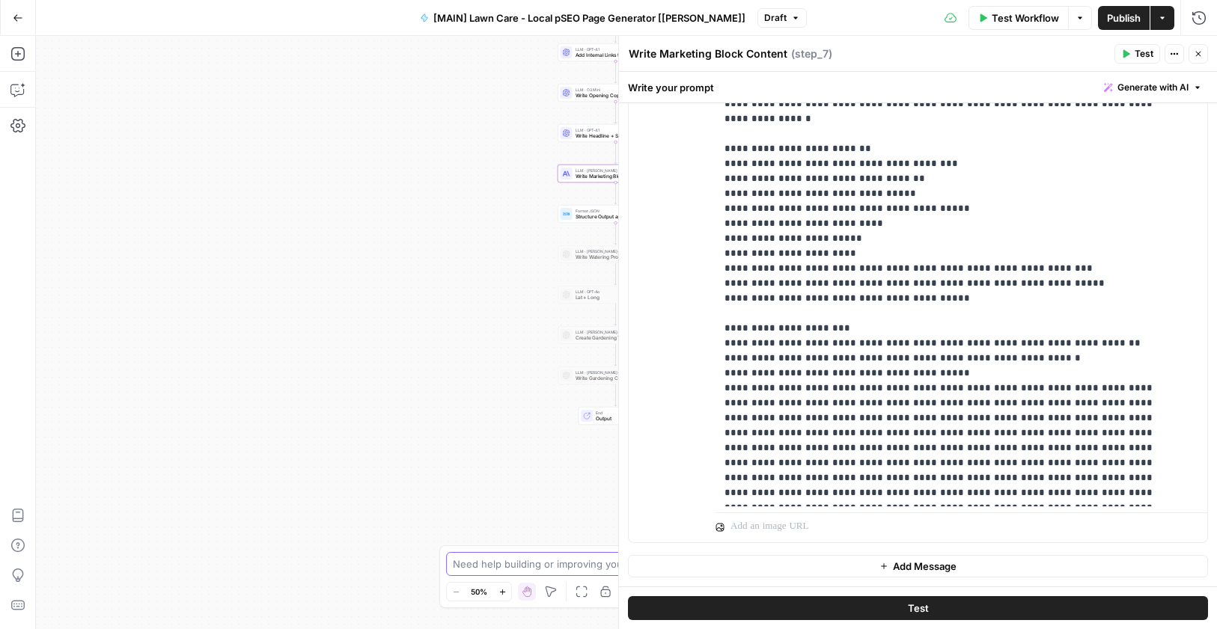
click at [515, 569] on textarea at bounding box center [600, 564] width 295 height 15
click at [1193, 52] on icon "button" at bounding box center [1197, 53] width 9 height 9
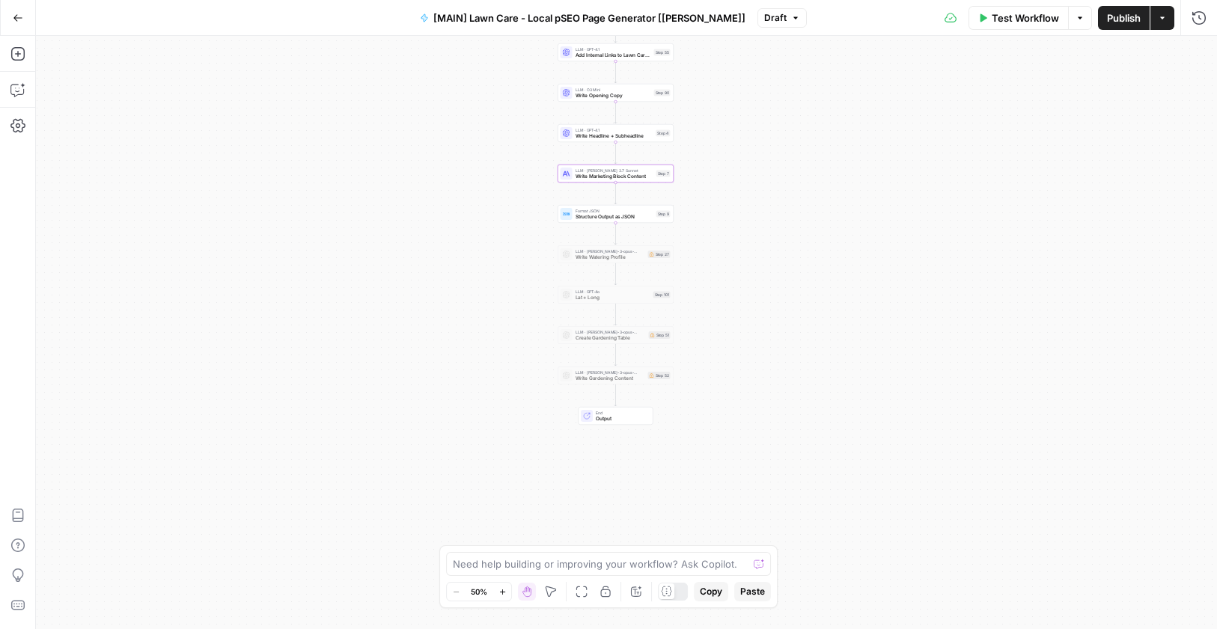
click at [619, 218] on span "Structure Output as JSON" at bounding box center [614, 216] width 78 height 7
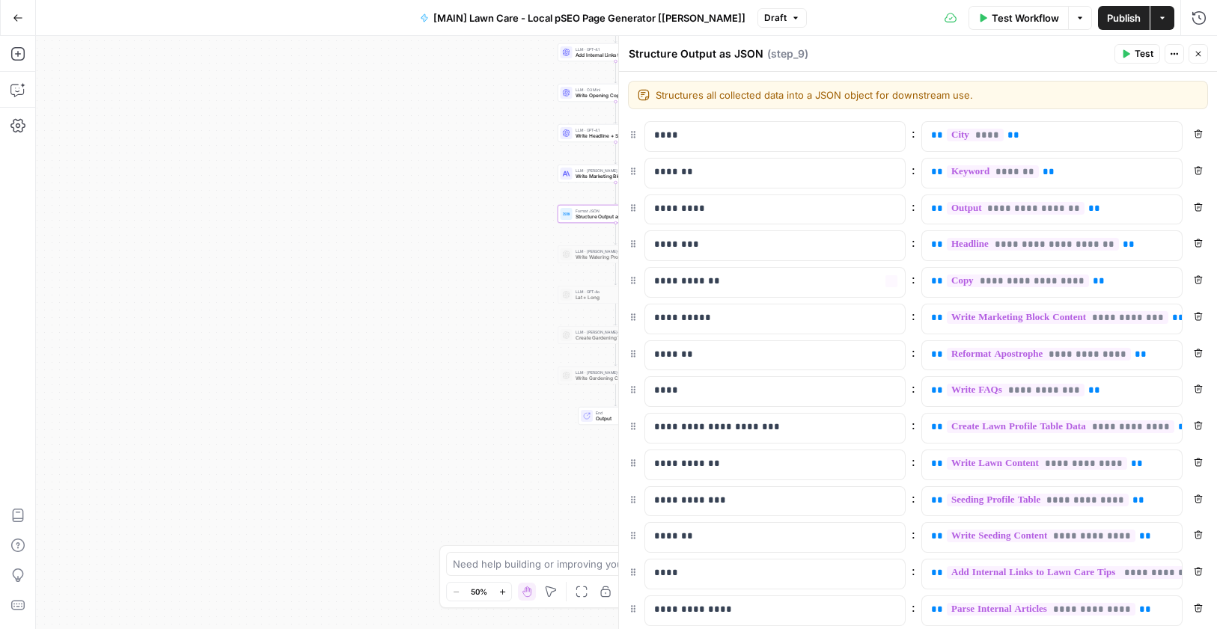
scroll to position [78, 0]
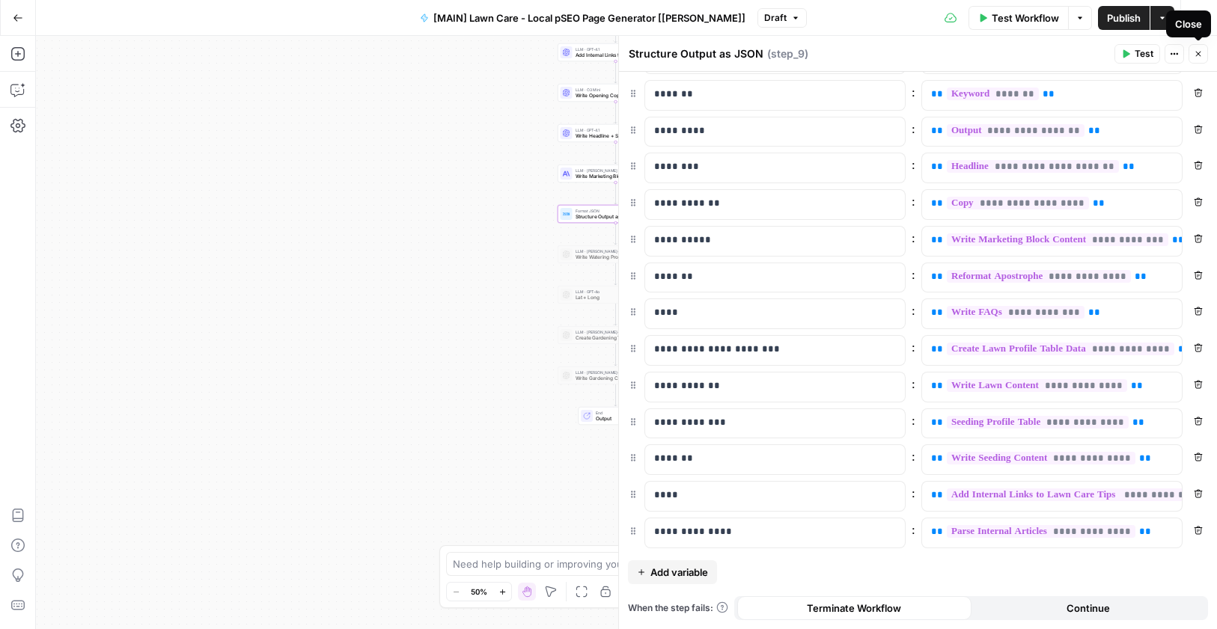
click at [1196, 53] on icon "button" at bounding box center [1198, 54] width 5 height 5
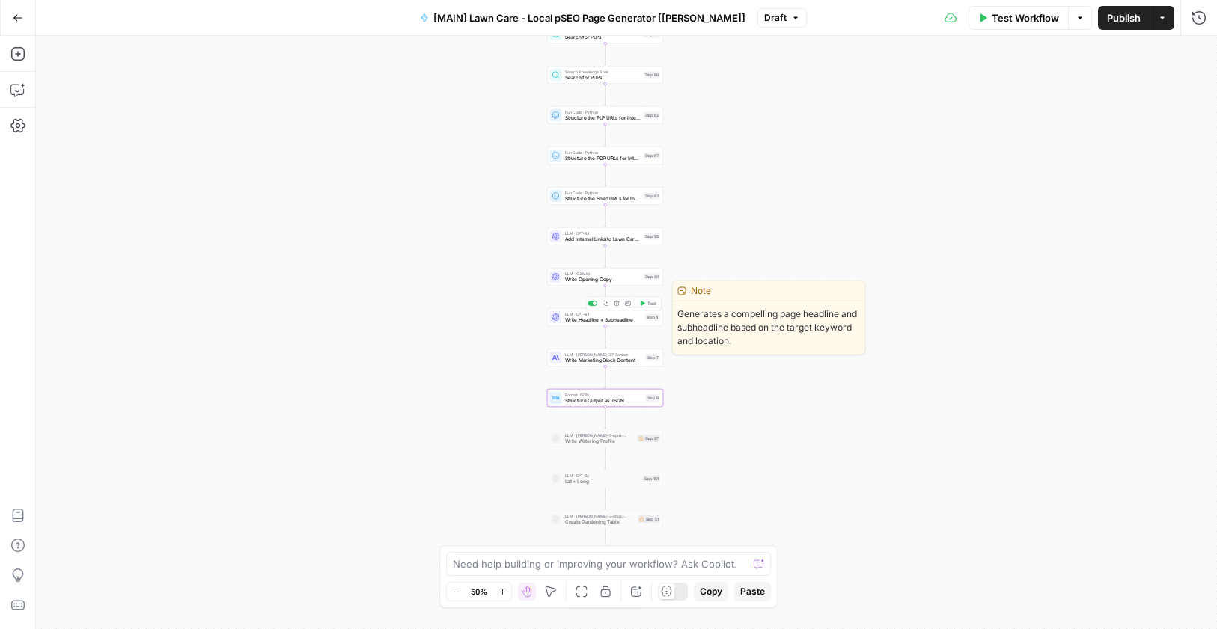
click at [624, 319] on span "Write Headline + Subheadline" at bounding box center [604, 319] width 78 height 7
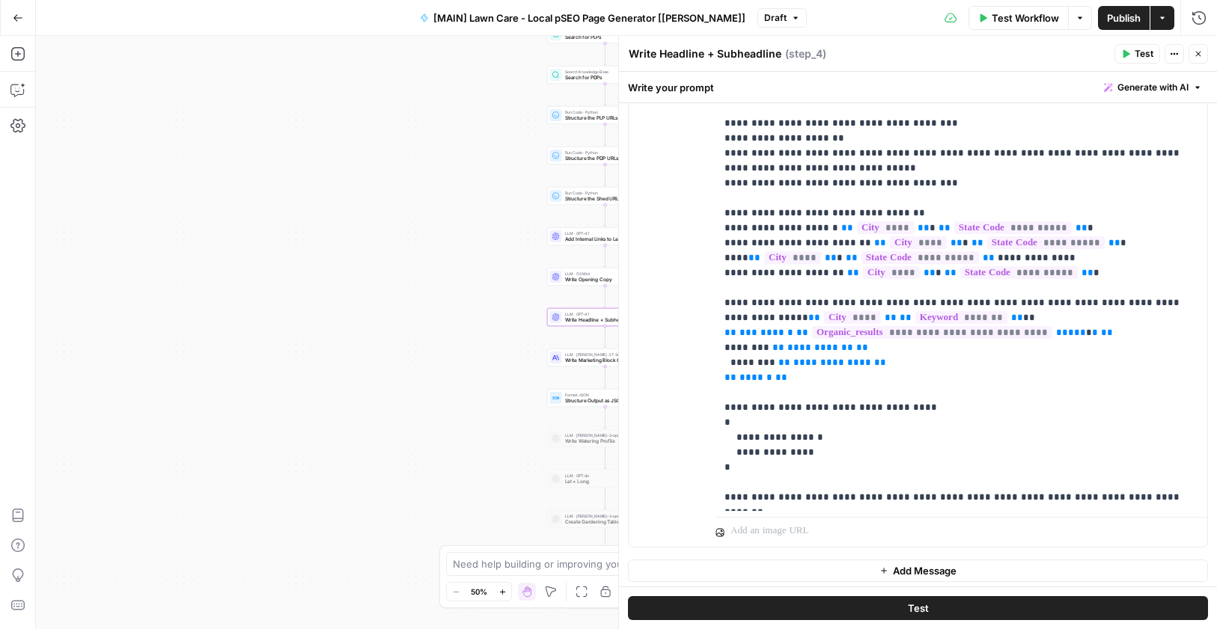
scroll to position [377, 0]
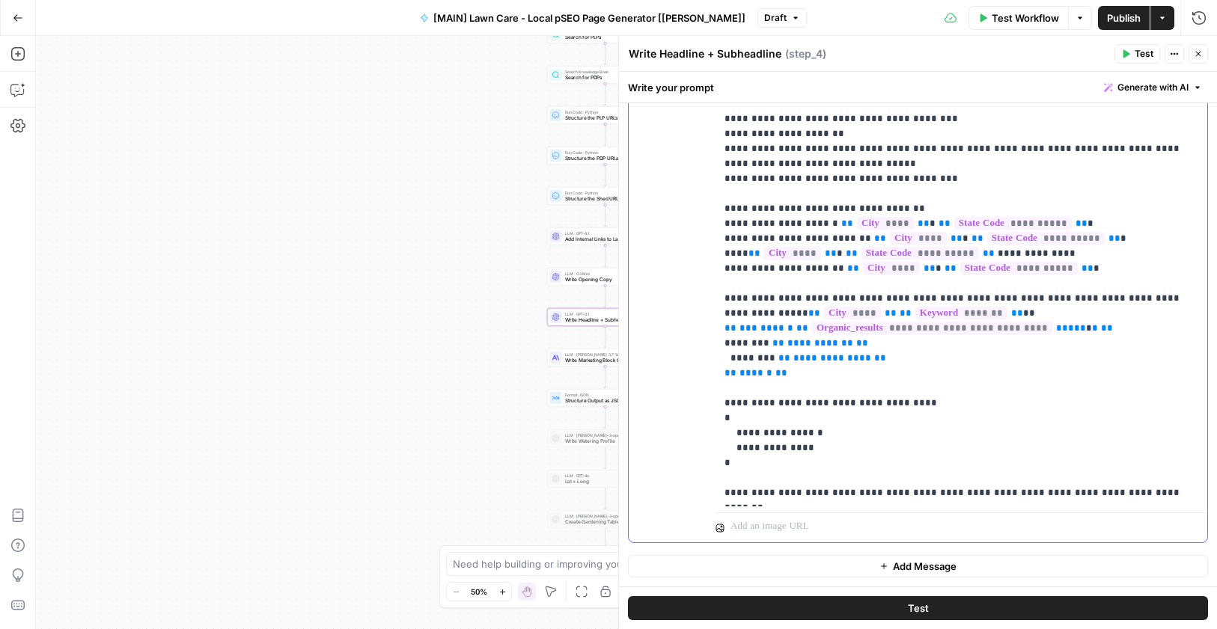
drag, startPoint x: 750, startPoint y: 467, endPoint x: 714, endPoint y: 408, distance: 68.9
click at [714, 408] on div "**********" at bounding box center [917, 242] width 578 height 602
copy p "**********"
click at [972, 391] on p "**********" at bounding box center [955, 224] width 462 height 554
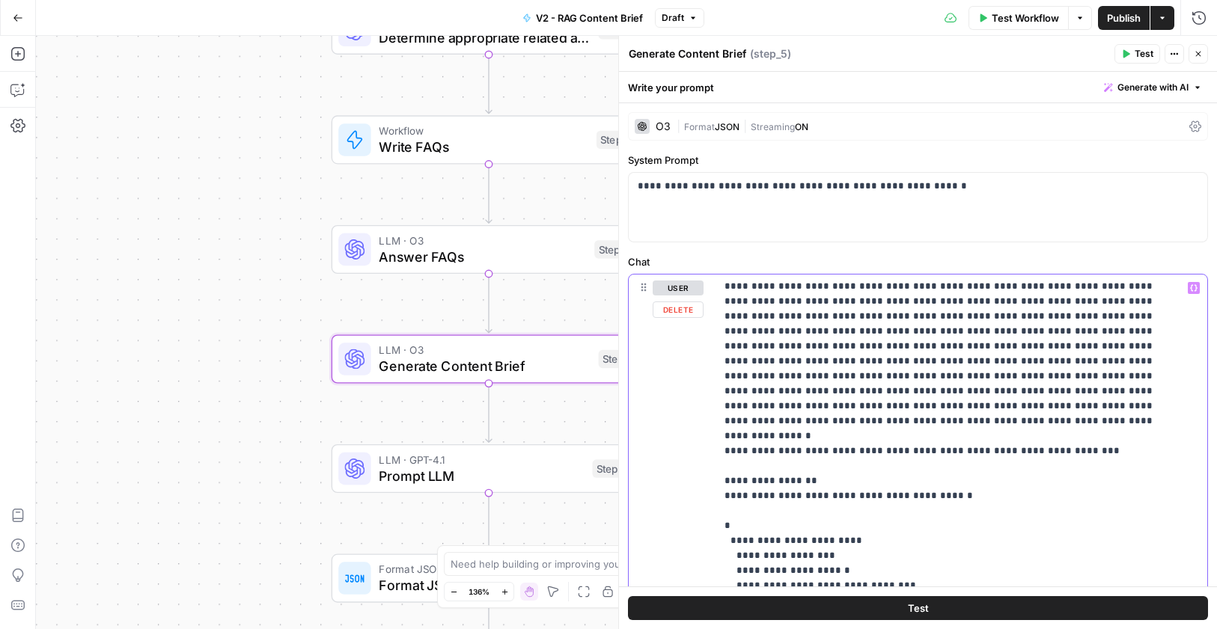
scroll to position [2084, 0]
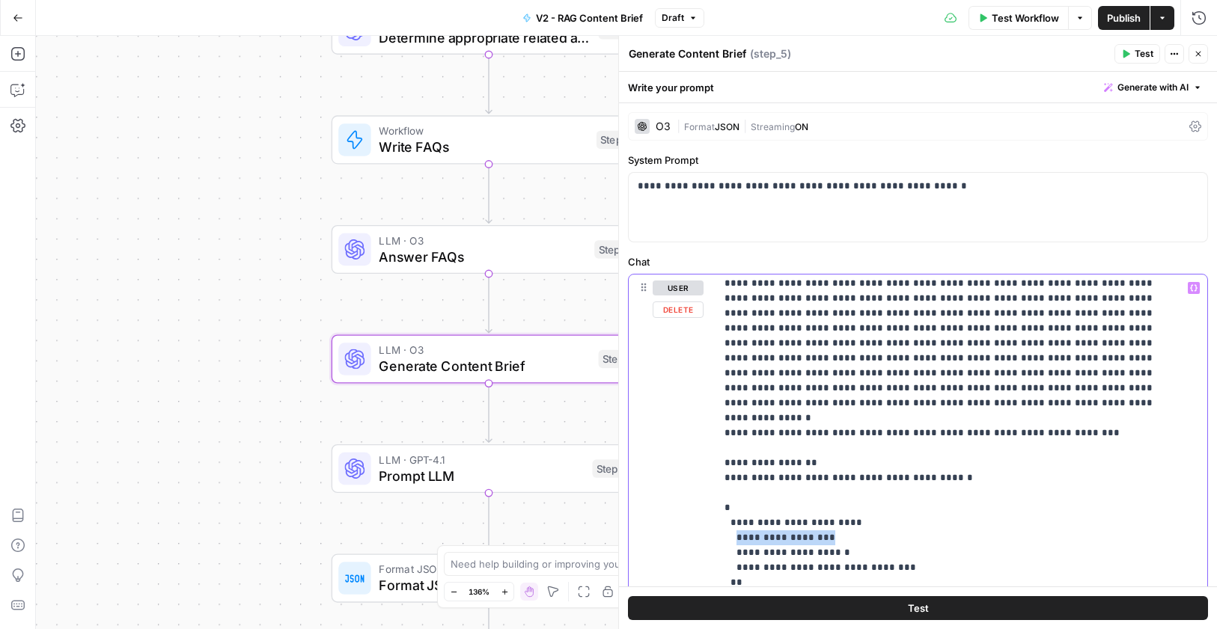
drag, startPoint x: 810, startPoint y: 360, endPoint x: 734, endPoint y: 361, distance: 76.3
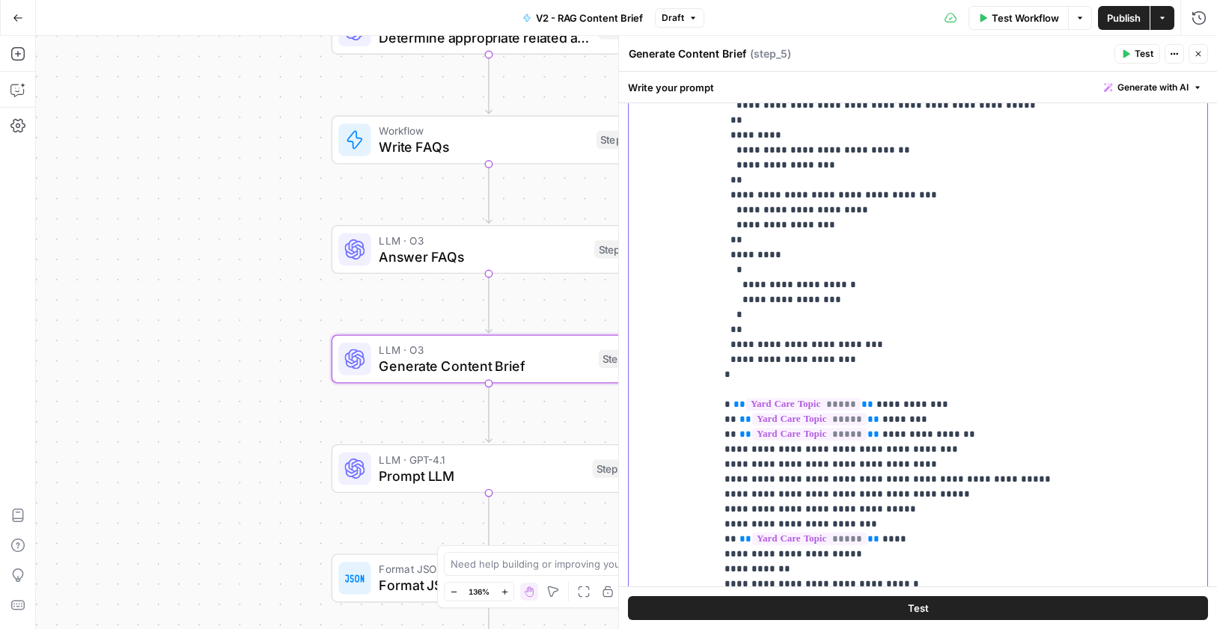
scroll to position [292, 0]
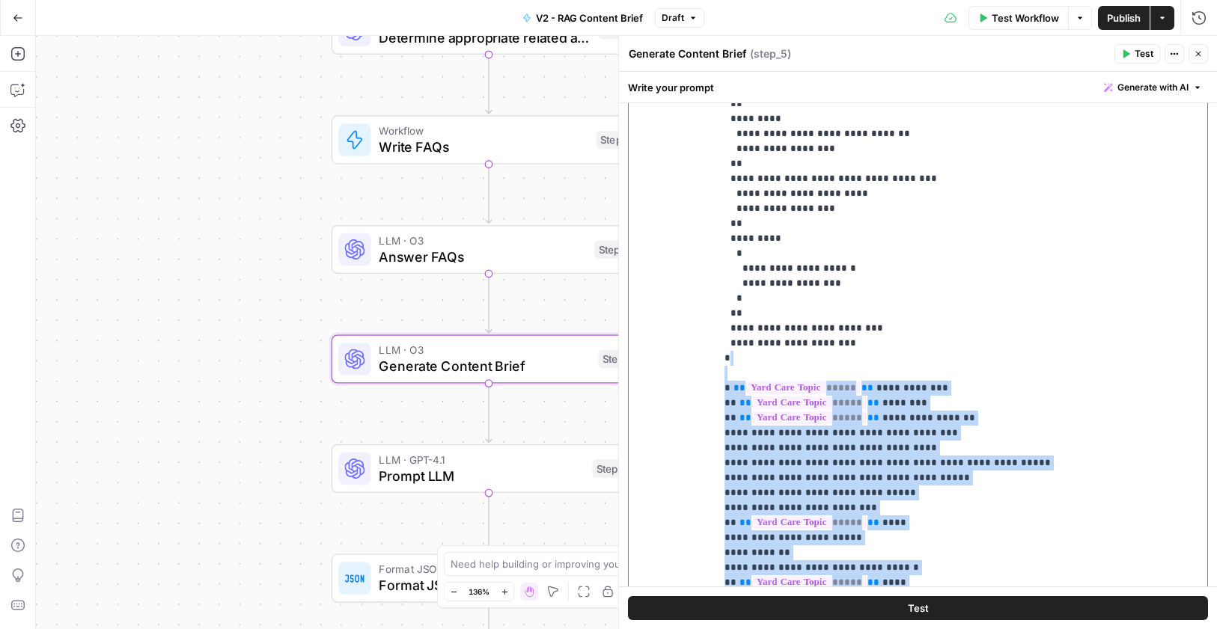
drag, startPoint x: 1077, startPoint y: 450, endPoint x: 720, endPoint y: 172, distance: 452.0
click at [720, 172] on div "**********" at bounding box center [955, 288] width 480 height 610
copy p "**********"
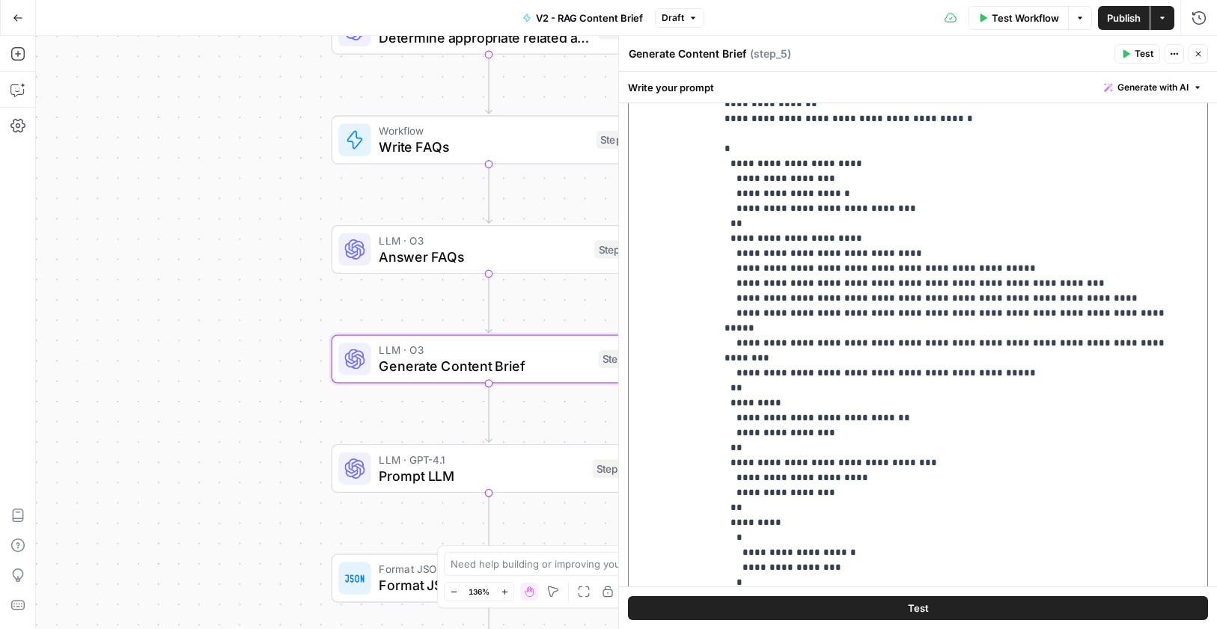
scroll to position [2137, 0]
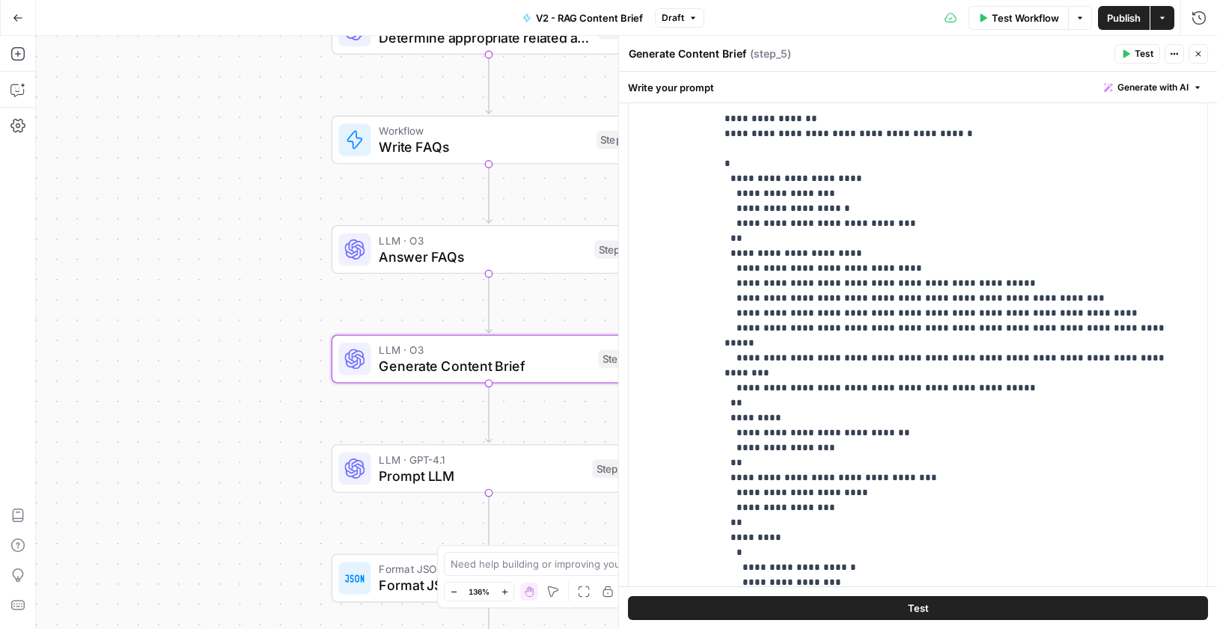
click at [1142, 53] on span "Test" at bounding box center [1143, 53] width 19 height 13
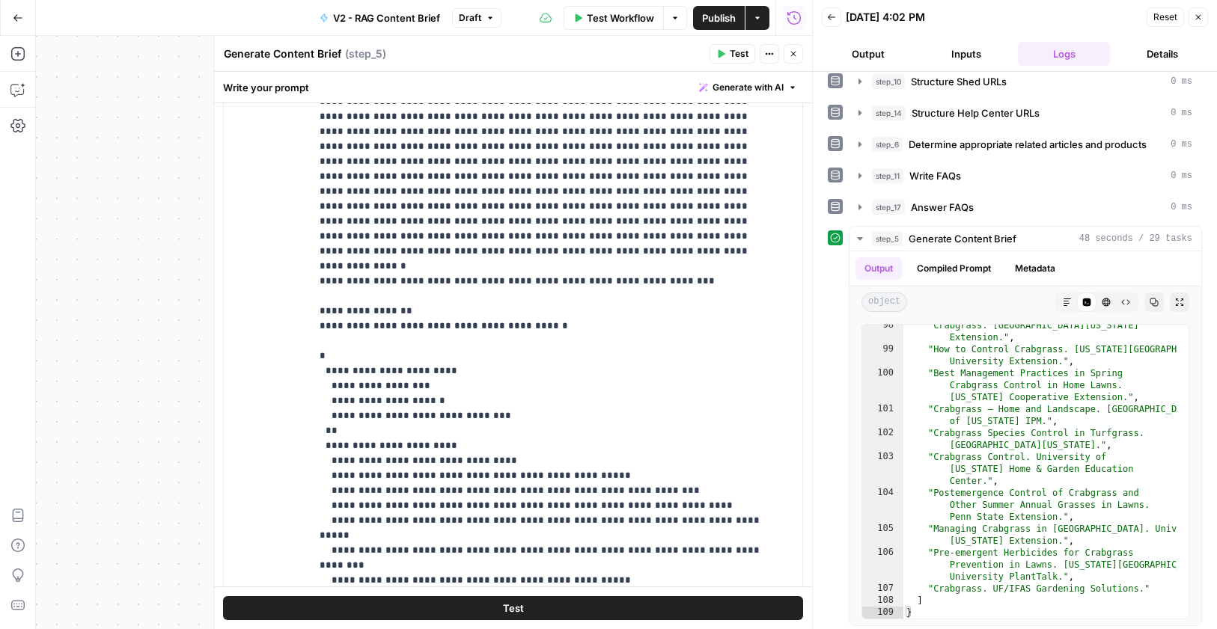
scroll to position [235, 0]
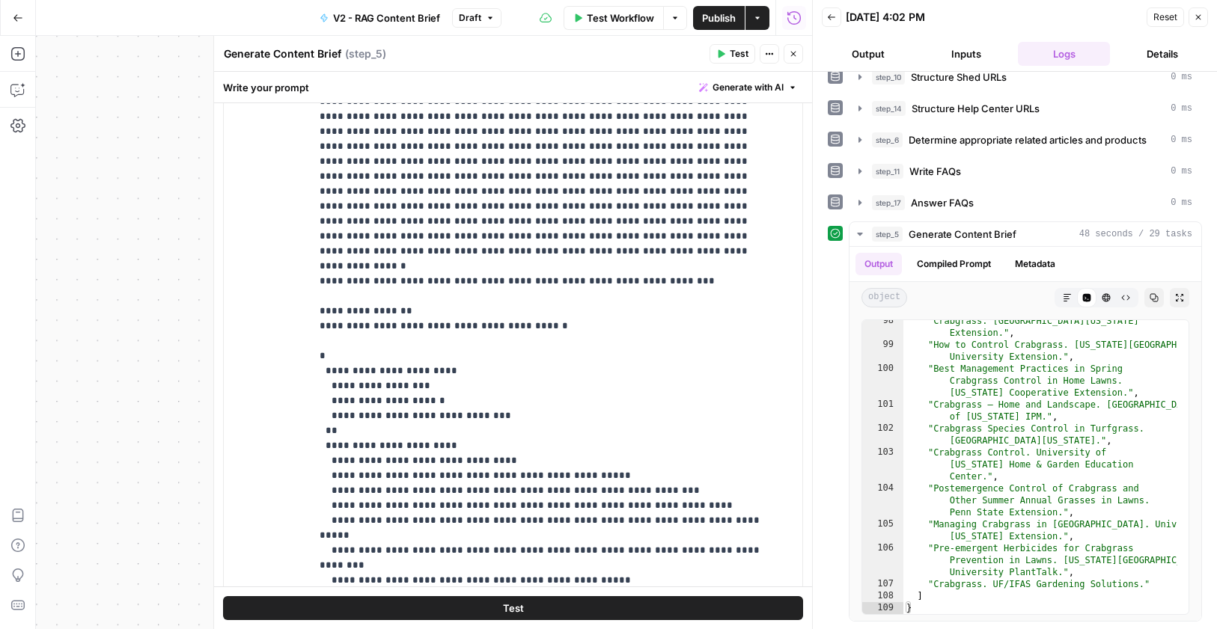
click at [712, 19] on span "Publish" at bounding box center [719, 17] width 34 height 15
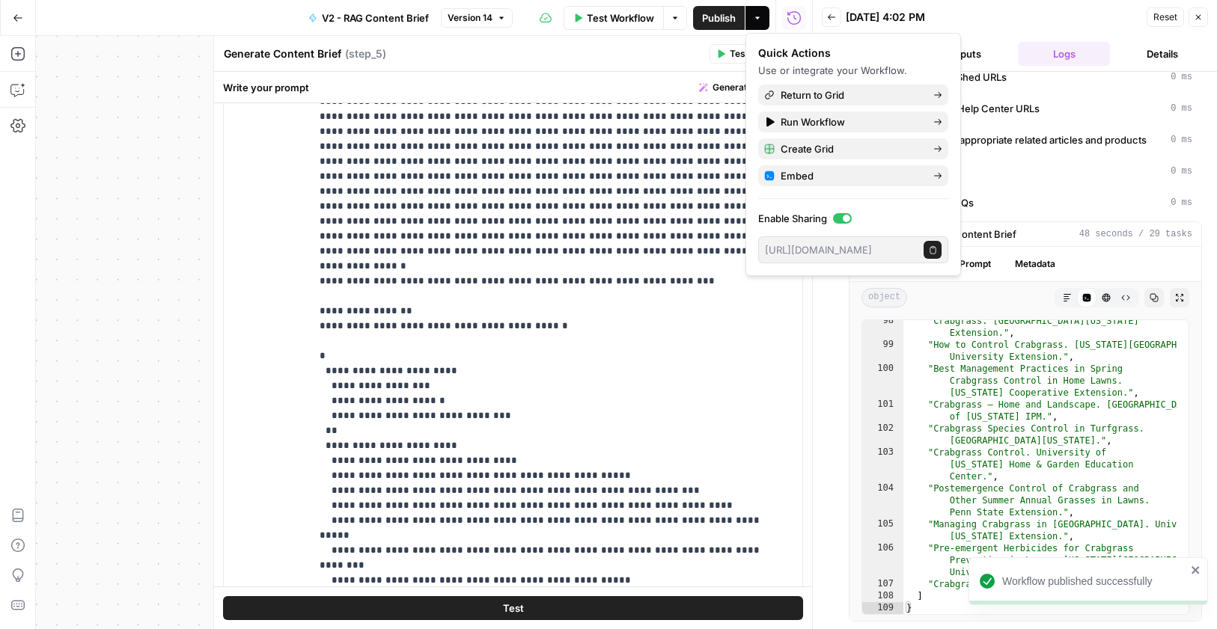
click at [670, 65] on header "Generate Content Brief Generate Content Brief ( step_5 ) Test Actions Close" at bounding box center [513, 54] width 598 height 36
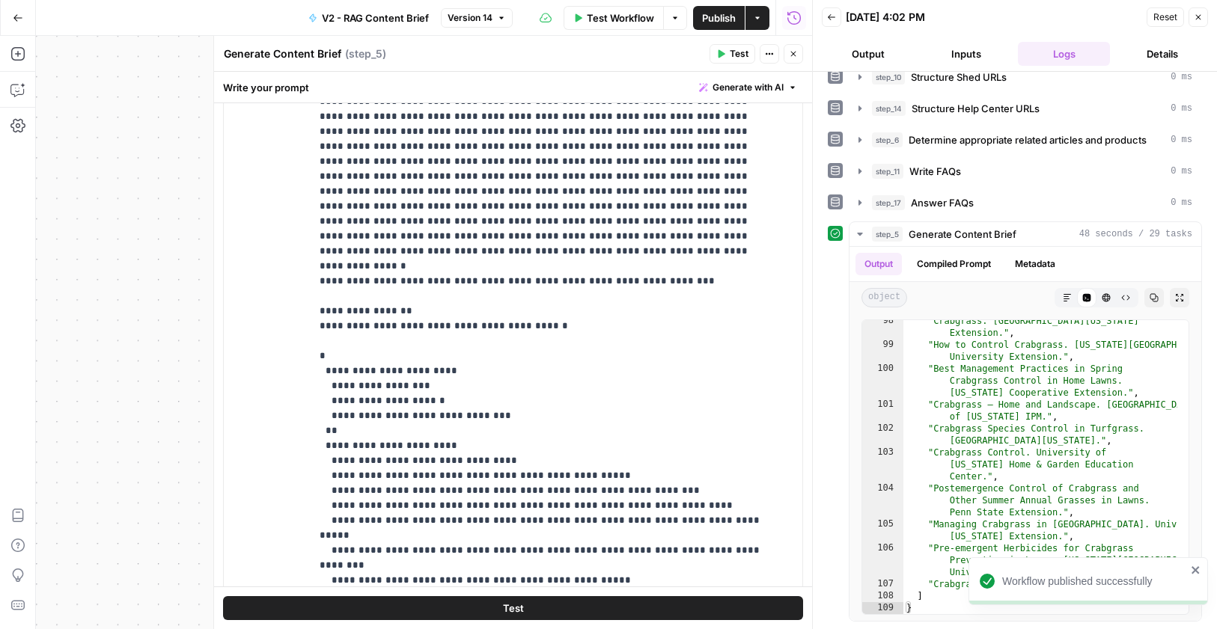
click at [792, 54] on icon "button" at bounding box center [793, 53] width 9 height 9
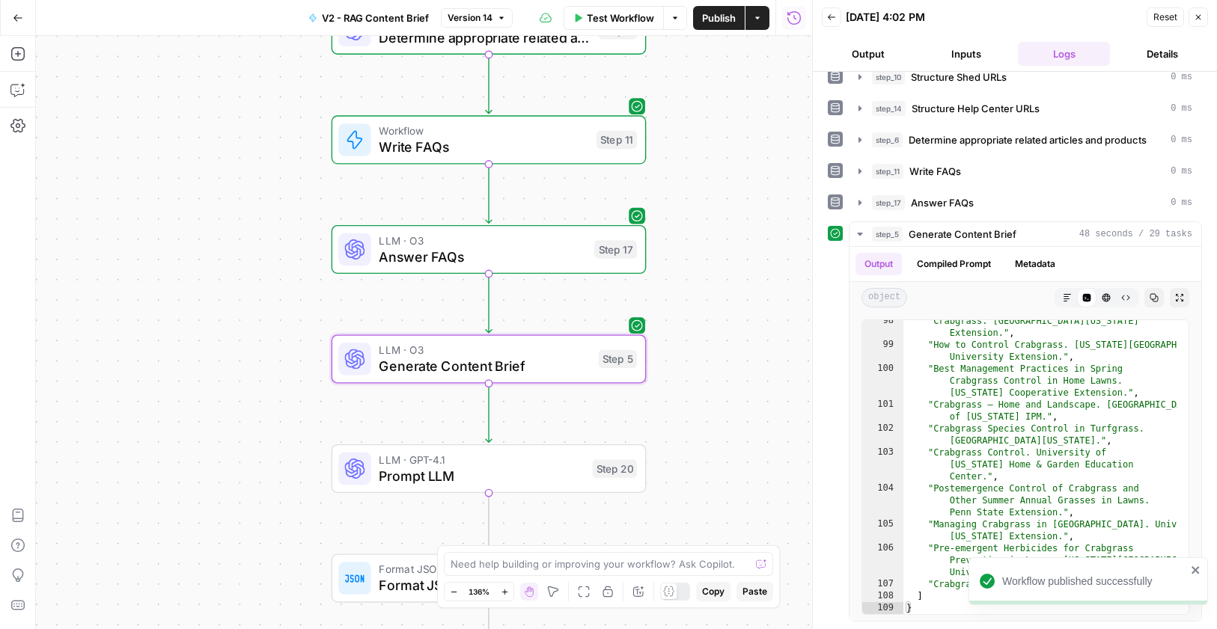
click at [1197, 16] on icon "button" at bounding box center [1197, 17] width 9 height 9
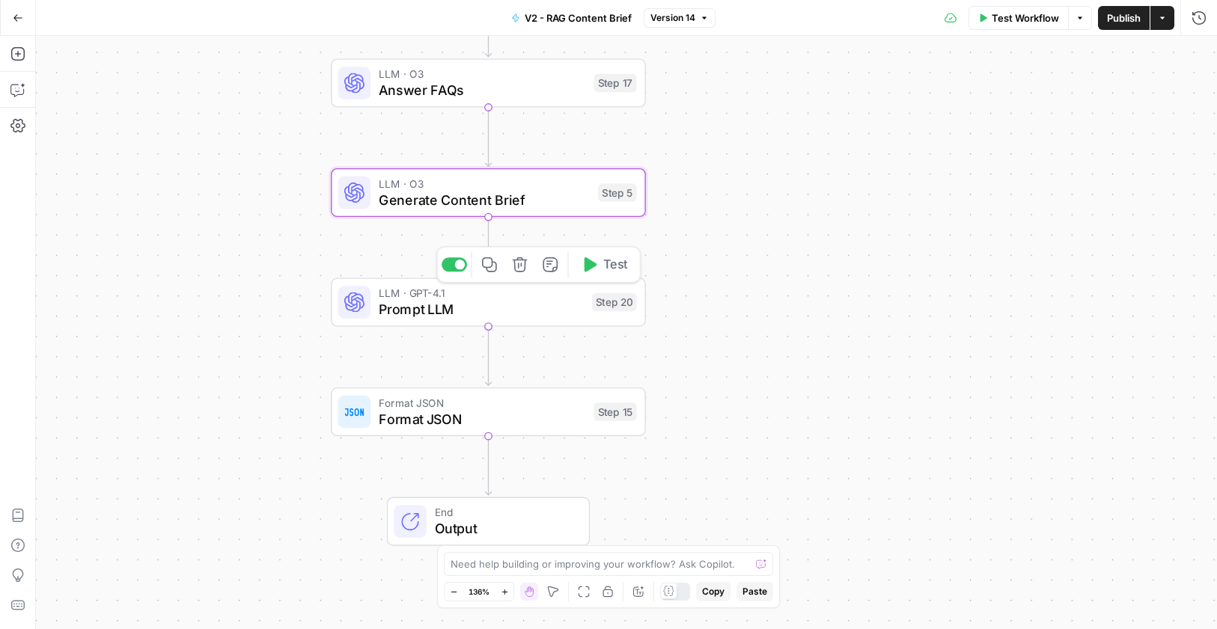
click at [460, 269] on div at bounding box center [460, 265] width 10 height 10
click at [460, 376] on div at bounding box center [460, 375] width 10 height 10
click at [446, 372] on div at bounding box center [449, 375] width 10 height 10
click at [465, 418] on span "Format JSON" at bounding box center [482, 418] width 207 height 20
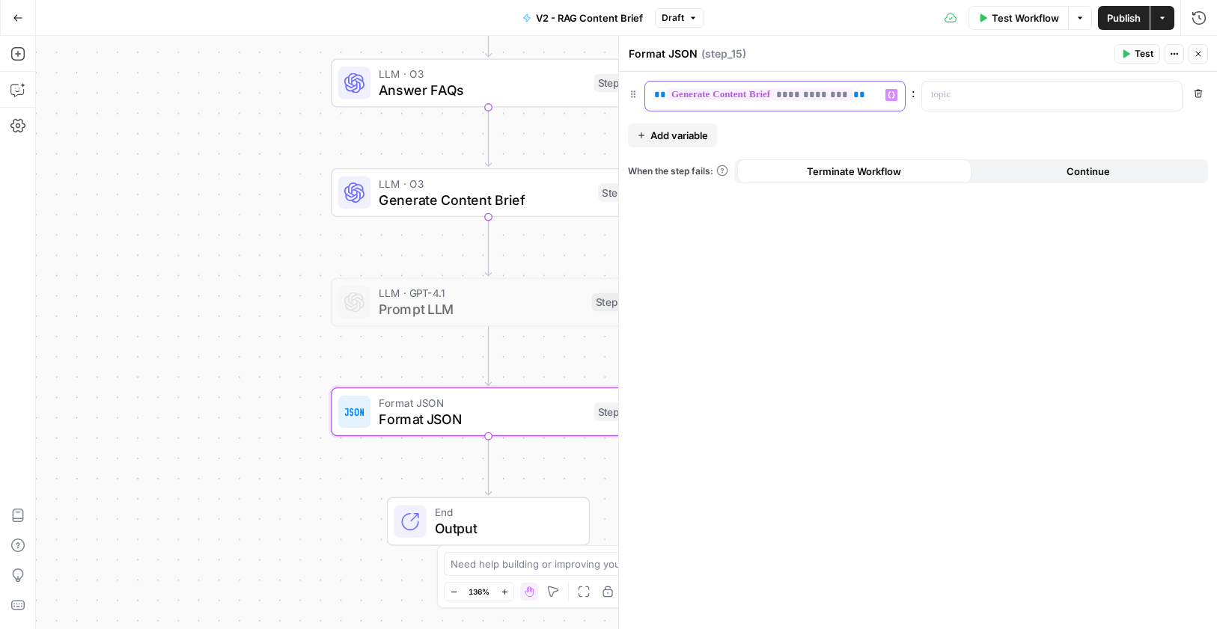
click at [863, 93] on p "**********" at bounding box center [763, 95] width 218 height 15
click at [943, 90] on p at bounding box center [1040, 95] width 218 height 15
click at [1170, 96] on icon "button" at bounding box center [1167, 95] width 7 height 7
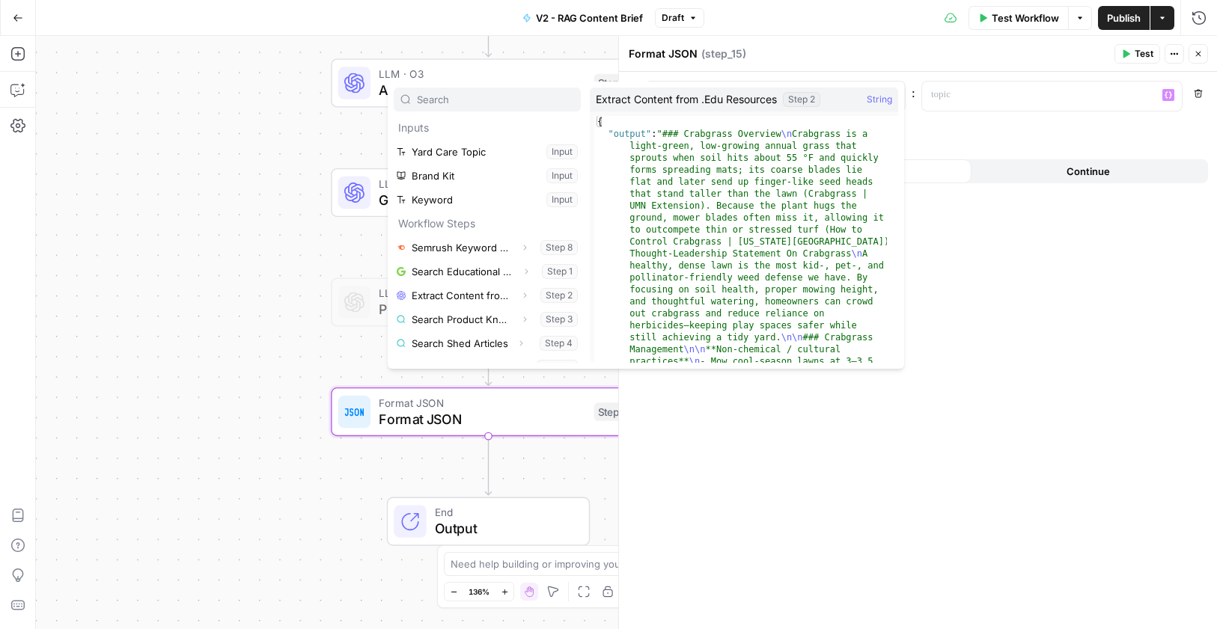
scroll to position [184, 0]
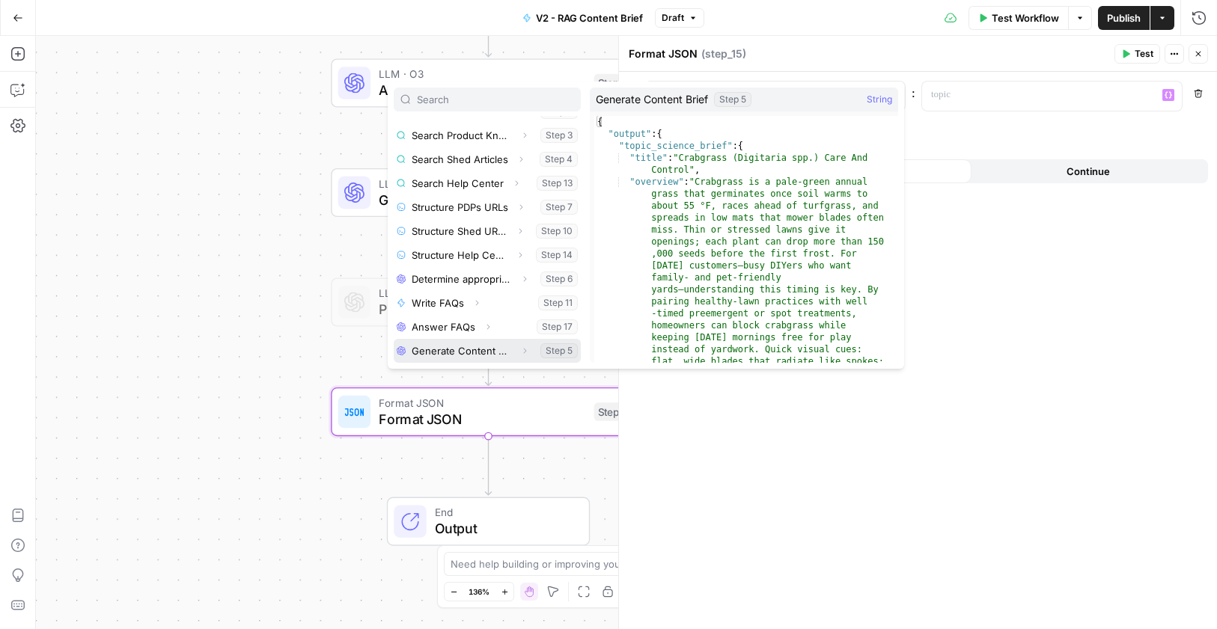
click at [520, 350] on icon "button" at bounding box center [524, 350] width 9 height 9
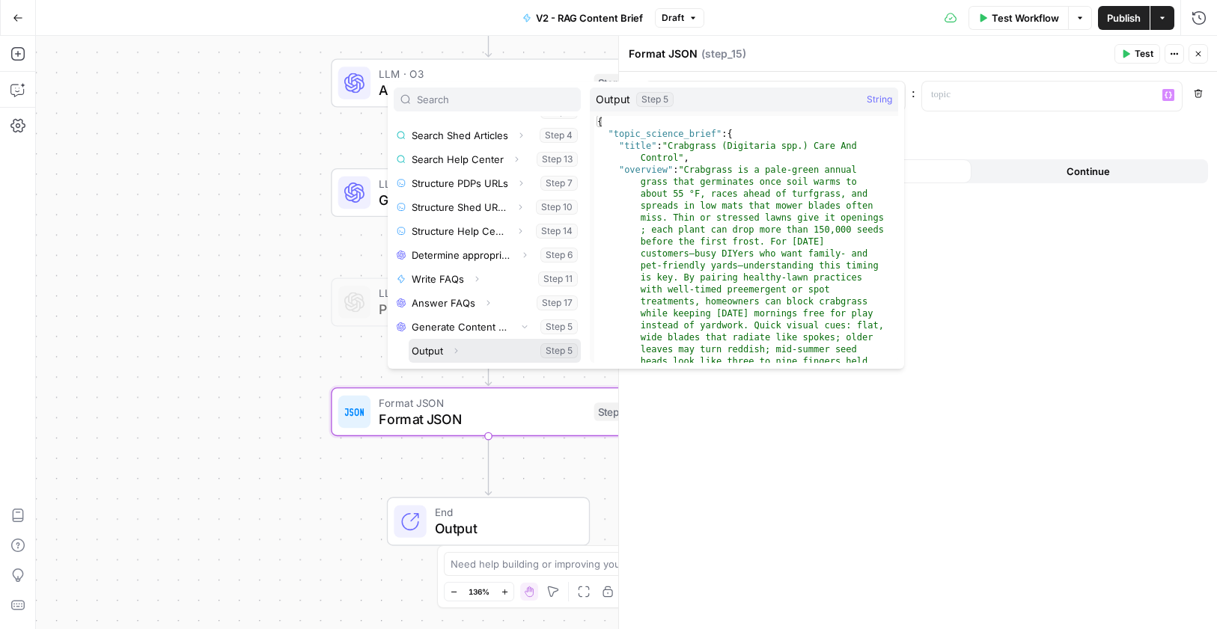
click at [453, 349] on icon "button" at bounding box center [455, 350] width 9 height 9
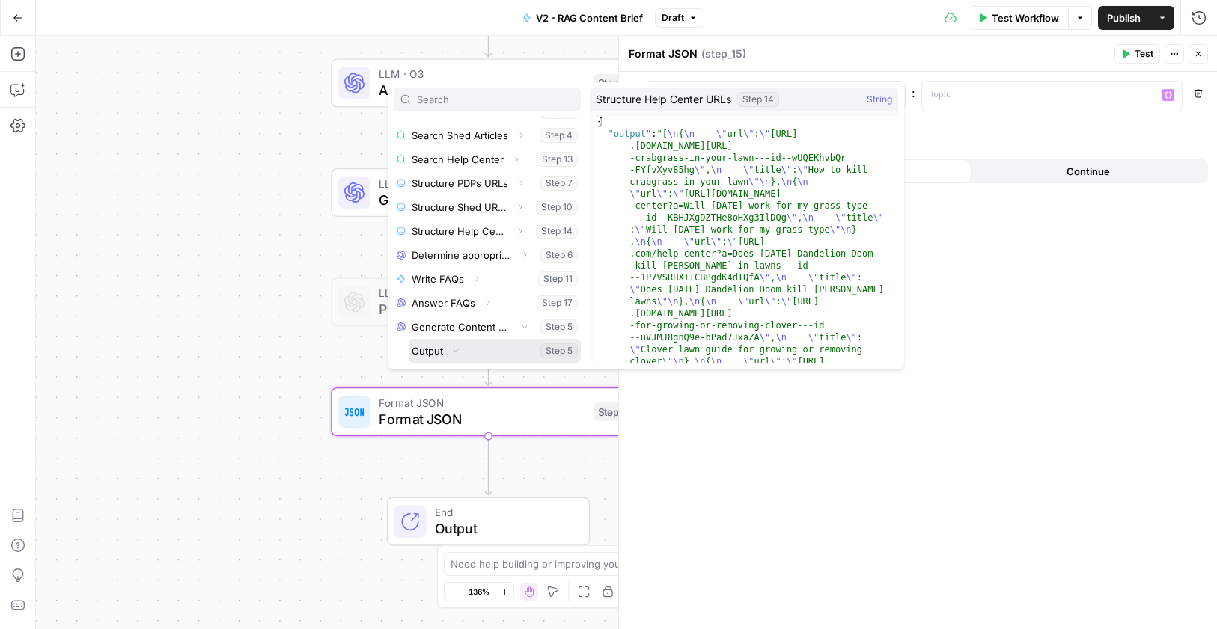
scroll to position [376, 0]
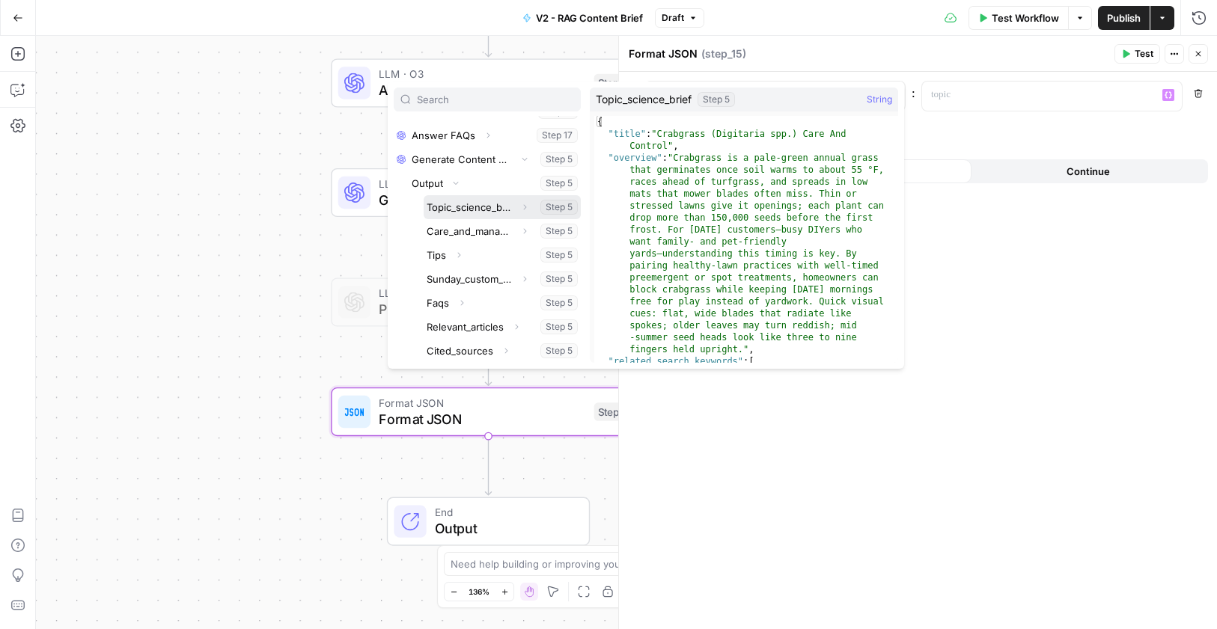
click at [483, 208] on button "Select variable Topic_science_brief" at bounding box center [501, 207] width 157 height 24
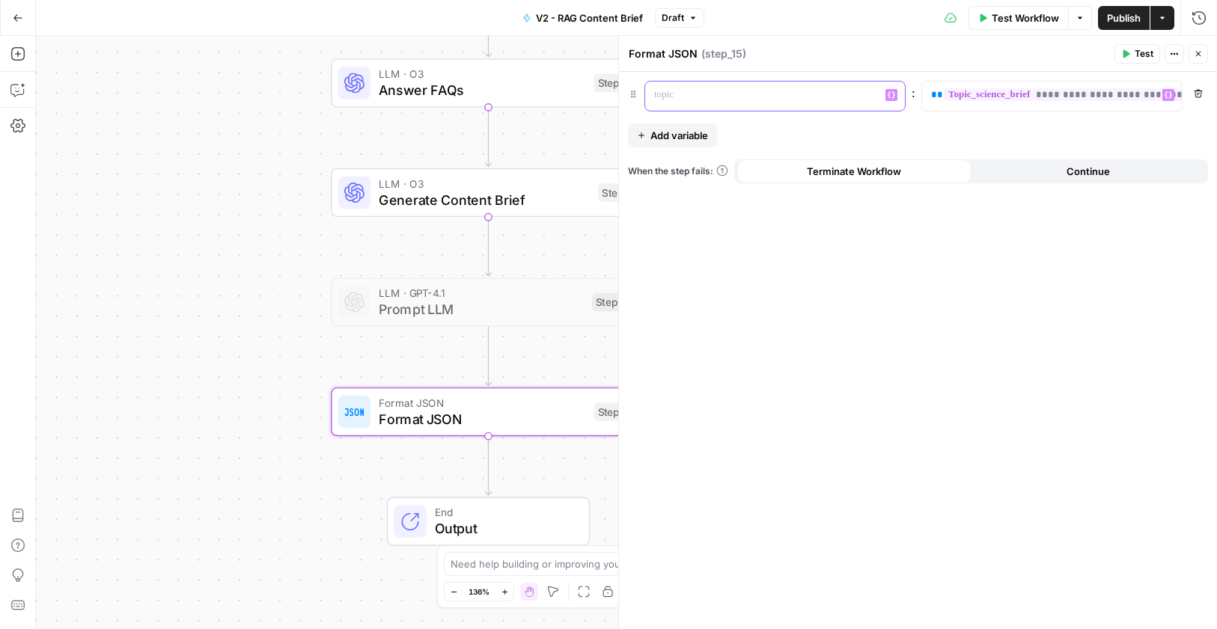
click at [796, 97] on p at bounding box center [775, 95] width 242 height 15
click at [895, 94] on button "Variables Menu" at bounding box center [891, 95] width 12 height 12
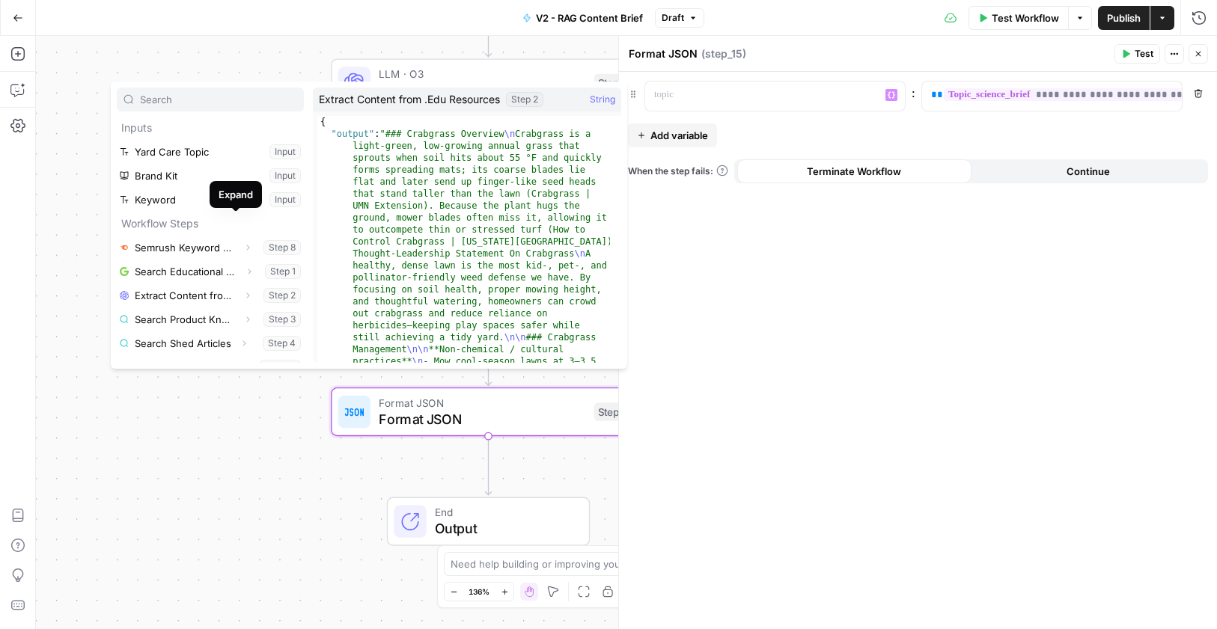
scroll to position [184, 0]
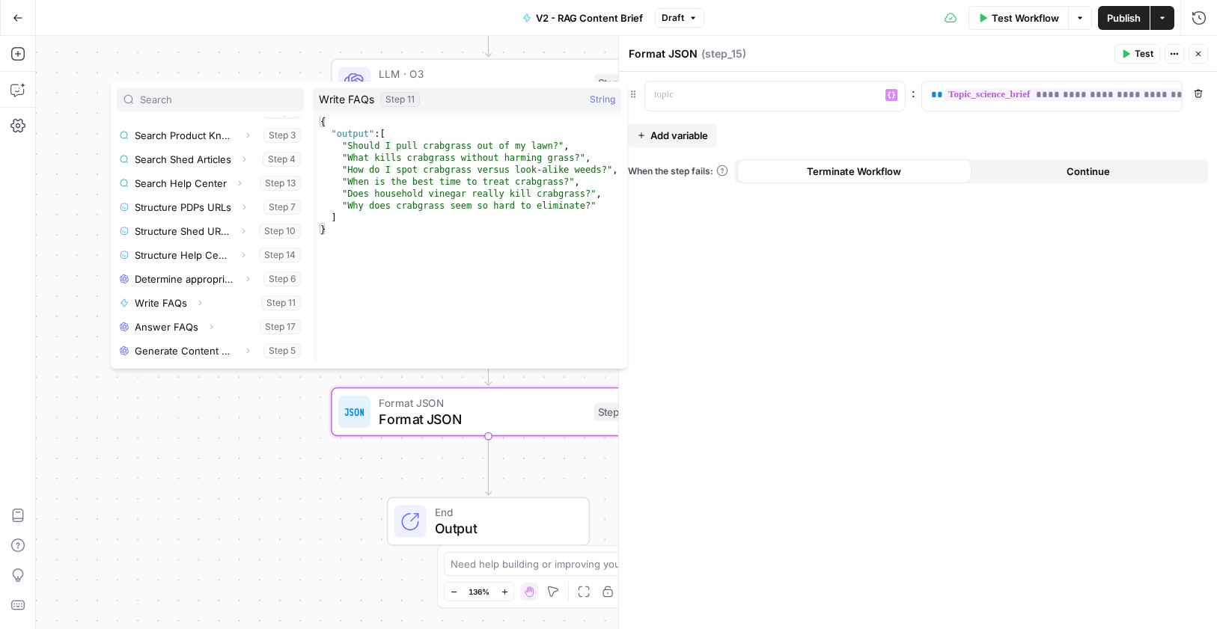
click at [1202, 92] on button "Remove" at bounding box center [1197, 93] width 19 height 19
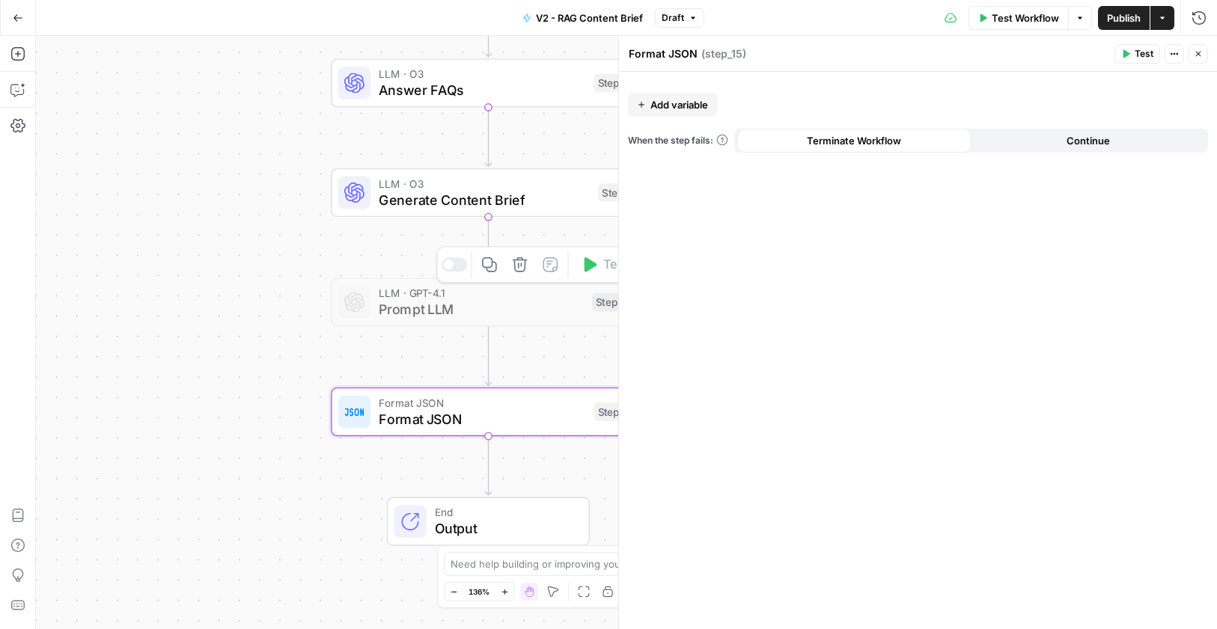
click at [488, 192] on span "Generate Content Brief" at bounding box center [484, 199] width 211 height 20
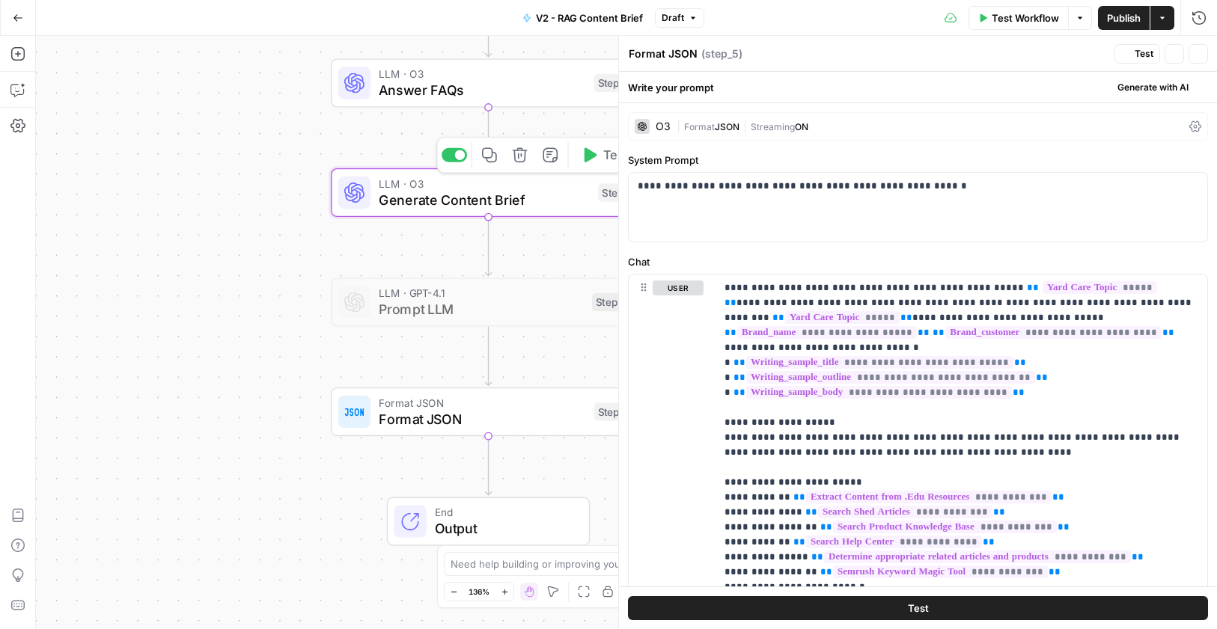
type textarea "Generate Content Brief"
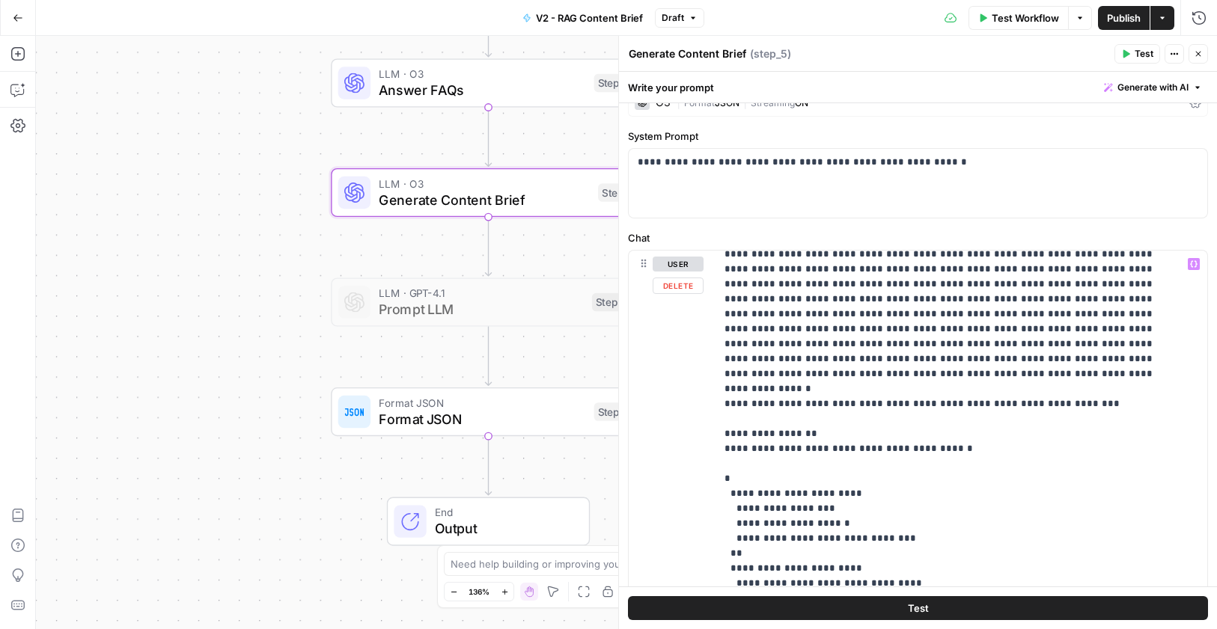
scroll to position [2090, 1]
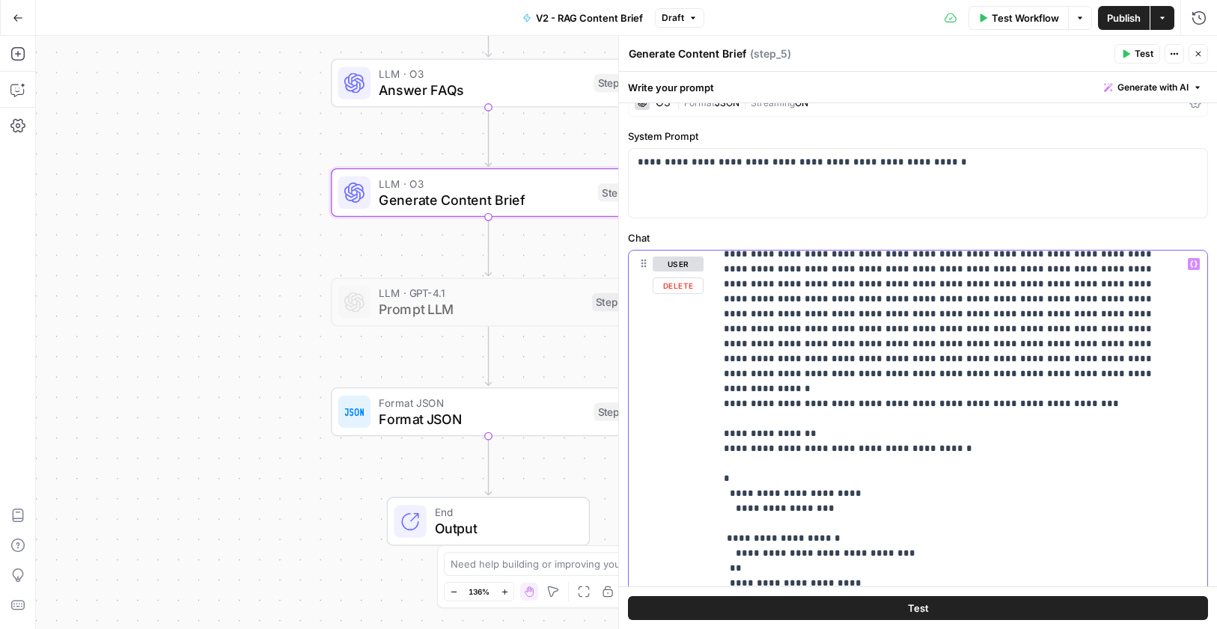
drag, startPoint x: 743, startPoint y: 391, endPoint x: 723, endPoint y: 391, distance: 19.5
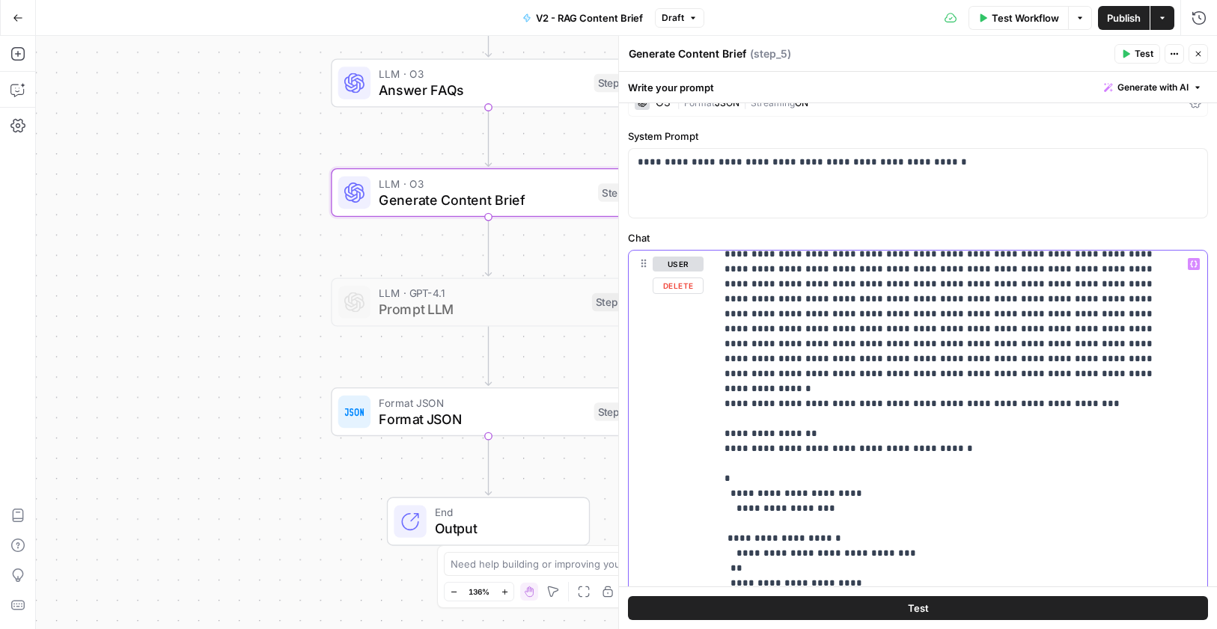
drag, startPoint x: 747, startPoint y: 388, endPoint x: 721, endPoint y: 389, distance: 26.2
click at [721, 389] on div "**********" at bounding box center [955, 556] width 480 height 610
copy p "****"
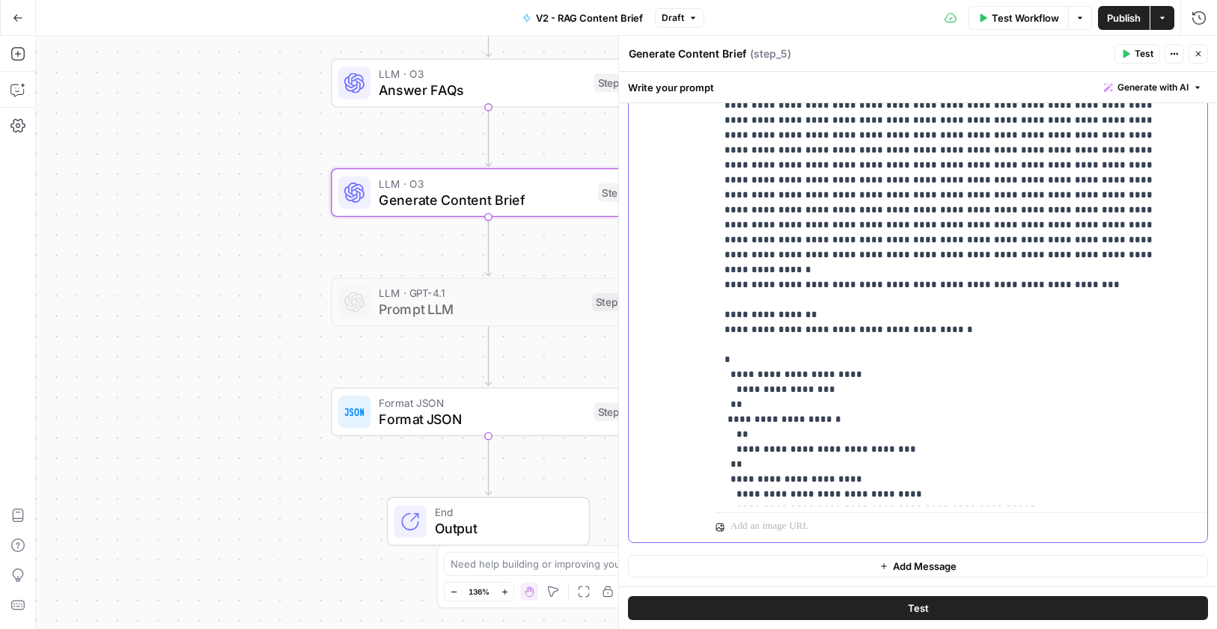
scroll to position [1767, 0]
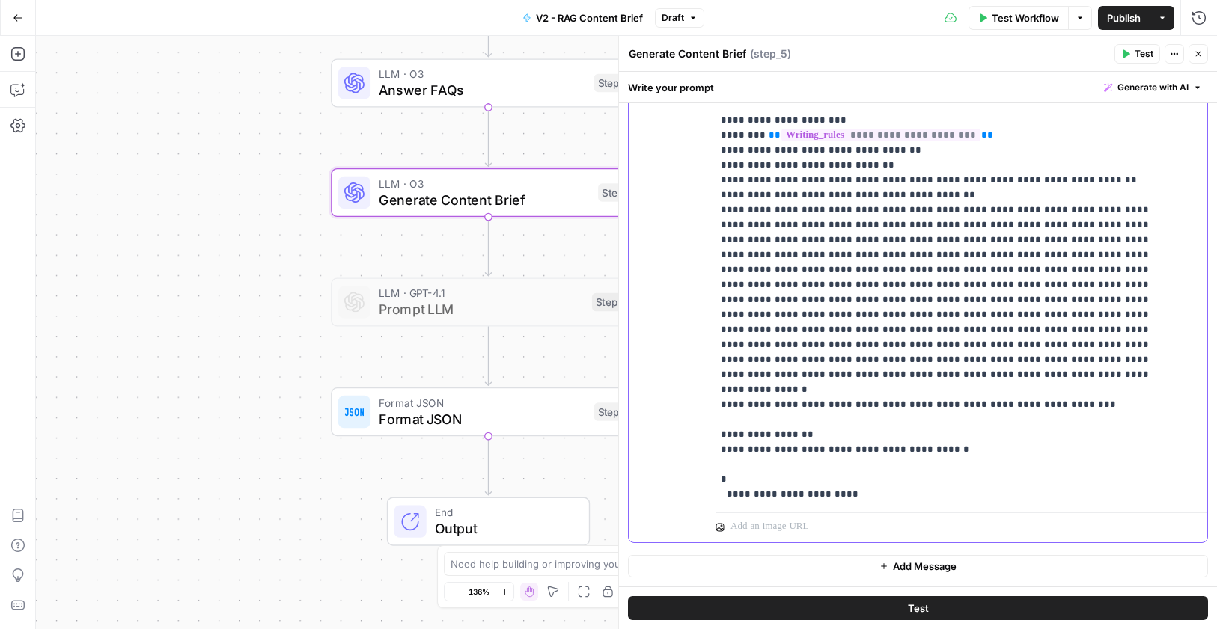
scroll to position [1705, 4]
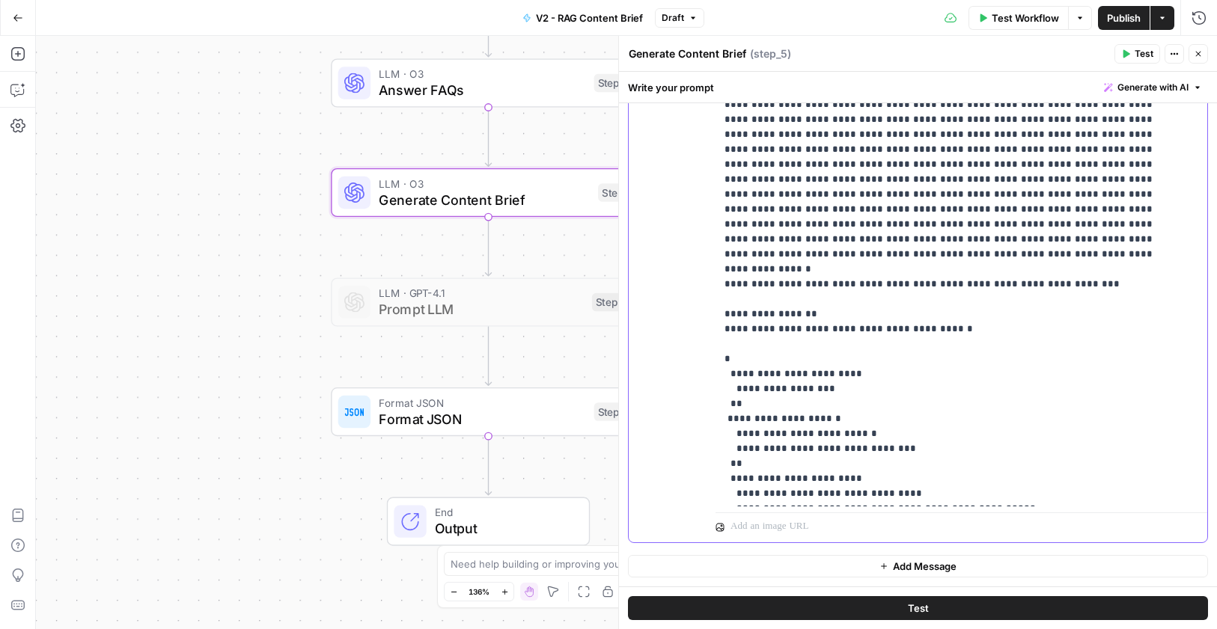
scroll to position [1849, 0]
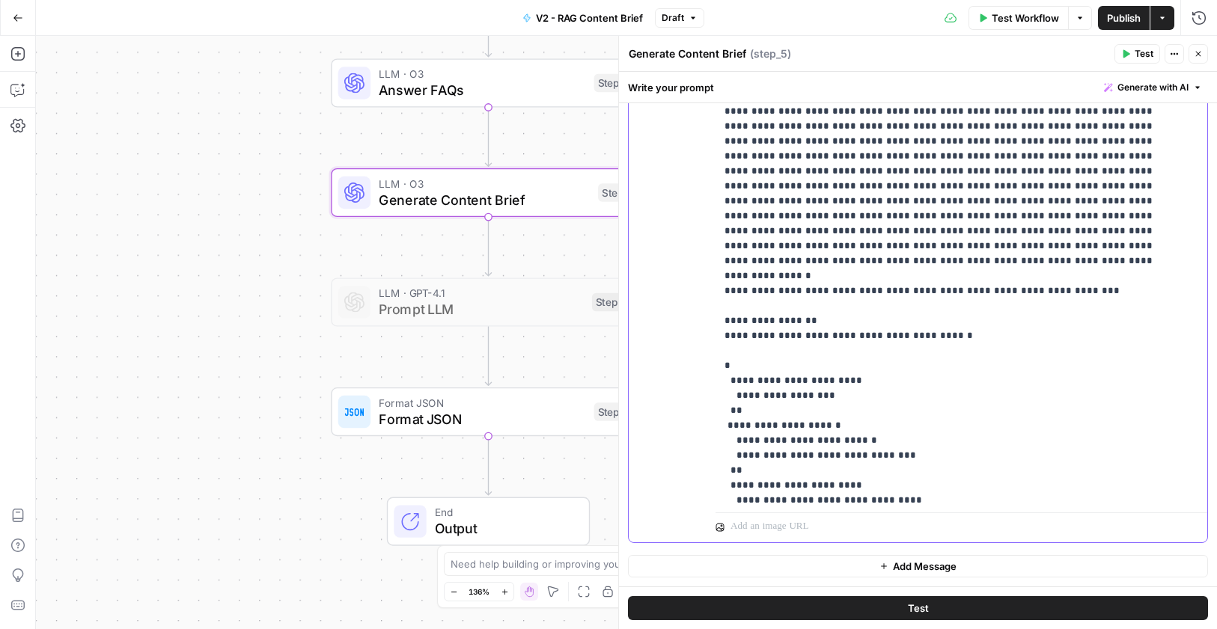
drag, startPoint x: 784, startPoint y: 241, endPoint x: 821, endPoint y: 243, distance: 37.5
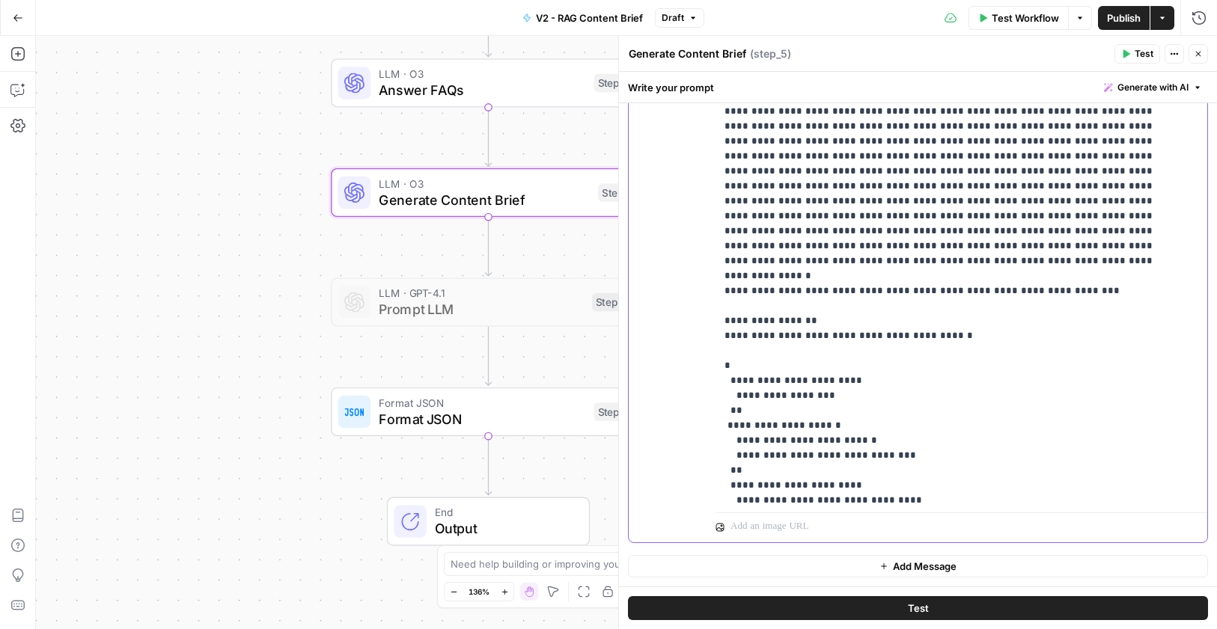
click at [1196, 61] on button "Close" at bounding box center [1197, 53] width 19 height 19
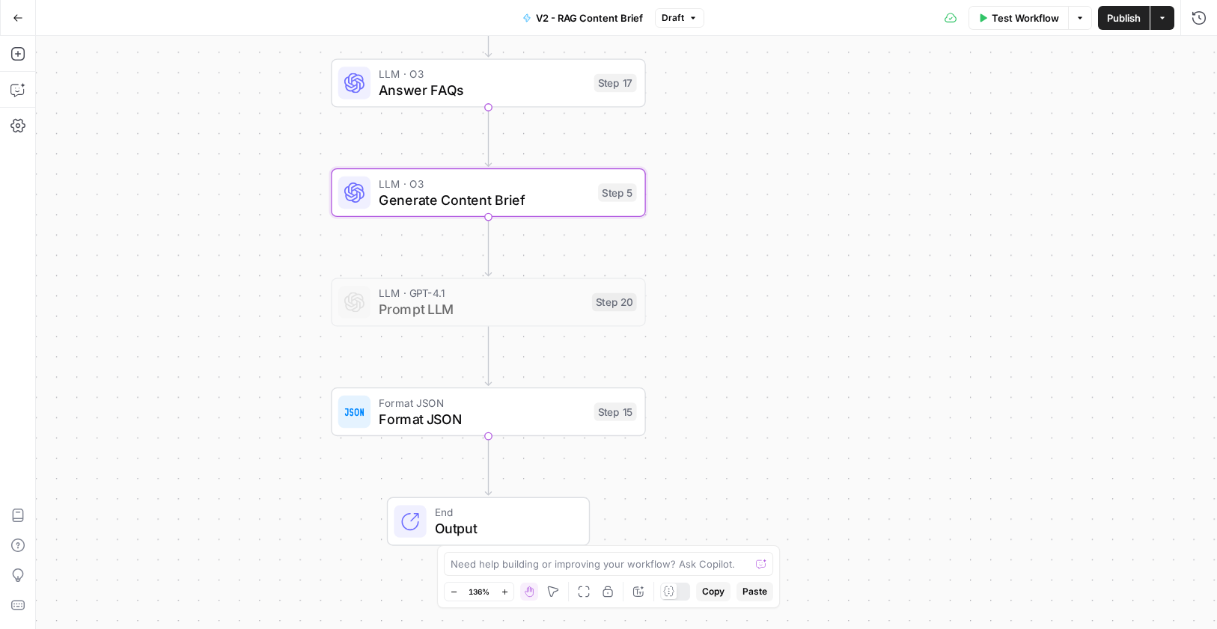
click at [664, 588] on icon at bounding box center [668, 591] width 11 height 11
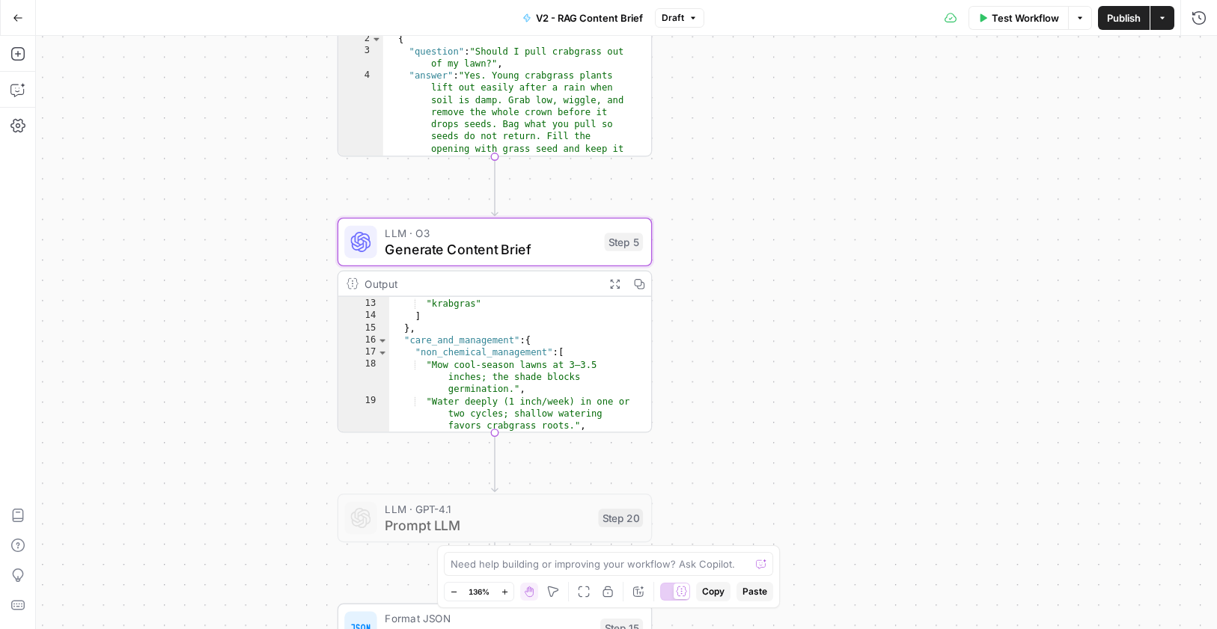
scroll to position [322, 0]
click at [544, 220] on div "Copy step Delete step Add Note Test" at bounding box center [545, 204] width 204 height 37
click at [539, 235] on span "LLM · O3" at bounding box center [490, 232] width 211 height 16
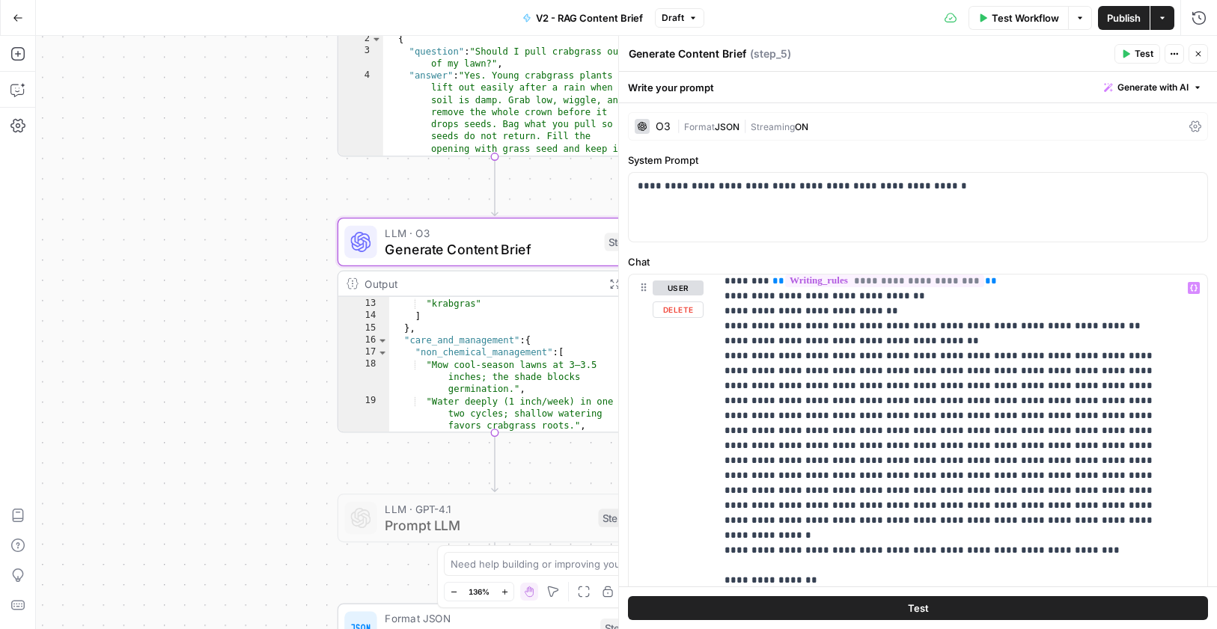
scroll to position [1950, 0]
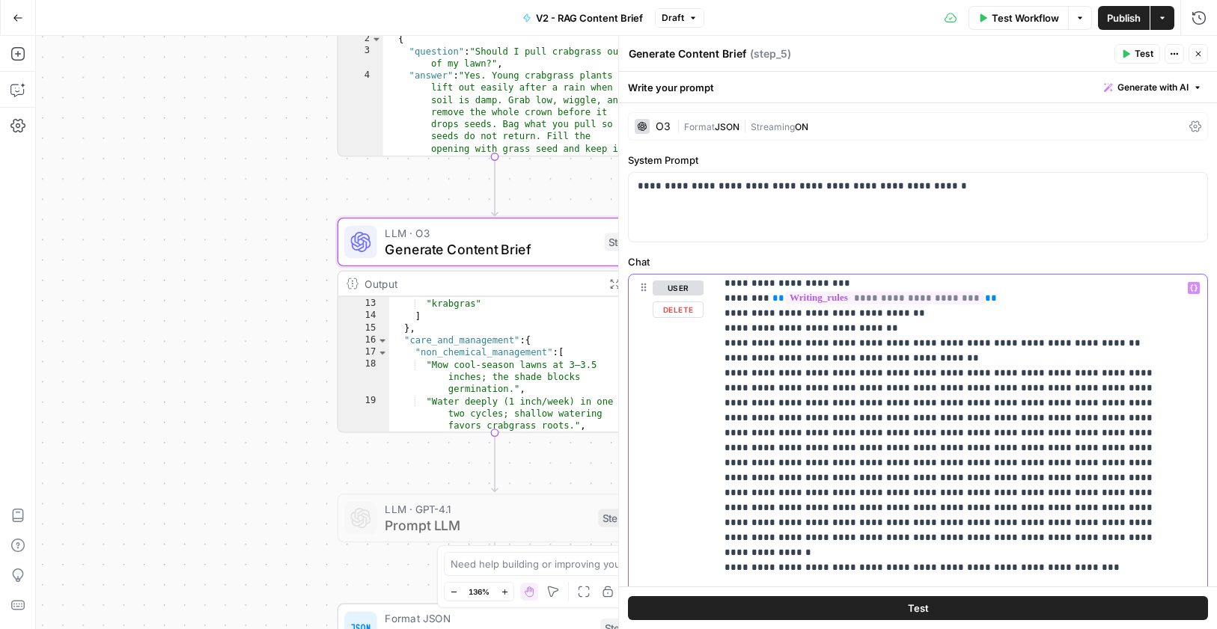
drag, startPoint x: 965, startPoint y: 431, endPoint x: 741, endPoint y: 443, distance: 224.0
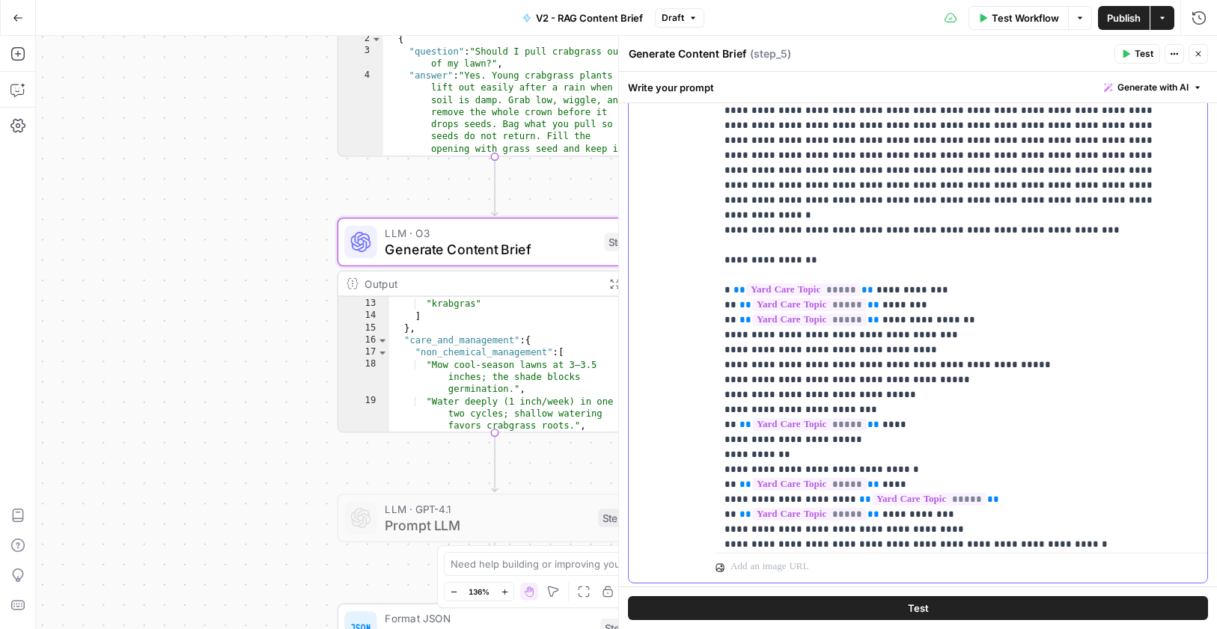
click at [718, 366] on div "**********" at bounding box center [955, 242] width 480 height 610
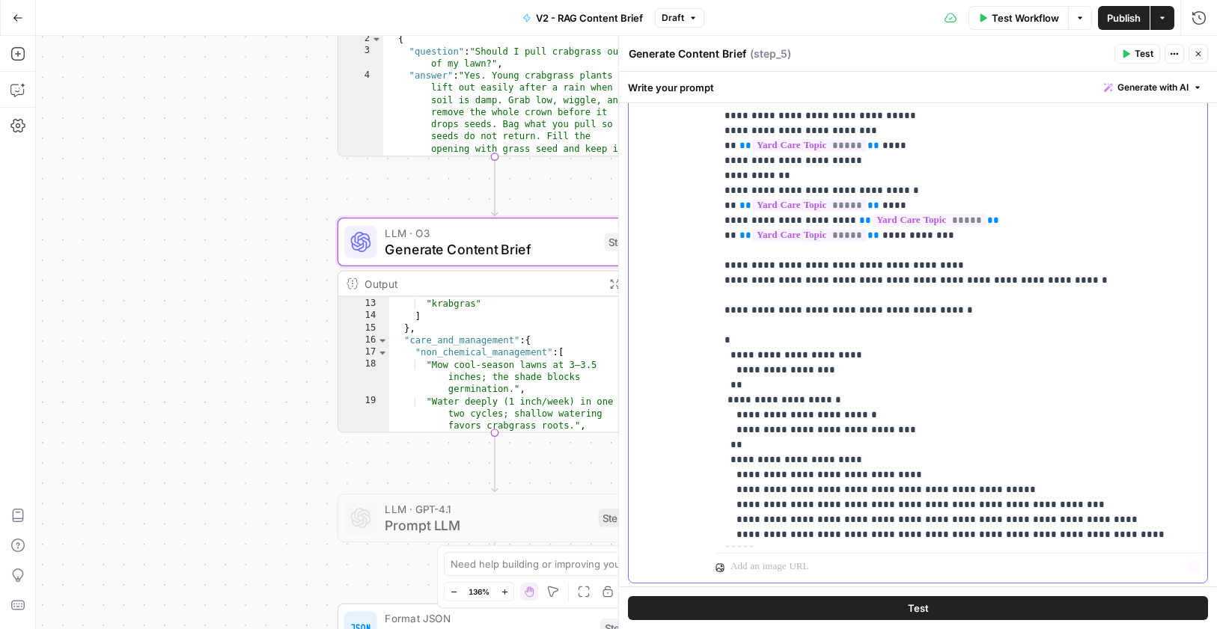
scroll to position [2481, 0]
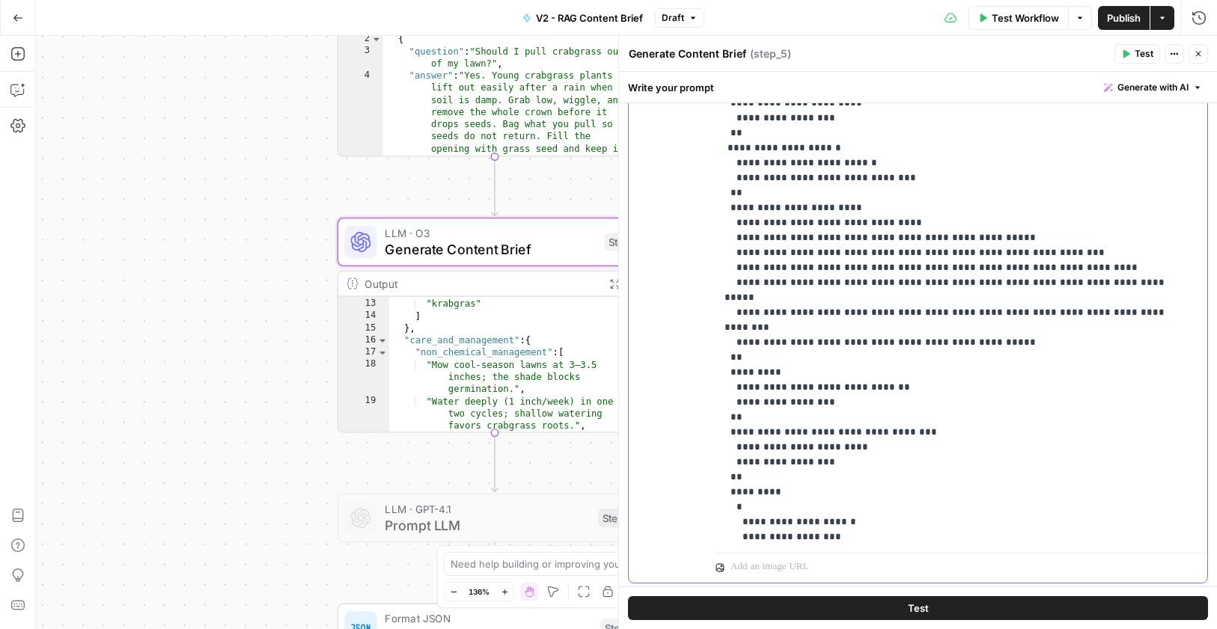
drag, startPoint x: 723, startPoint y: 411, endPoint x: 951, endPoint y: 400, distance: 227.8
copy p "**********"
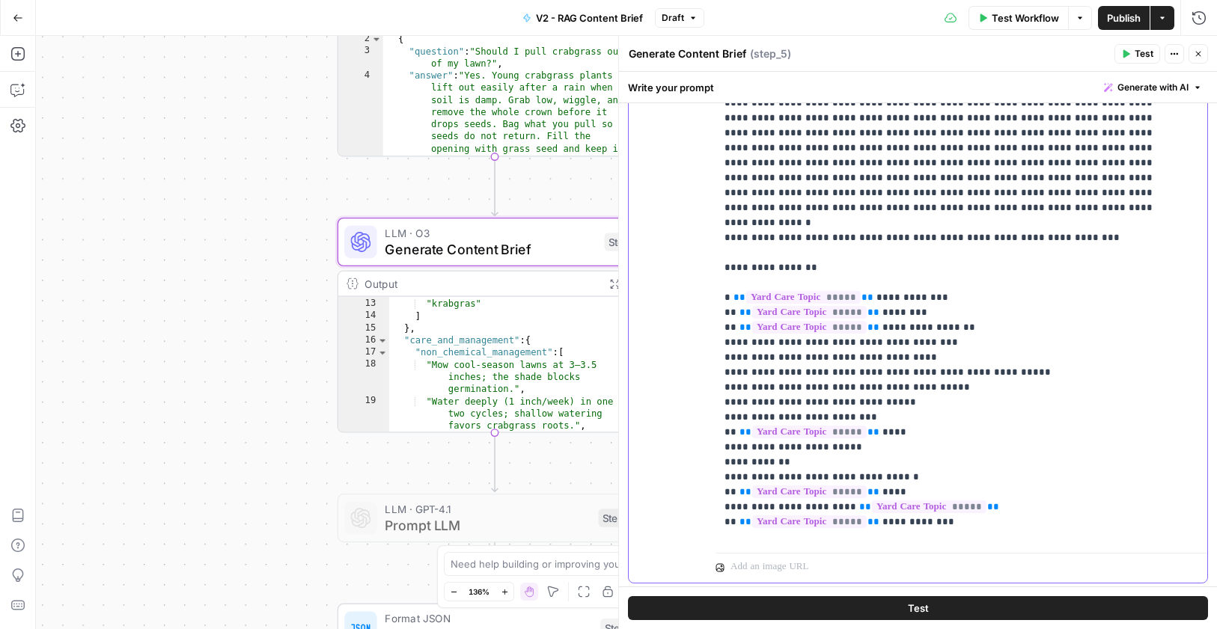
scroll to position [1927, 0]
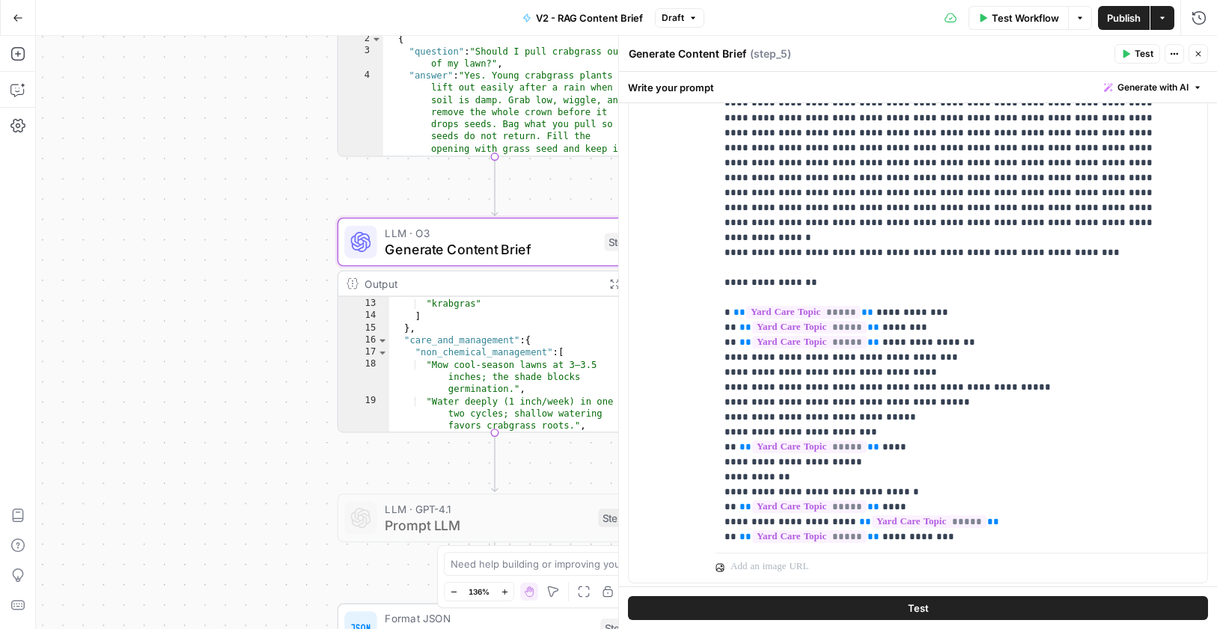
click at [1201, 55] on icon "button" at bounding box center [1197, 53] width 9 height 9
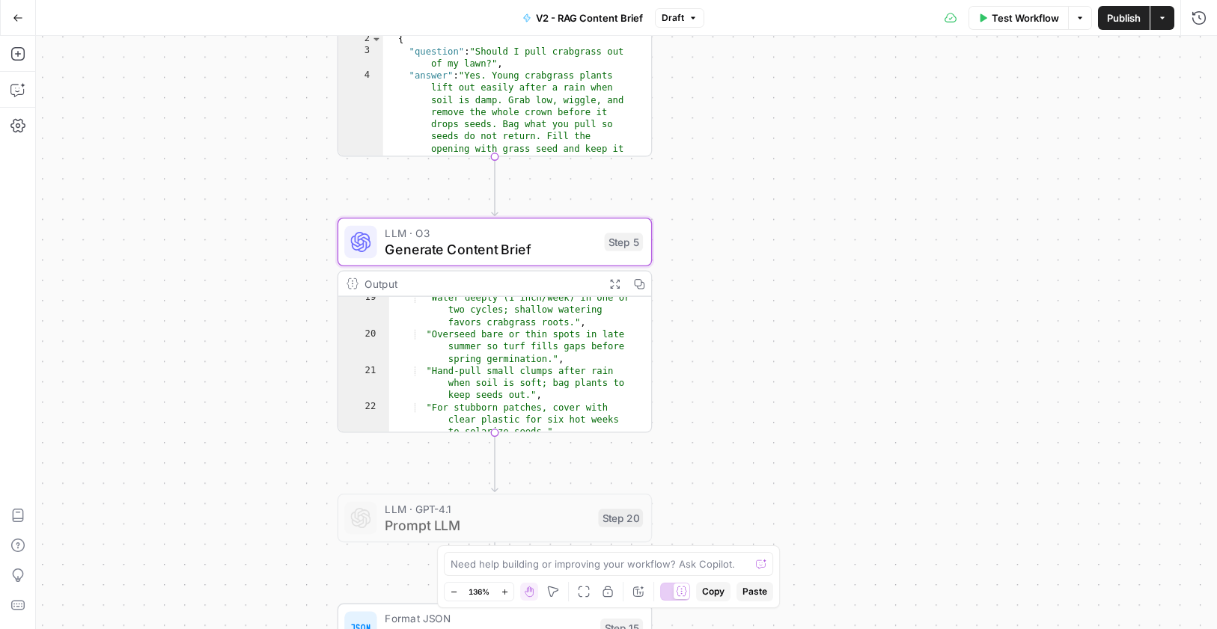
scroll to position [408, 0]
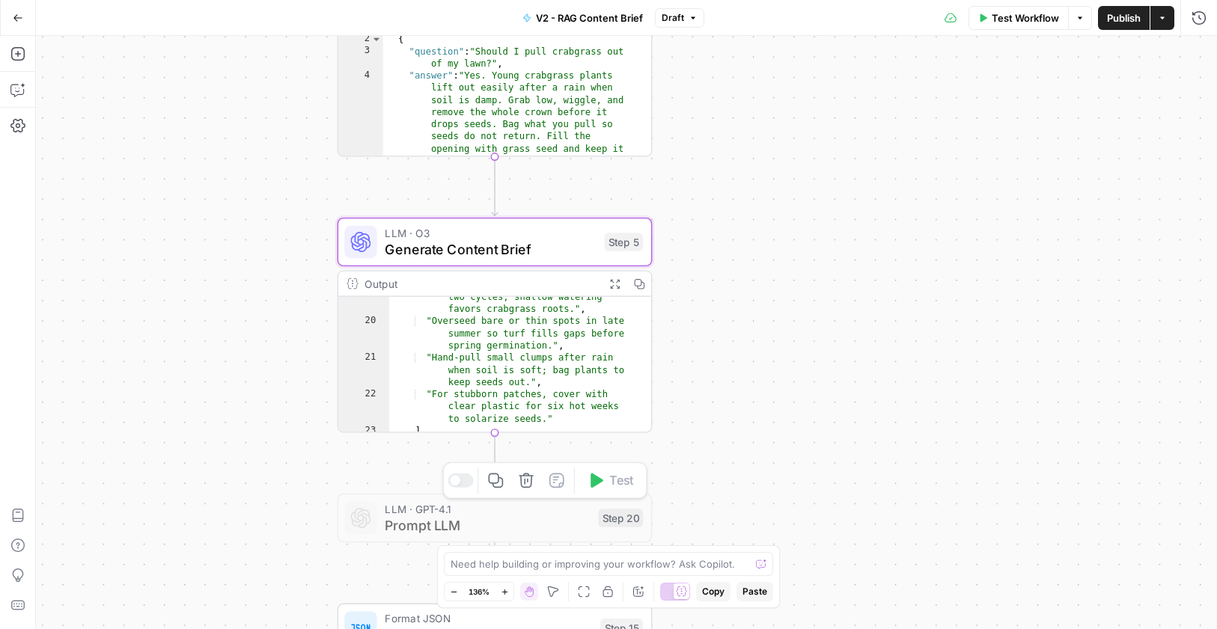
click at [507, 524] on span "Prompt LLM" at bounding box center [487, 525] width 205 height 20
click at [456, 483] on div at bounding box center [455, 481] width 10 height 10
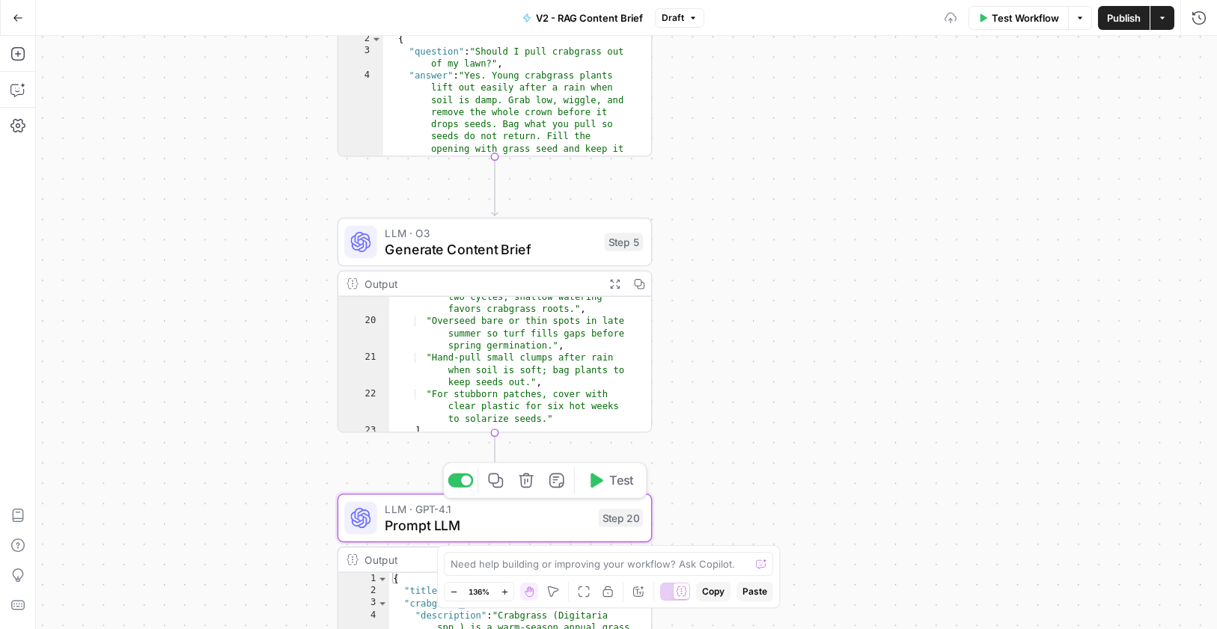
click at [507, 504] on span "LLM · GPT-4.1" at bounding box center [487, 509] width 205 height 16
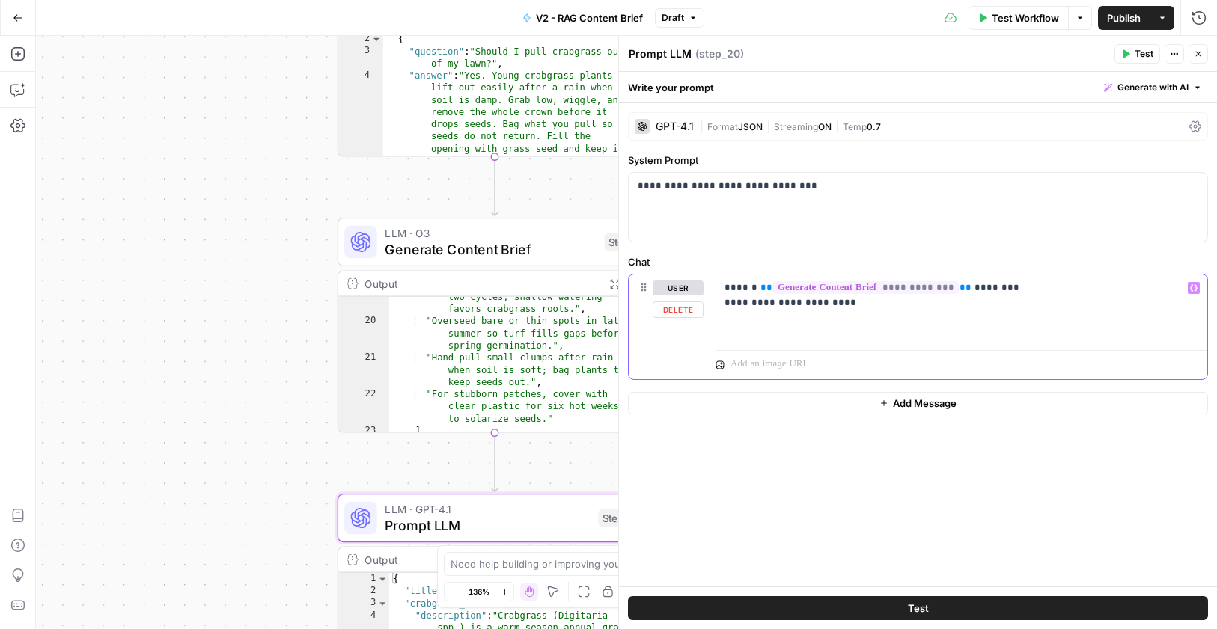
click at [850, 307] on p "**********" at bounding box center [961, 296] width 474 height 30
click at [1020, 285] on p "**********" at bounding box center [961, 296] width 474 height 30
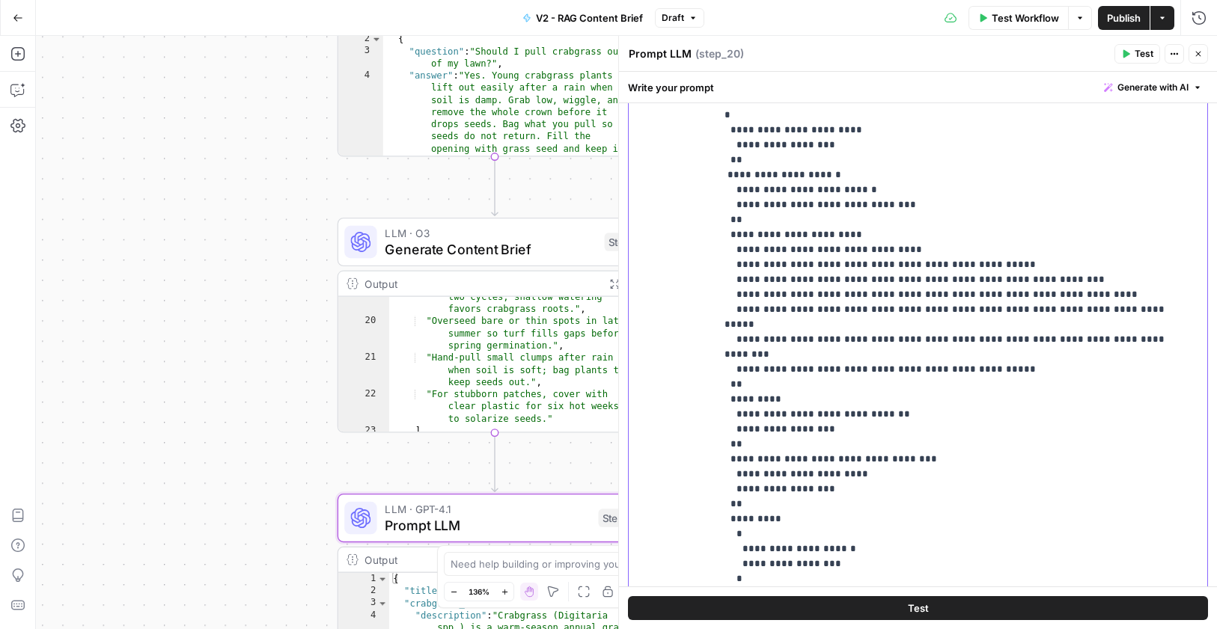
scroll to position [378, 0]
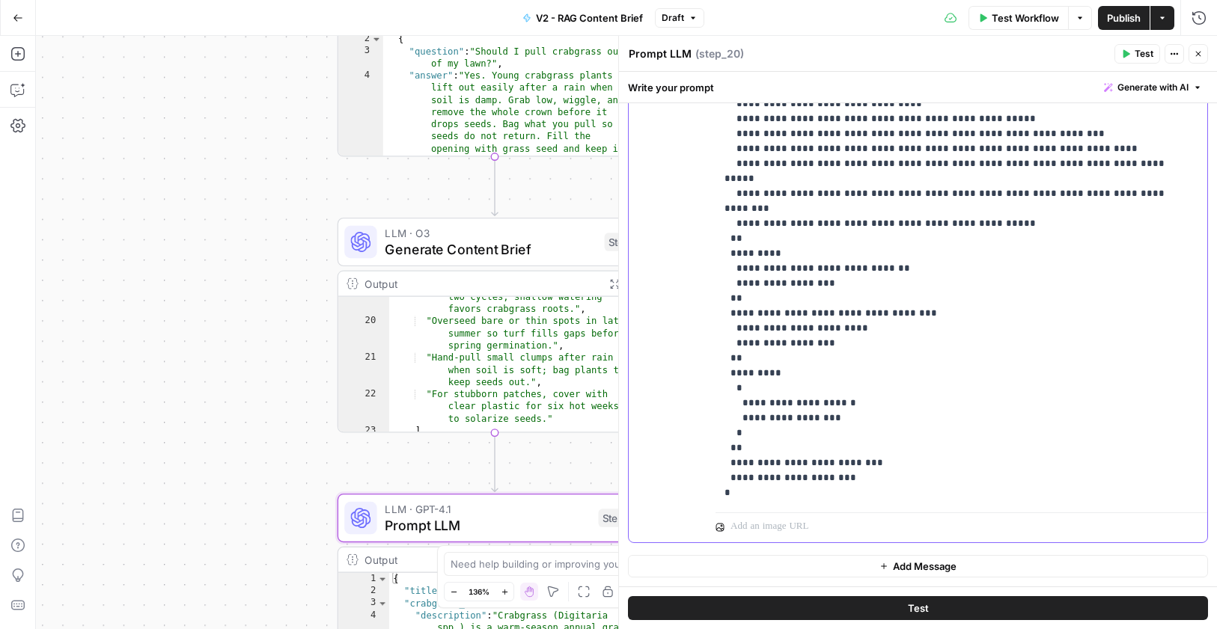
click at [724, 490] on p "**********" at bounding box center [949, 201] width 451 height 599
click at [1144, 57] on span "Test" at bounding box center [1143, 53] width 19 height 13
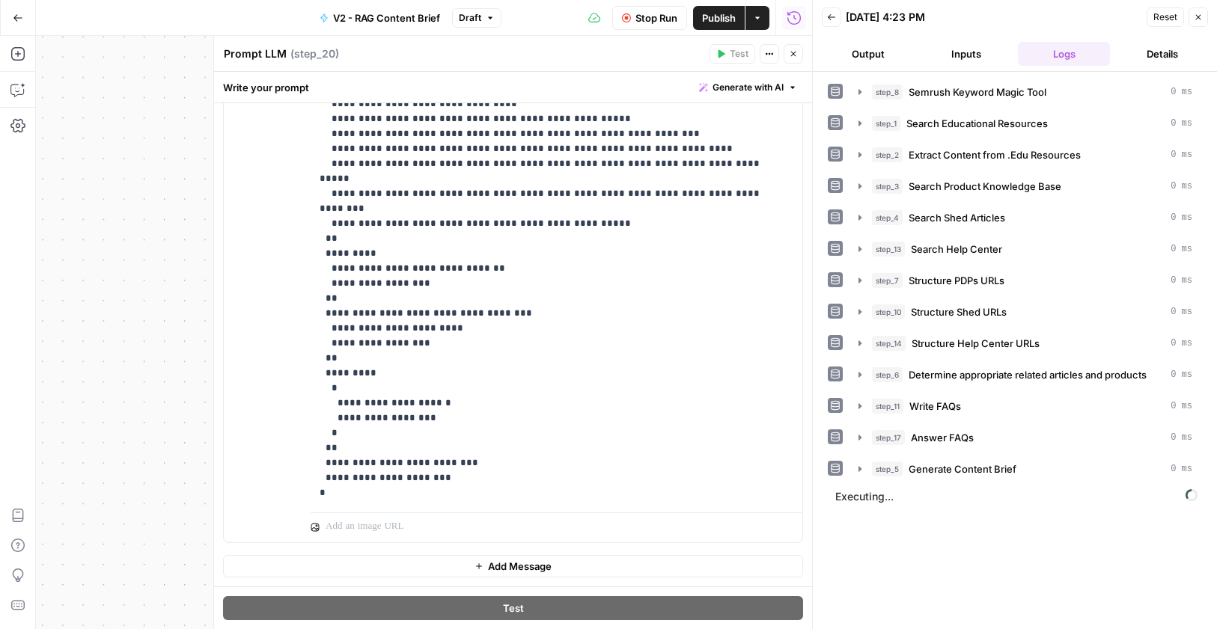
click at [1204, 22] on button "Close" at bounding box center [1197, 16] width 19 height 19
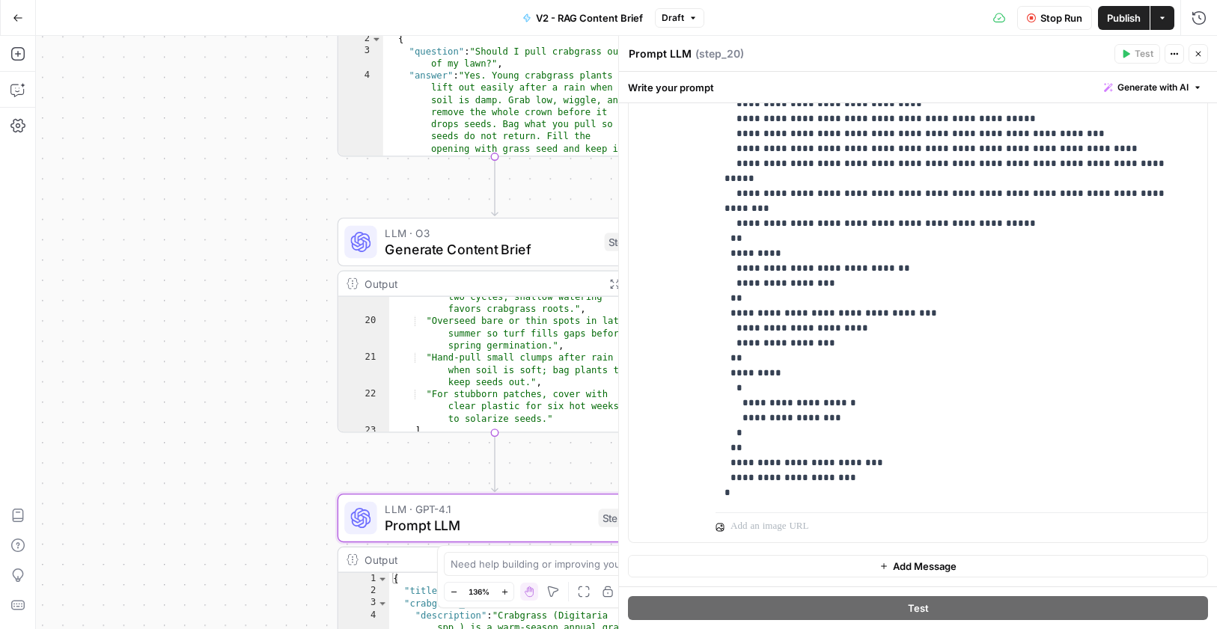
click at [1055, 17] on span "Stop Run" at bounding box center [1061, 17] width 42 height 15
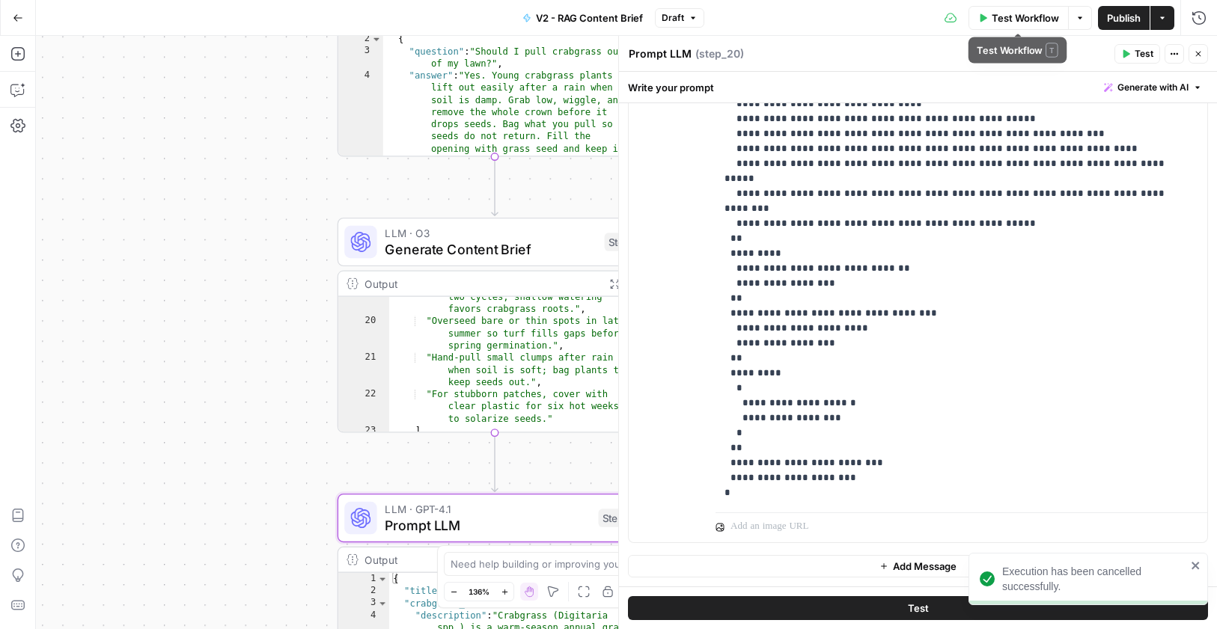
click at [1021, 17] on span "Test Workflow" at bounding box center [1024, 17] width 67 height 15
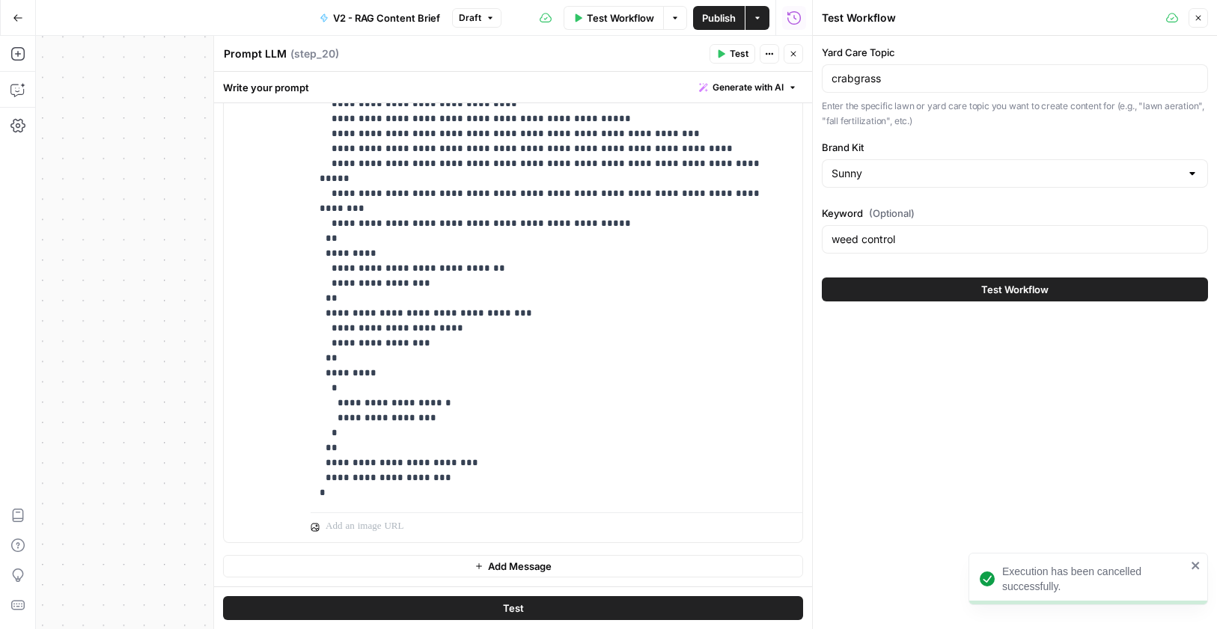
click at [1020, 285] on span "Test Workflow" at bounding box center [1014, 289] width 67 height 15
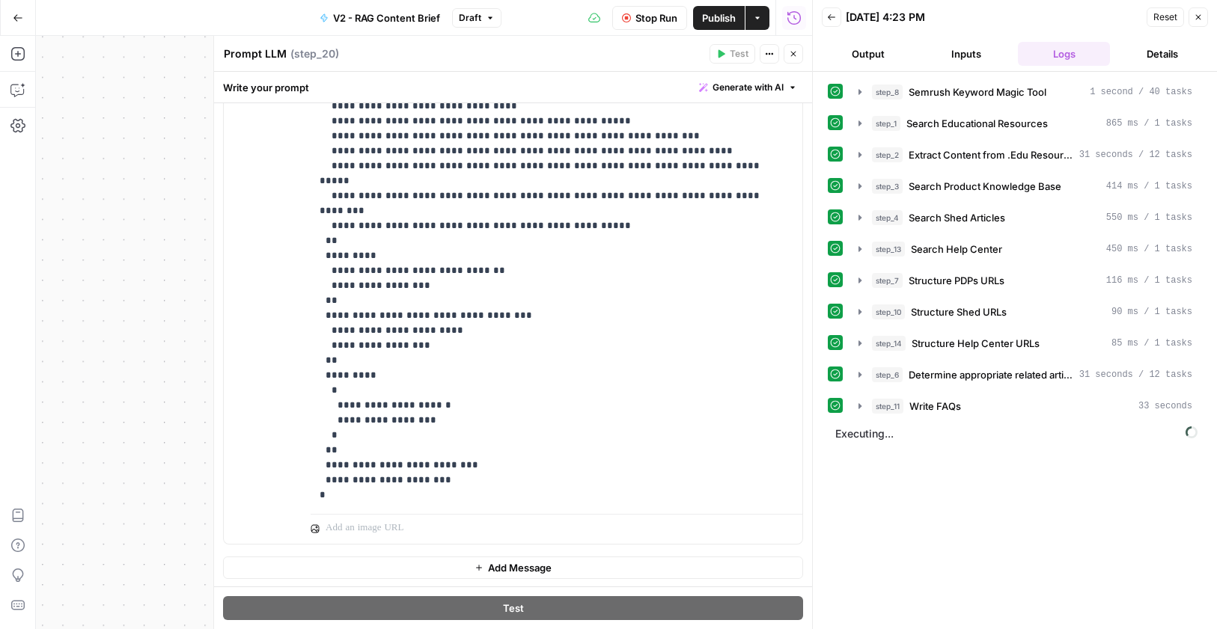
scroll to position [1, 0]
click at [795, 58] on button "Close" at bounding box center [792, 53] width 19 height 19
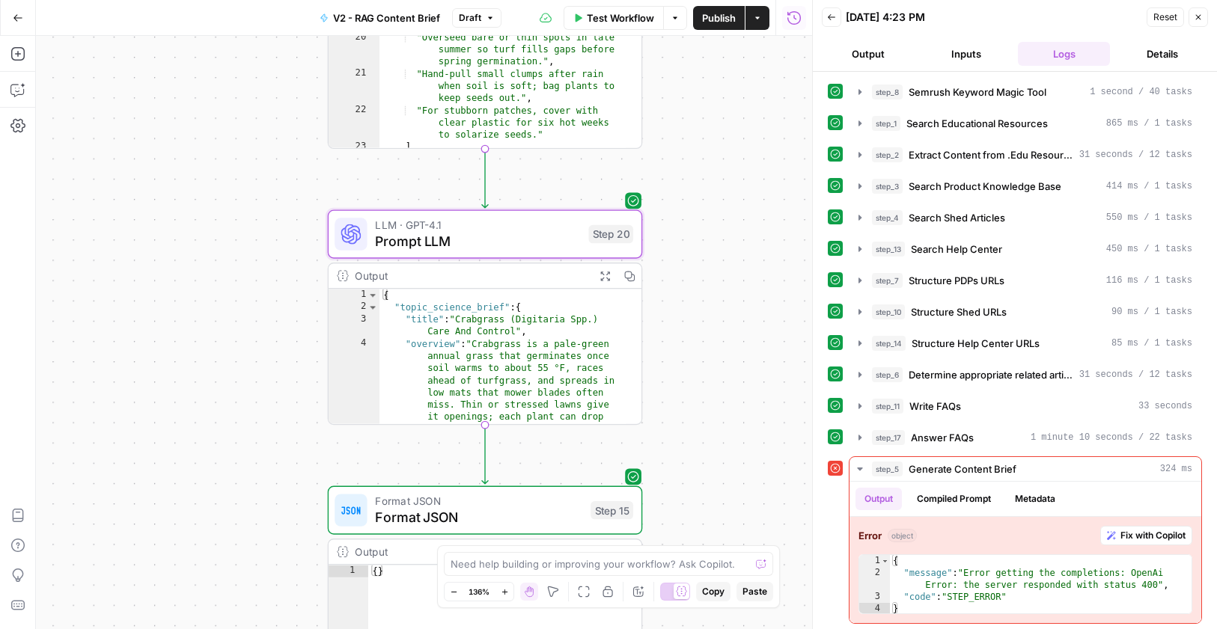
scroll to position [2, 0]
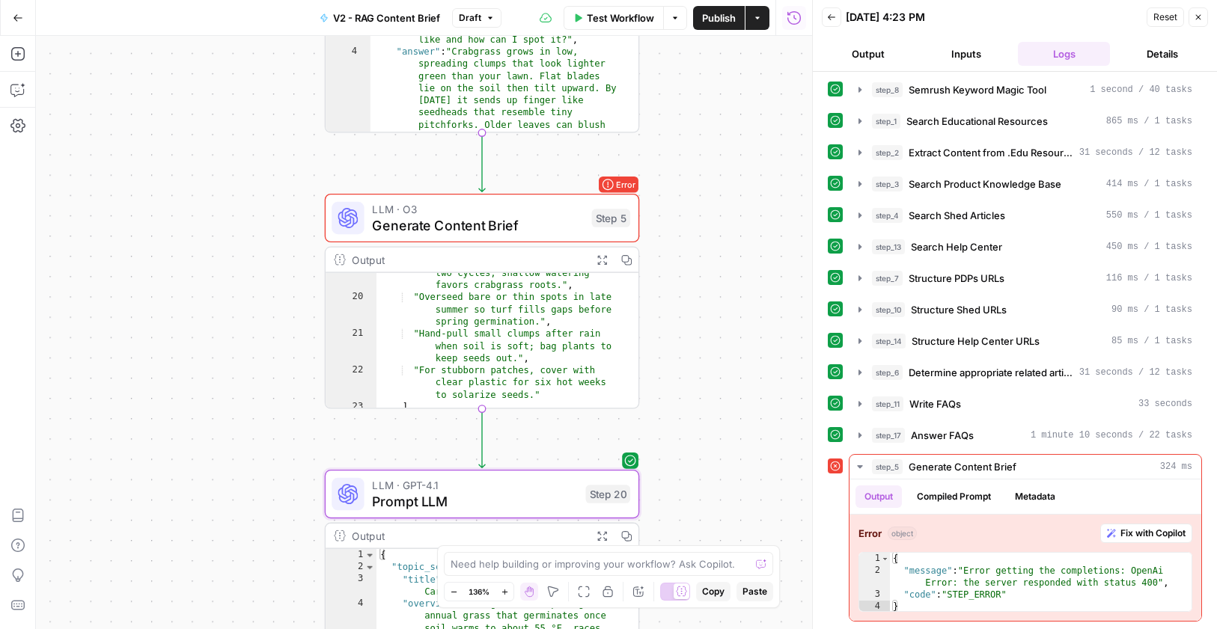
click at [623, 185] on button "Test" at bounding box center [597, 181] width 63 height 26
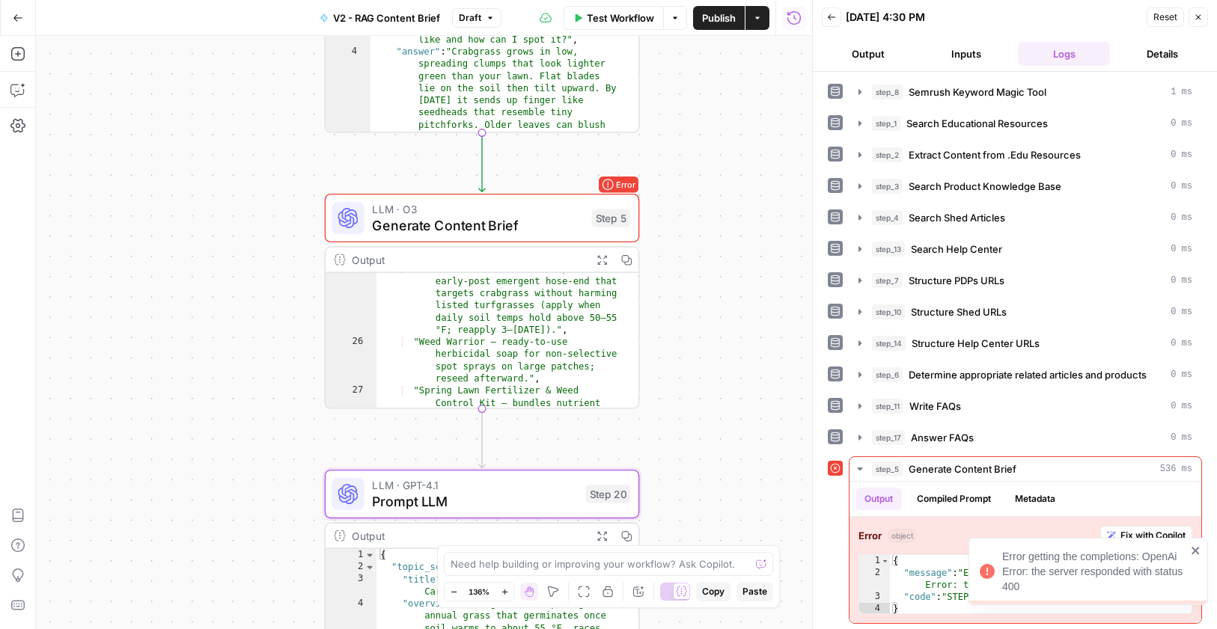
scroll to position [542, 0]
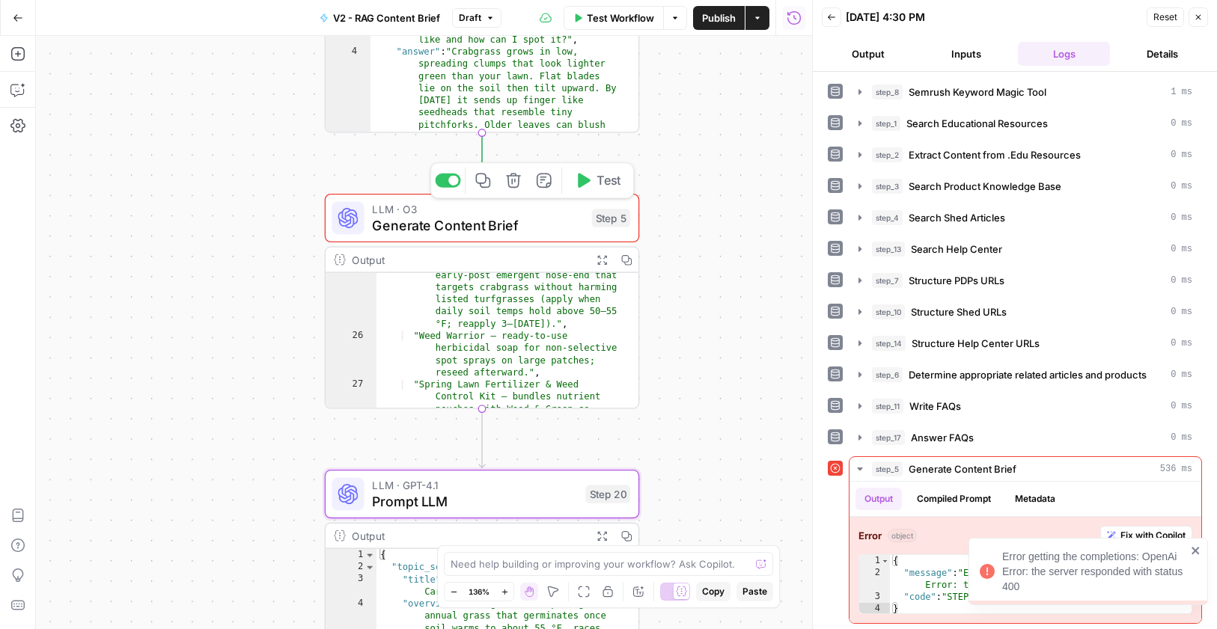
click at [563, 218] on span "Generate Content Brief" at bounding box center [477, 225] width 211 height 20
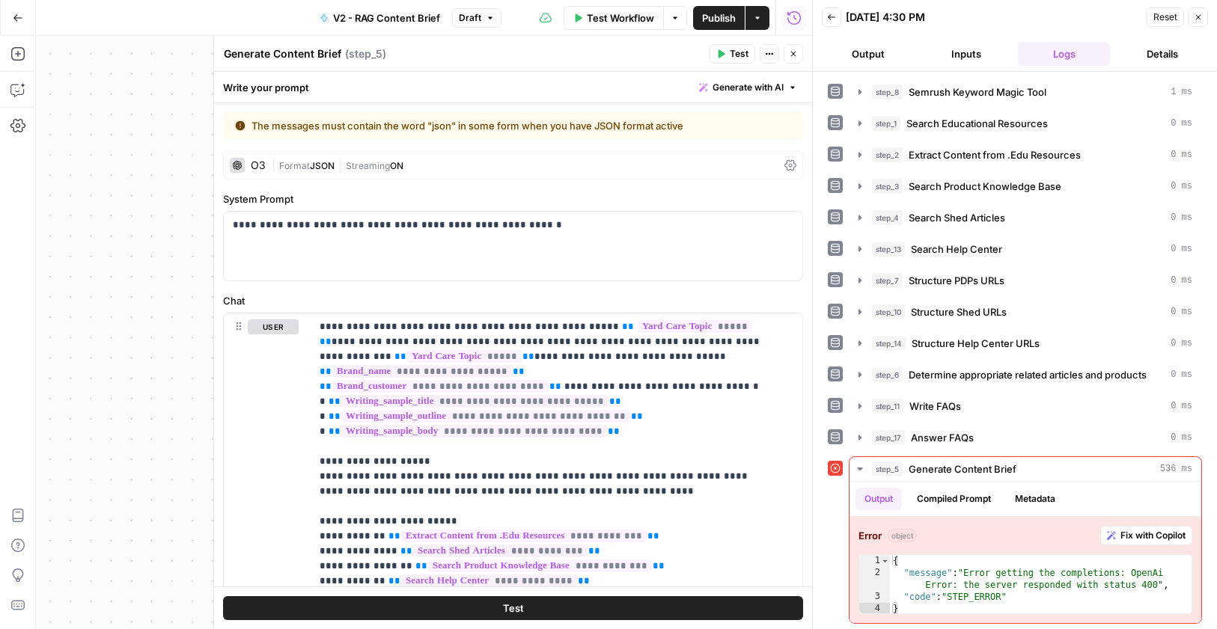
click at [328, 162] on span "JSON" at bounding box center [322, 165] width 25 height 11
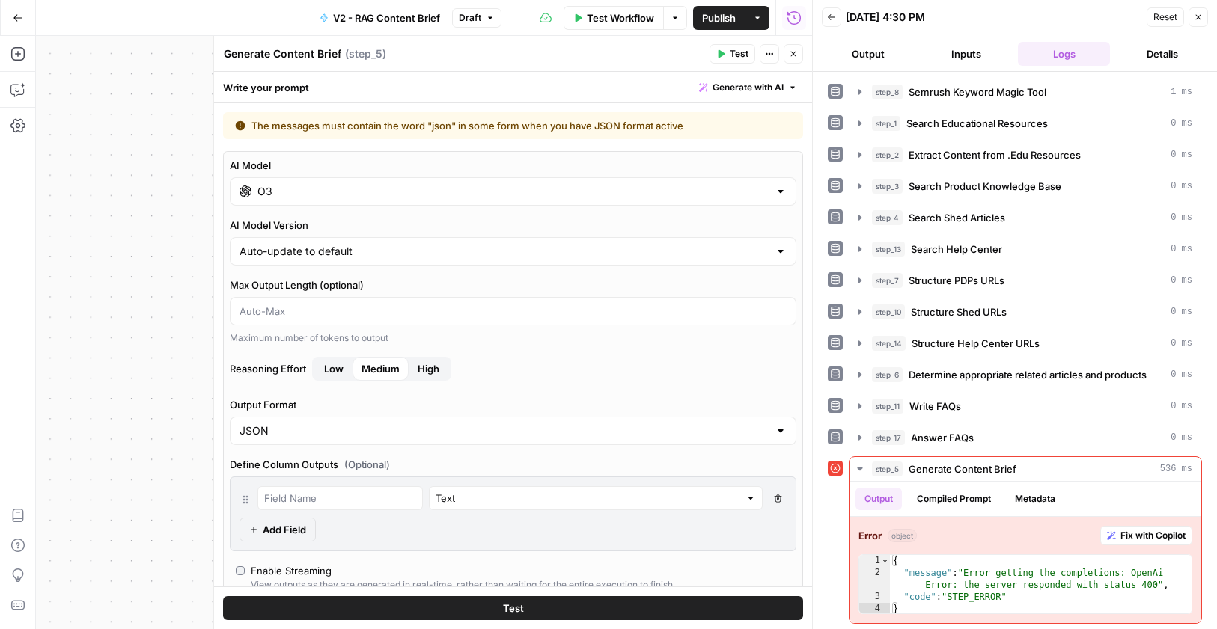
click at [307, 401] on label "Output Format" at bounding box center [513, 404] width 566 height 15
click at [307, 423] on input "JSON" at bounding box center [503, 430] width 529 height 15
click at [297, 435] on input "Output Format" at bounding box center [503, 430] width 529 height 15
click at [275, 468] on span "Text" at bounding box center [504, 468] width 524 height 15
type input "Text"
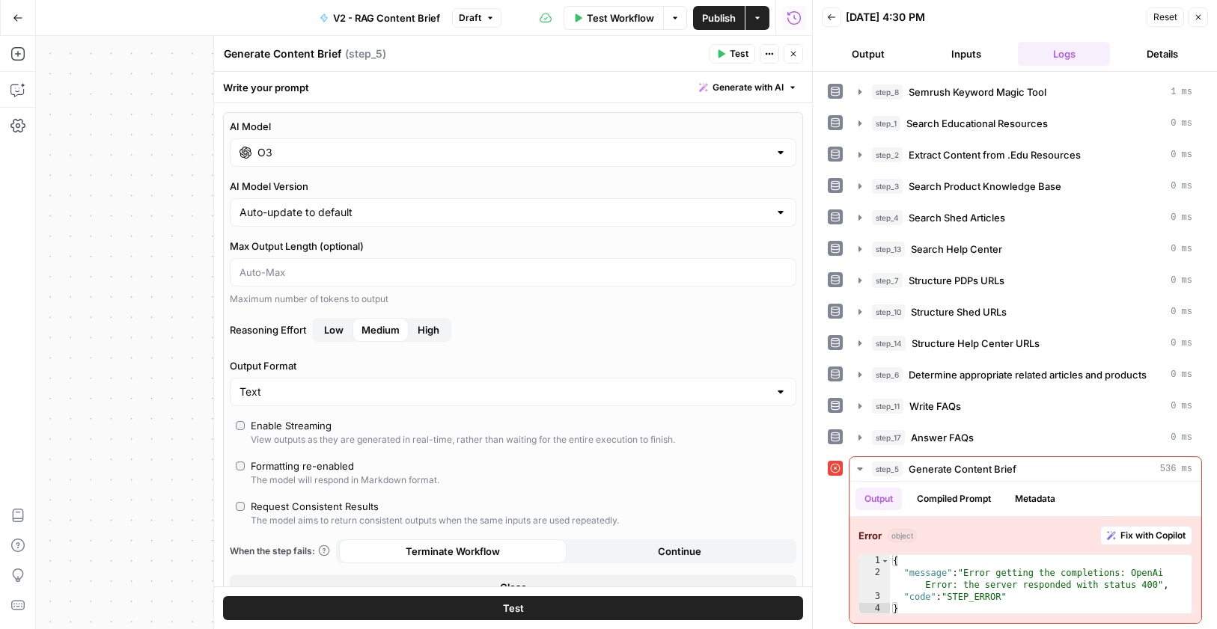
click at [741, 52] on span "Test" at bounding box center [738, 53] width 19 height 13
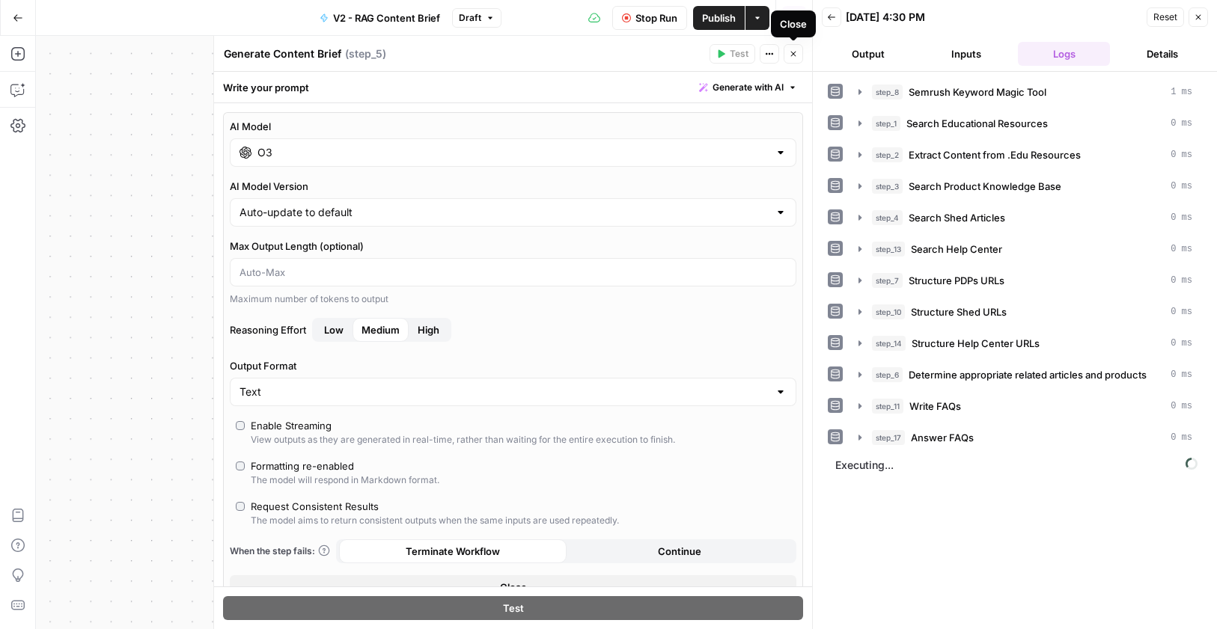
click at [793, 56] on icon "button" at bounding box center [793, 53] width 9 height 9
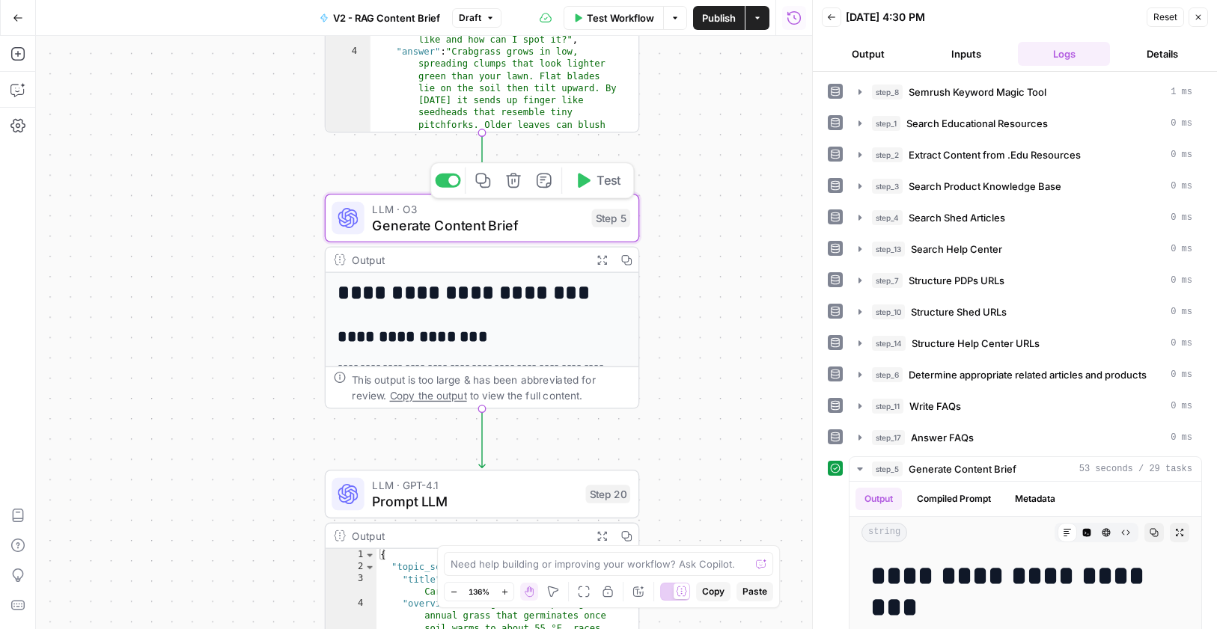
click at [545, 223] on span "Generate Content Brief" at bounding box center [477, 225] width 211 height 20
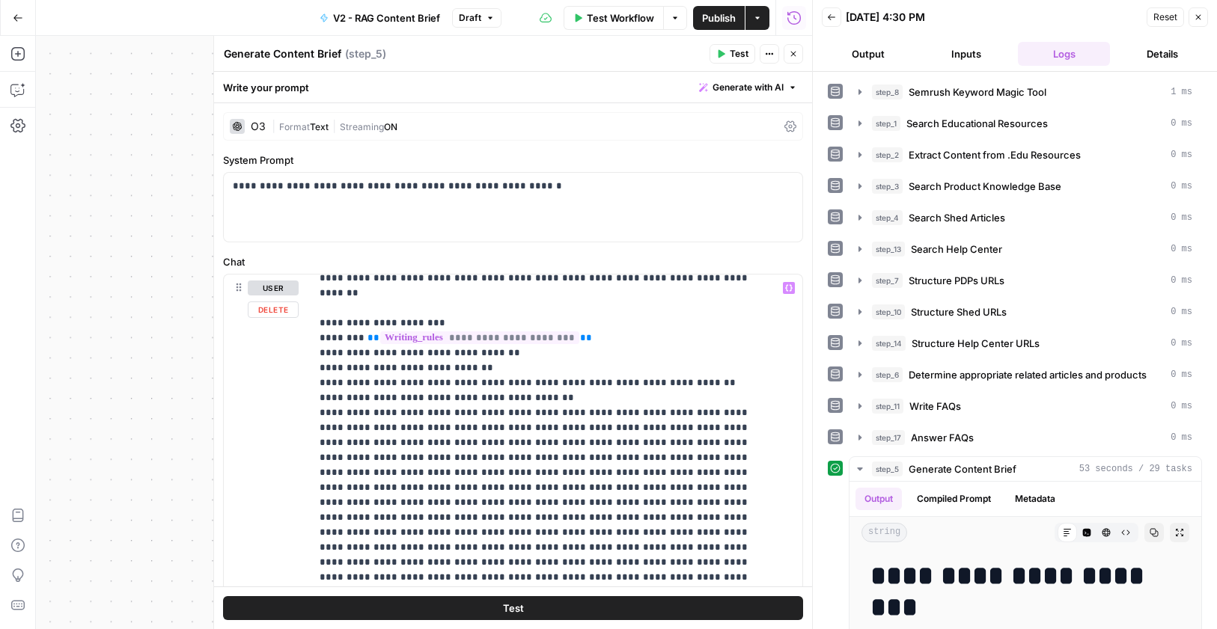
scroll to position [1927, 0]
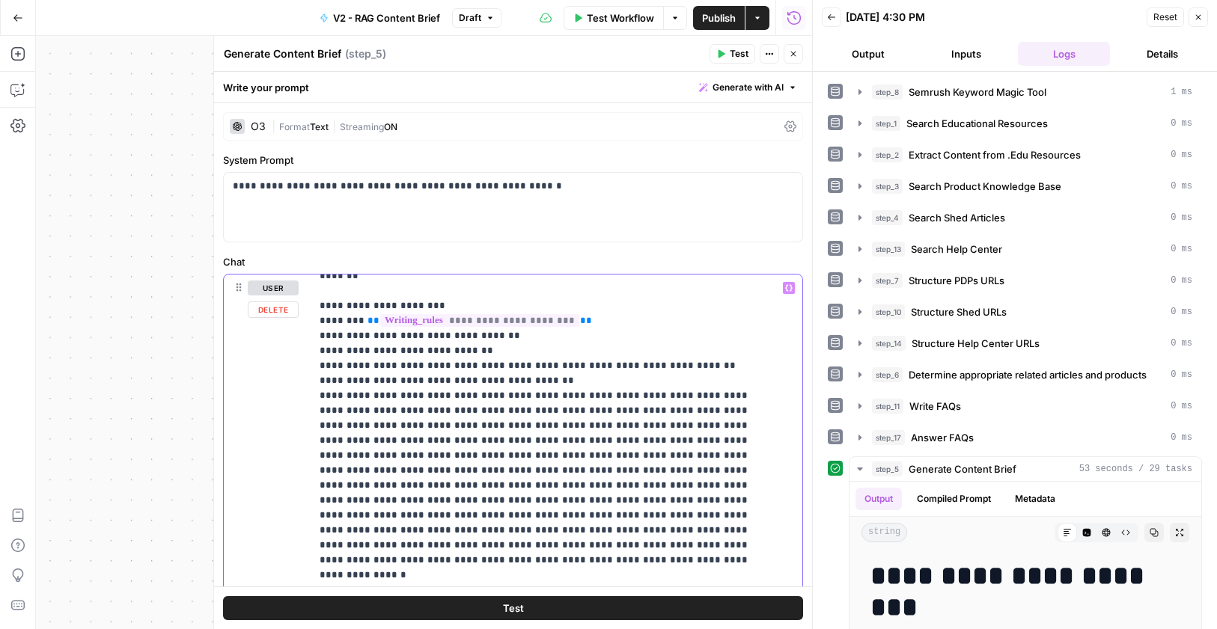
click at [521, 608] on button "Test" at bounding box center [513, 608] width 580 height 24
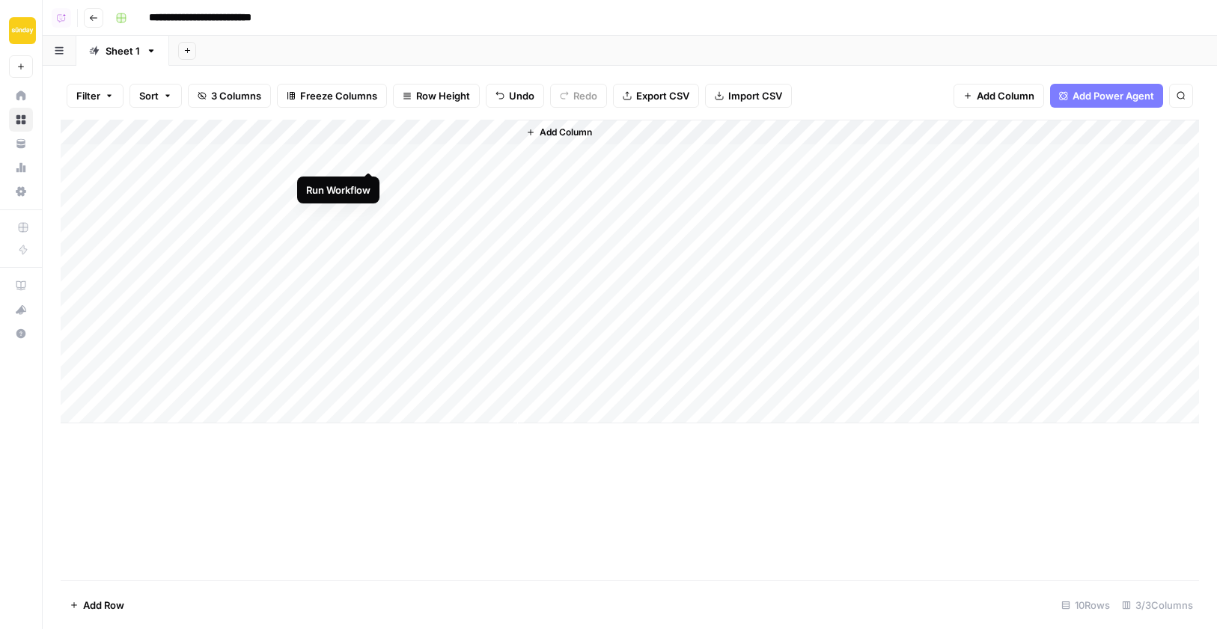
click at [364, 154] on div "Add Column" at bounding box center [630, 272] width 1138 height 304
click at [369, 178] on div "Add Column" at bounding box center [630, 272] width 1138 height 304
click at [367, 204] on div "Add Column" at bounding box center [630, 272] width 1138 height 304
click at [367, 231] on div "Add Column" at bounding box center [630, 272] width 1138 height 304
click at [369, 255] on div "Add Column" at bounding box center [630, 272] width 1138 height 304
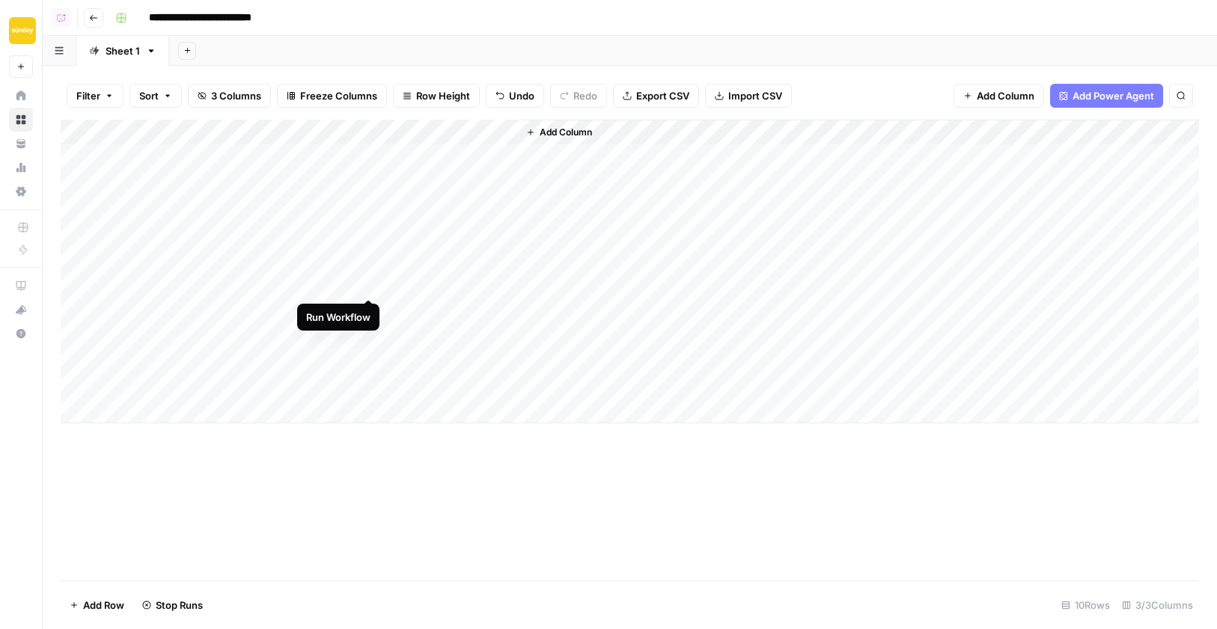
click at [369, 282] on div "Add Column" at bounding box center [630, 272] width 1138 height 304
click at [369, 306] on div "Add Column" at bounding box center [630, 272] width 1138 height 304
click at [367, 333] on div "Add Column" at bounding box center [630, 272] width 1138 height 304
click at [366, 360] on div "Add Column" at bounding box center [630, 272] width 1138 height 304
click at [369, 385] on div "Add Column" at bounding box center [630, 272] width 1138 height 304
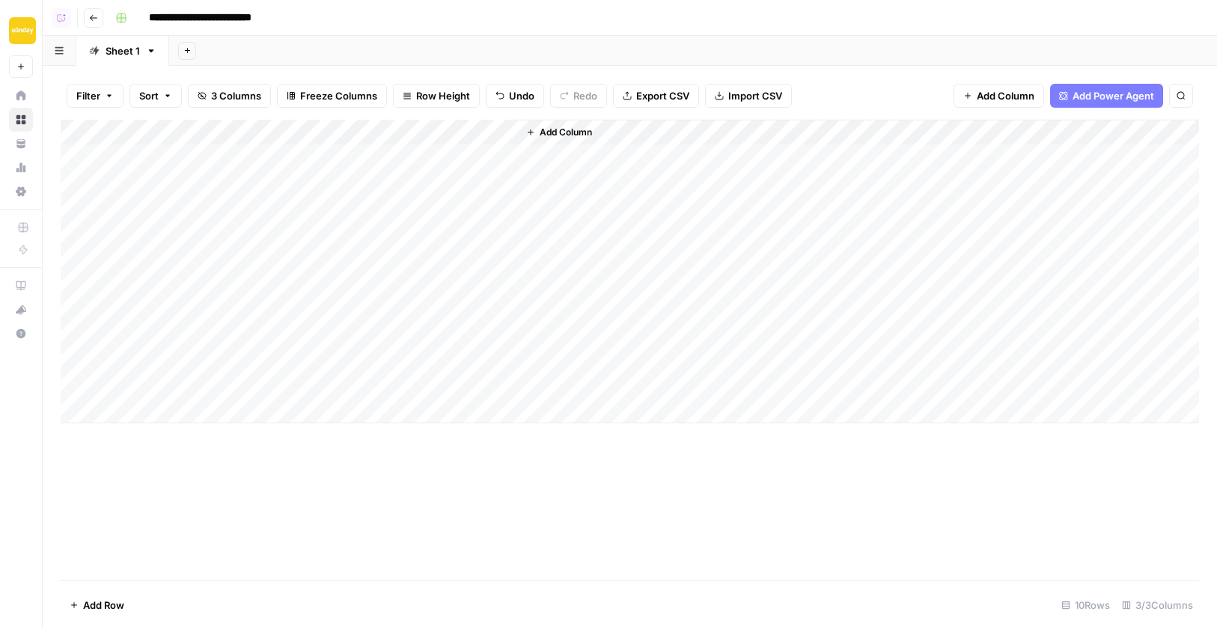
click at [492, 155] on div "Add Column" at bounding box center [630, 272] width 1138 height 304
click at [313, 501] on div "Add Column" at bounding box center [630, 350] width 1138 height 461
click at [349, 156] on div "Add Column" at bounding box center [630, 272] width 1138 height 304
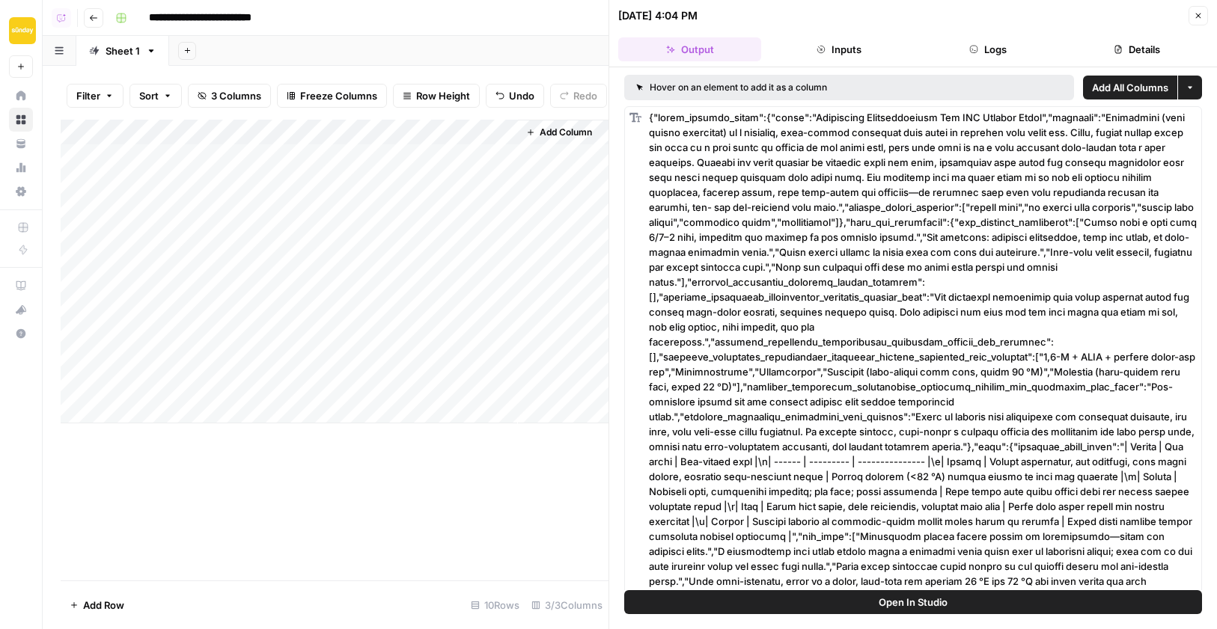
click at [995, 53] on button "Logs" at bounding box center [987, 49] width 143 height 24
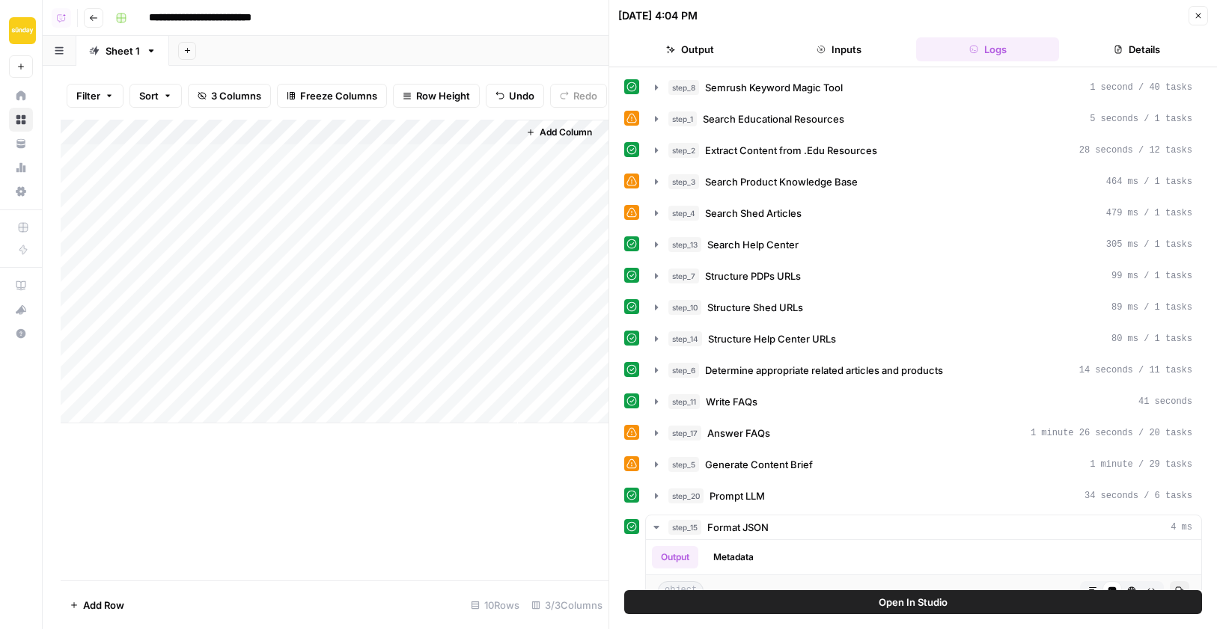
click at [1140, 54] on button "Details" at bounding box center [1136, 49] width 143 height 24
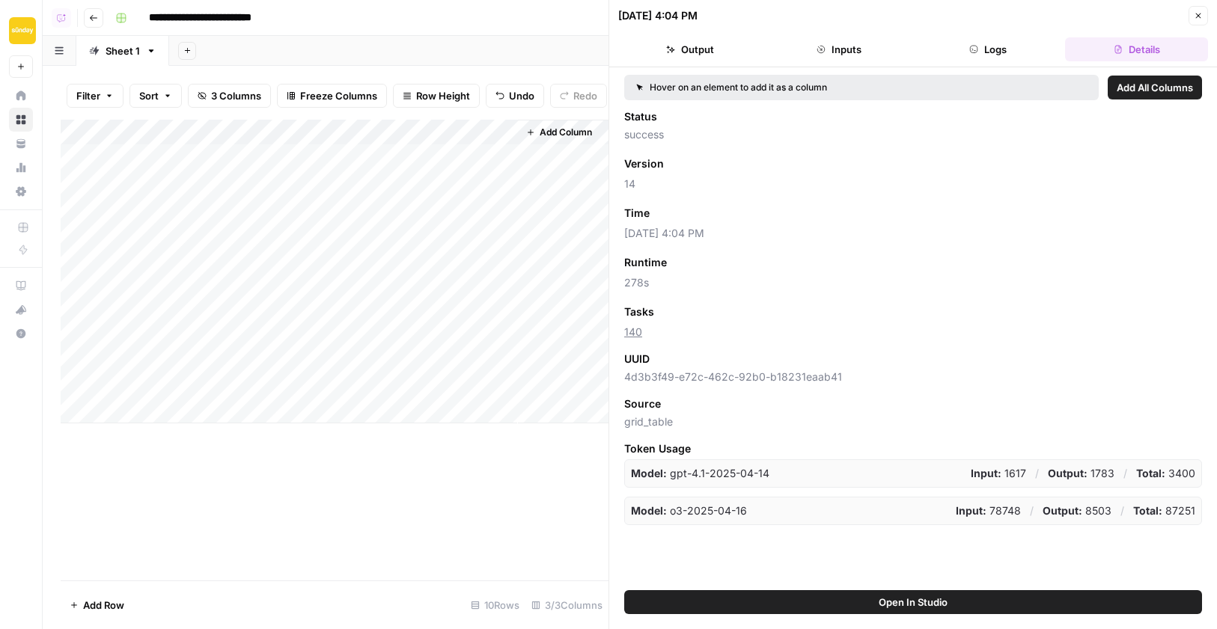
click at [1197, 15] on icon "button" at bounding box center [1197, 15] width 9 height 9
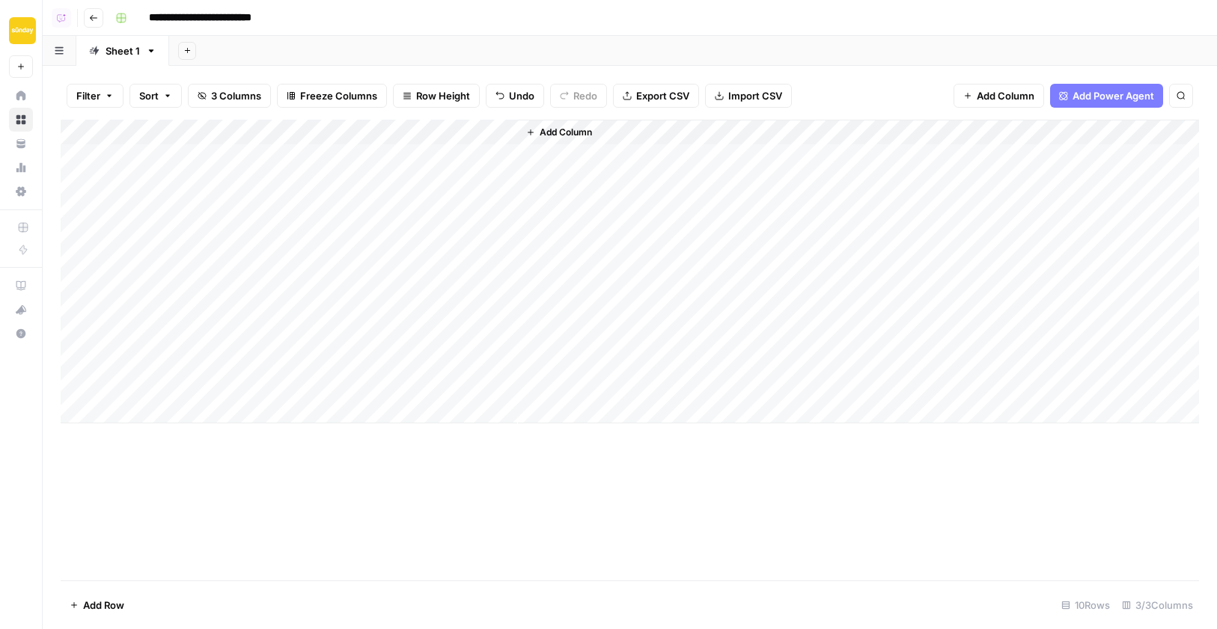
click at [457, 281] on div "Add Column" at bounding box center [630, 272] width 1138 height 304
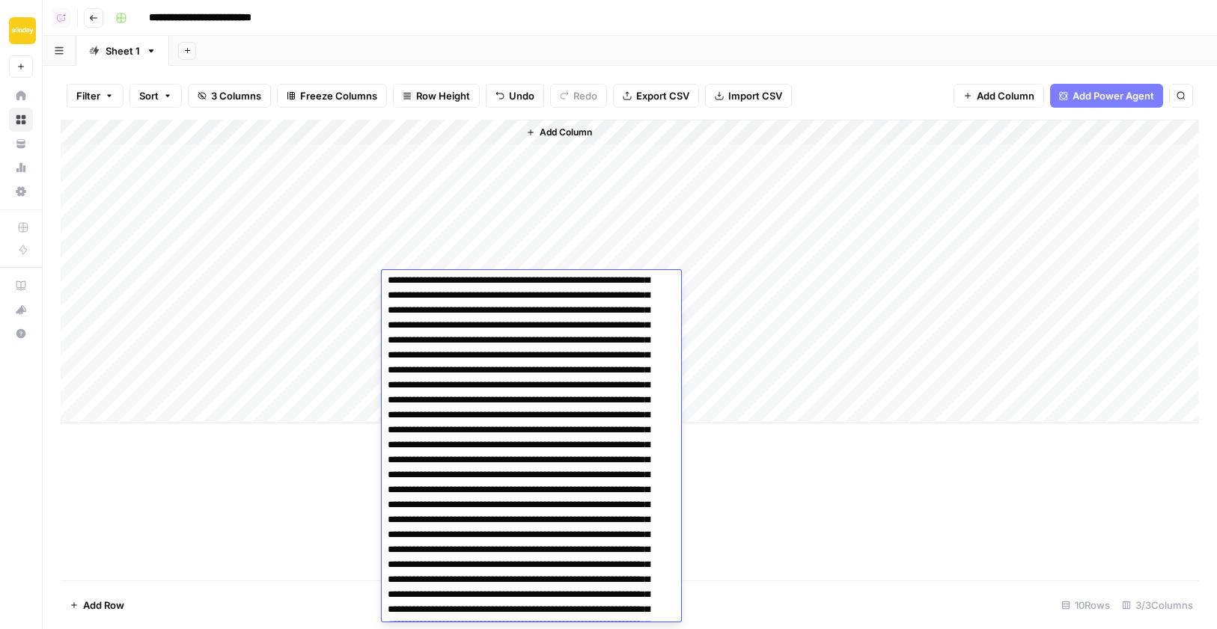
scroll to position [67, 0]
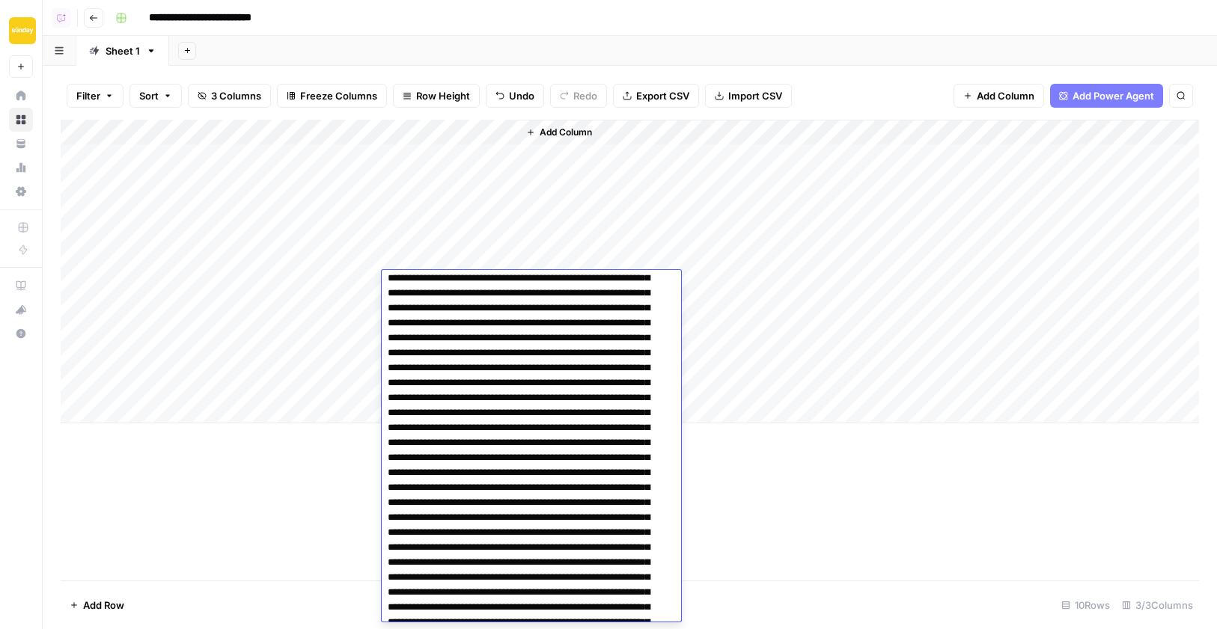
click at [328, 480] on div "Add Column" at bounding box center [630, 350] width 1138 height 461
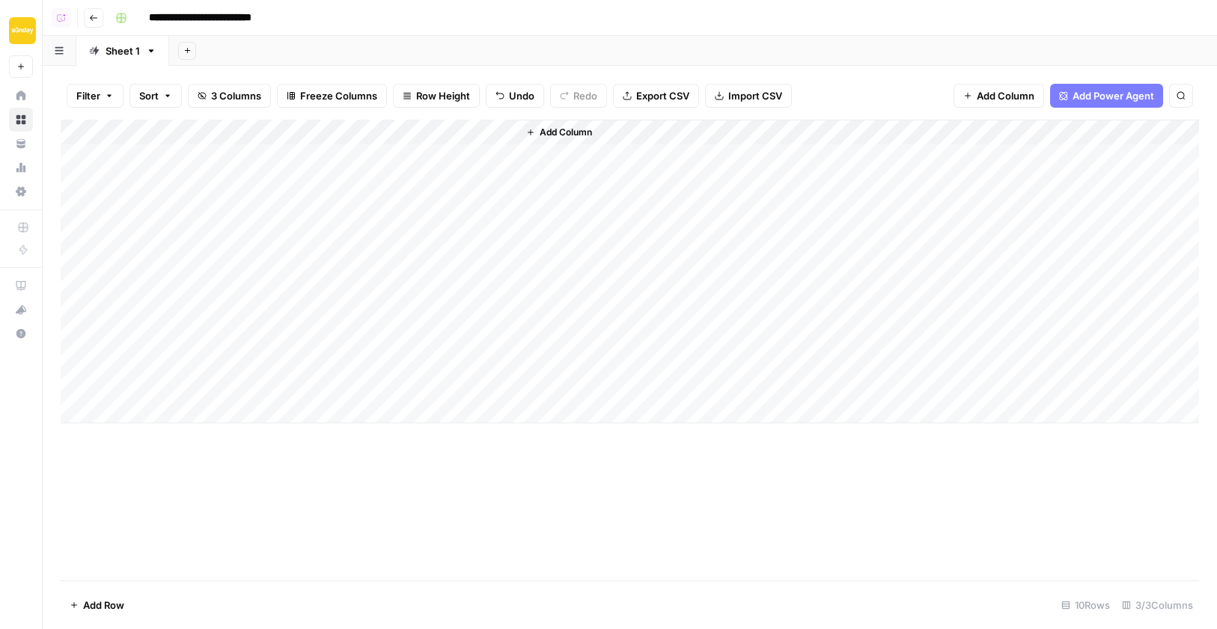
click at [370, 135] on div "Add Column" at bounding box center [630, 272] width 1138 height 304
click at [397, 242] on span "First 10 Rows" at bounding box center [423, 240] width 94 height 15
drag, startPoint x: 516, startPoint y: 133, endPoint x: 911, endPoint y: 129, distance: 395.0
click at [911, 129] on div "Add Column" at bounding box center [858, 272] width 682 height 304
drag, startPoint x: 515, startPoint y: 132, endPoint x: 760, endPoint y: 123, distance: 245.6
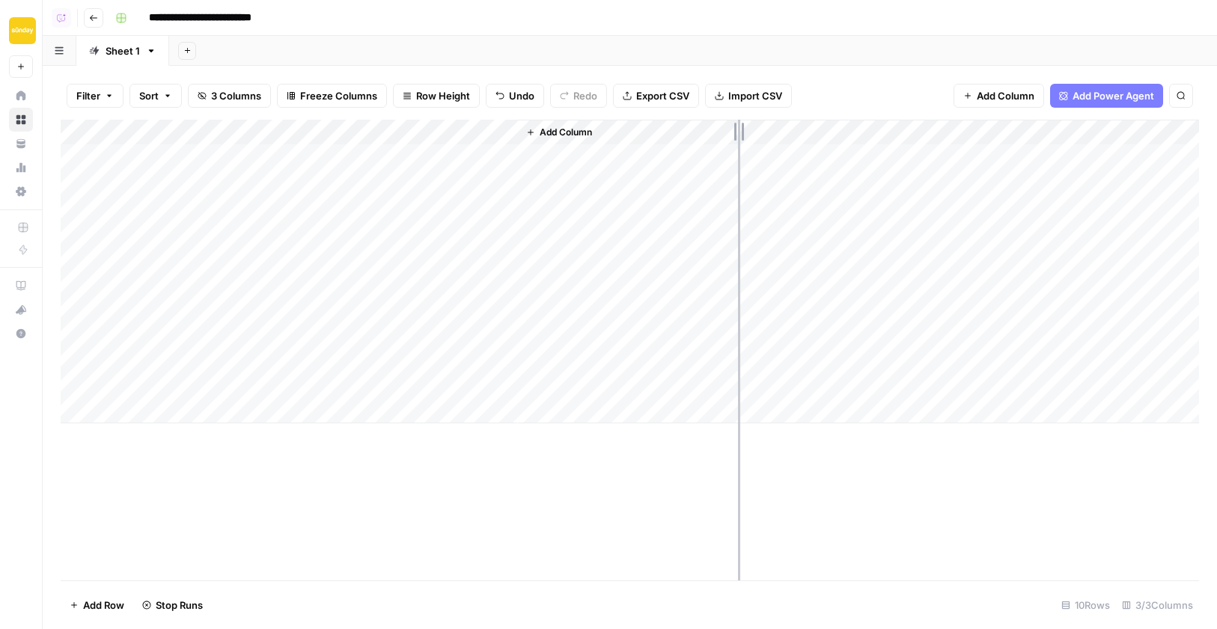
click at [760, 123] on div "Add Column" at bounding box center [630, 272] width 1138 height 304
click at [671, 333] on div "Add Column" at bounding box center [630, 272] width 1138 height 304
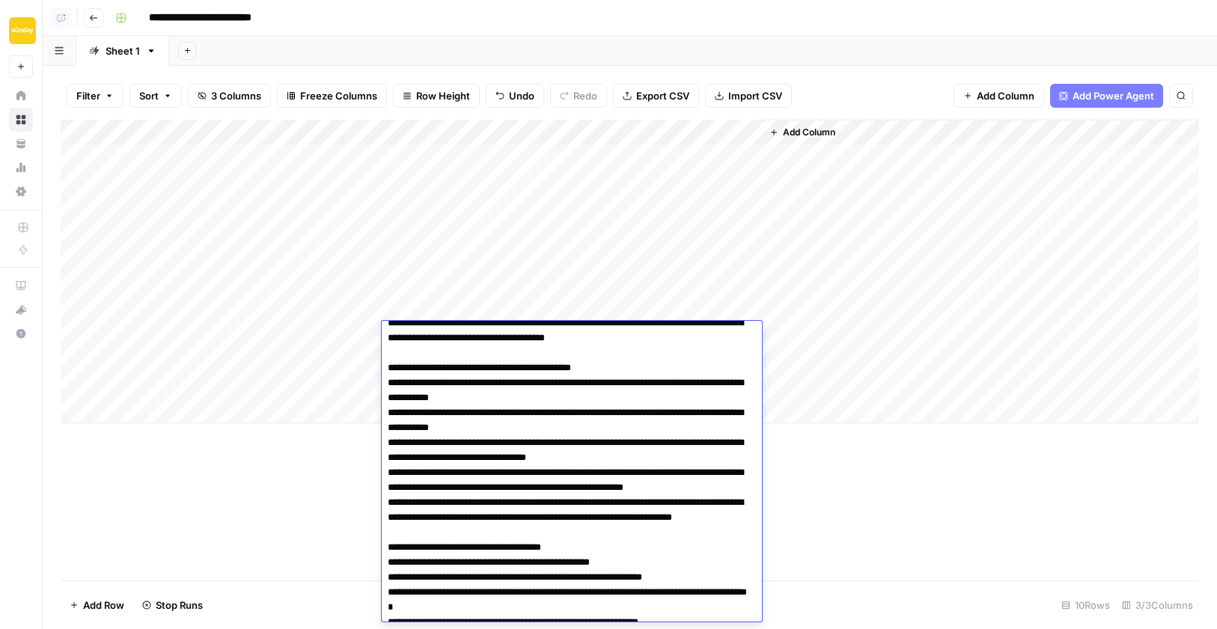
scroll to position [1698, 0]
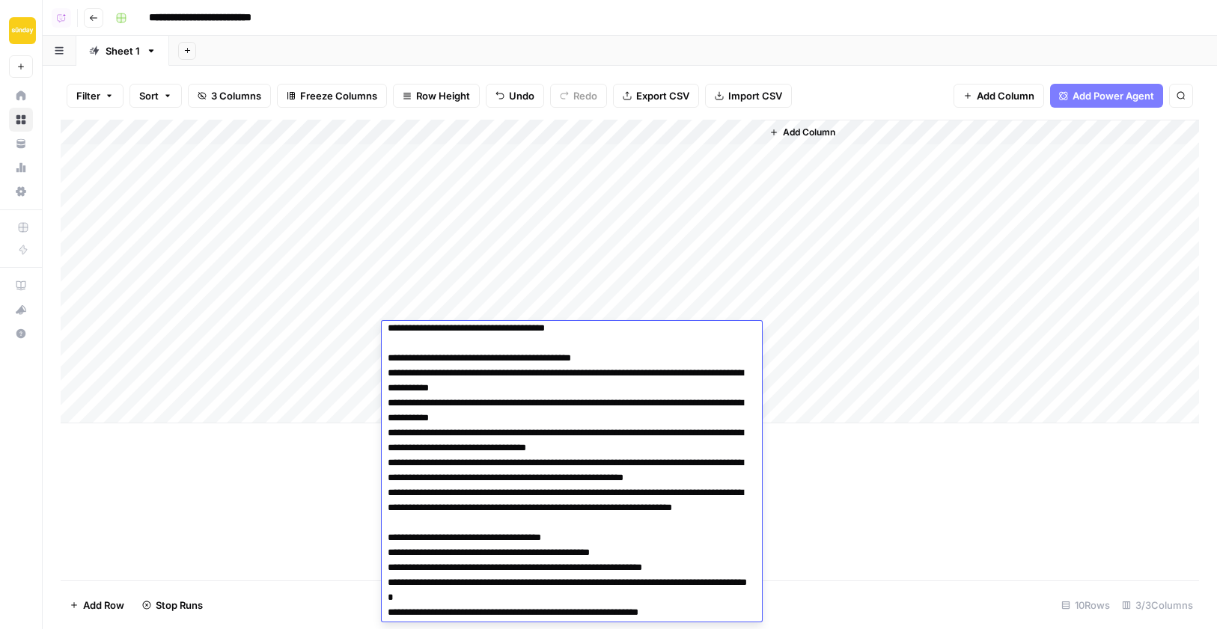
click at [295, 455] on div "Add Column" at bounding box center [630, 350] width 1138 height 461
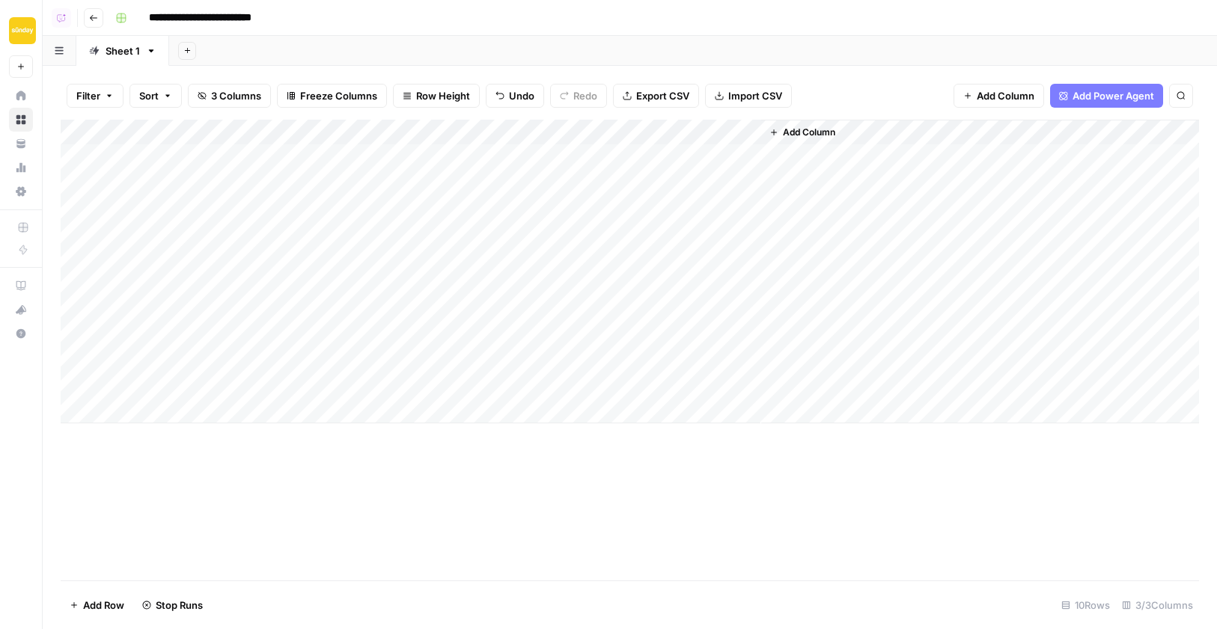
click at [441, 355] on div "Add Column" at bounding box center [630, 272] width 1138 height 304
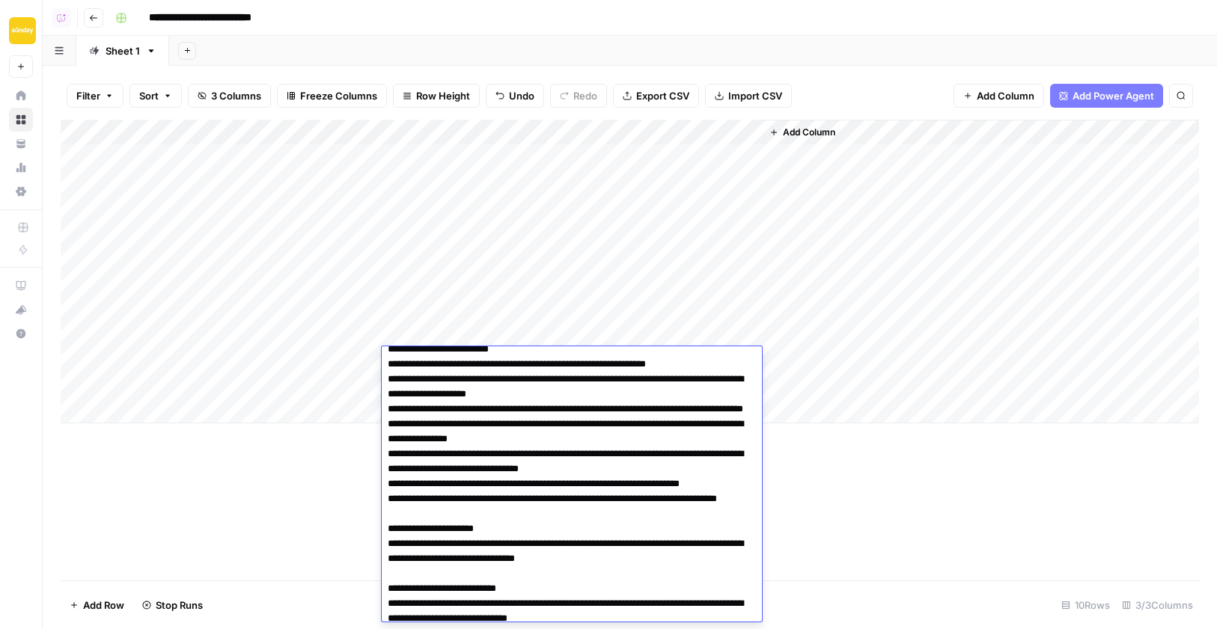
scroll to position [0, 0]
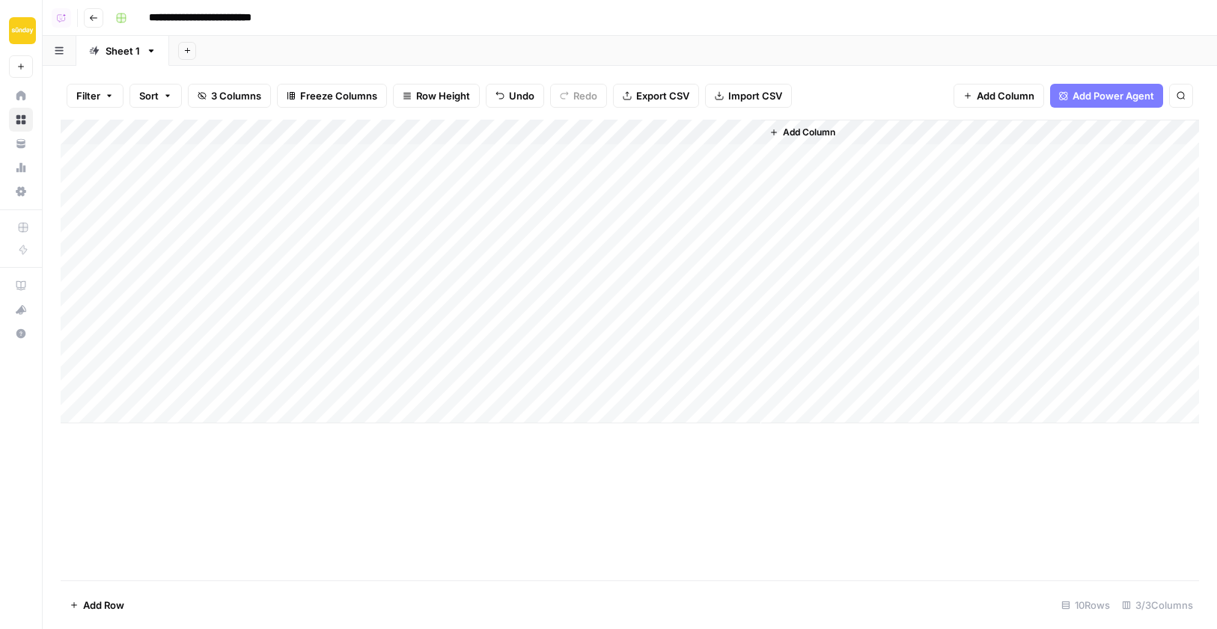
click at [548, 305] on div "Add Column" at bounding box center [630, 272] width 1138 height 304
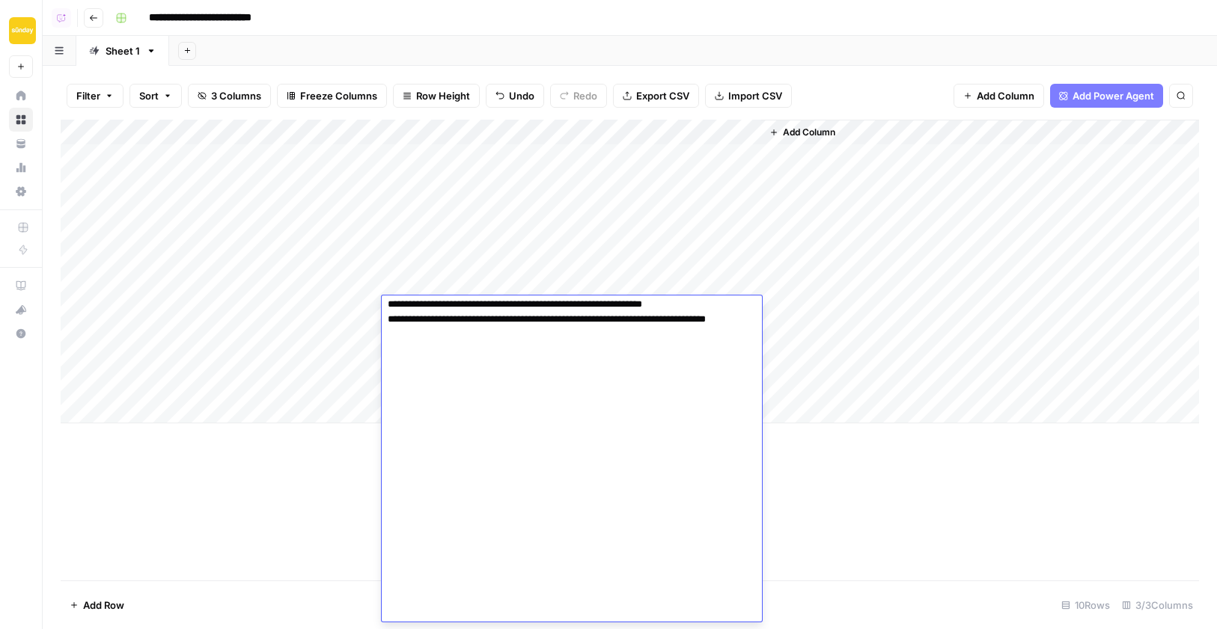
scroll to position [1929, 0]
click at [827, 475] on div "Add Column" at bounding box center [630, 350] width 1138 height 461
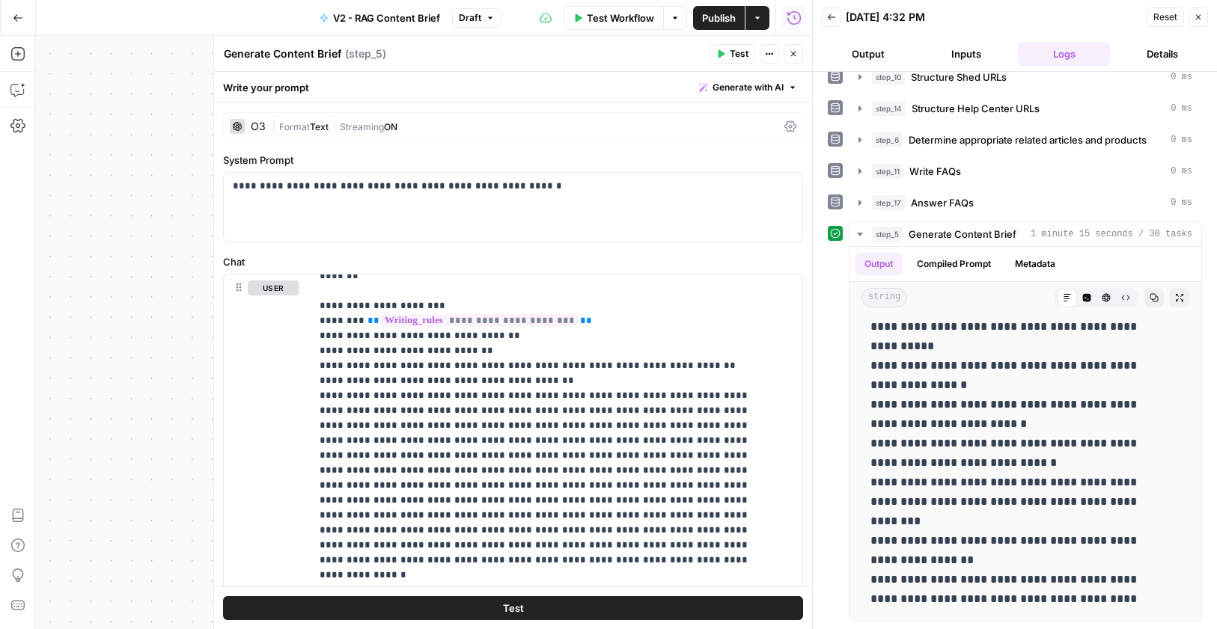
scroll to position [1942, 0]
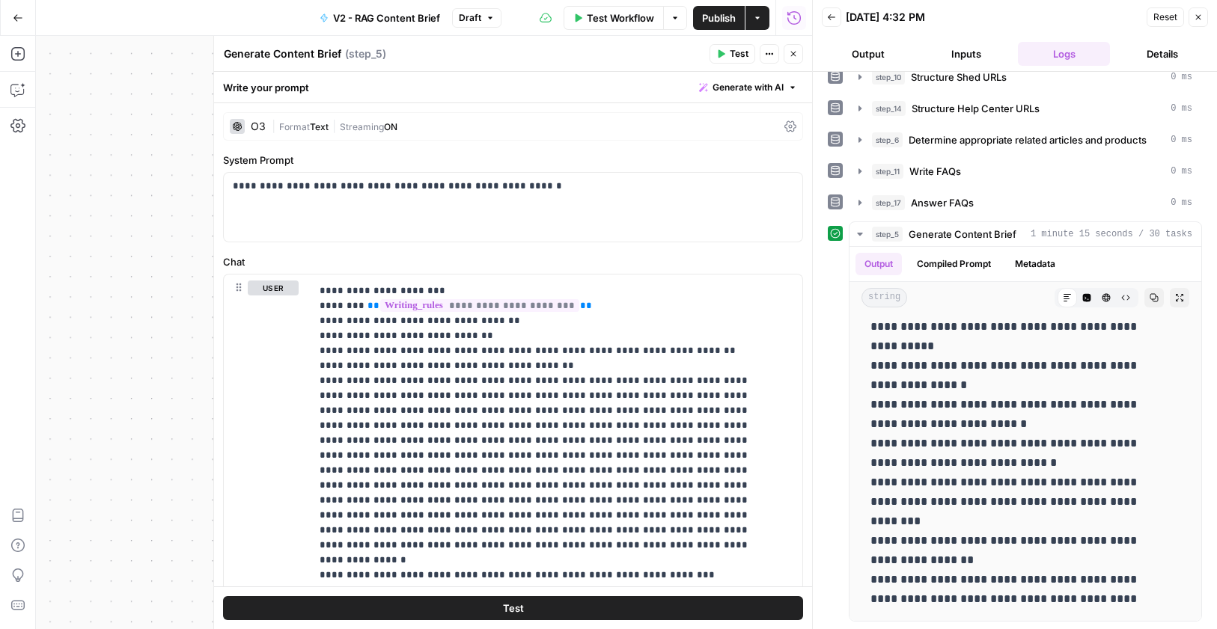
click at [794, 55] on icon "button" at bounding box center [793, 53] width 9 height 9
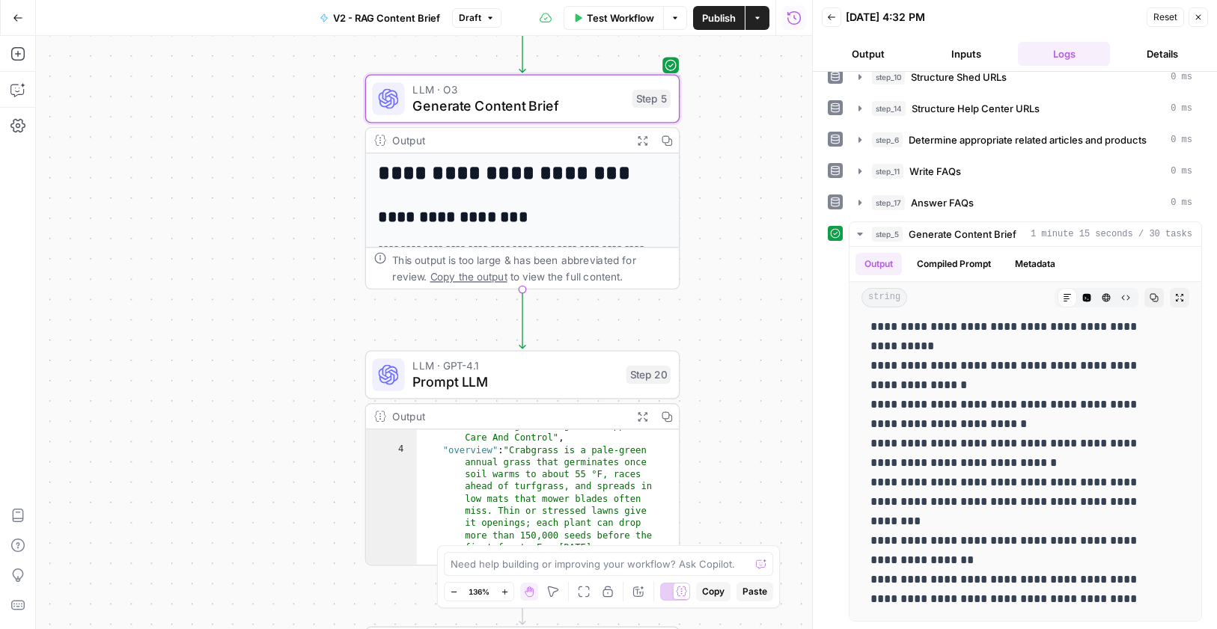
scroll to position [28, 0]
click at [626, 343] on icon "button" at bounding box center [622, 337] width 16 height 16
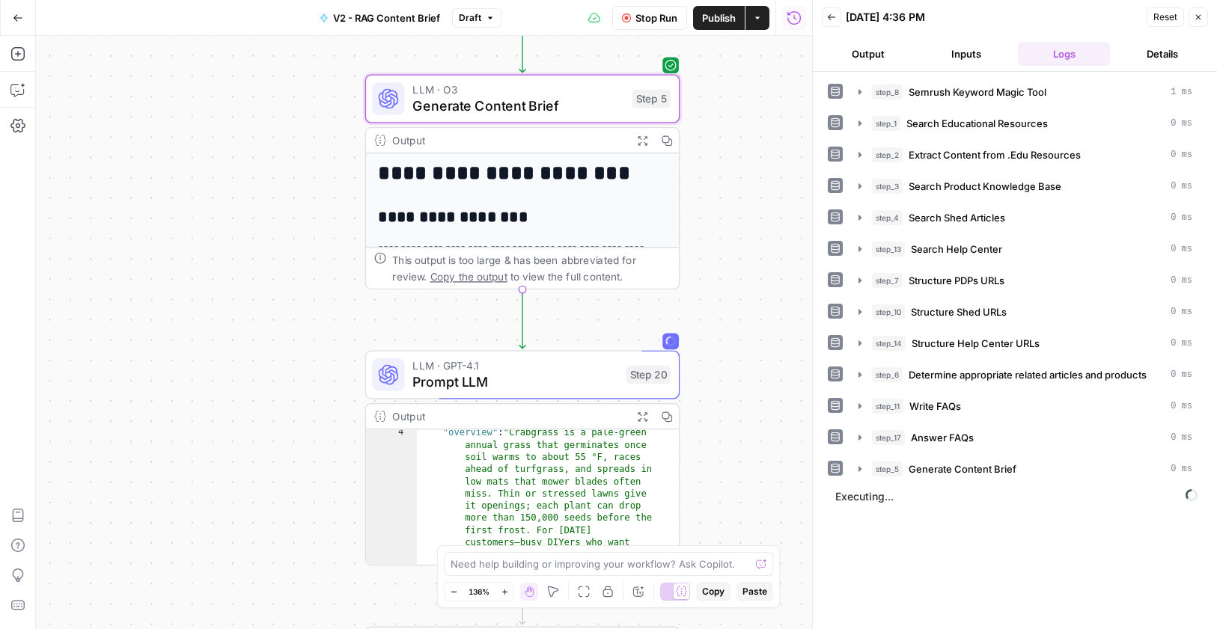
scroll to position [38, 0]
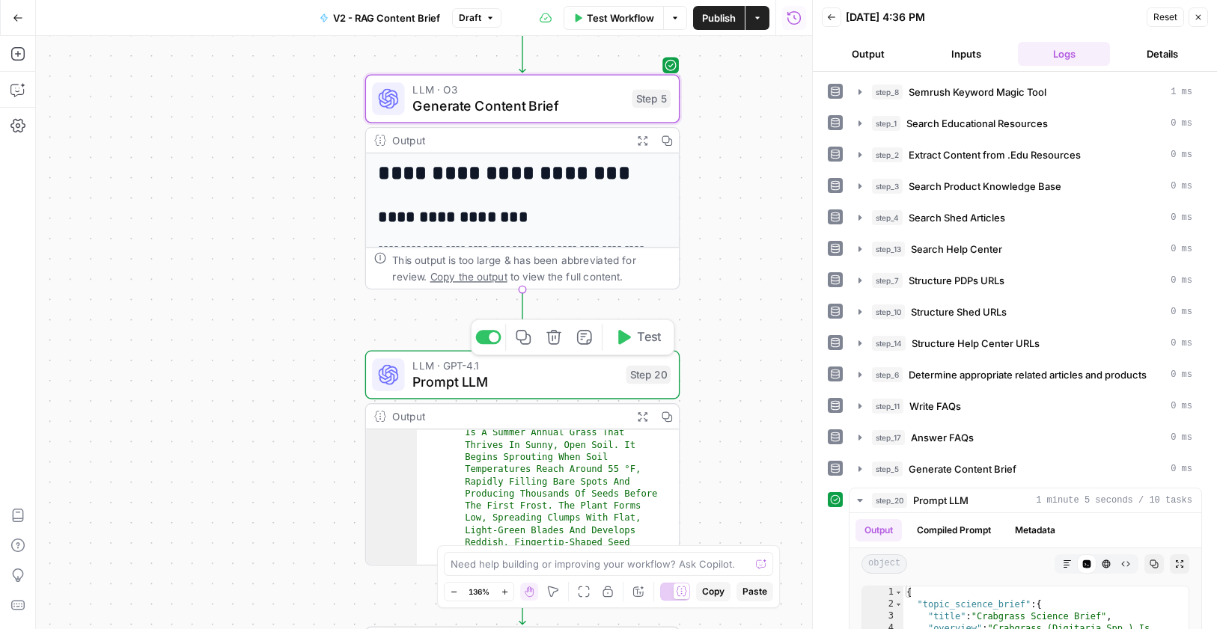
click at [492, 339] on div at bounding box center [494, 337] width 10 height 10
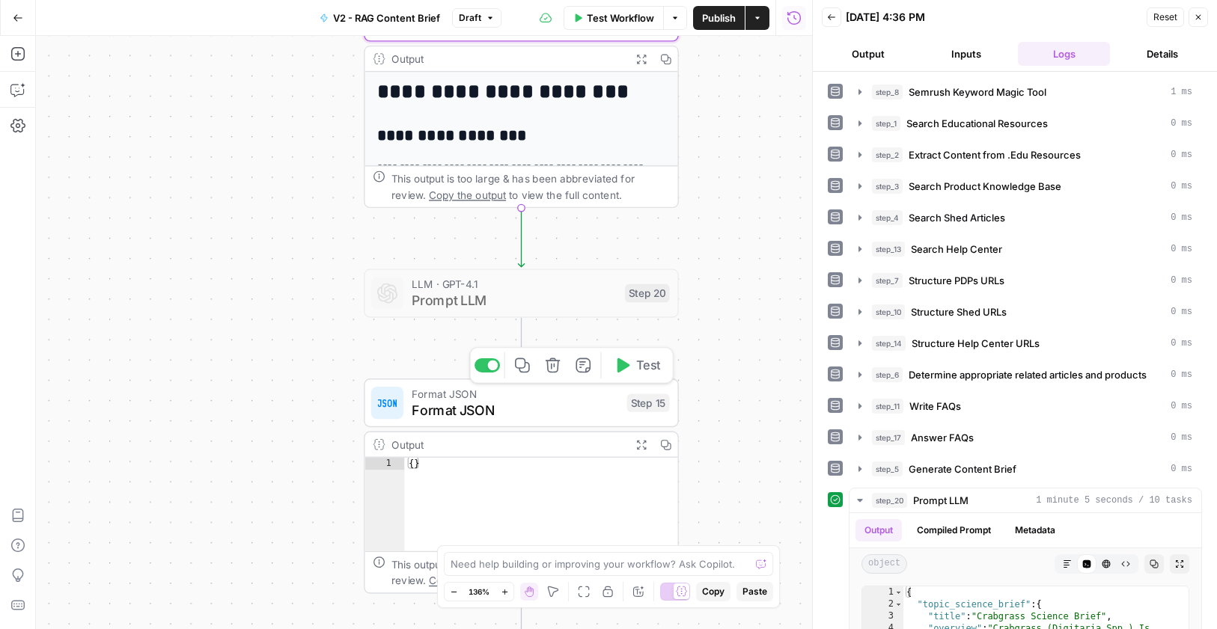
click at [498, 367] on div at bounding box center [486, 365] width 25 height 14
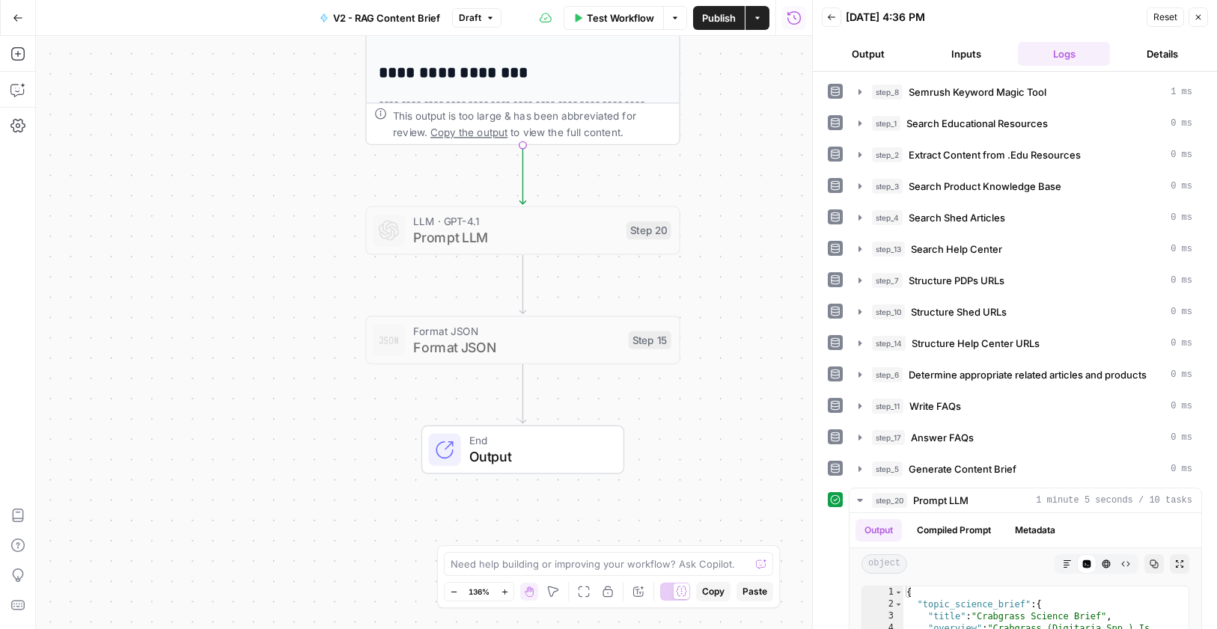
click at [707, 16] on span "Publish" at bounding box center [719, 17] width 34 height 15
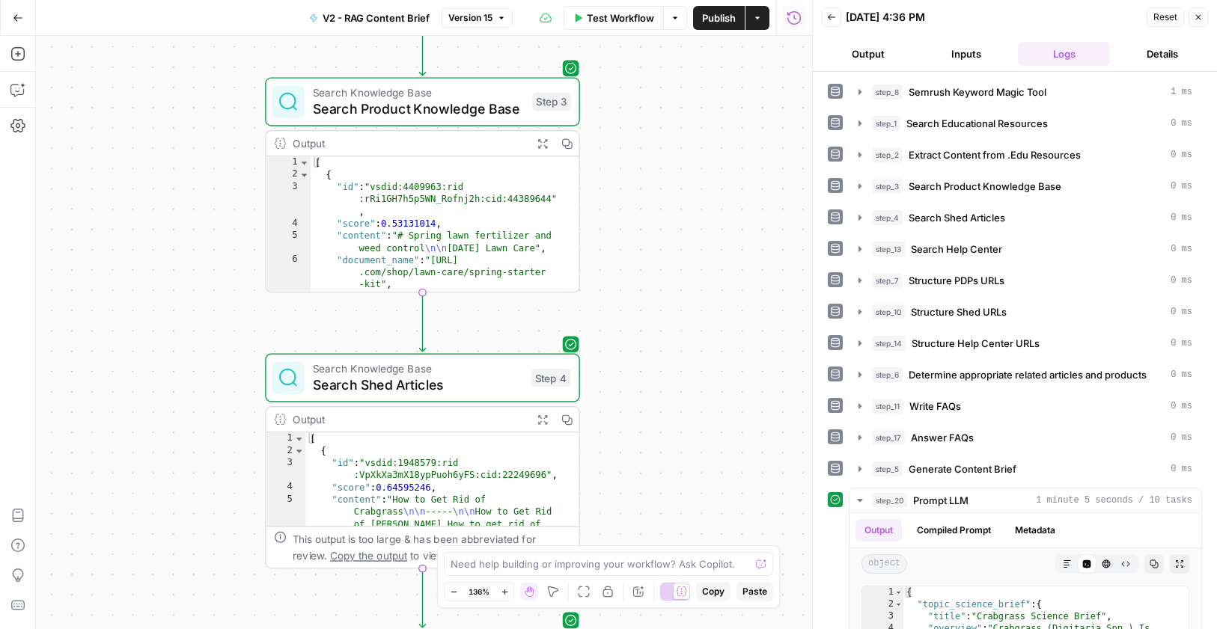
click at [541, 142] on icon "button" at bounding box center [541, 143] width 11 height 11
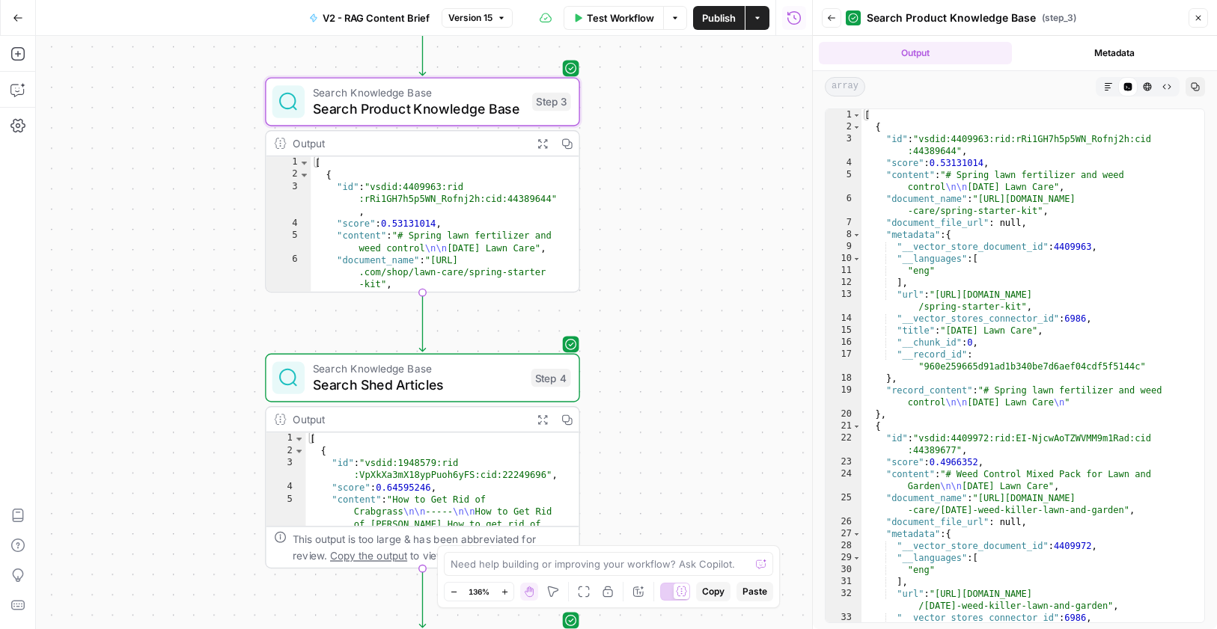
click at [544, 423] on icon "button" at bounding box center [541, 419] width 9 height 9
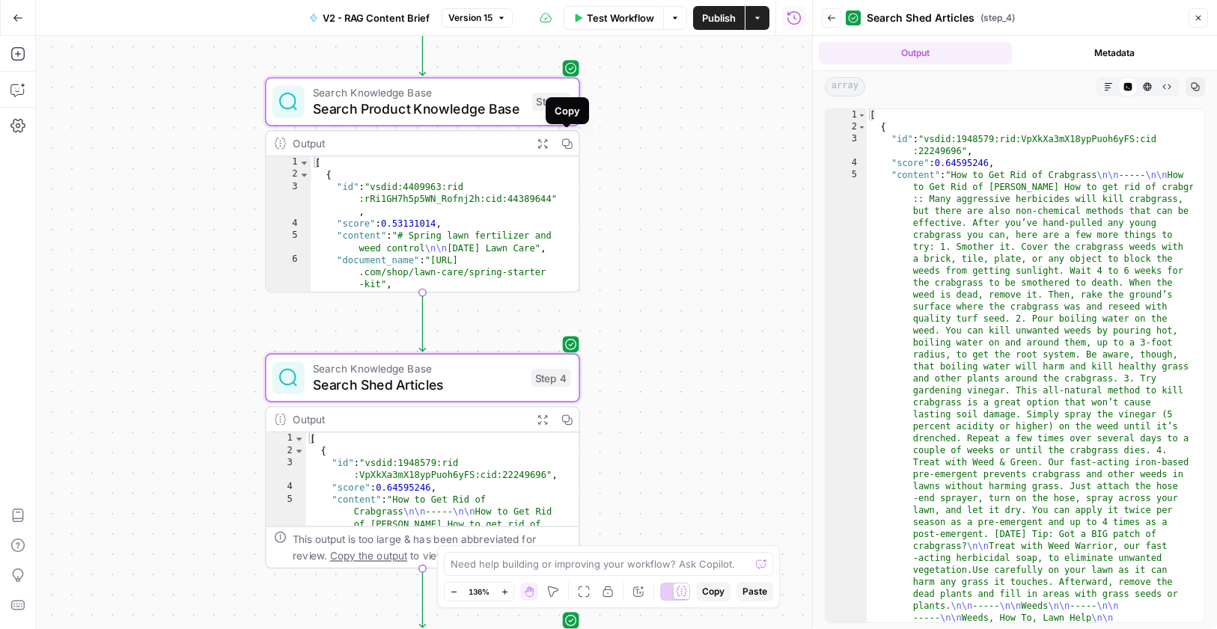
click at [565, 143] on icon "button" at bounding box center [566, 143] width 11 height 11
